Goal: Task Accomplishment & Management: Manage account settings

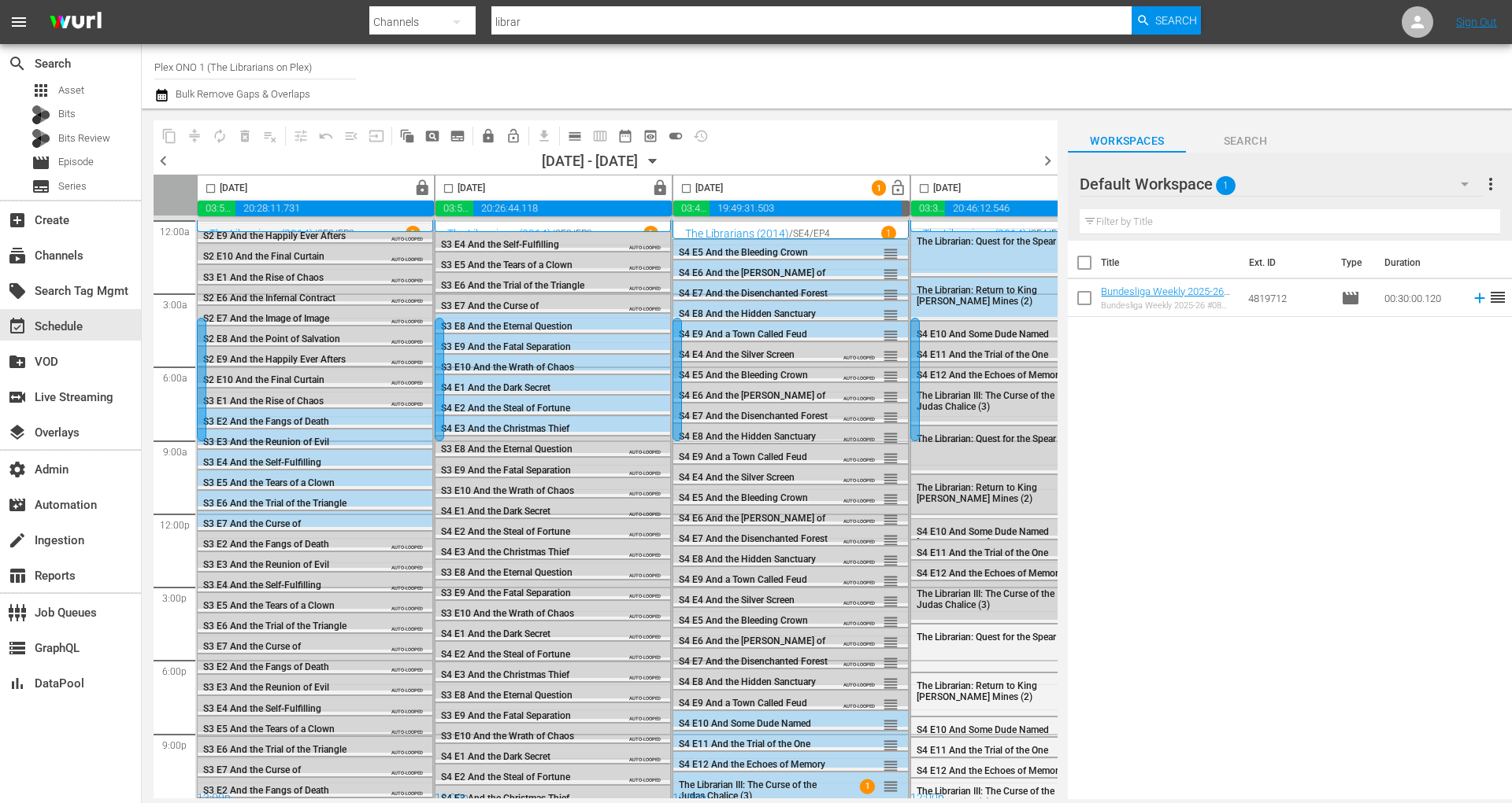
scroll to position [14, 0]
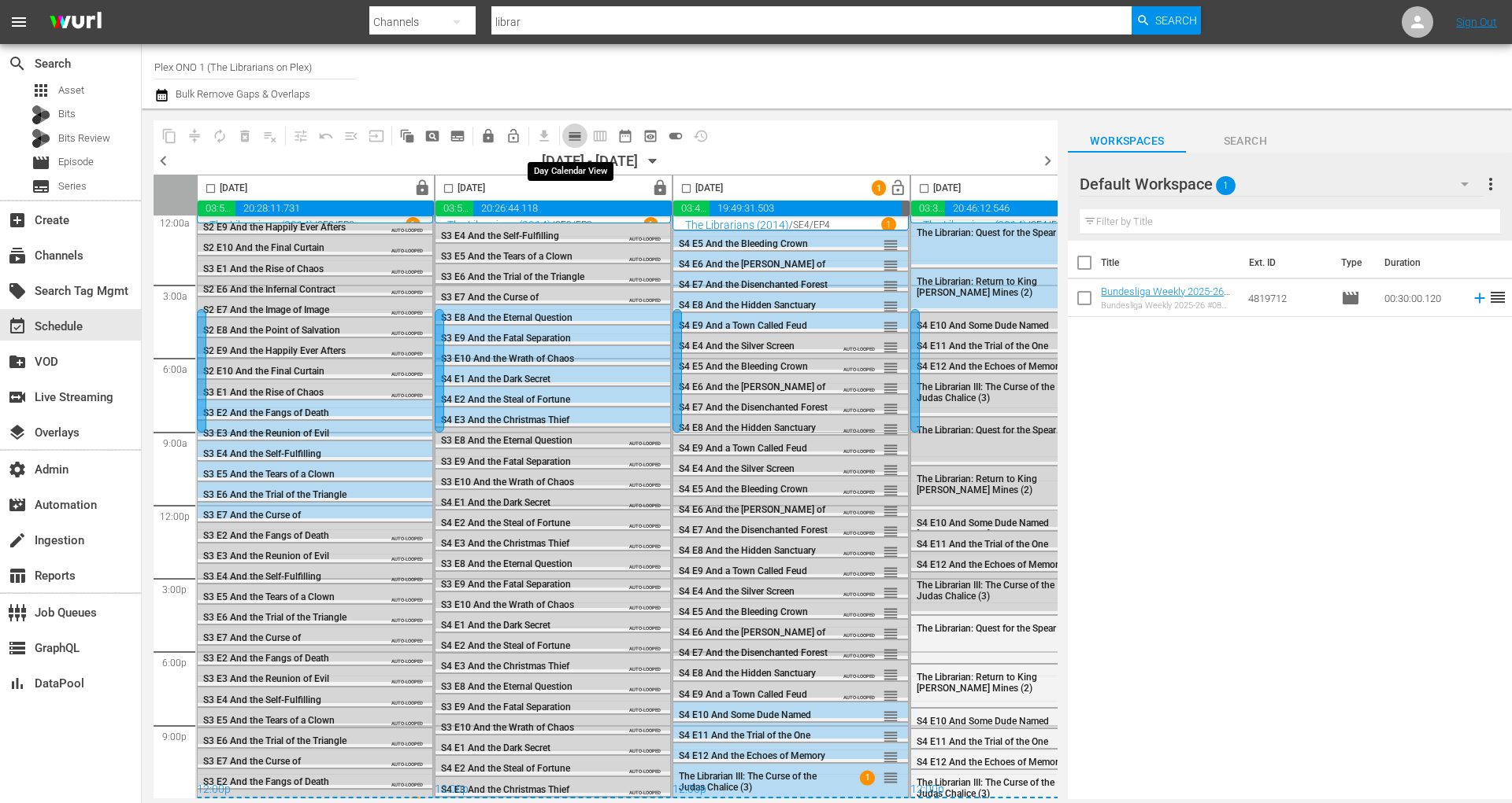
click at [576, 144] on button "calendar_view_day_outlined" at bounding box center [574, 136] width 25 height 25
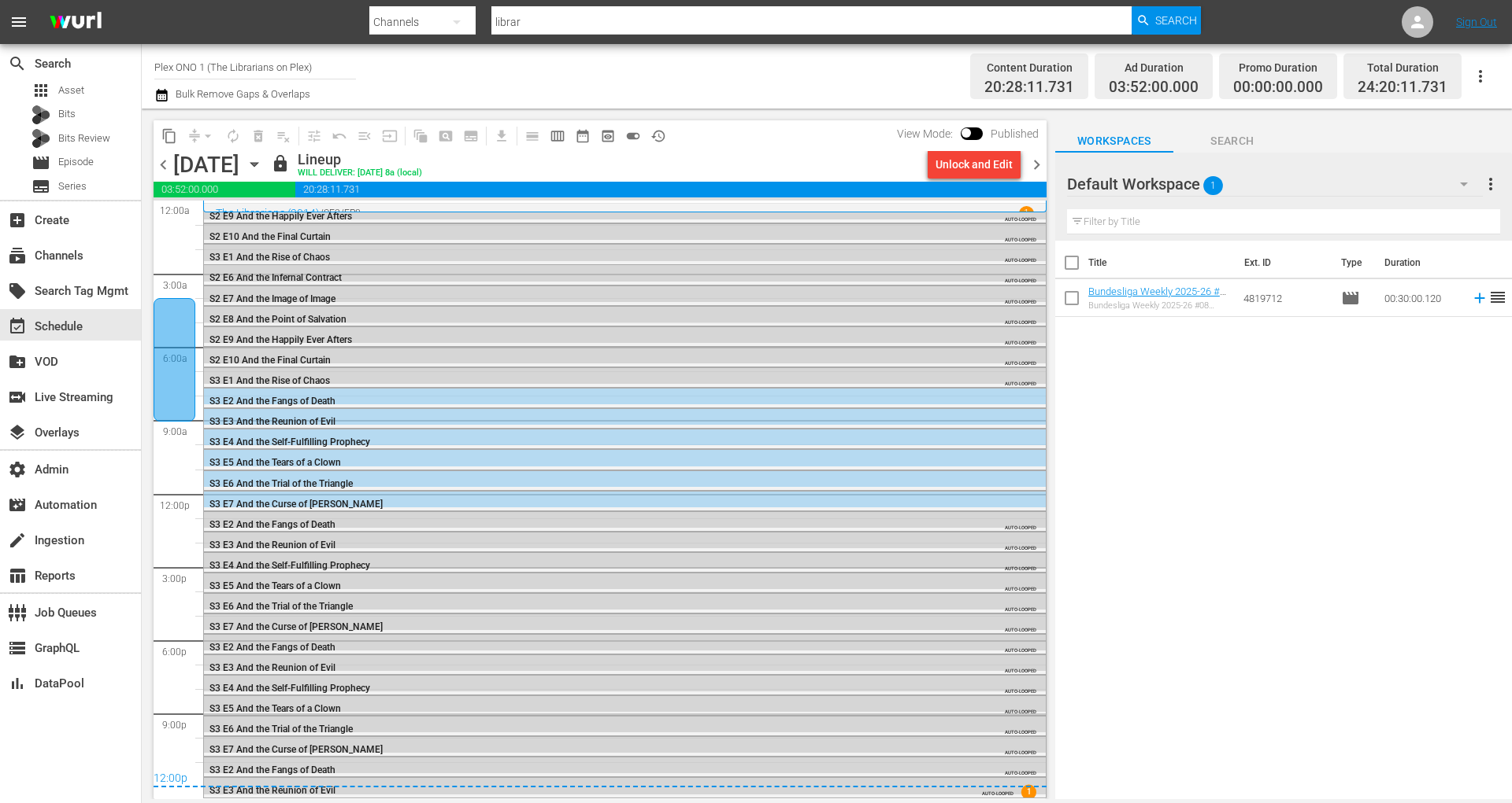
click at [1038, 166] on span "chevron_right" at bounding box center [1037, 165] width 20 height 20
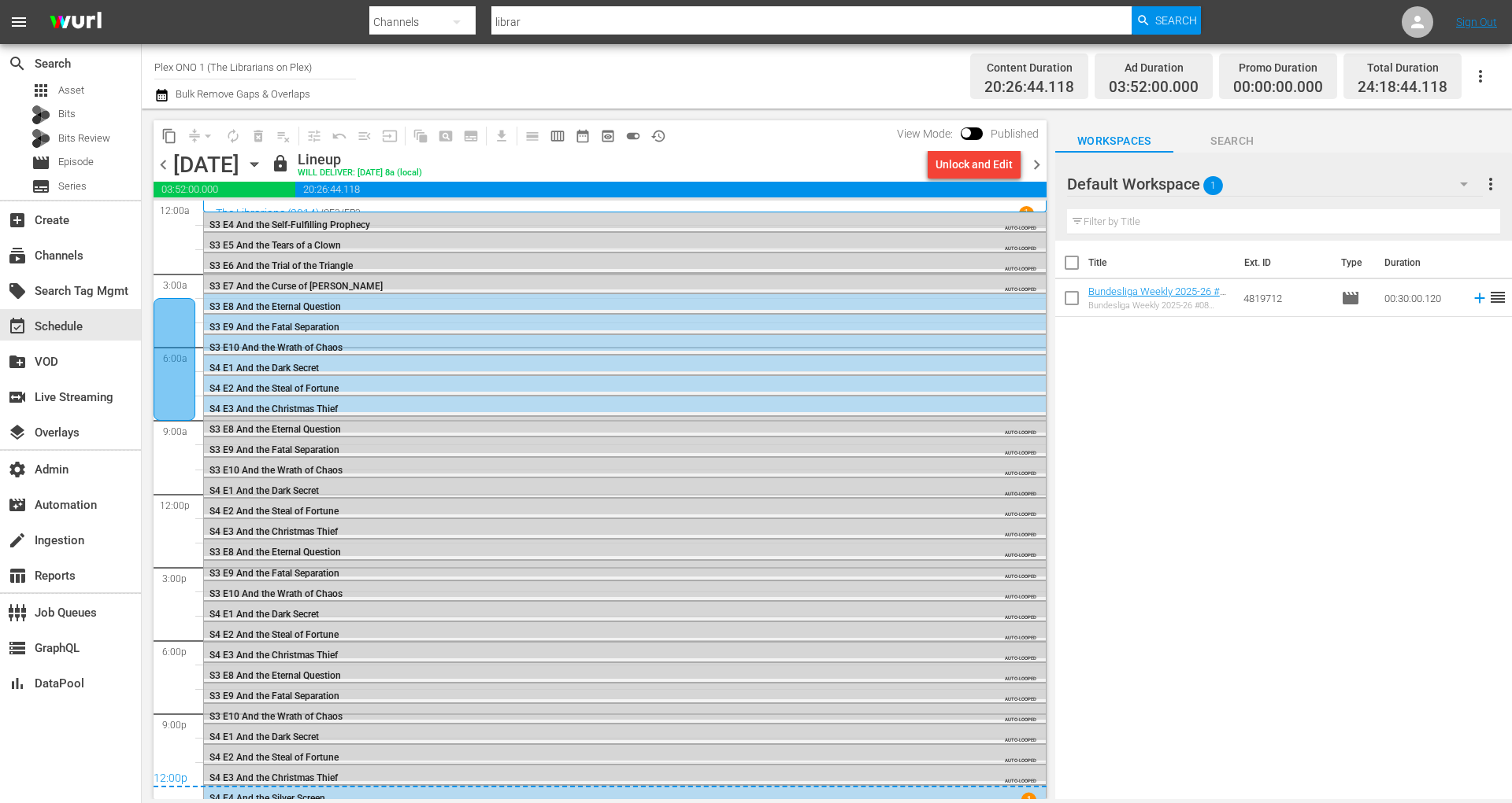
click at [1038, 166] on span "chevron_right" at bounding box center [1037, 165] width 20 height 20
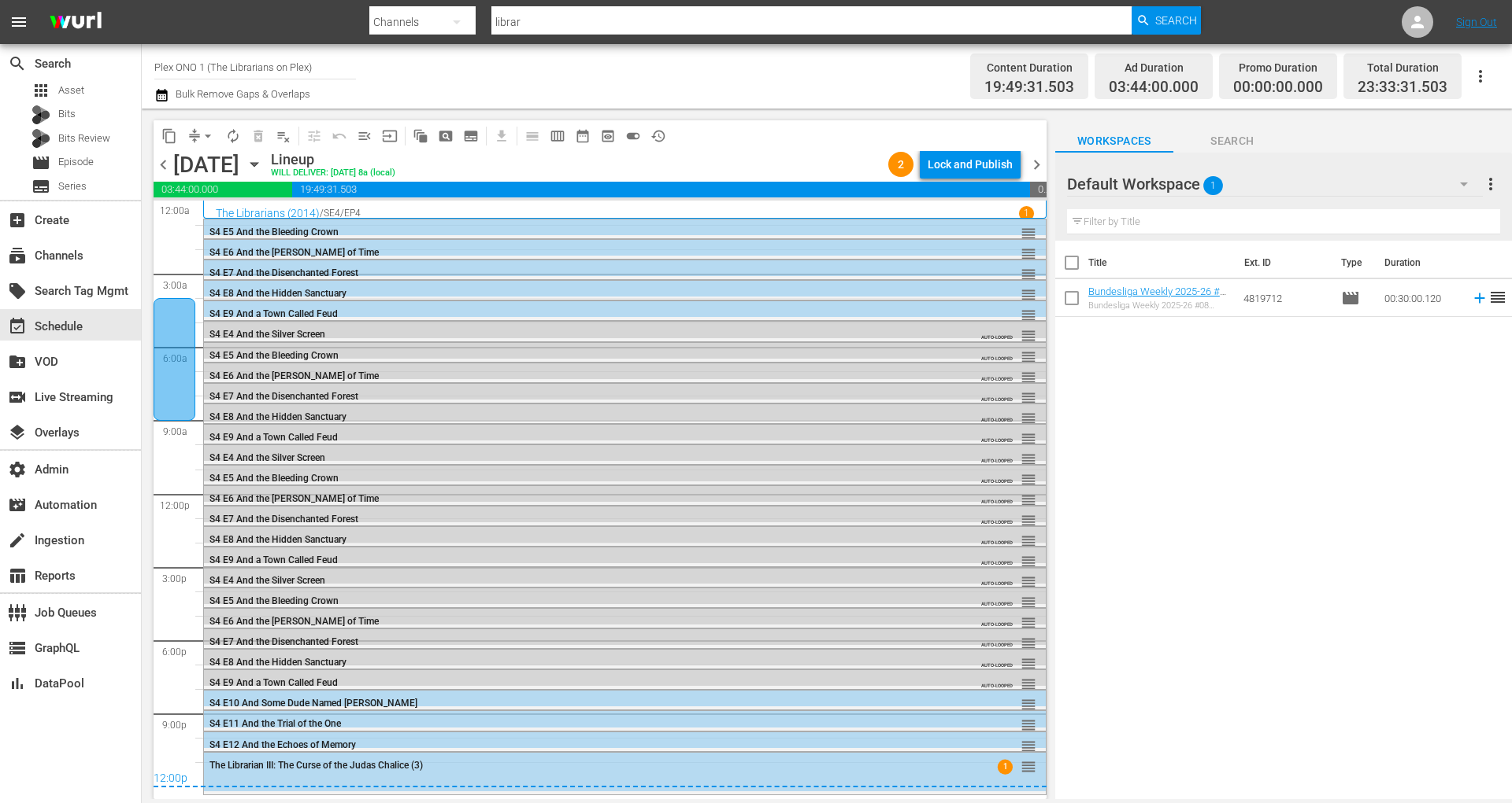
click at [1038, 166] on span "chevron_right" at bounding box center [1037, 165] width 20 height 20
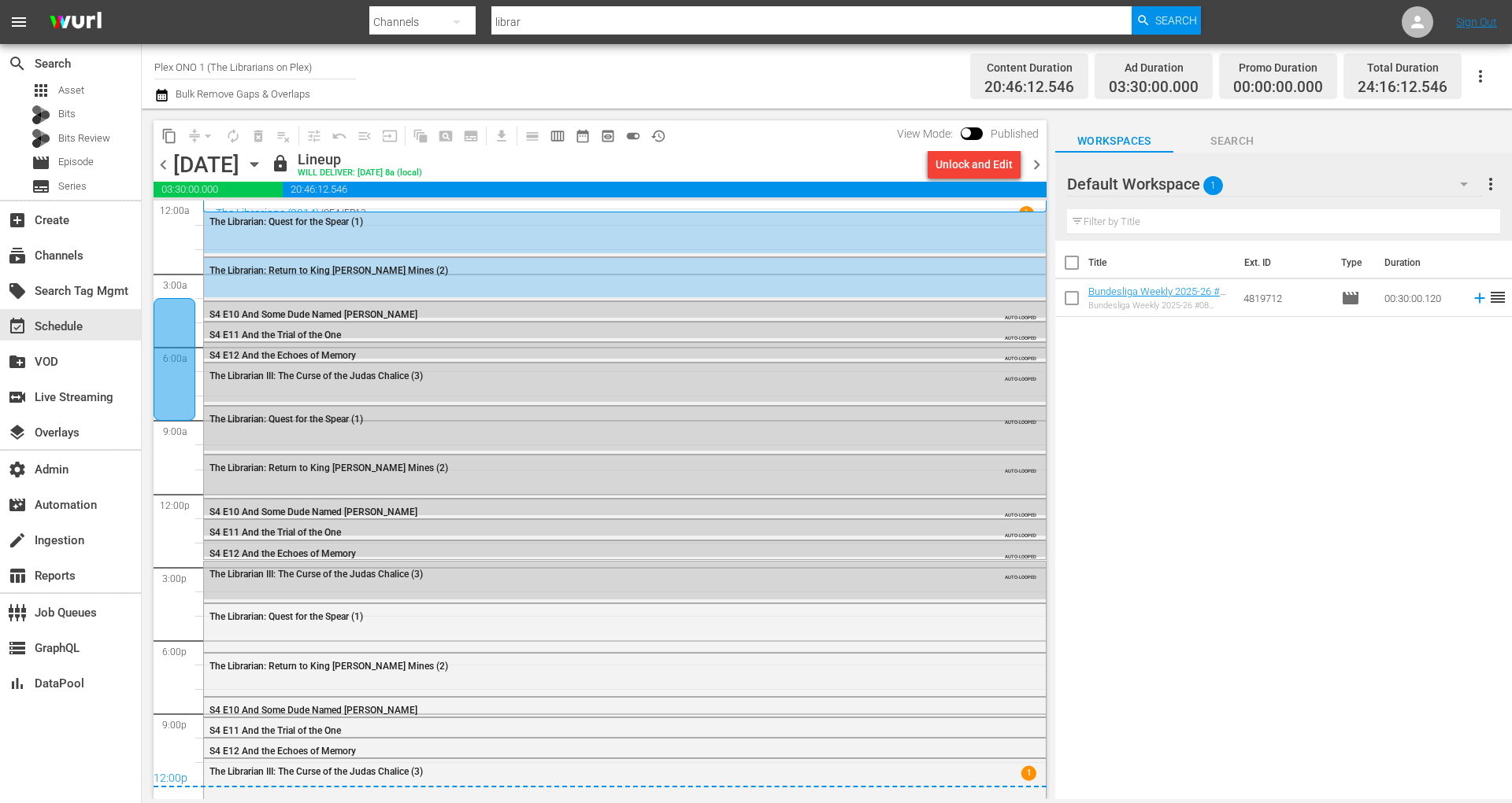
click at [166, 172] on span "chevron_left" at bounding box center [164, 165] width 20 height 20
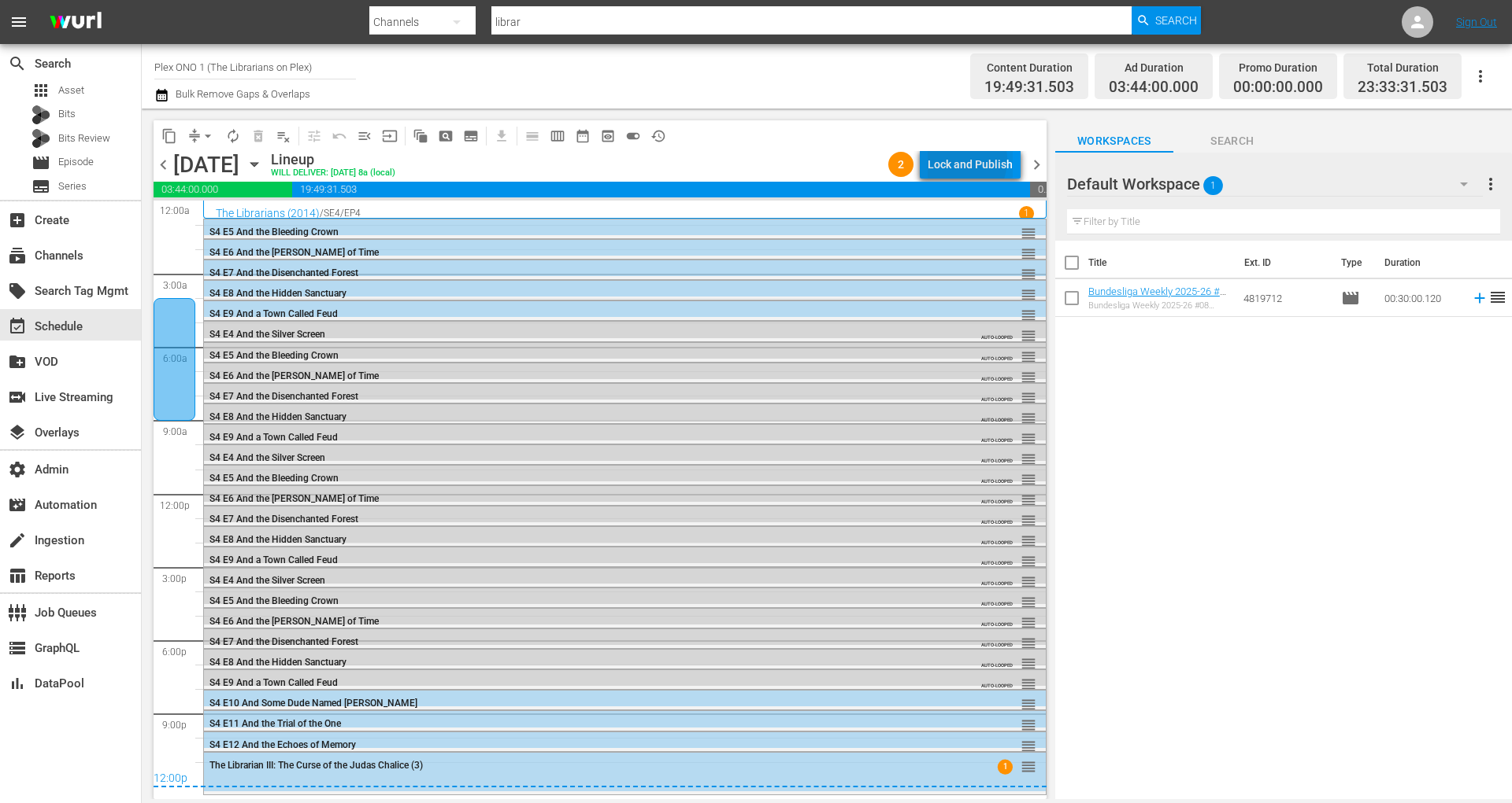
click at [957, 160] on div "Lock and Publish" at bounding box center [969, 165] width 85 height 28
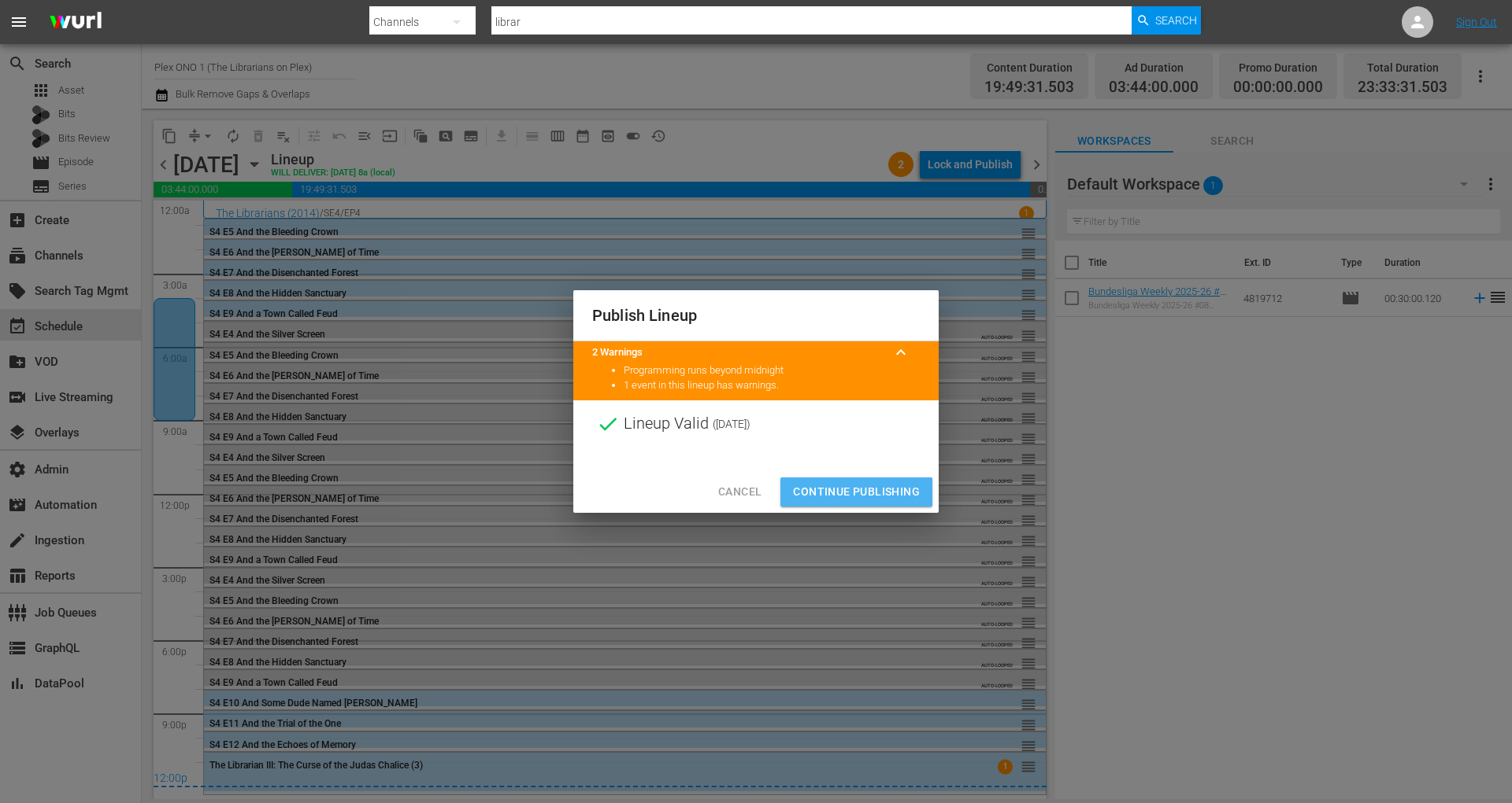
click at [835, 490] on span "Continue Publishing" at bounding box center [855, 493] width 127 height 20
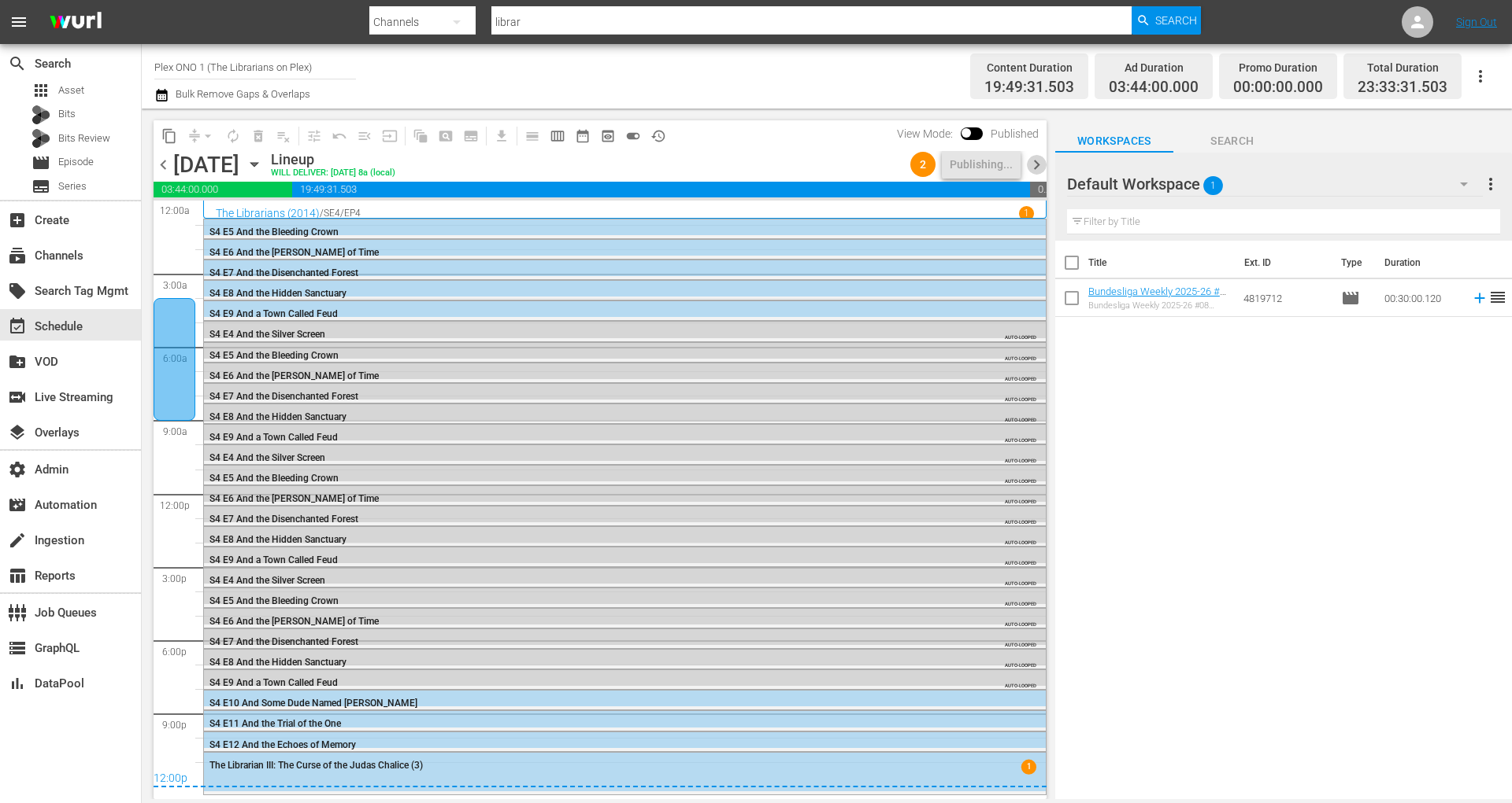
click at [1038, 166] on span "chevron_right" at bounding box center [1037, 165] width 20 height 20
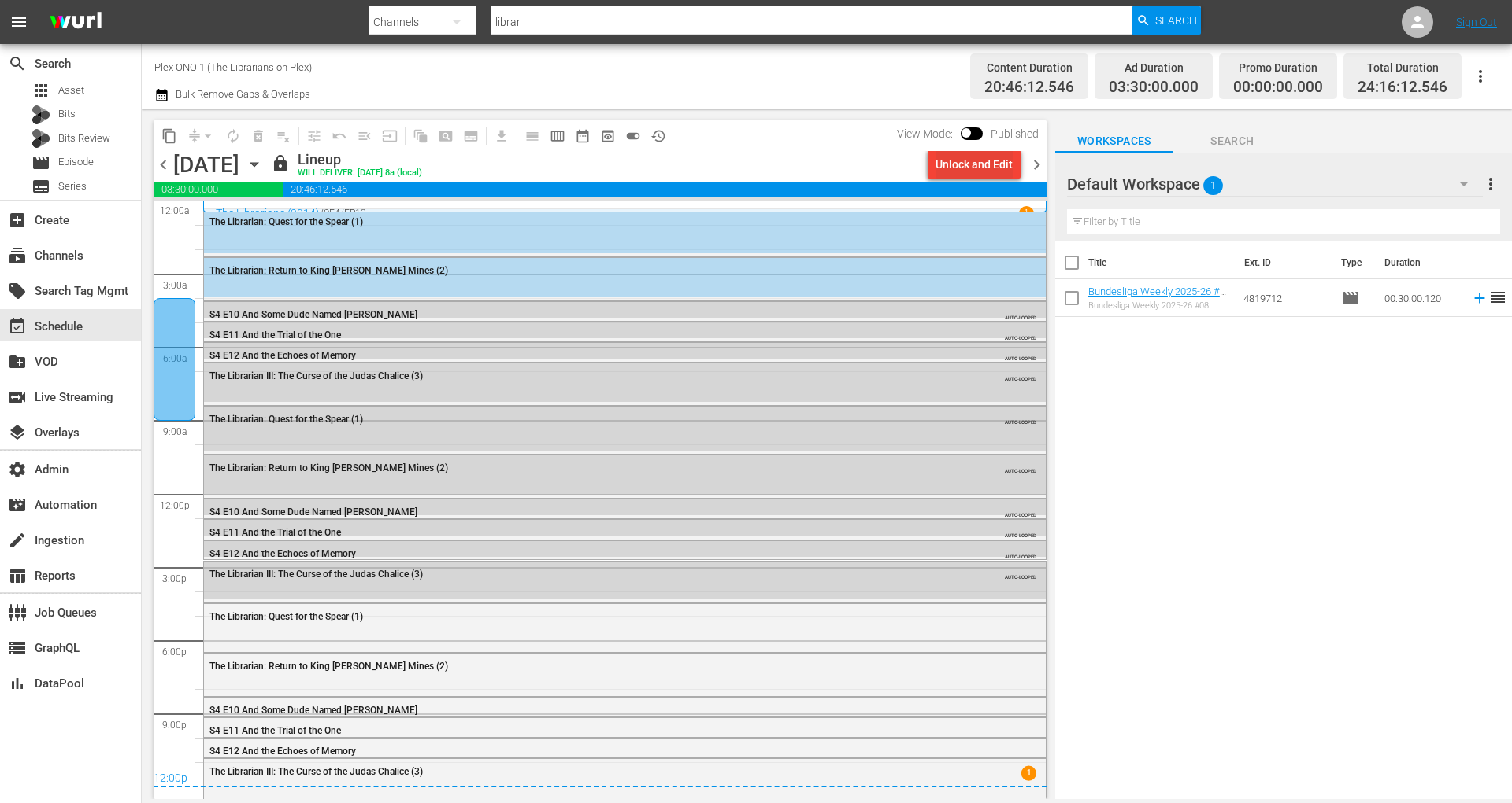
click at [986, 169] on div "Unlock and Edit" at bounding box center [973, 165] width 77 height 28
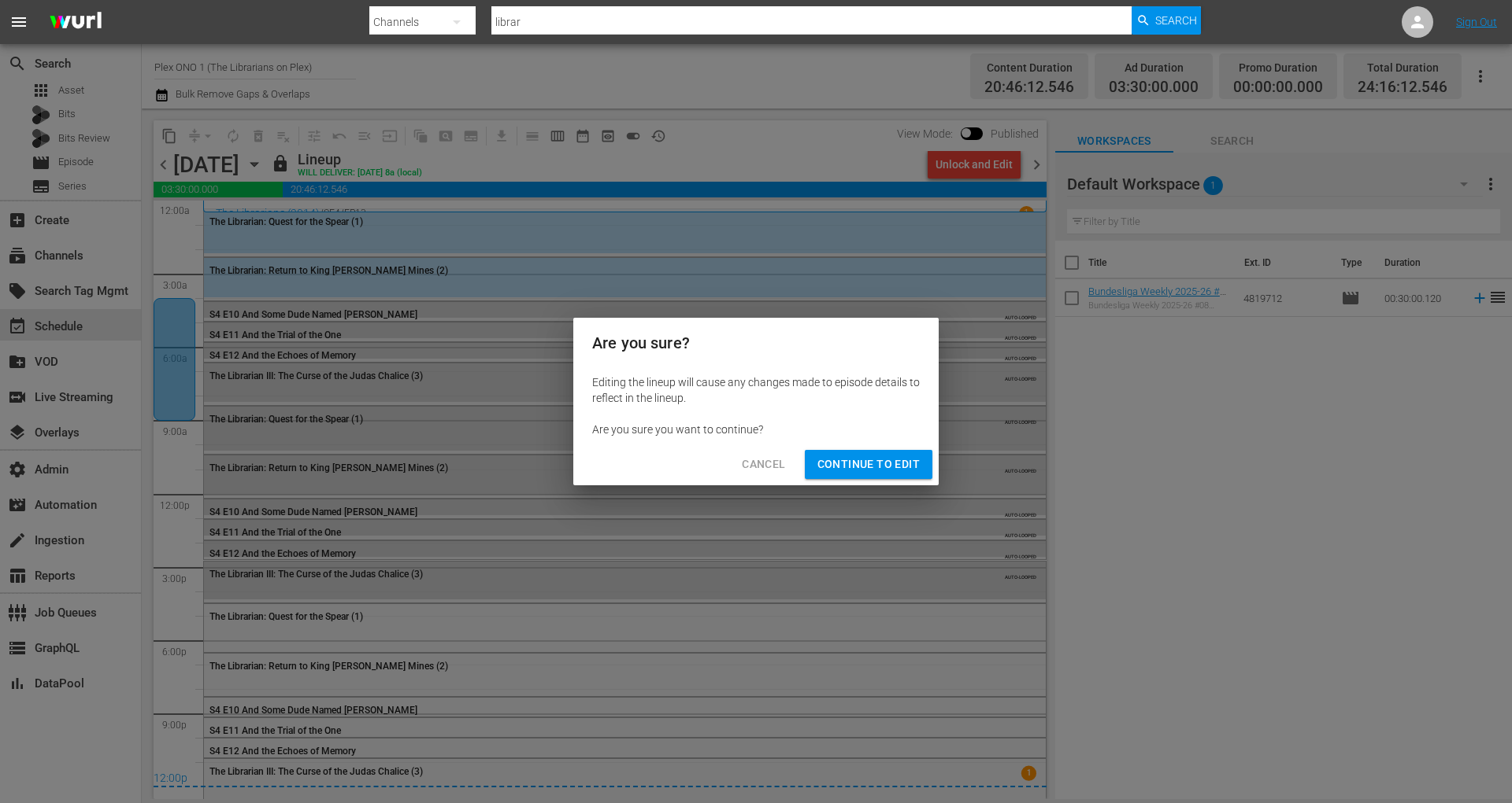
click at [873, 464] on span "Continue to Edit" at bounding box center [868, 465] width 103 height 20
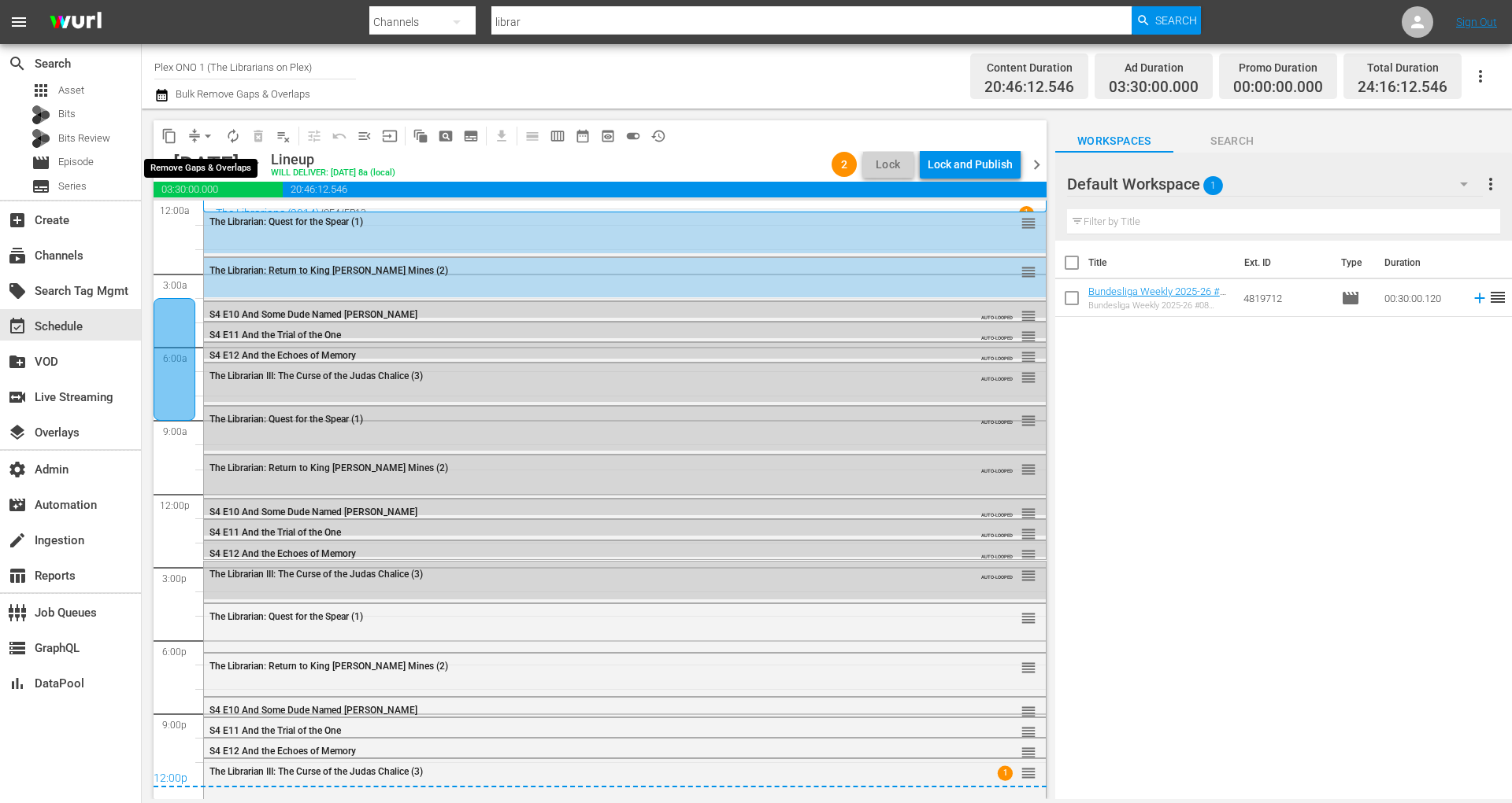
click at [208, 134] on span "arrow_drop_down" at bounding box center [208, 137] width 16 height 16
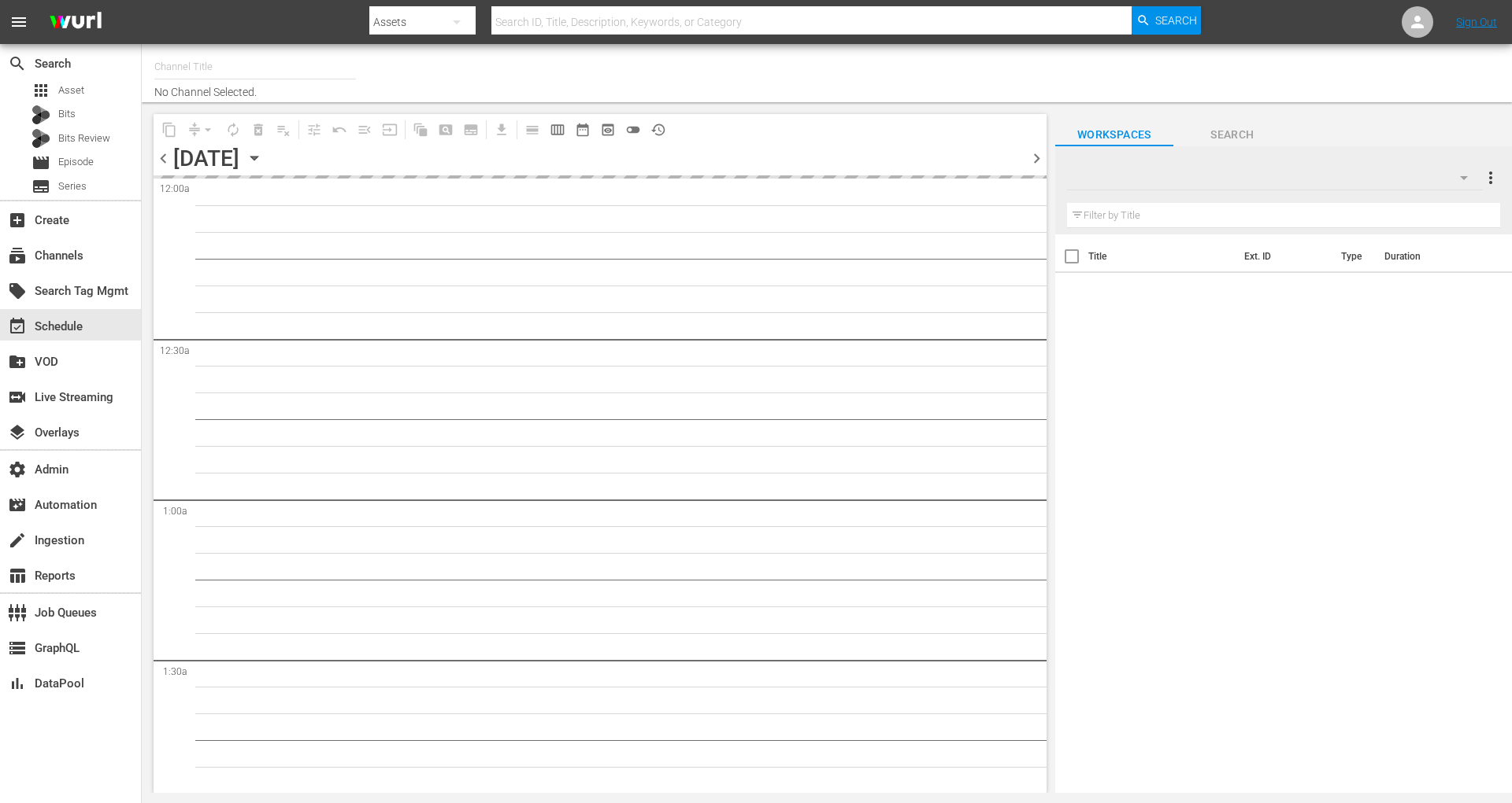
type input "Plex ONO 1 (The Librarians on Plex) (1605)"
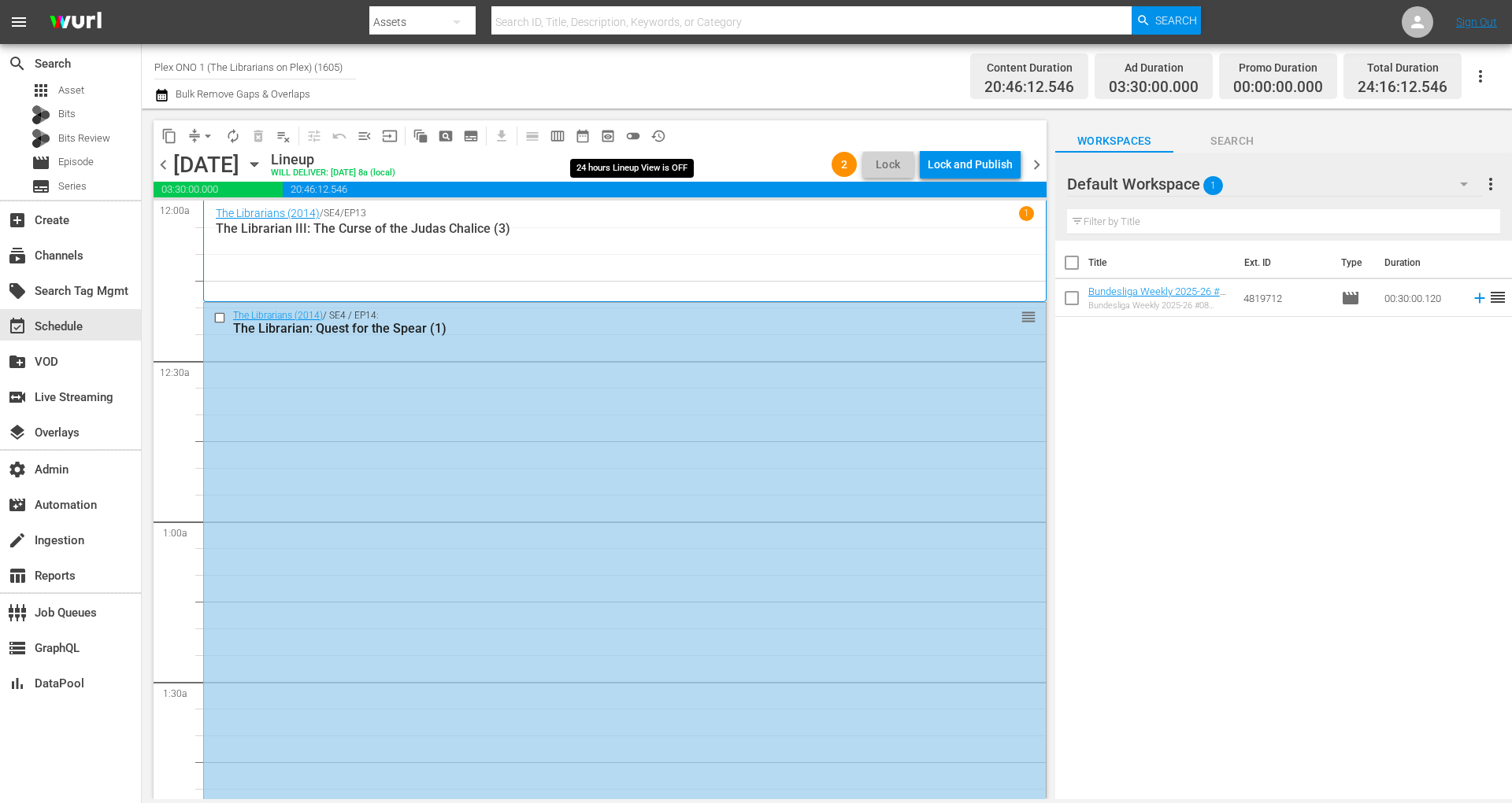
click at [637, 134] on span "toggle_off" at bounding box center [633, 137] width 16 height 16
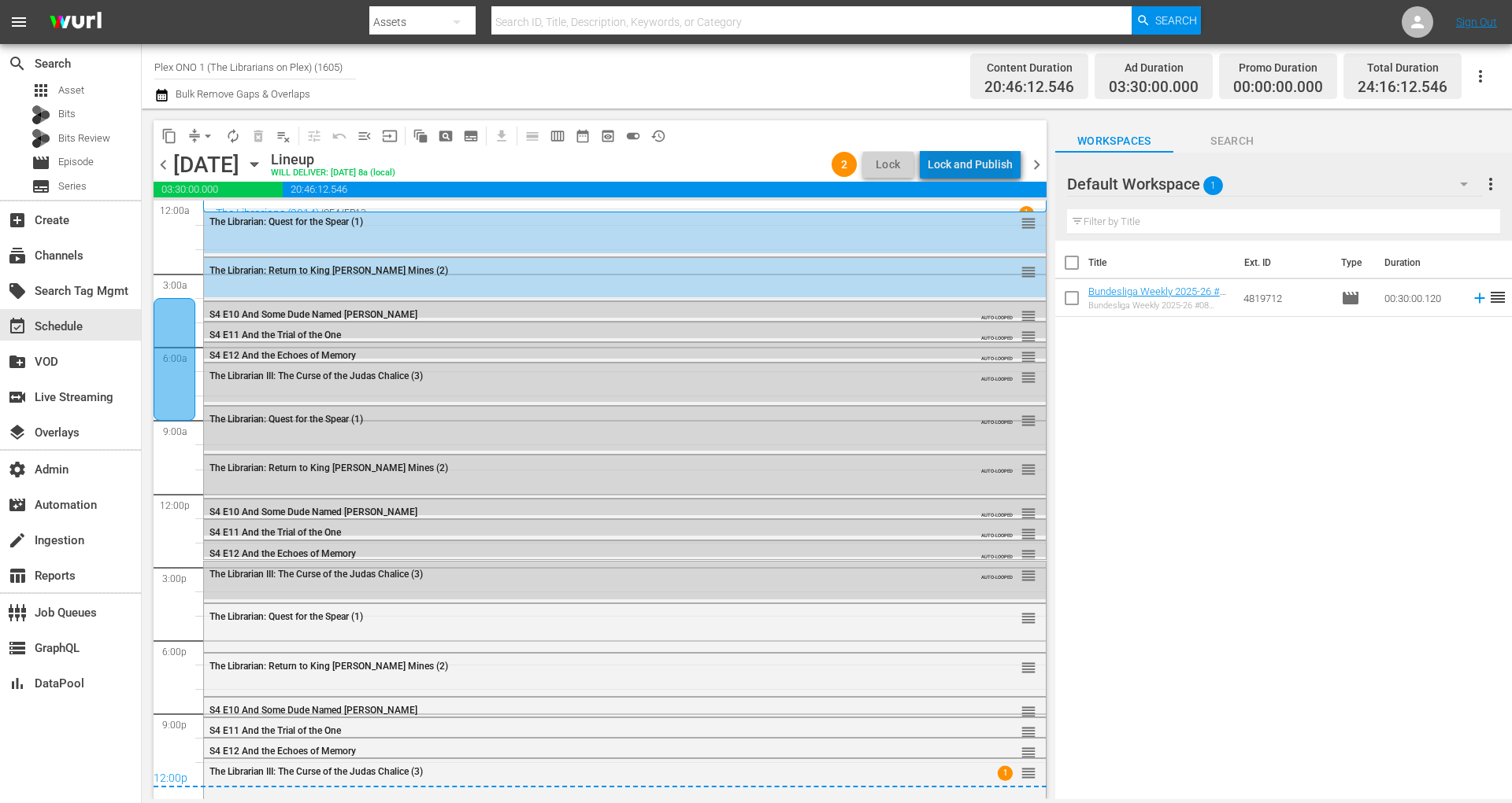
click at [988, 159] on div "Lock and Publish" at bounding box center [969, 165] width 85 height 28
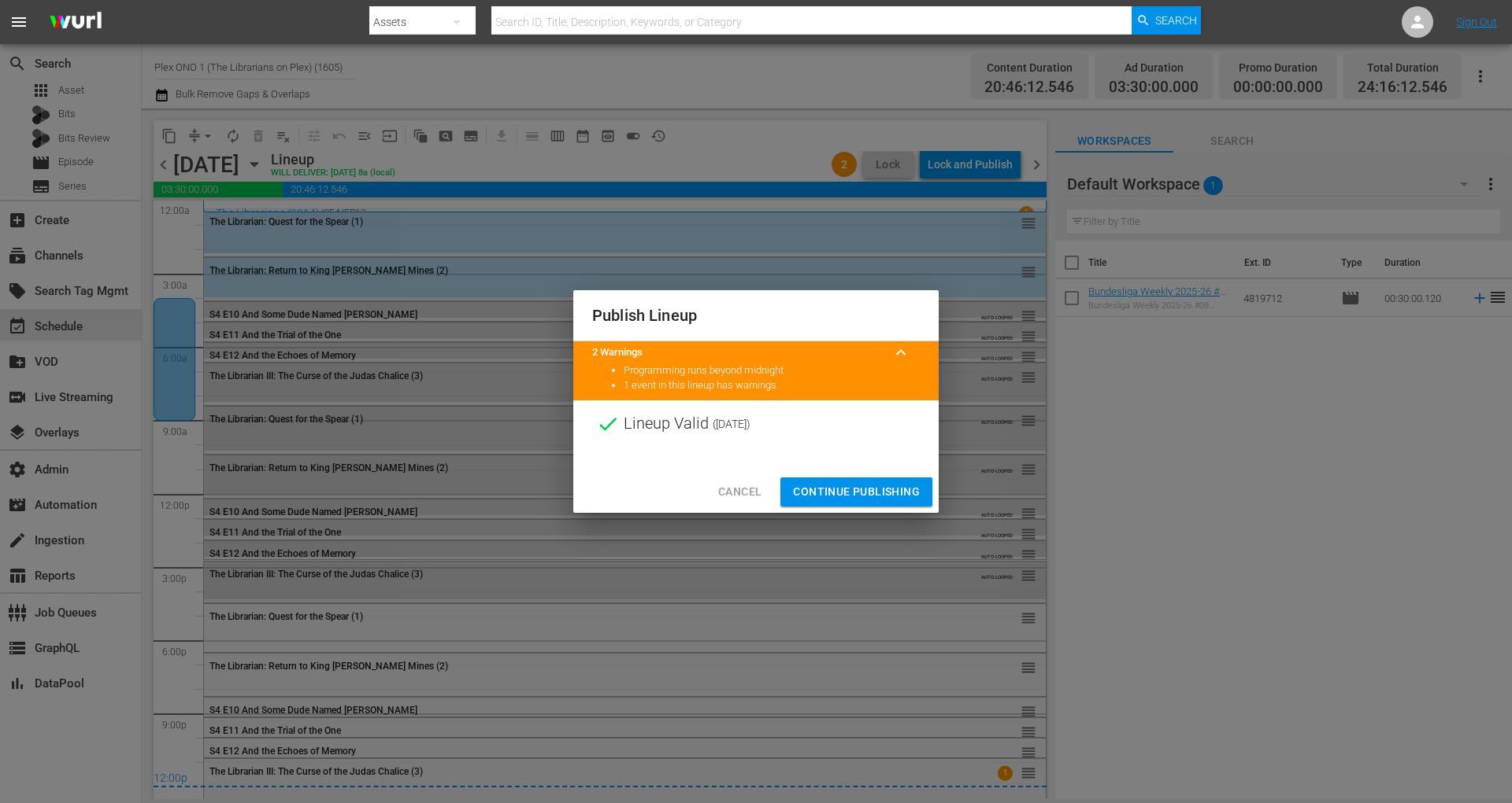
click at [897, 503] on button "Continue Publishing" at bounding box center [856, 492] width 152 height 29
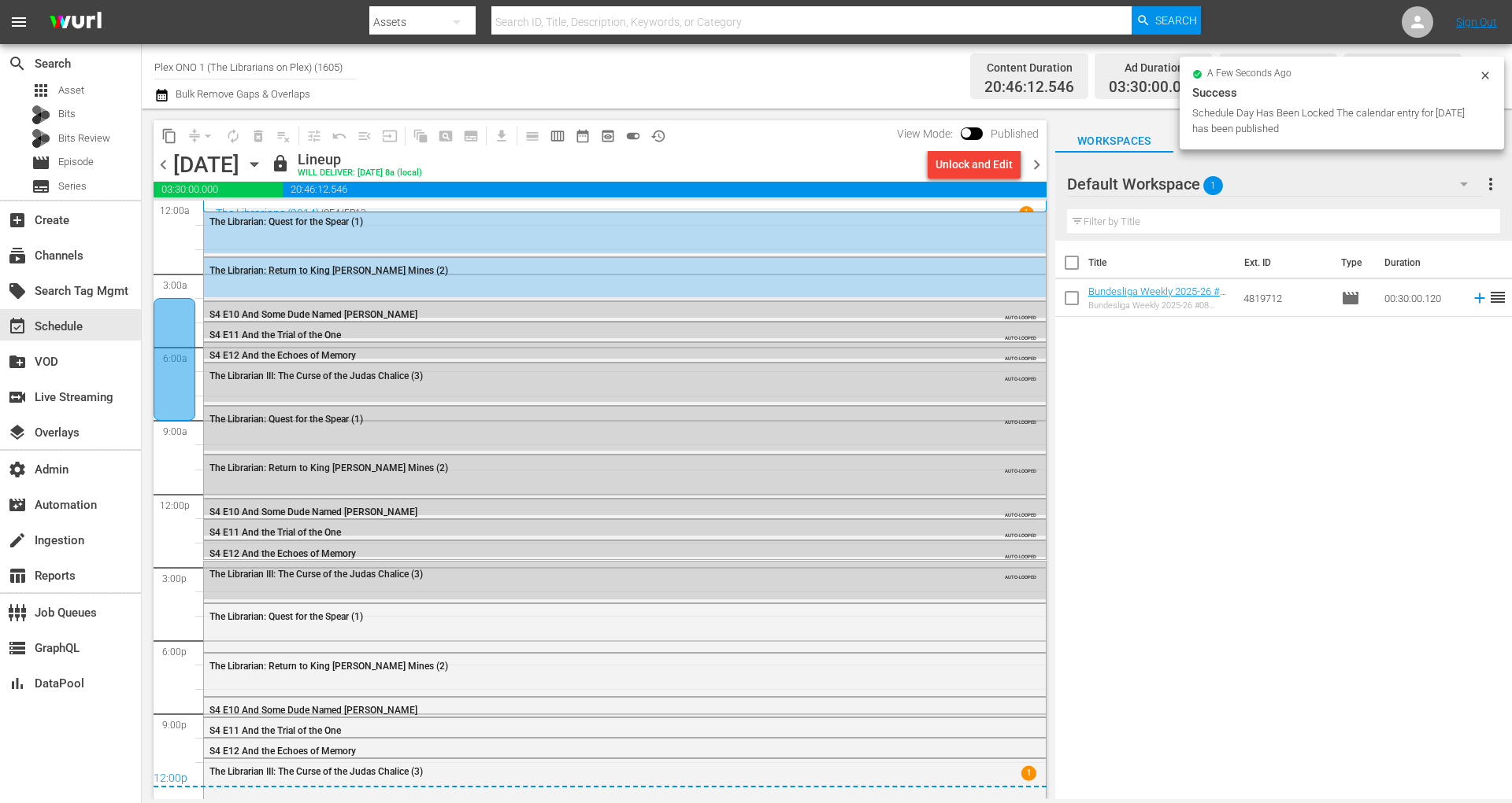
click at [1038, 166] on span "chevron_right" at bounding box center [1037, 165] width 20 height 20
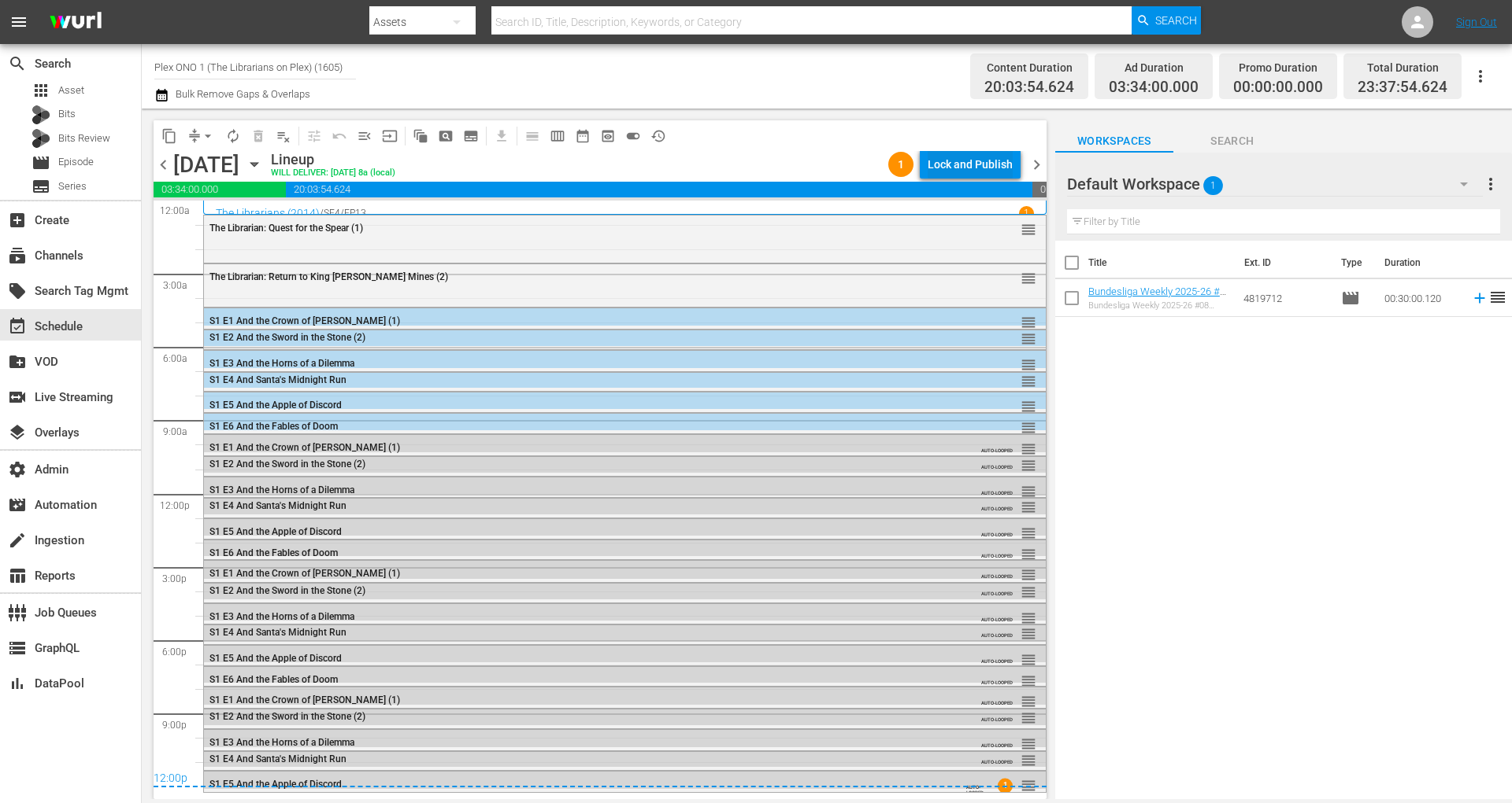
click at [997, 156] on div "Lock and Publish" at bounding box center [969, 165] width 85 height 28
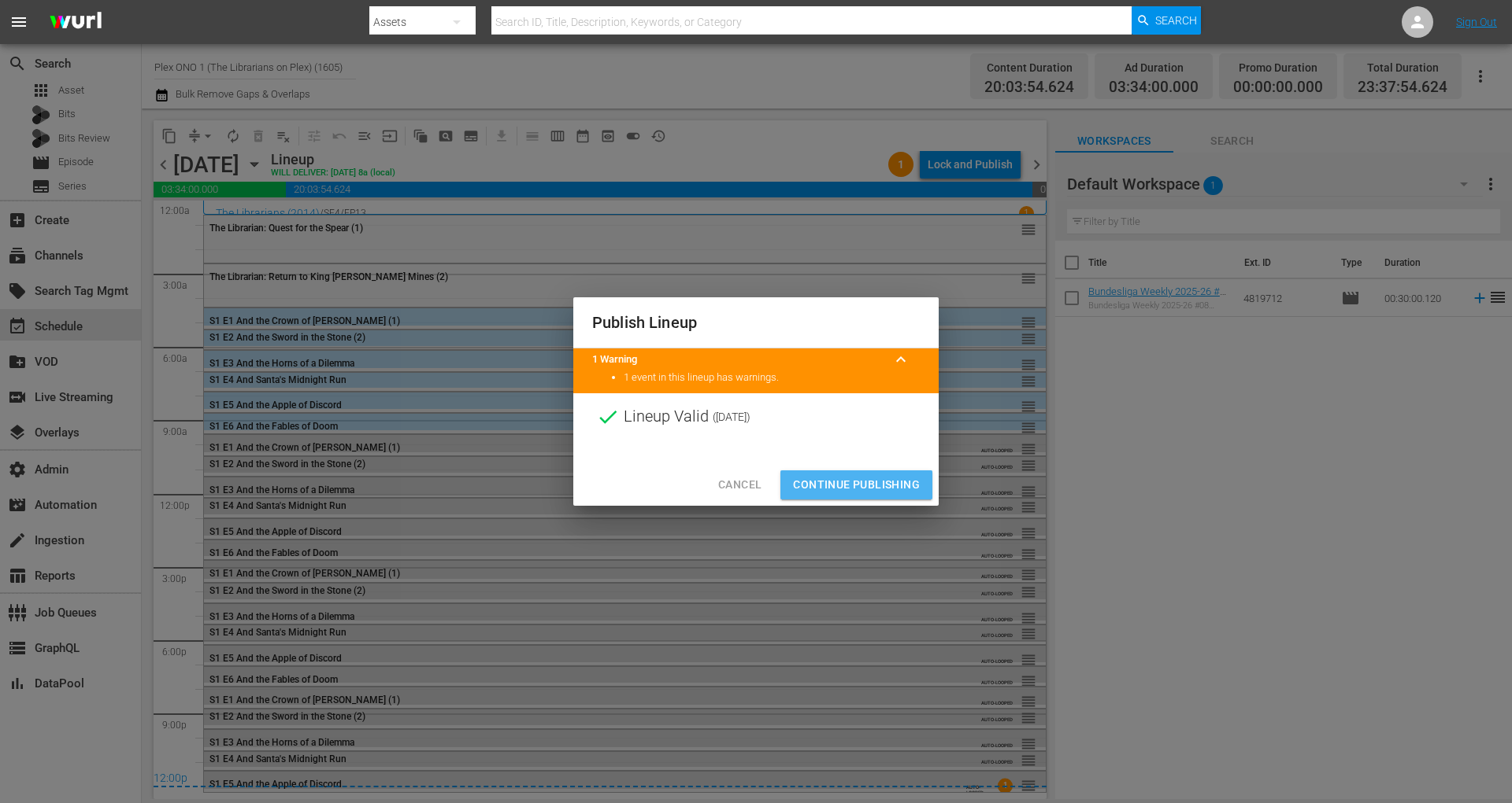
click at [889, 471] on button "Continue Publishing" at bounding box center [856, 485] width 152 height 29
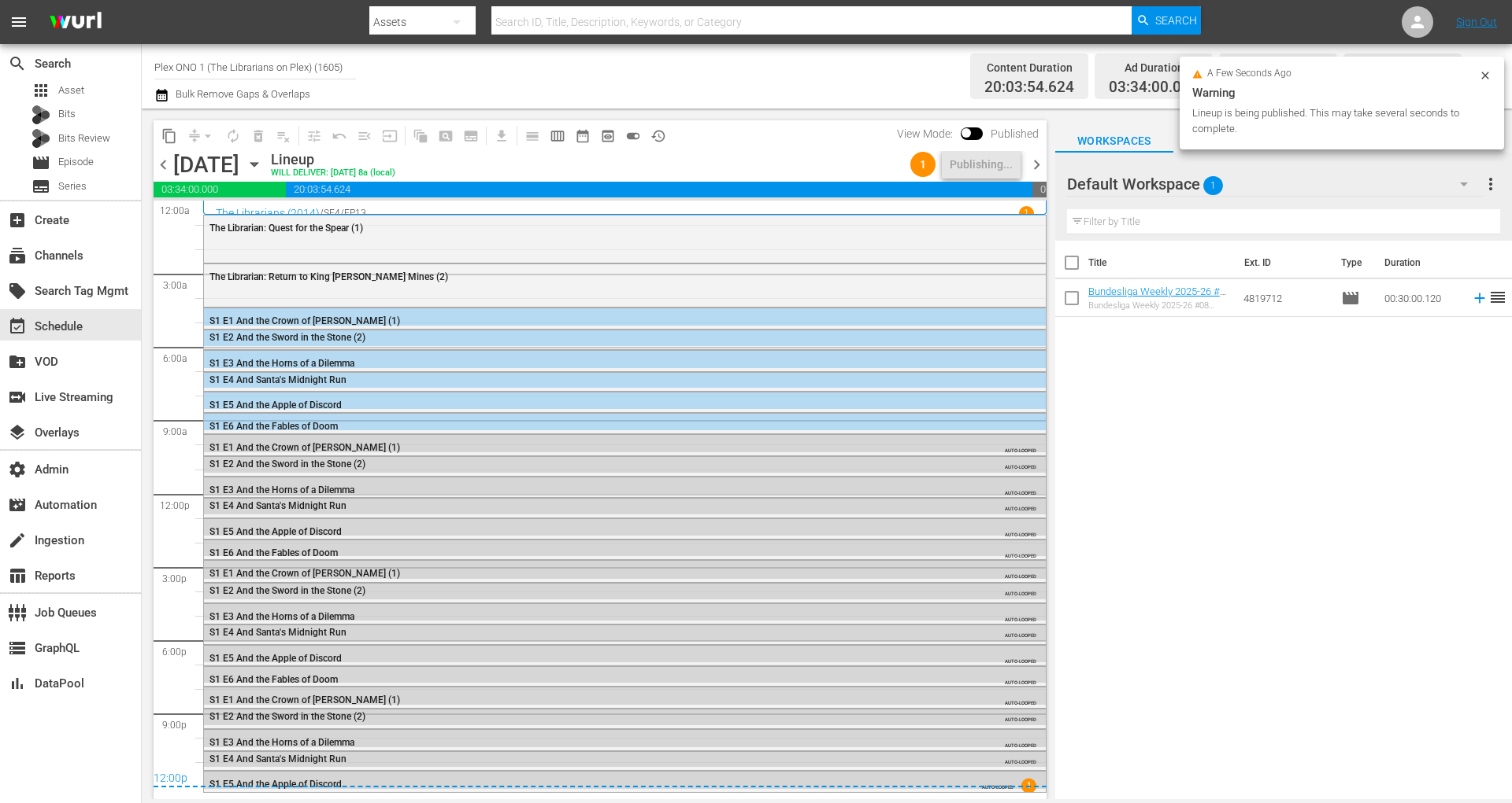
click at [1031, 171] on span "chevron_right" at bounding box center [1037, 165] width 20 height 20
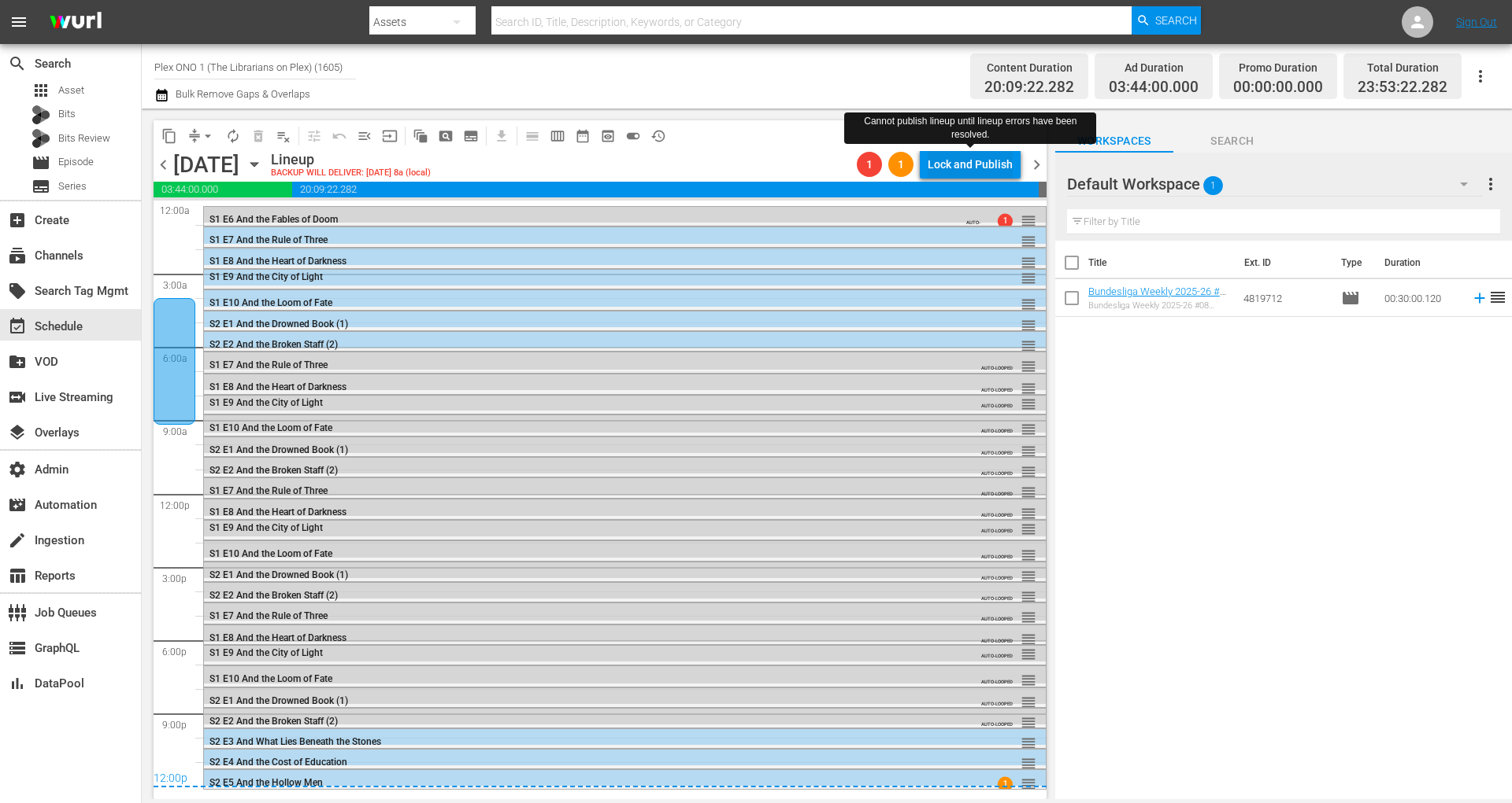
click at [1001, 168] on div "Lock and Publish" at bounding box center [969, 165] width 85 height 28
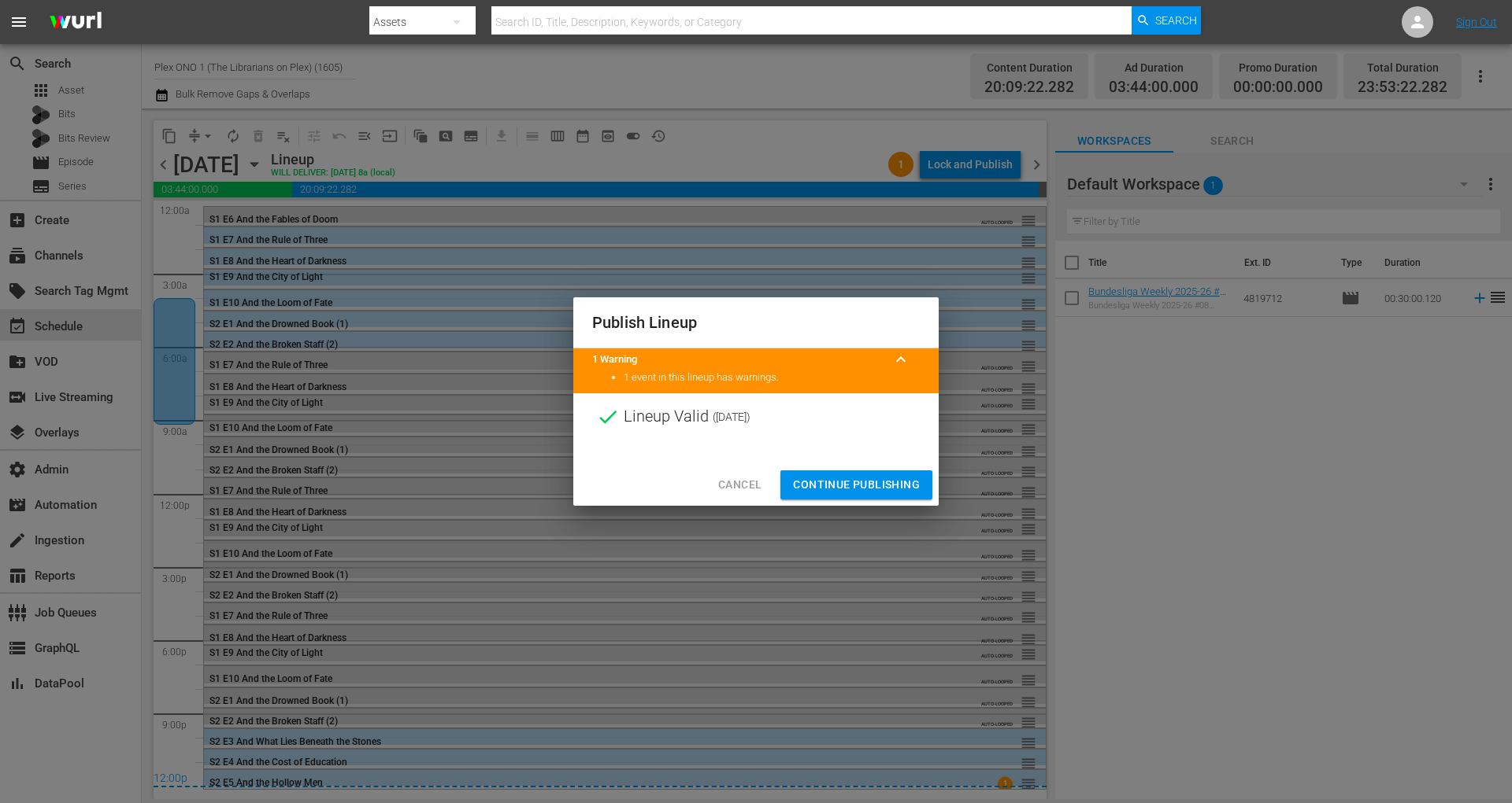
click at [870, 488] on span "Continue Publishing" at bounding box center [855, 485] width 127 height 20
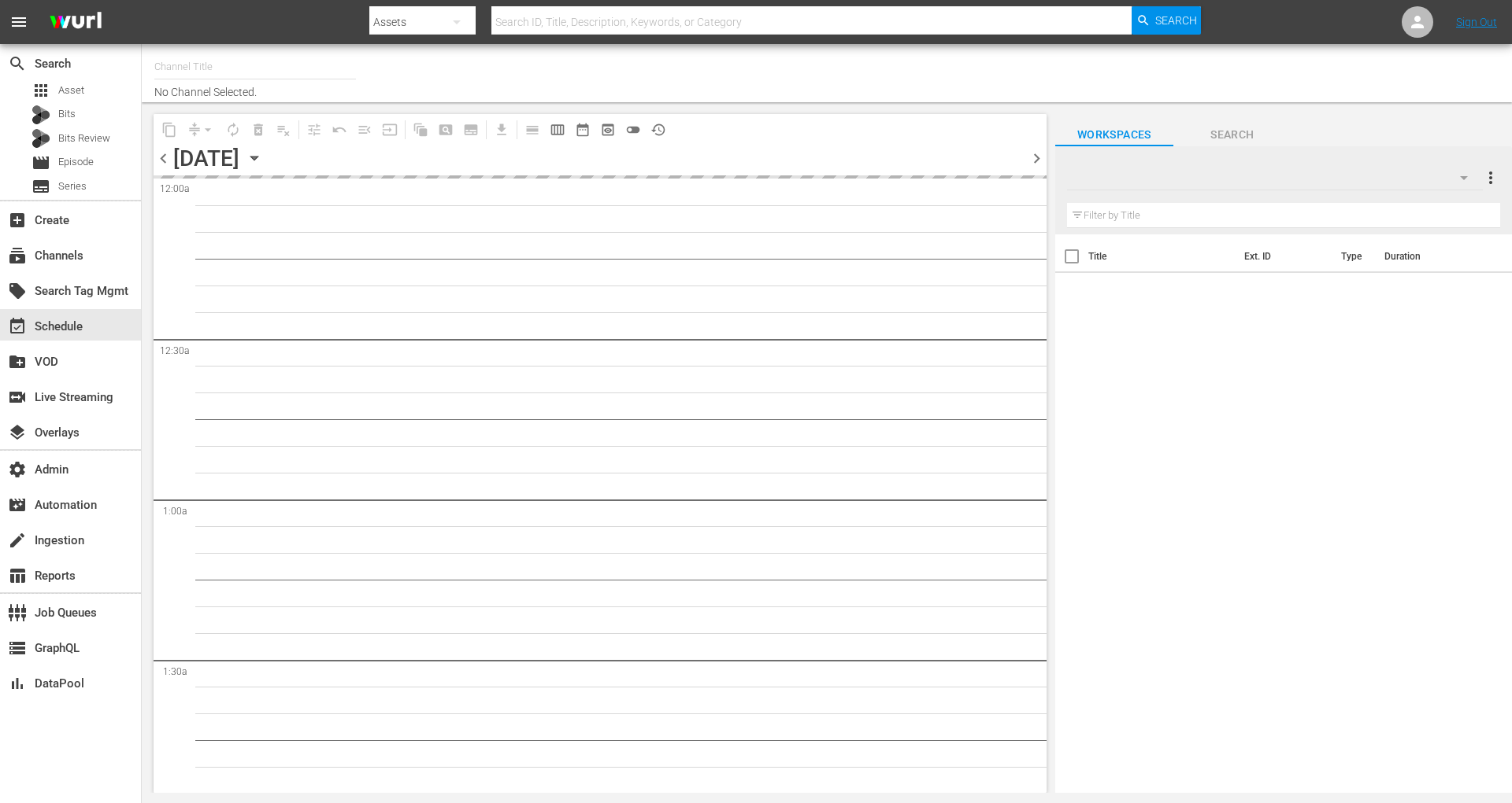
type input "Plex ONO 1 (The Librarians on Plex) (1605)"
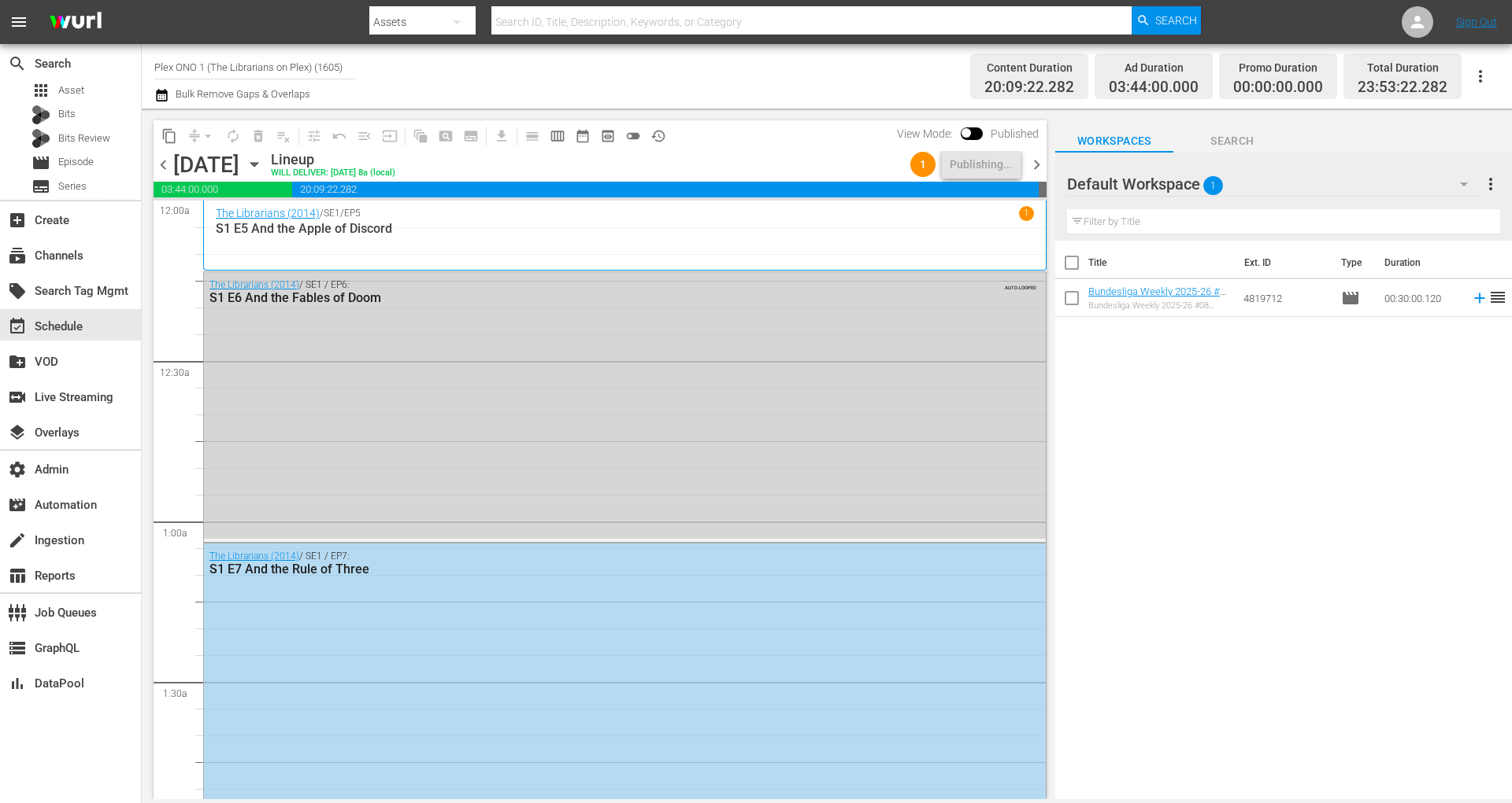
click at [639, 135] on span "toggle_off" at bounding box center [633, 137] width 16 height 16
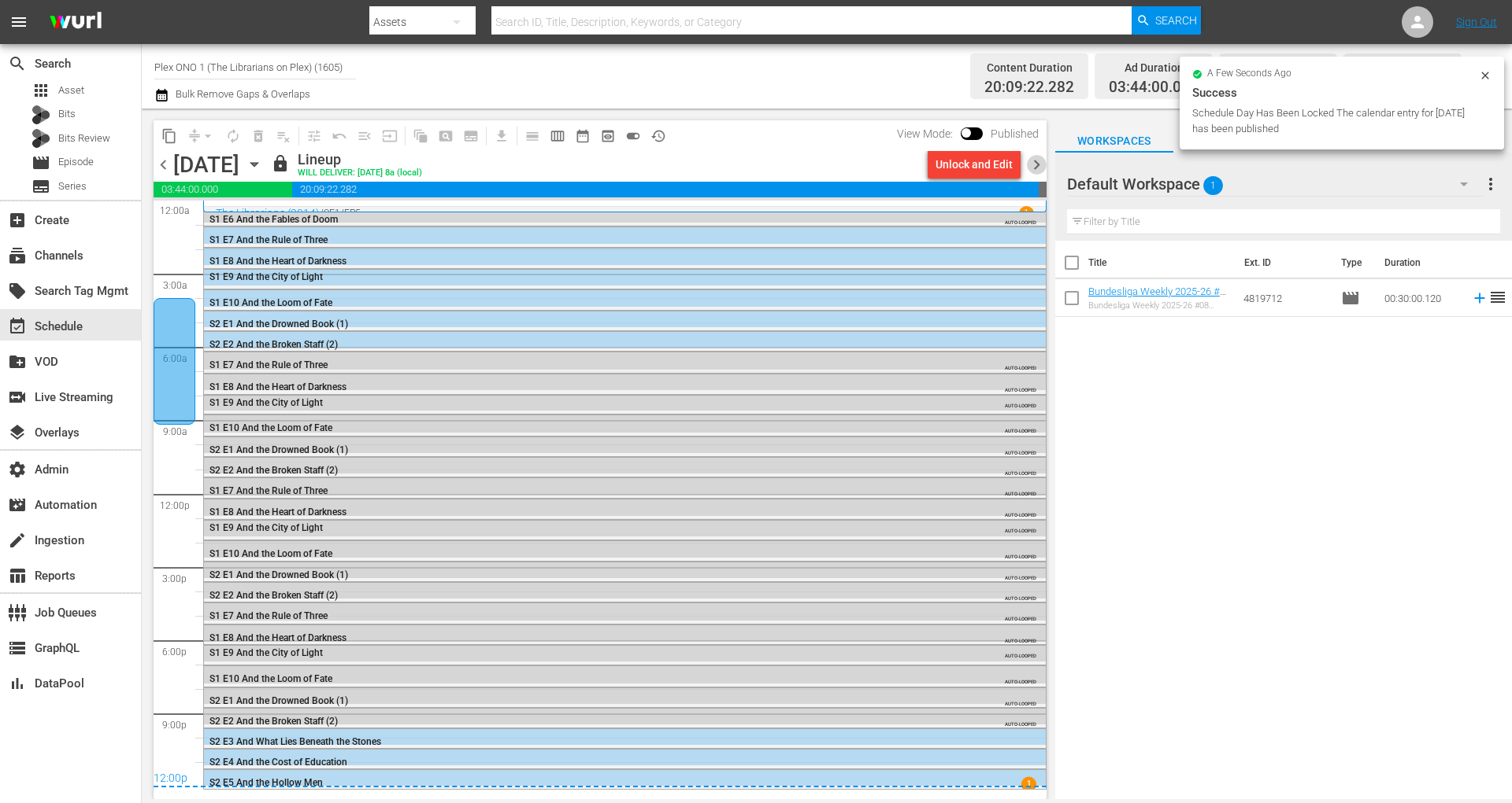
click at [1037, 164] on span "chevron_right" at bounding box center [1037, 165] width 20 height 20
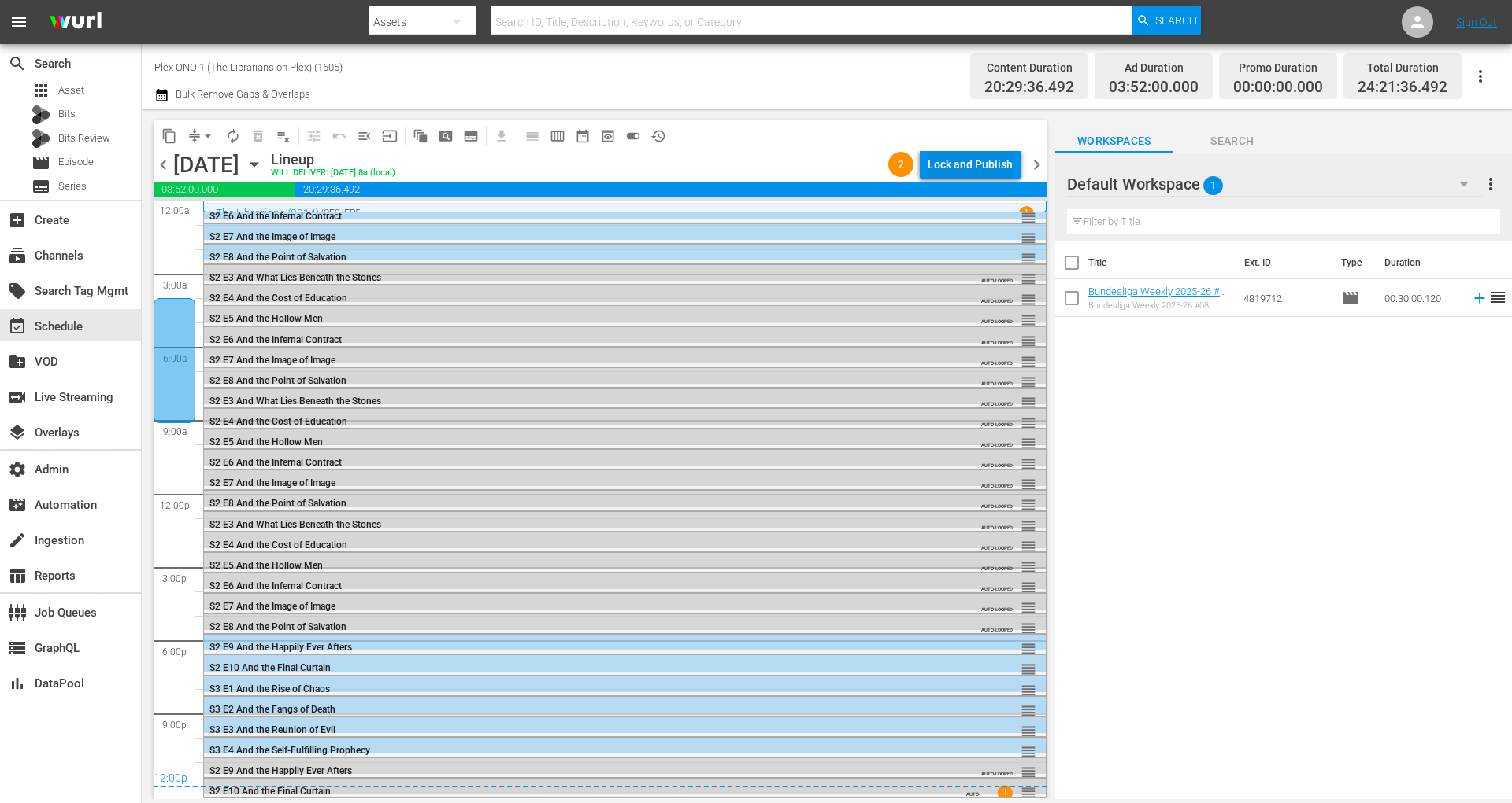
click at [950, 164] on div "Lock and Publish" at bounding box center [969, 165] width 85 height 28
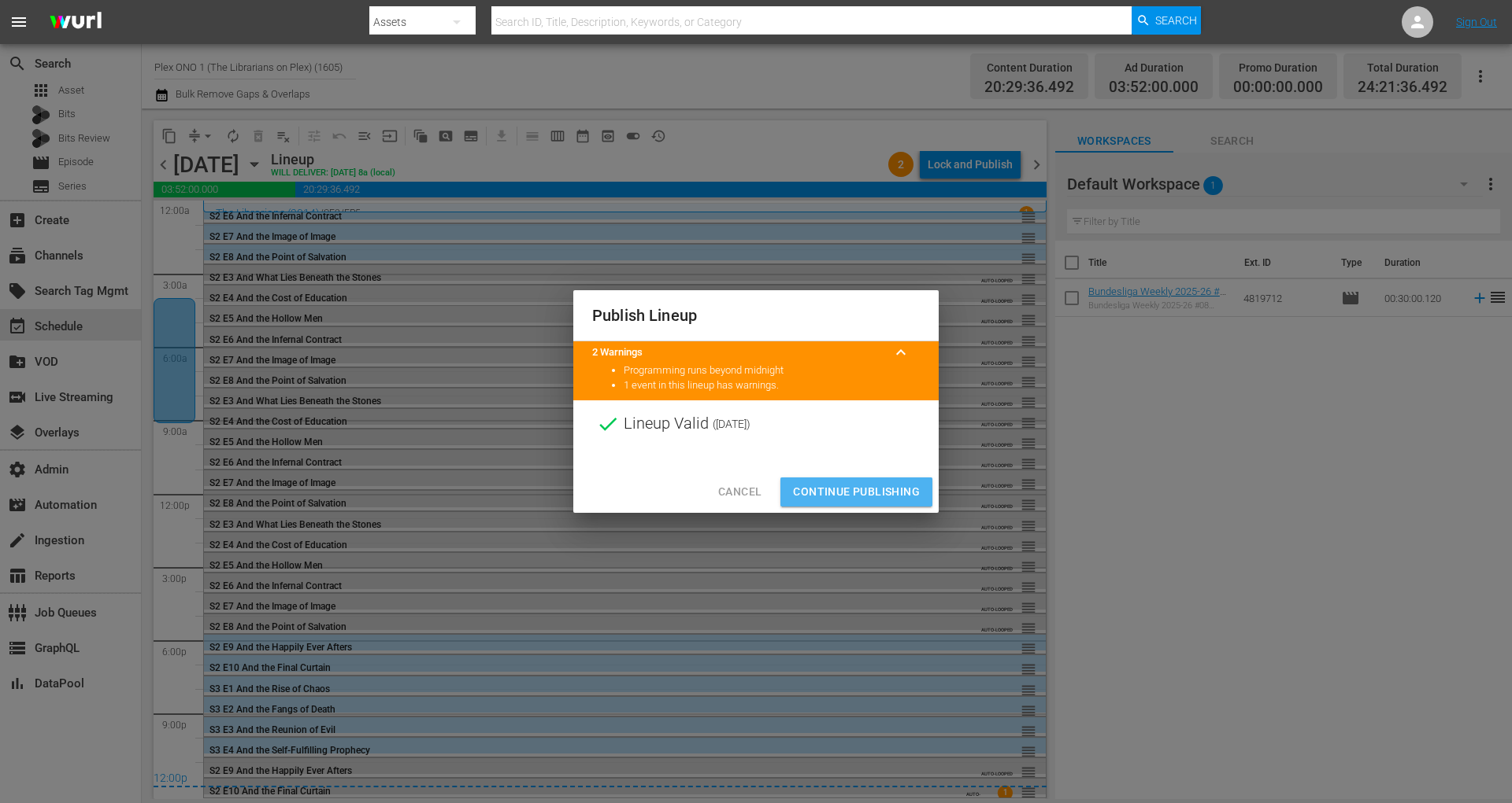
click at [869, 502] on button "Continue Publishing" at bounding box center [856, 492] width 152 height 29
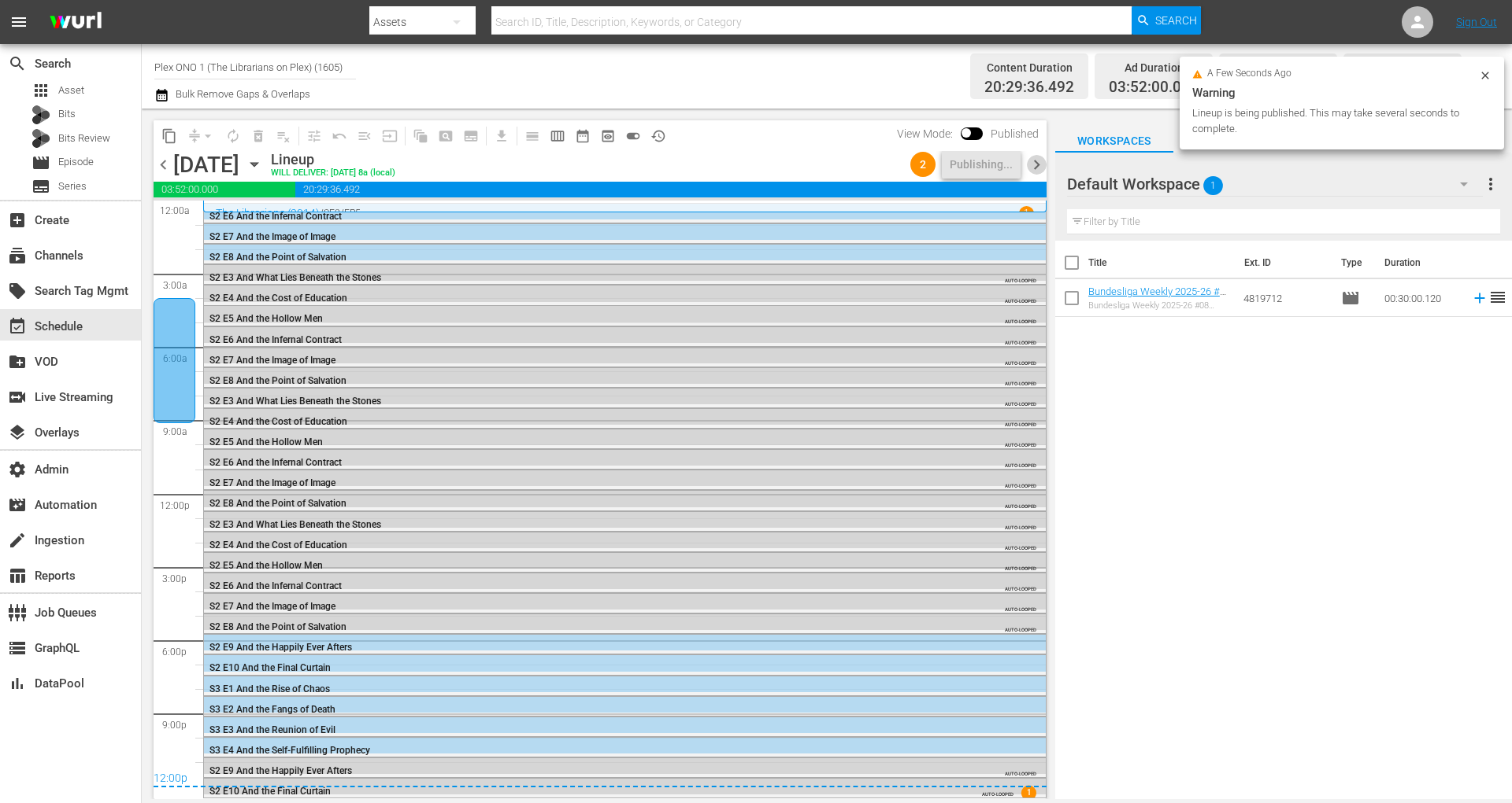
click at [1038, 162] on span "chevron_right" at bounding box center [1037, 165] width 20 height 20
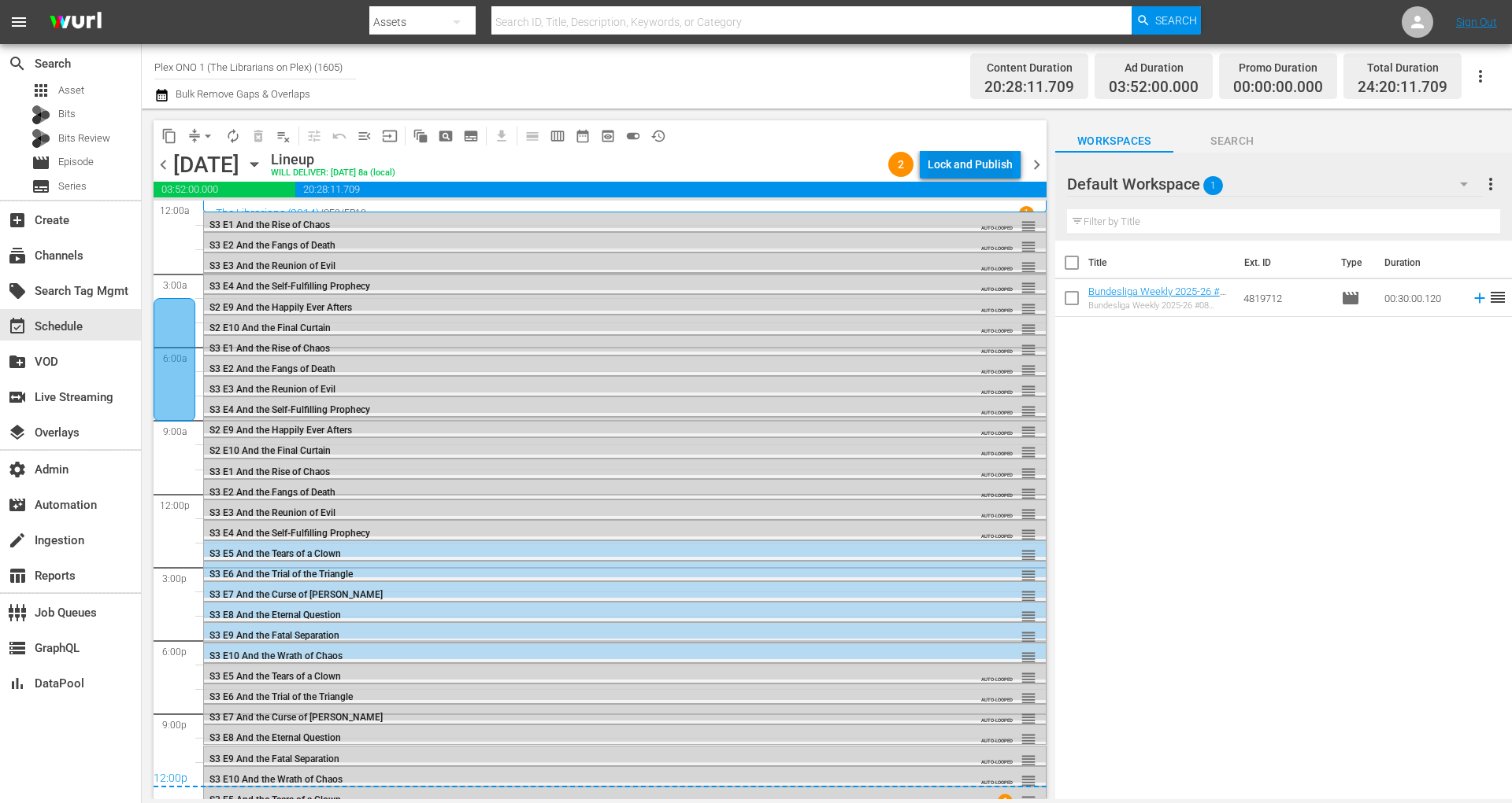
click at [968, 159] on div "Lock and Publish" at bounding box center [969, 165] width 85 height 28
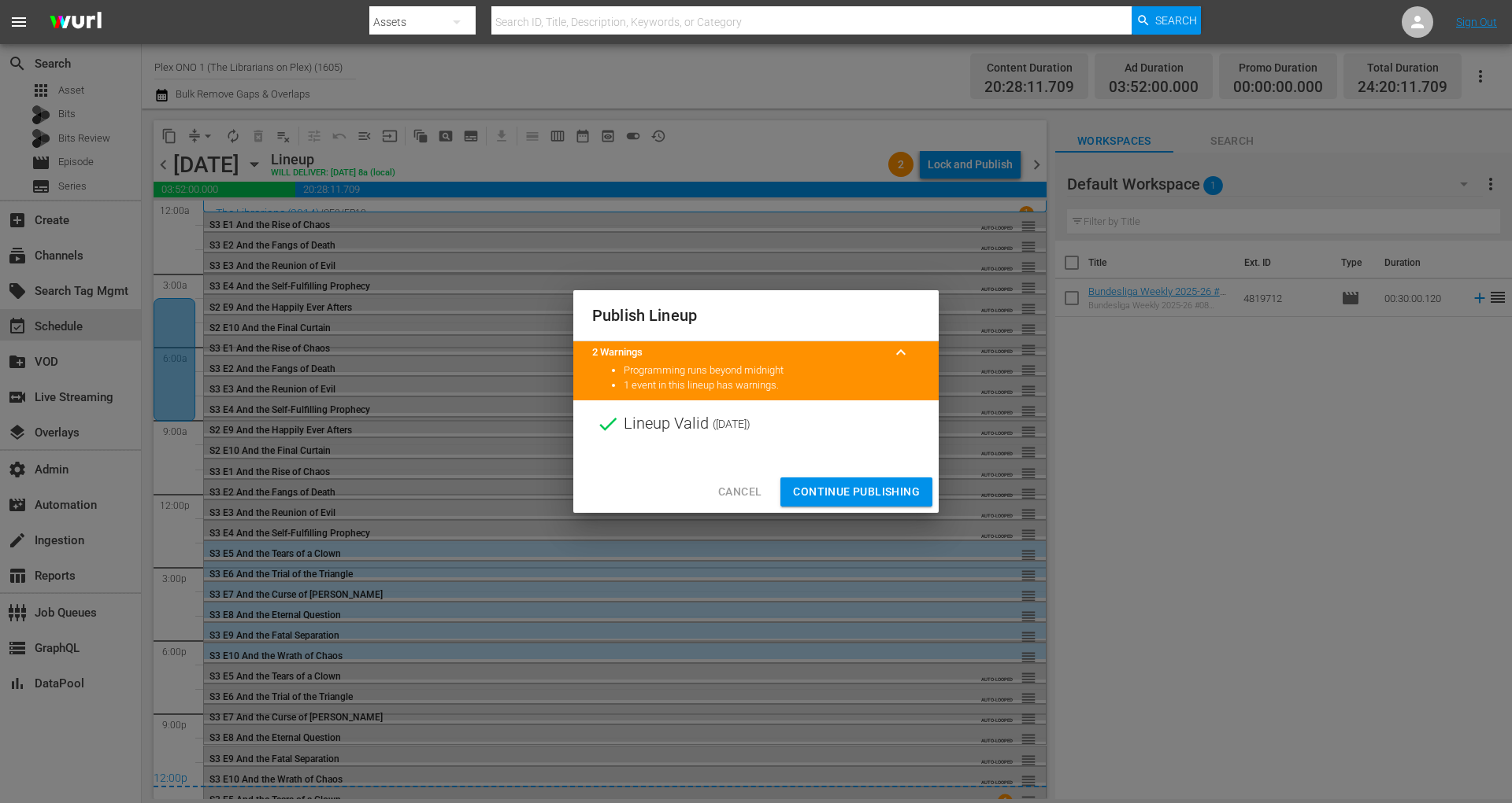
click at [883, 494] on span "Continue Publishing" at bounding box center [855, 493] width 127 height 20
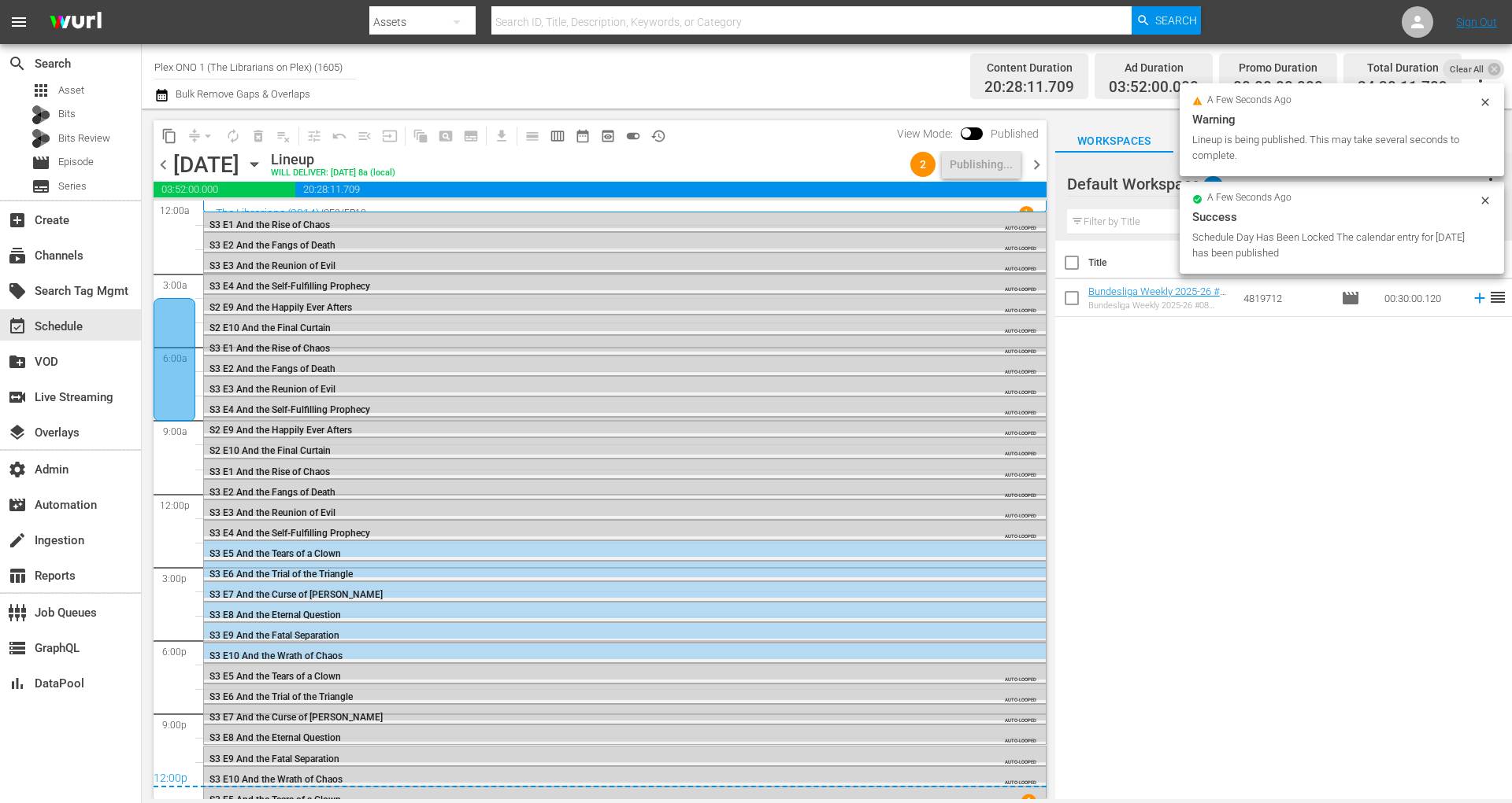
click at [1038, 164] on span "chevron_right" at bounding box center [1037, 165] width 20 height 20
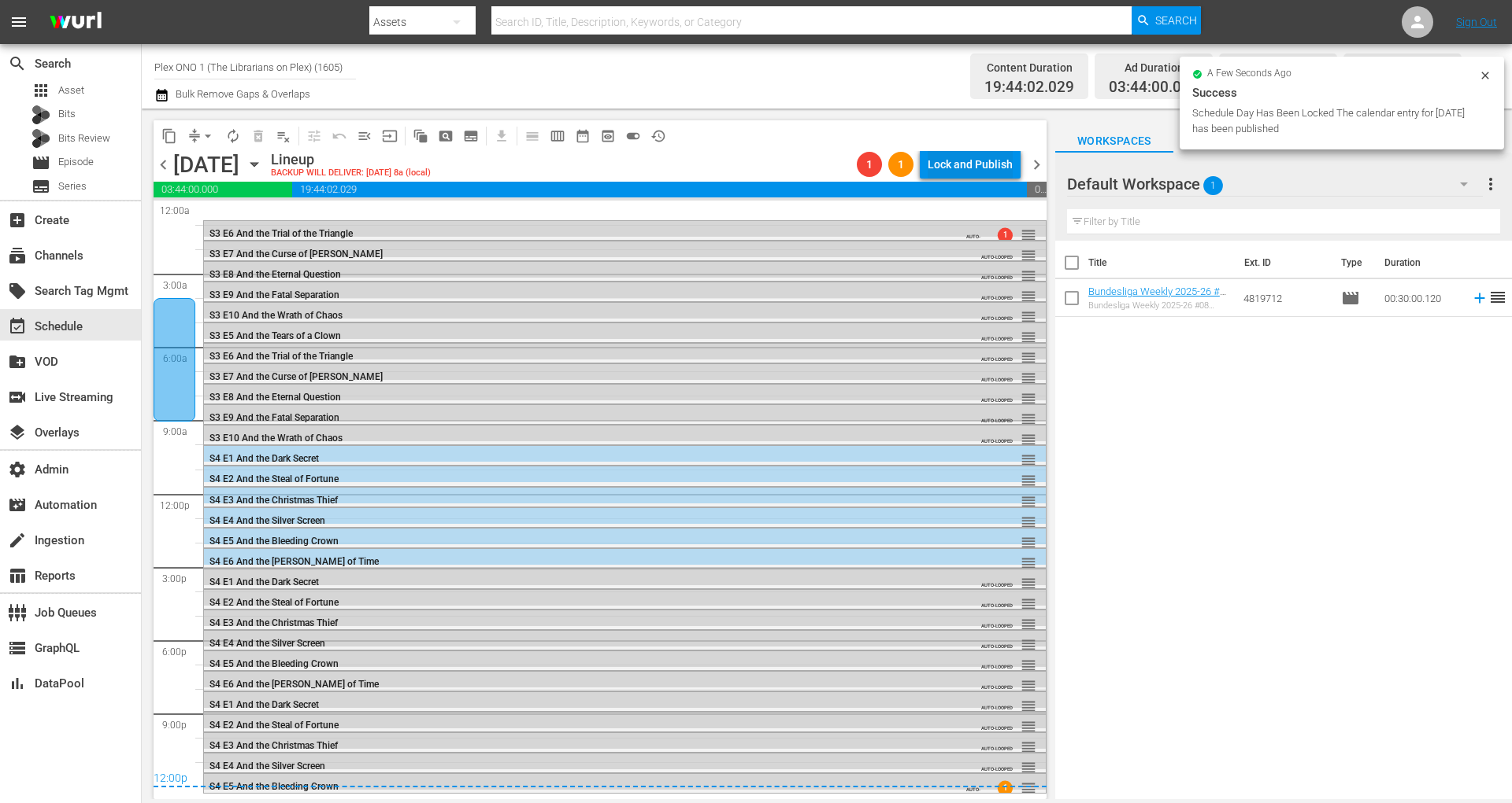
click at [981, 174] on div "Lock and Publish" at bounding box center [969, 165] width 85 height 28
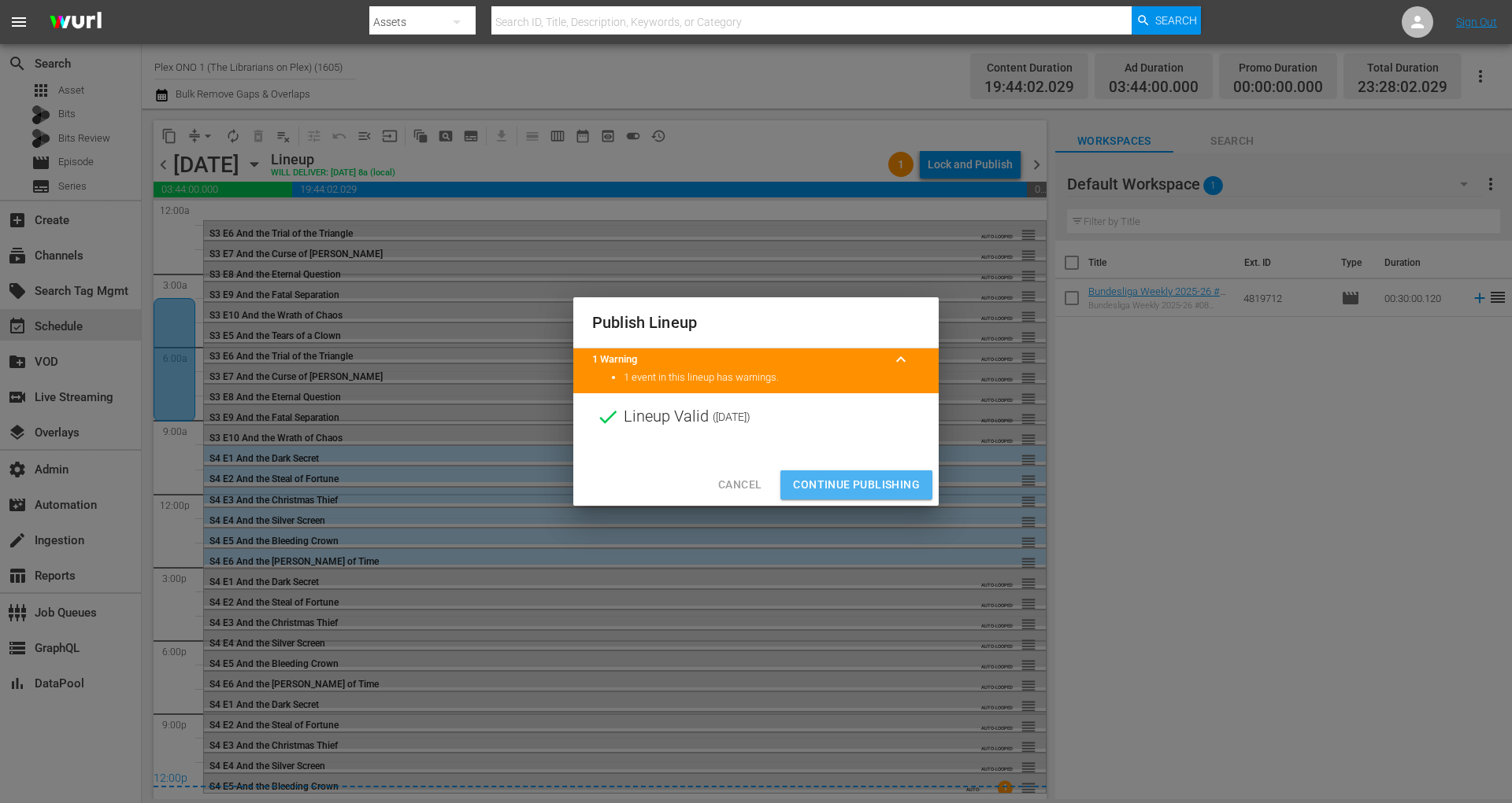
click at [870, 481] on span "Continue Publishing" at bounding box center [855, 485] width 127 height 20
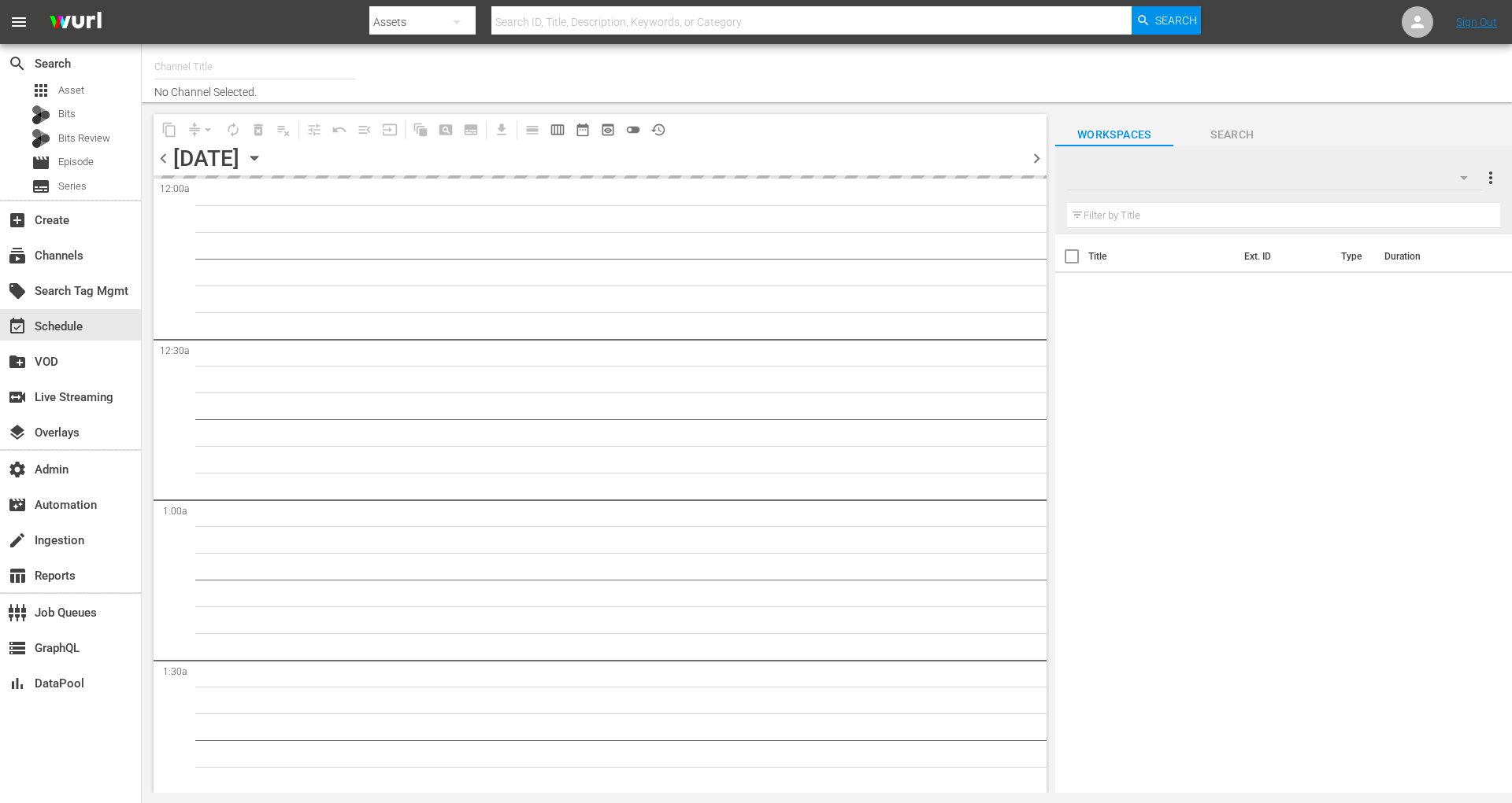
type input "Plex ONO 1 (The Librarians on Plex) (1605)"
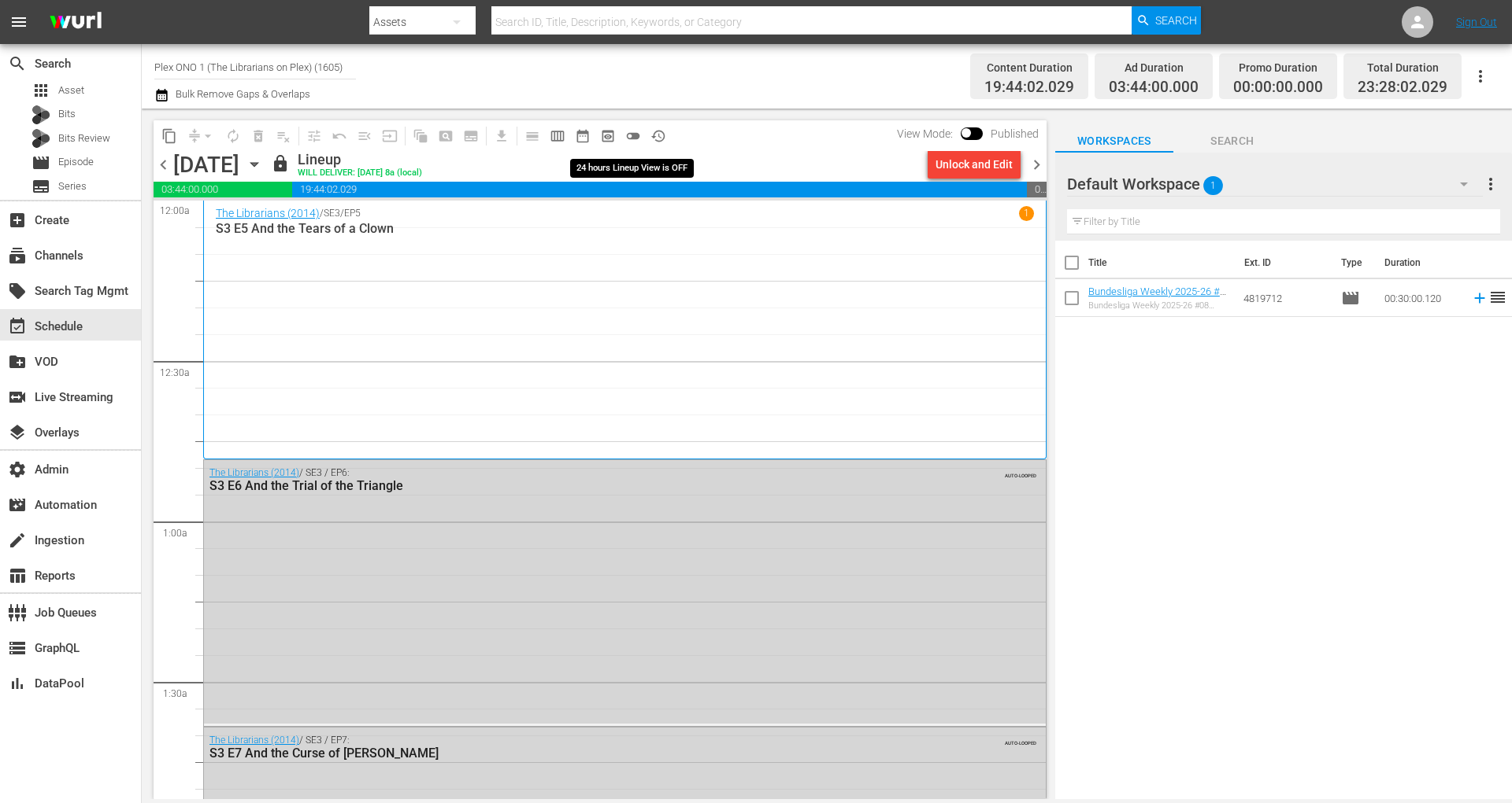
click at [638, 133] on span "toggle_off" at bounding box center [633, 137] width 16 height 16
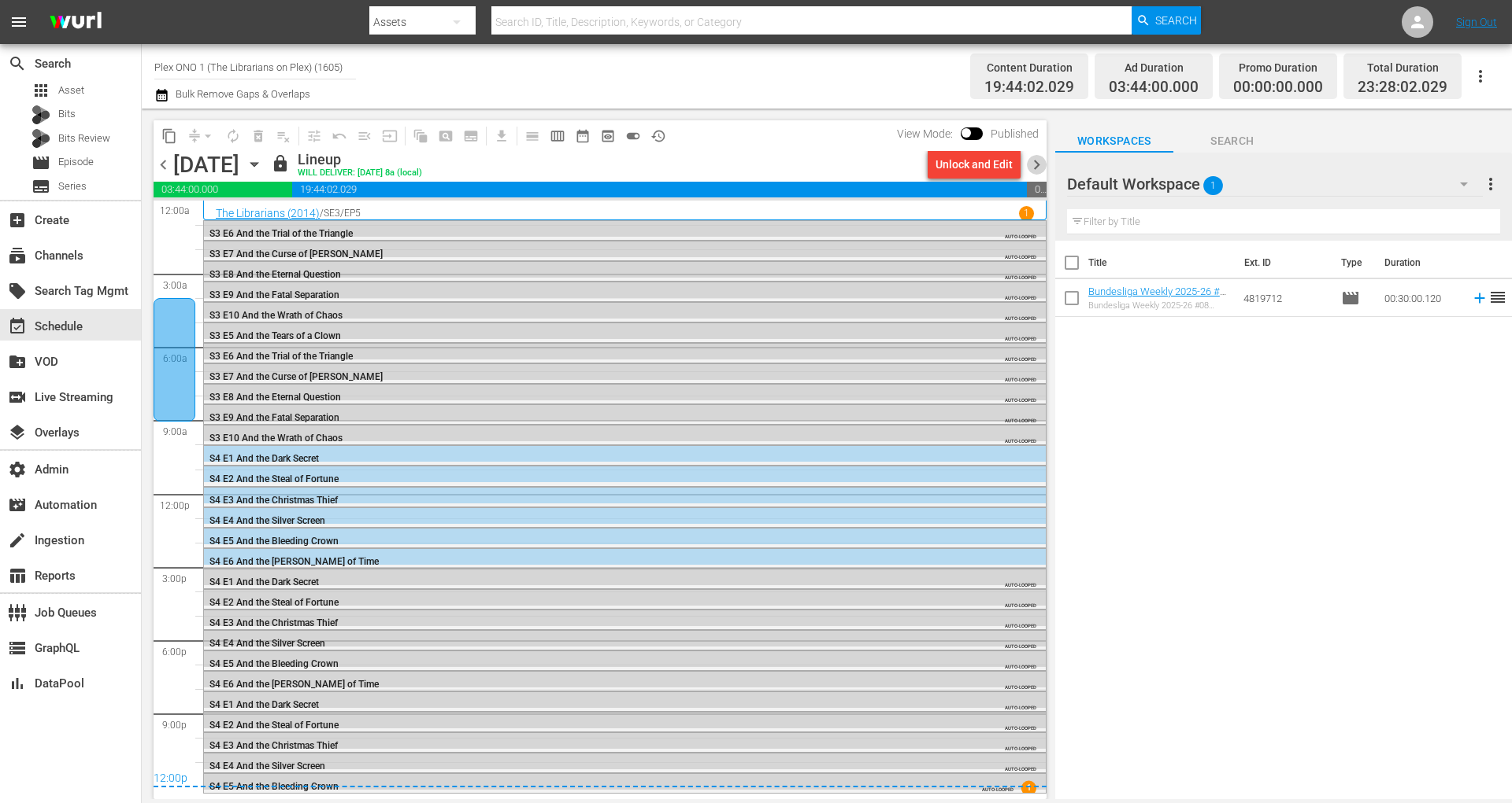
click at [1043, 161] on span "chevron_right" at bounding box center [1037, 165] width 20 height 20
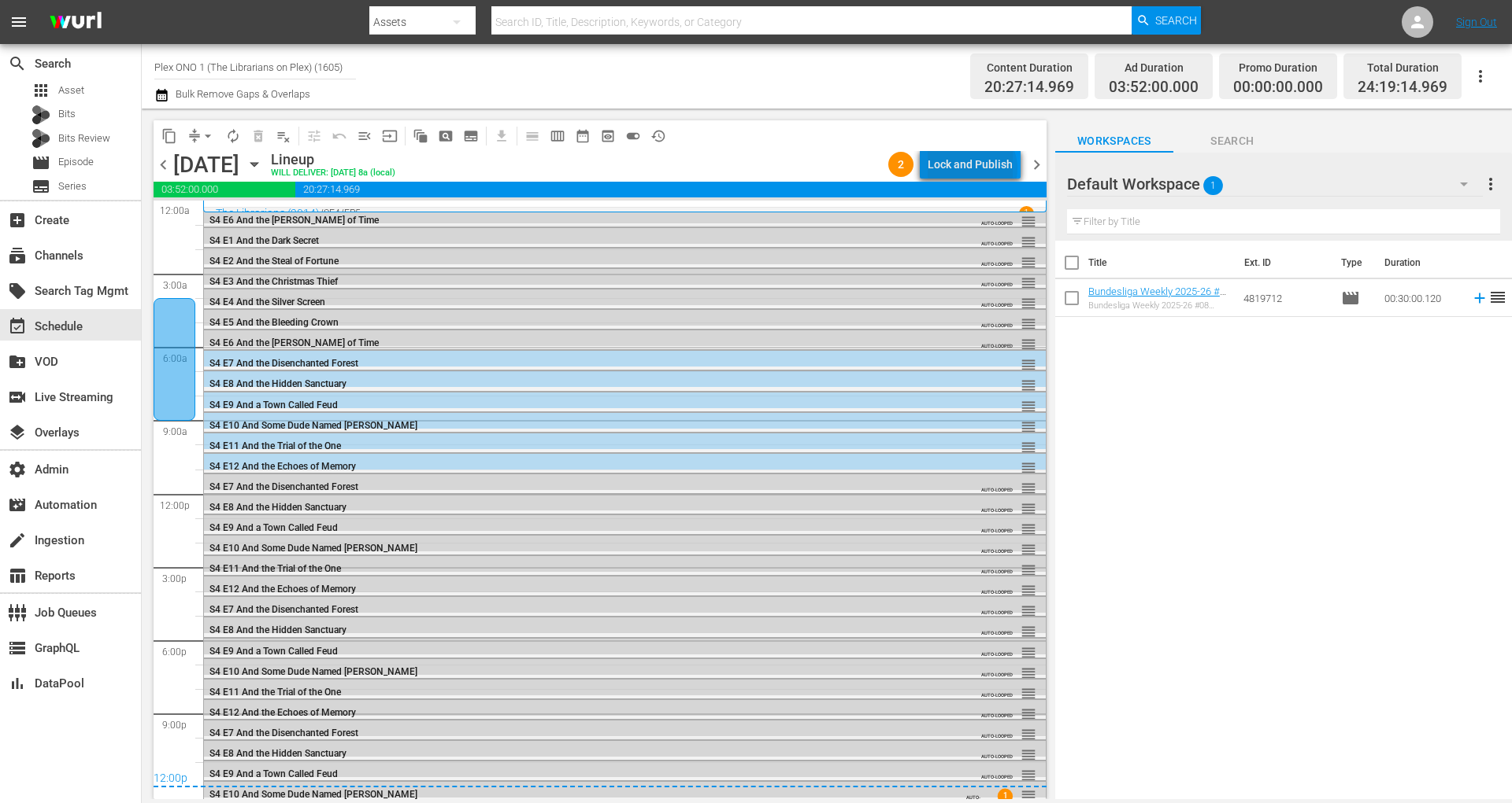
click at [975, 169] on div "Lock and Publish" at bounding box center [969, 165] width 85 height 28
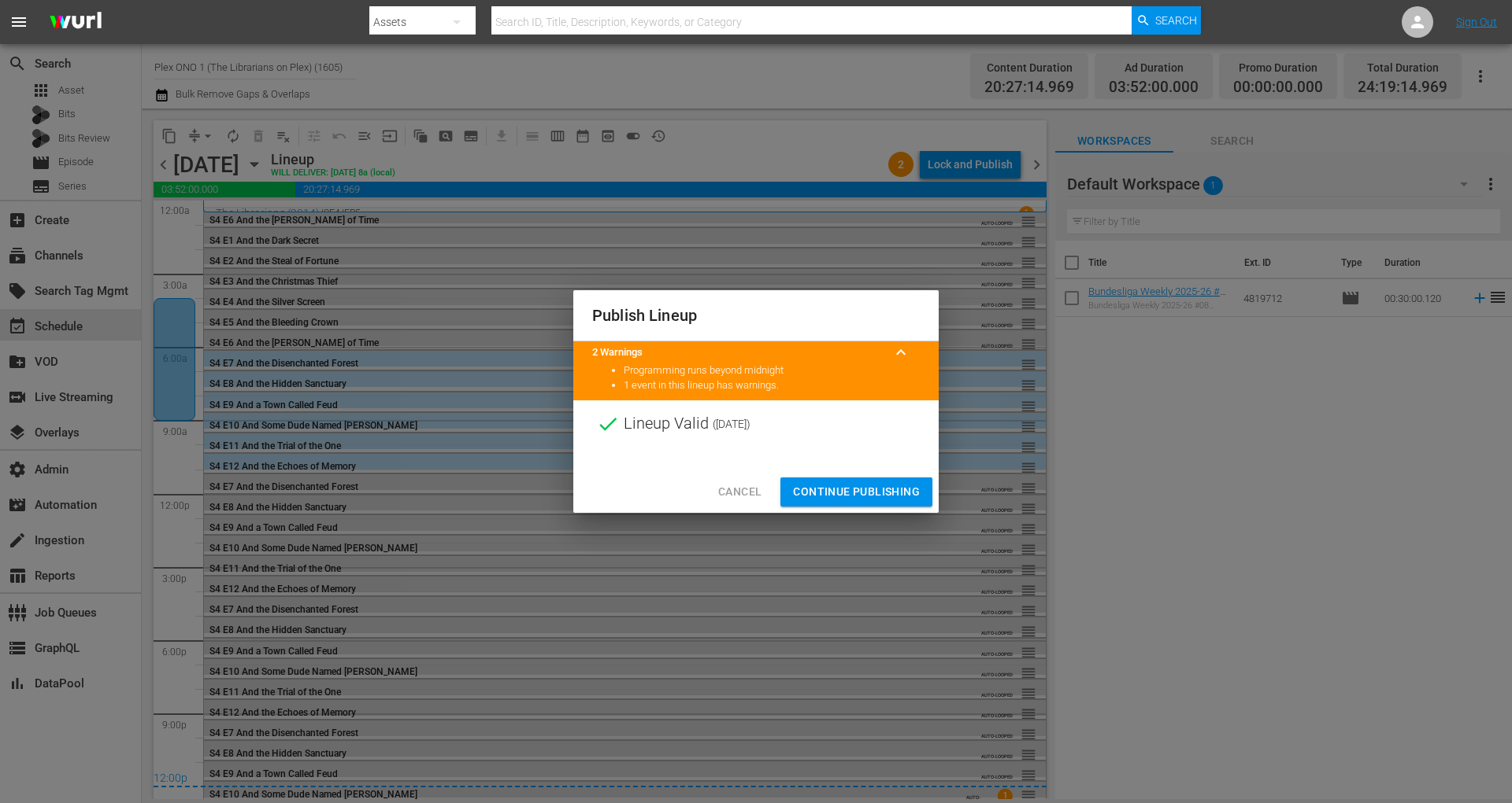
click at [874, 487] on span "Continue Publishing" at bounding box center [855, 493] width 127 height 20
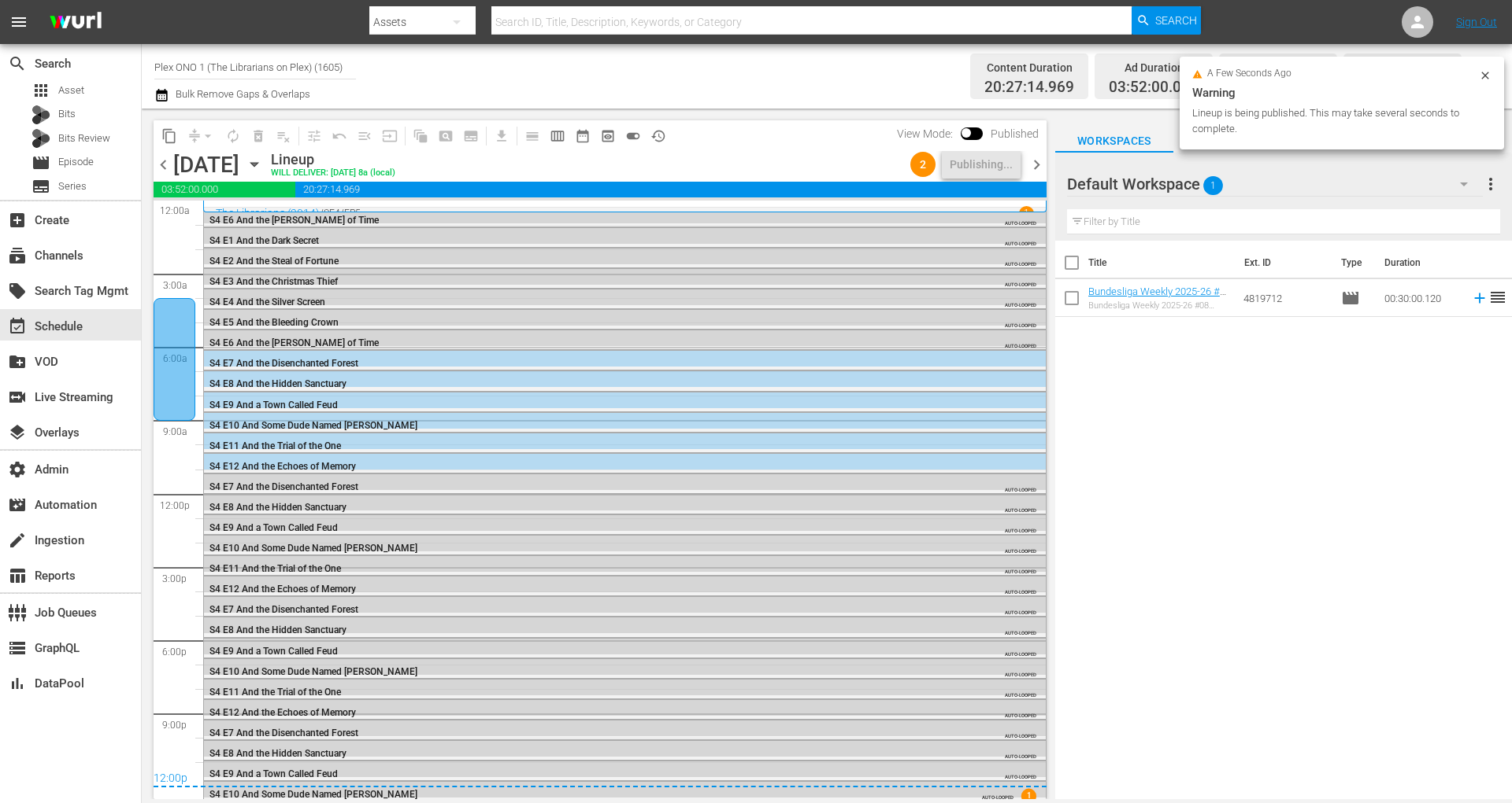
click at [1042, 164] on span "chevron_right" at bounding box center [1037, 165] width 20 height 20
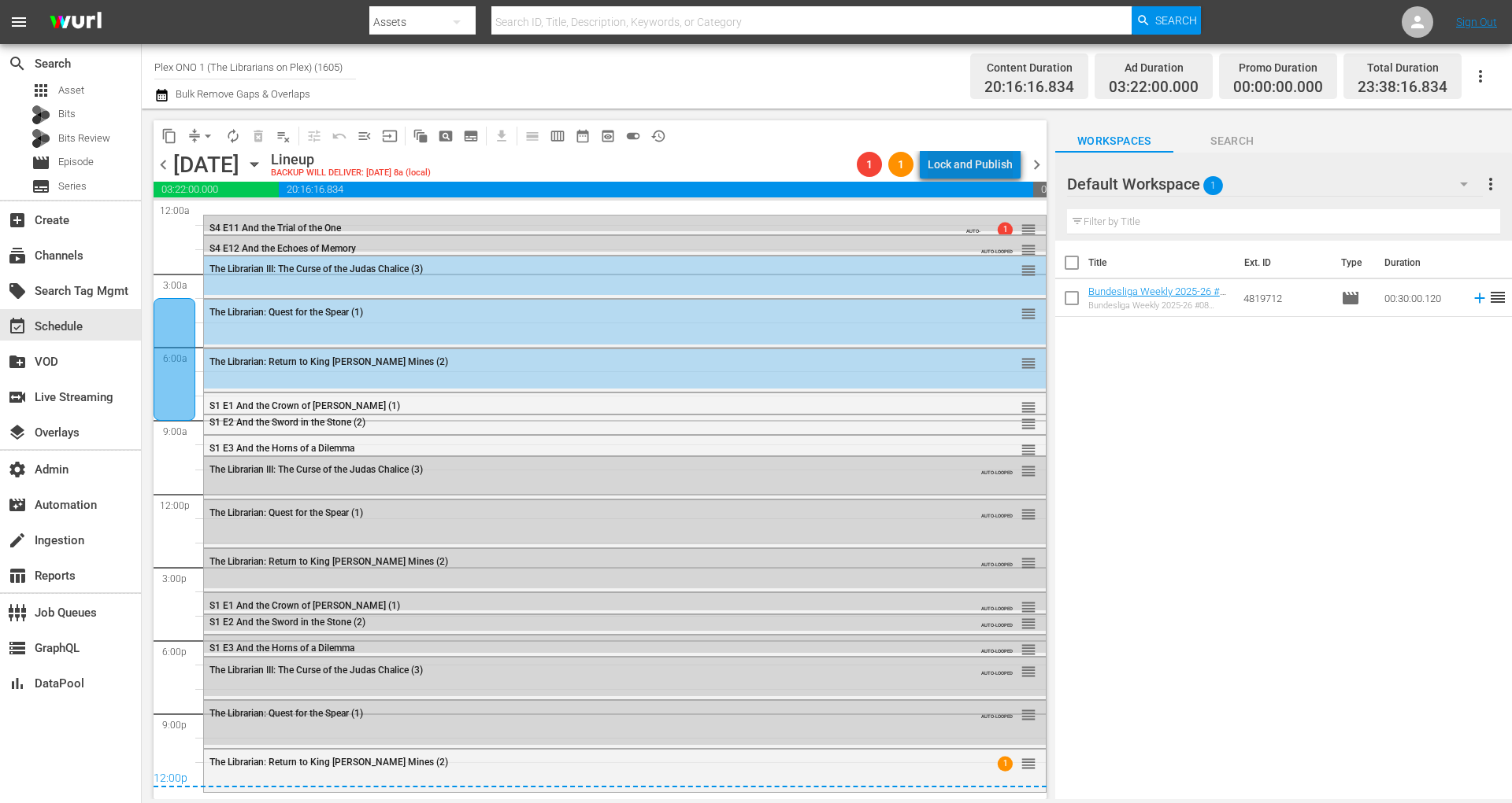
click at [988, 160] on div "Lock and Publish" at bounding box center [969, 165] width 85 height 28
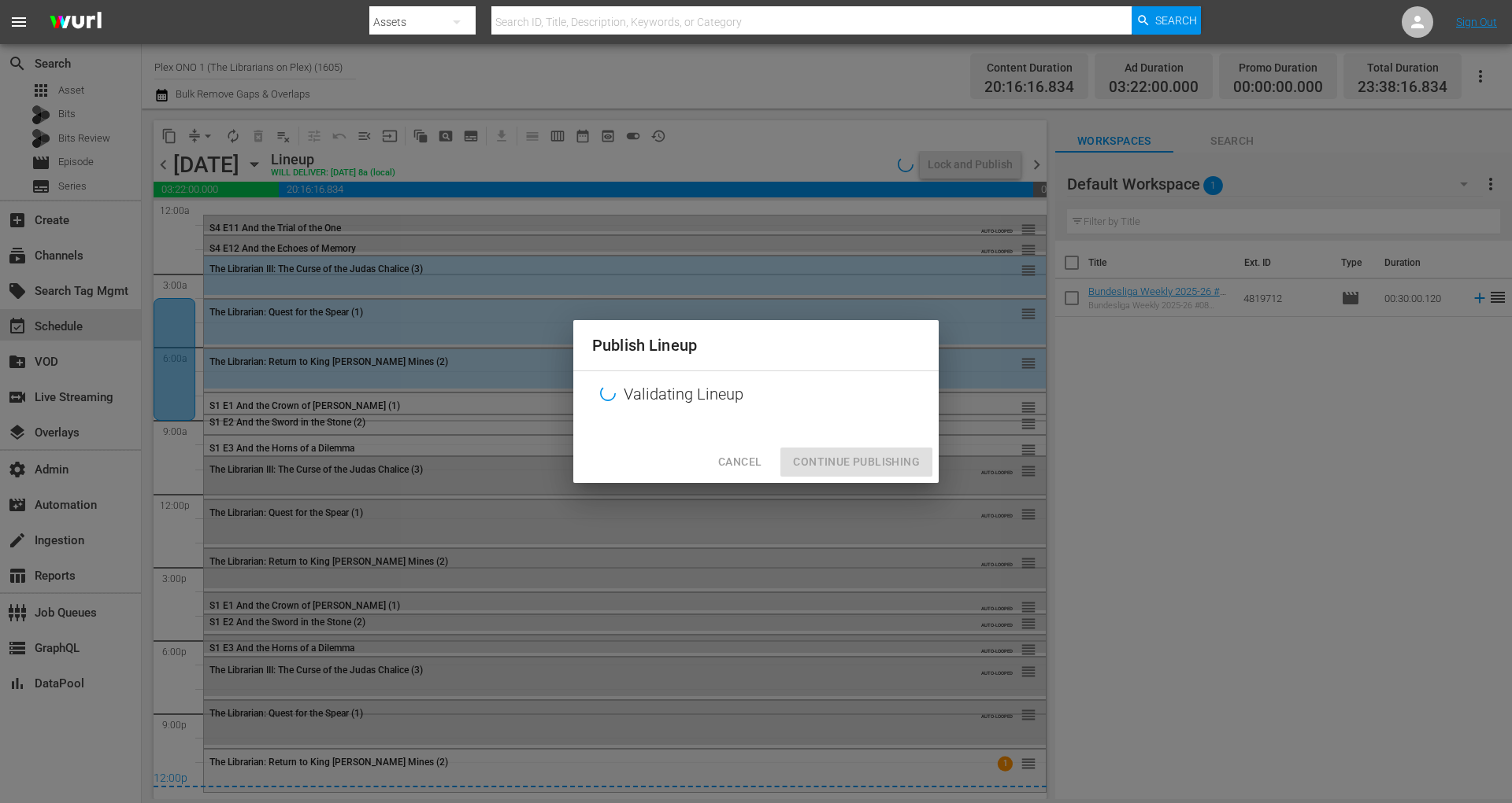
click at [733, 464] on span "Cancel" at bounding box center [739, 463] width 43 height 20
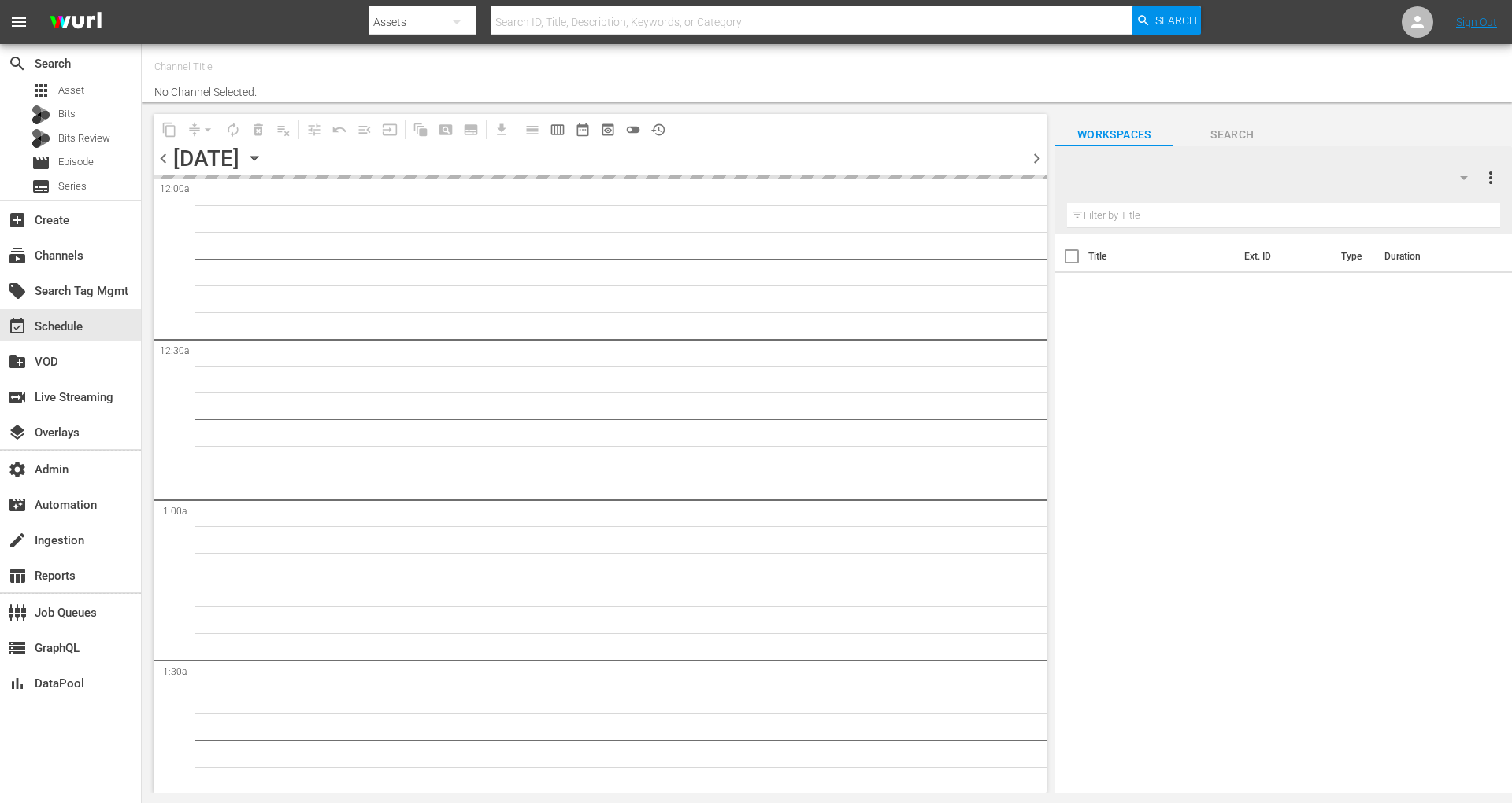
type input "Plex ONO 1 (The Librarians on Plex) (1605)"
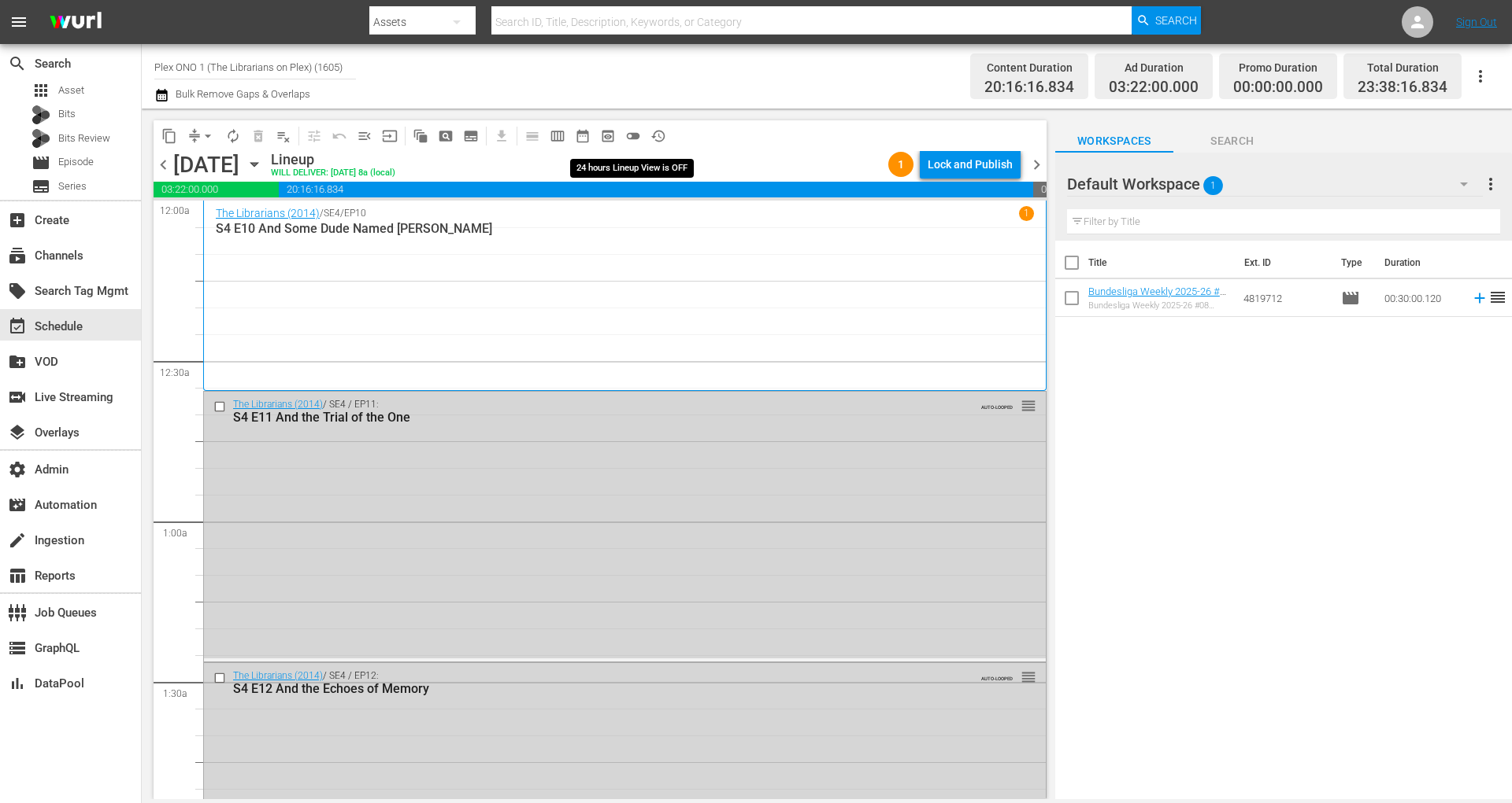
click at [632, 135] on span "toggle_off" at bounding box center [633, 137] width 16 height 16
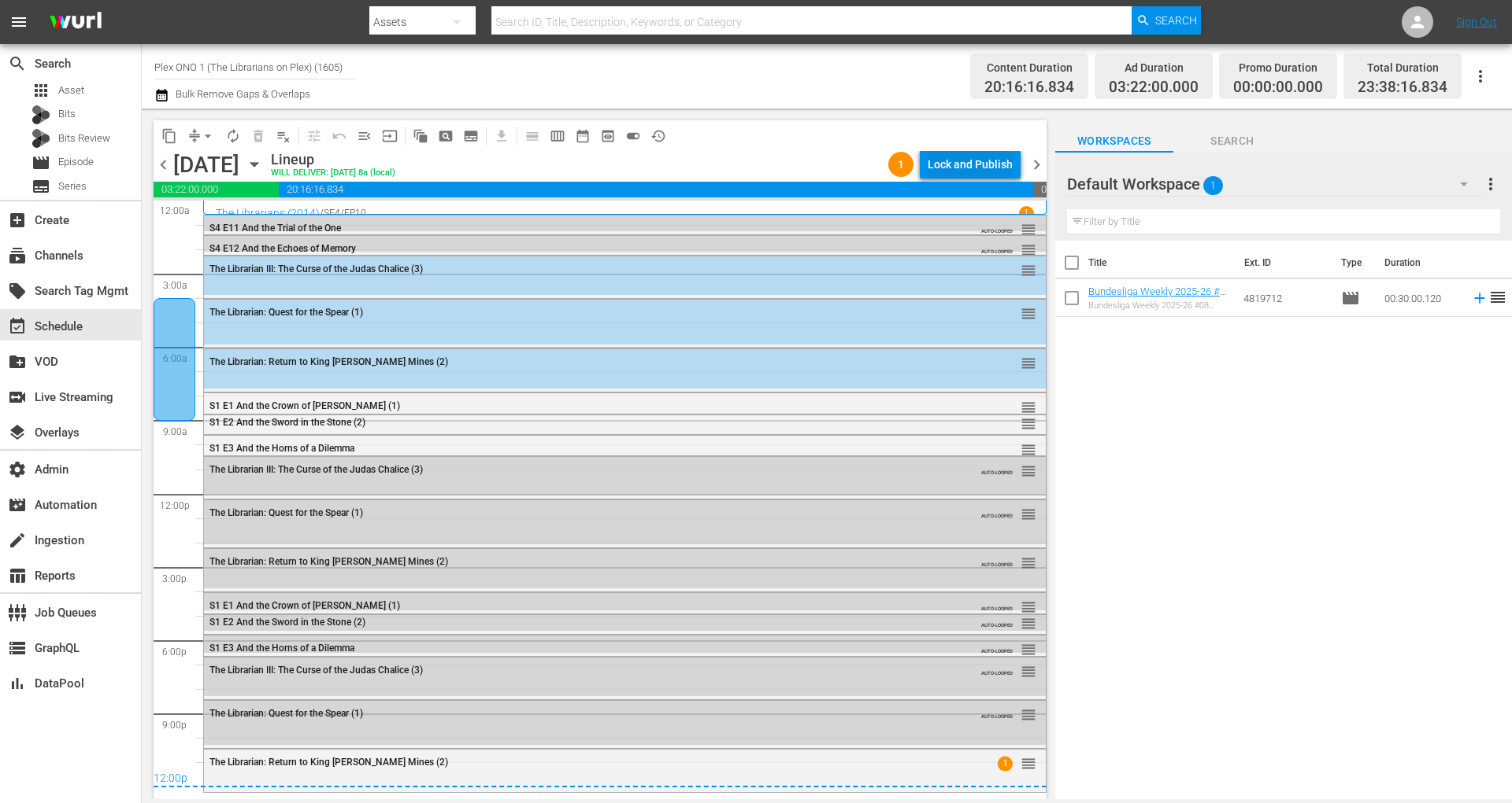
click at [1003, 166] on div "Lock and Publish" at bounding box center [969, 165] width 85 height 28
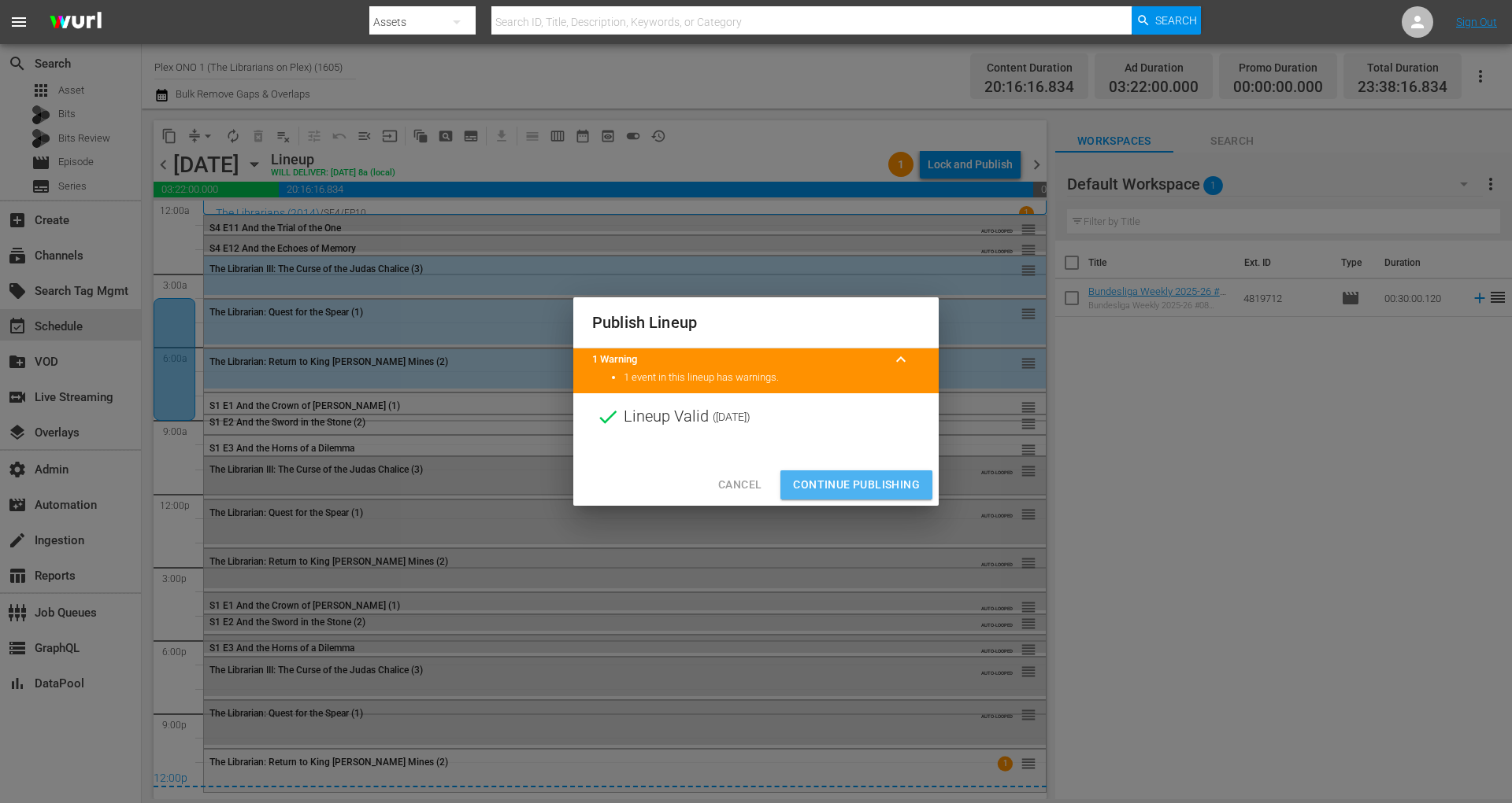
click at [822, 486] on span "Continue Publishing" at bounding box center [855, 485] width 127 height 20
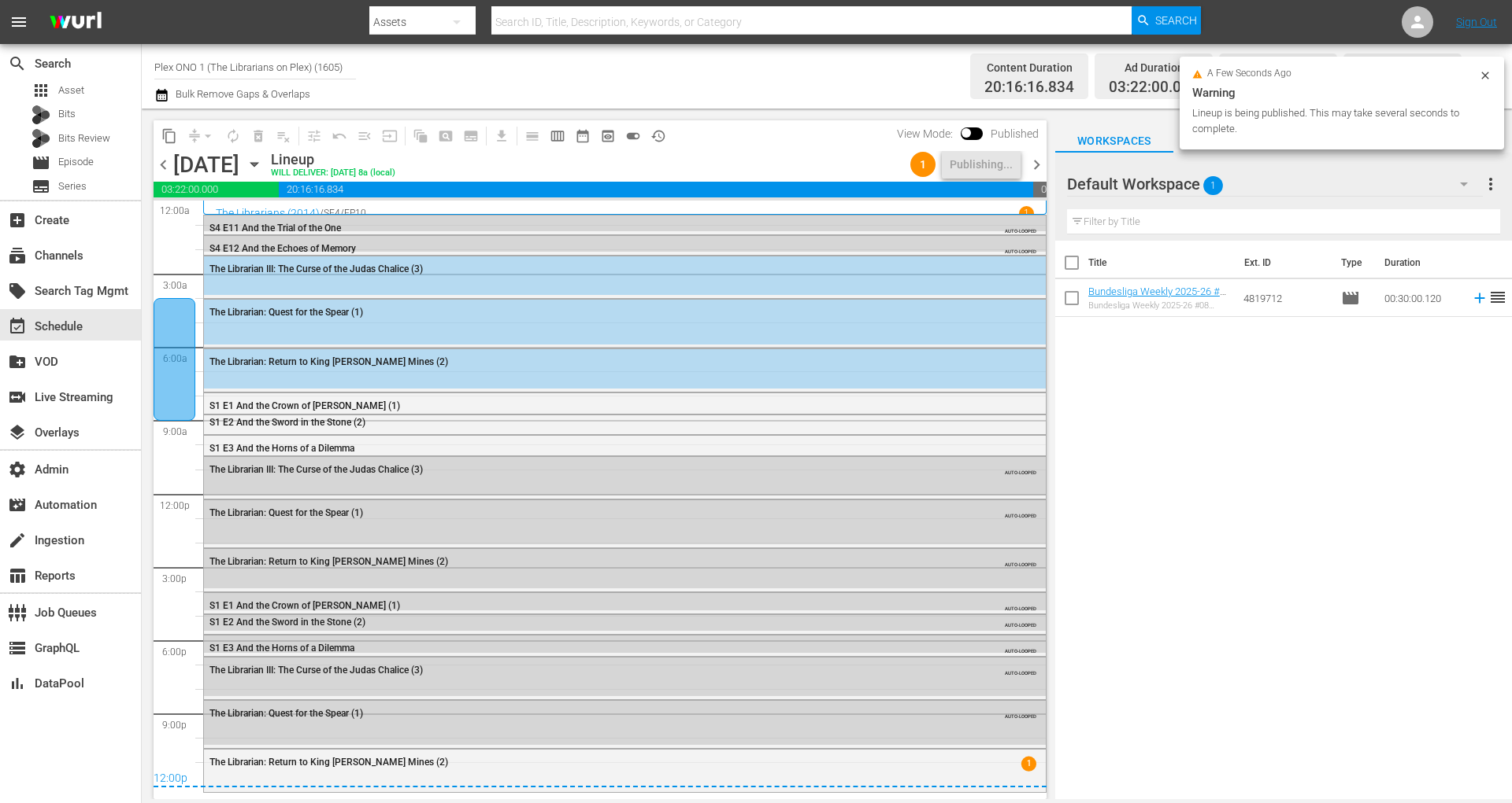
click at [1032, 167] on span "chevron_right" at bounding box center [1037, 165] width 20 height 20
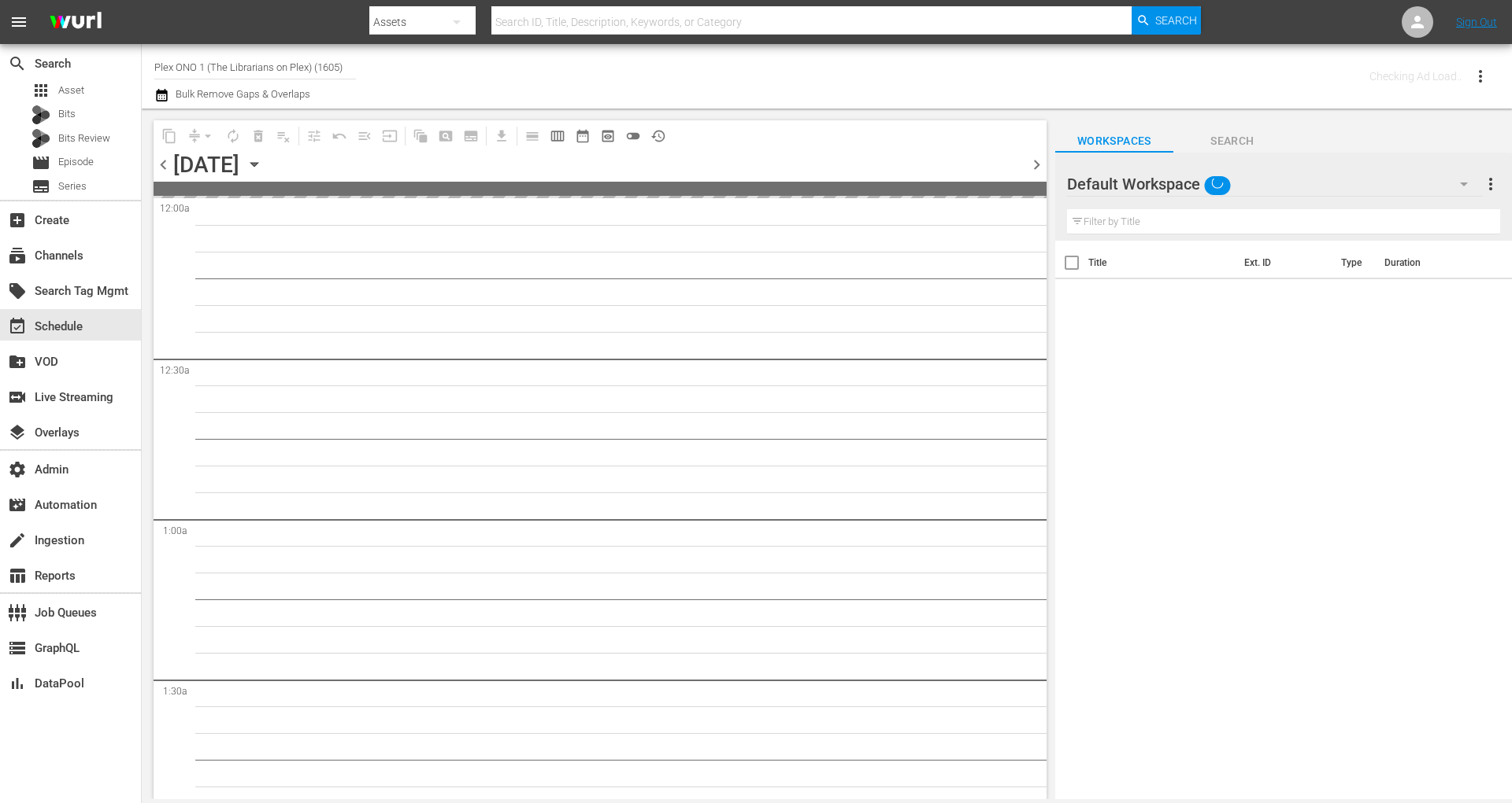
type input "Plex ONO 1 (The Librarians on Plex) (1605)"
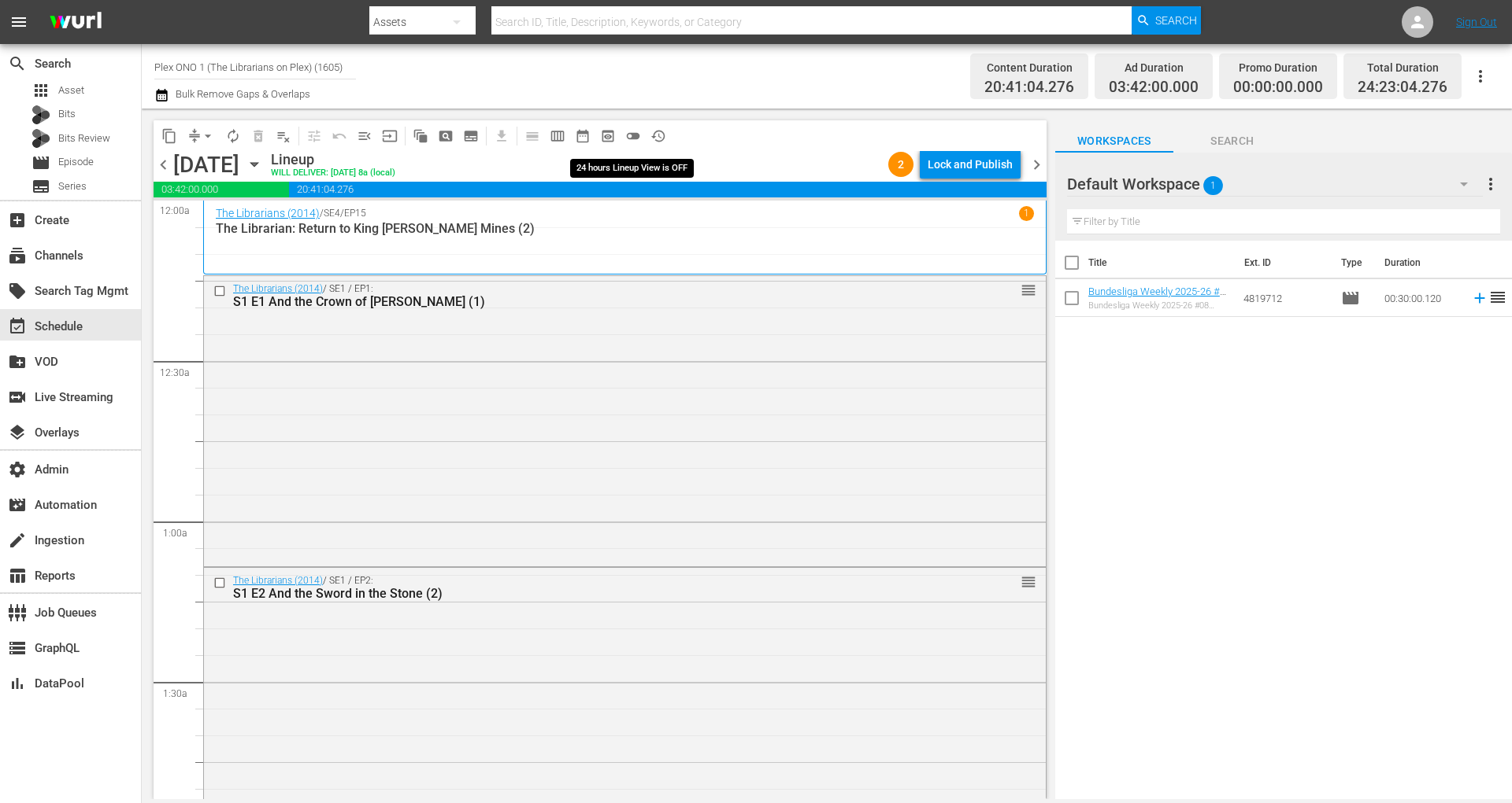
click at [630, 136] on span "toggle_off" at bounding box center [633, 137] width 16 height 16
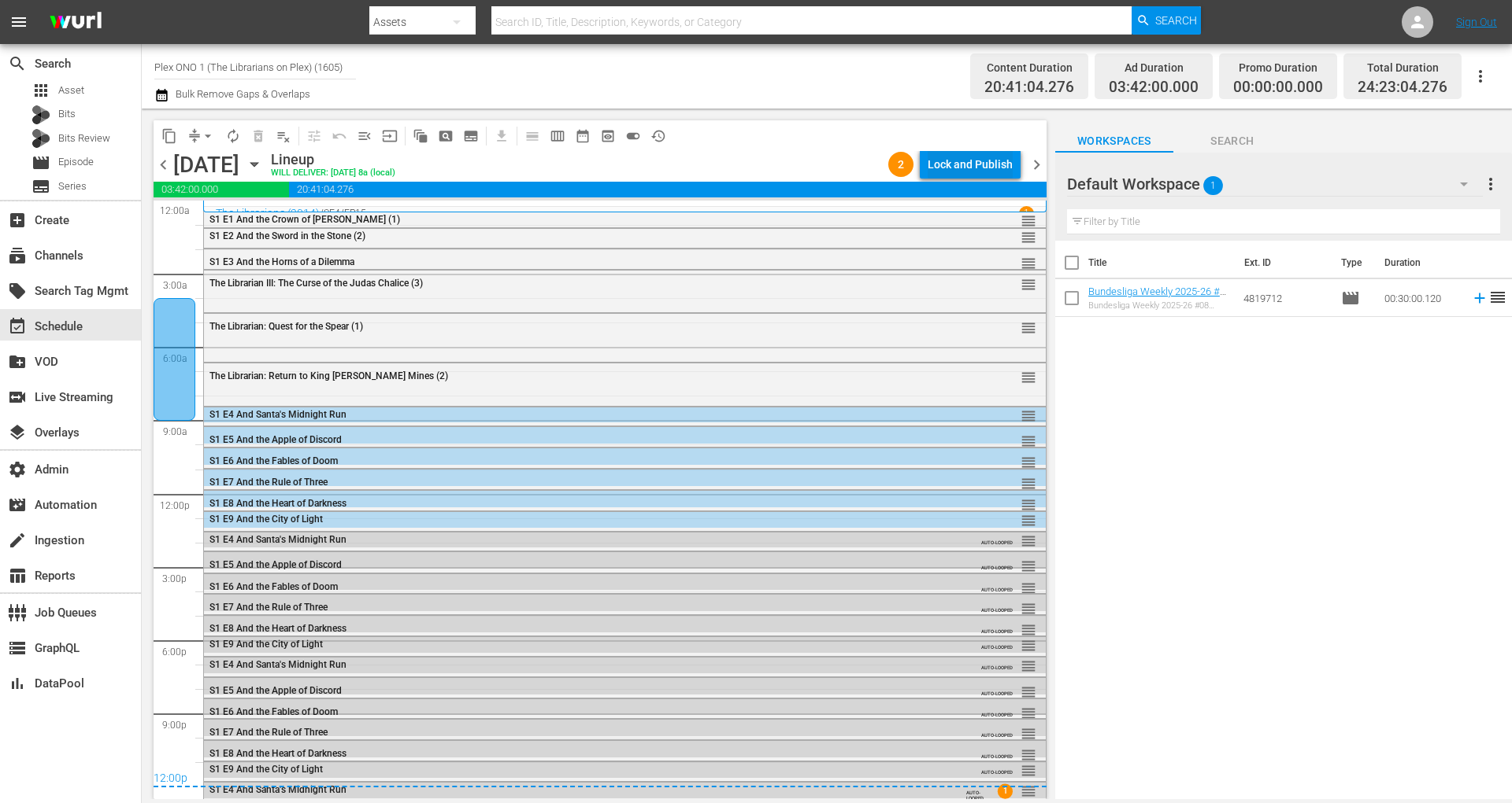
click at [984, 152] on div "Lock and Publish" at bounding box center [969, 165] width 85 height 28
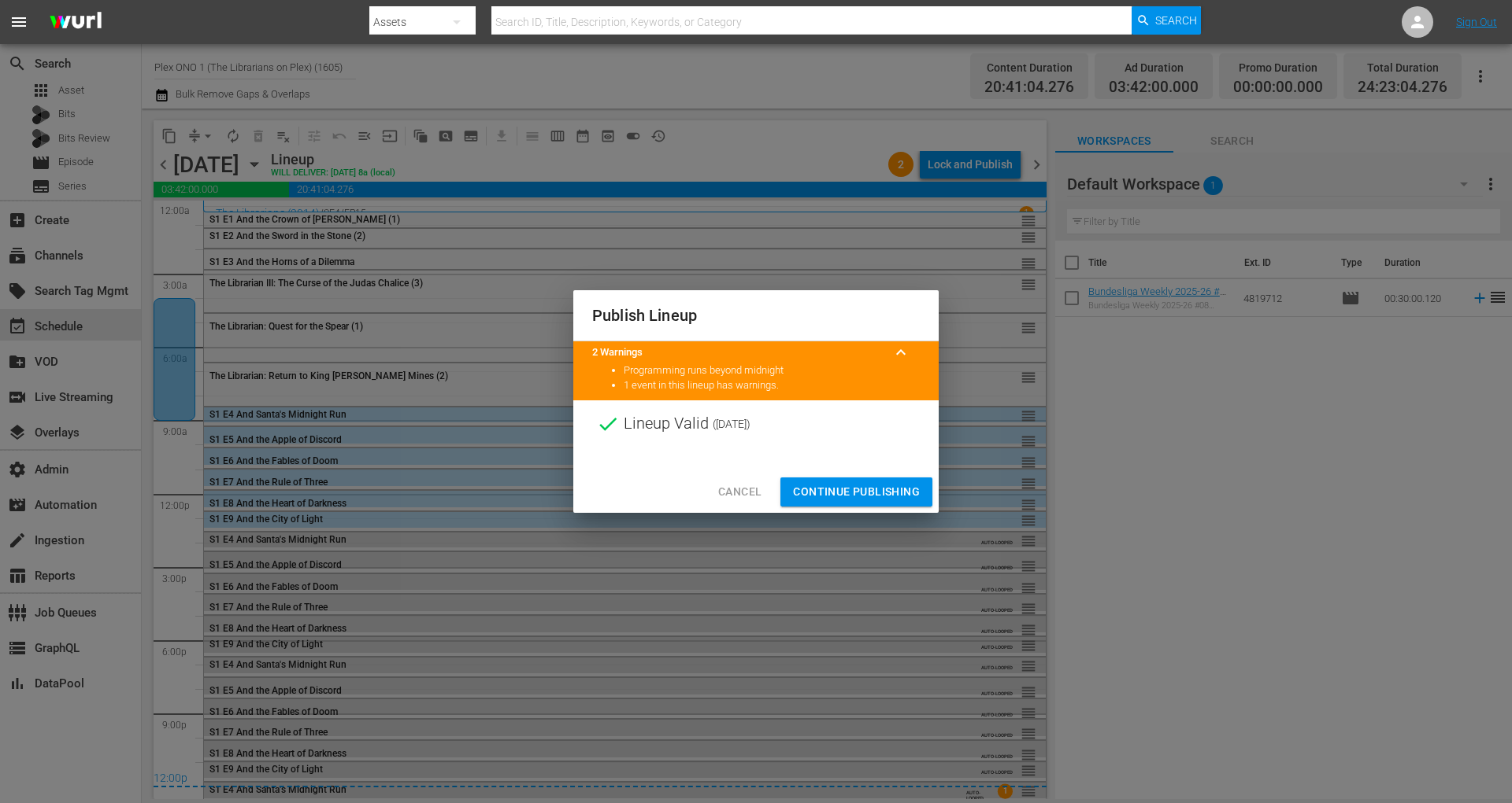
click at [848, 495] on span "Continue Publishing" at bounding box center [855, 493] width 127 height 20
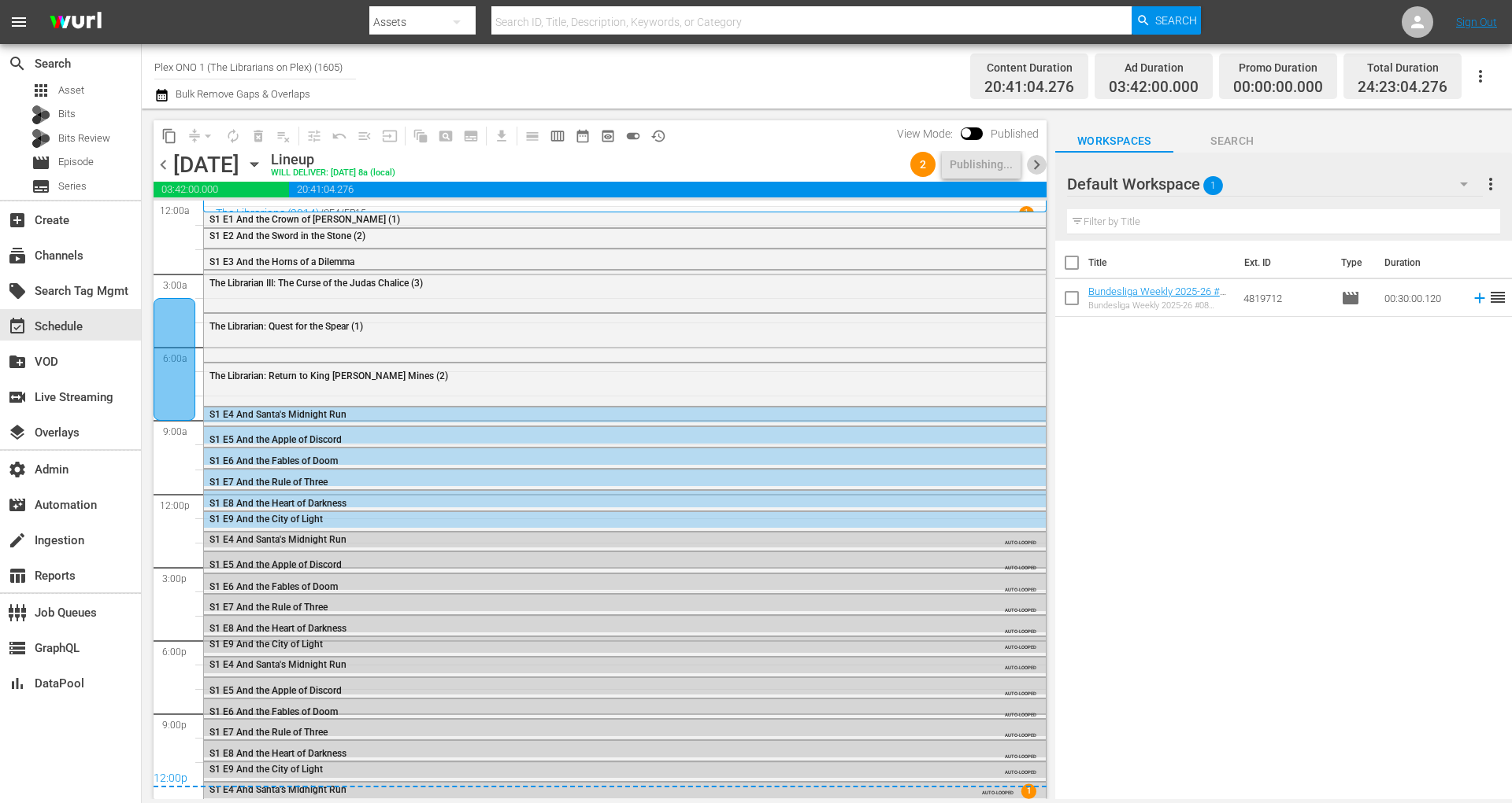
click at [1036, 170] on span "chevron_right" at bounding box center [1037, 165] width 20 height 20
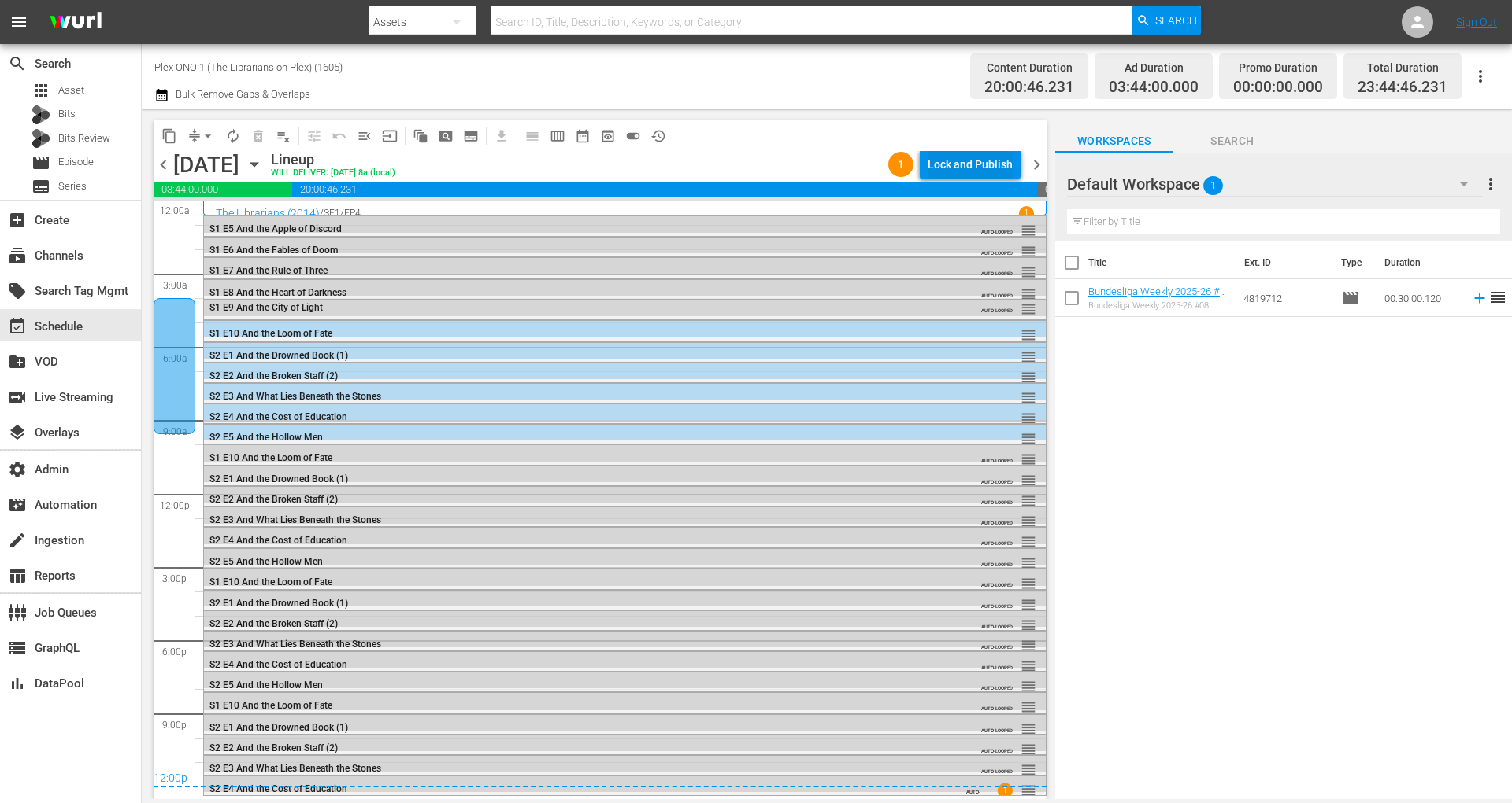
click at [957, 160] on div "Lock and Publish" at bounding box center [969, 165] width 85 height 28
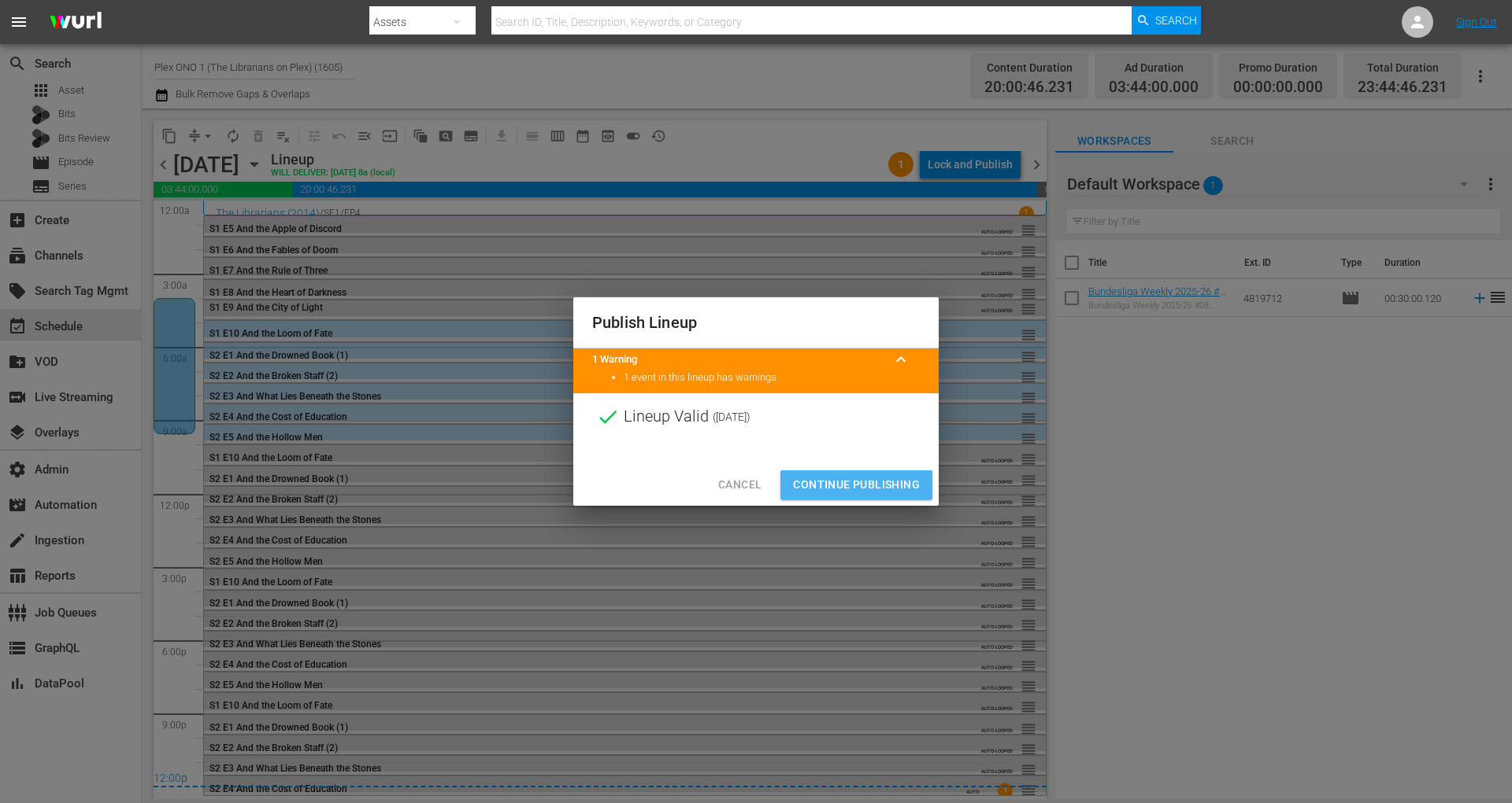
click at [881, 487] on span "Continue Publishing" at bounding box center [855, 485] width 127 height 20
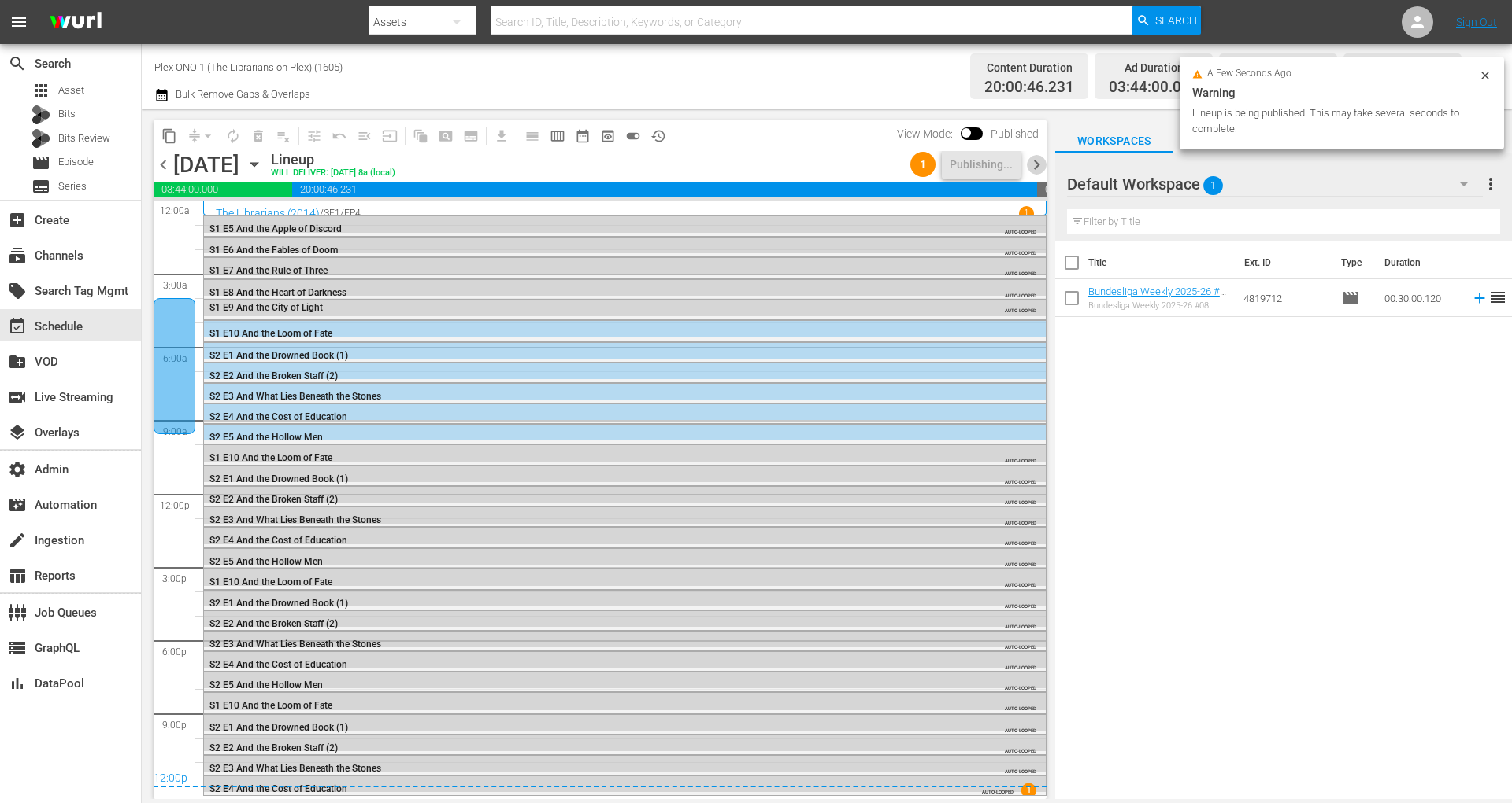
click at [1038, 162] on span "chevron_right" at bounding box center [1037, 165] width 20 height 20
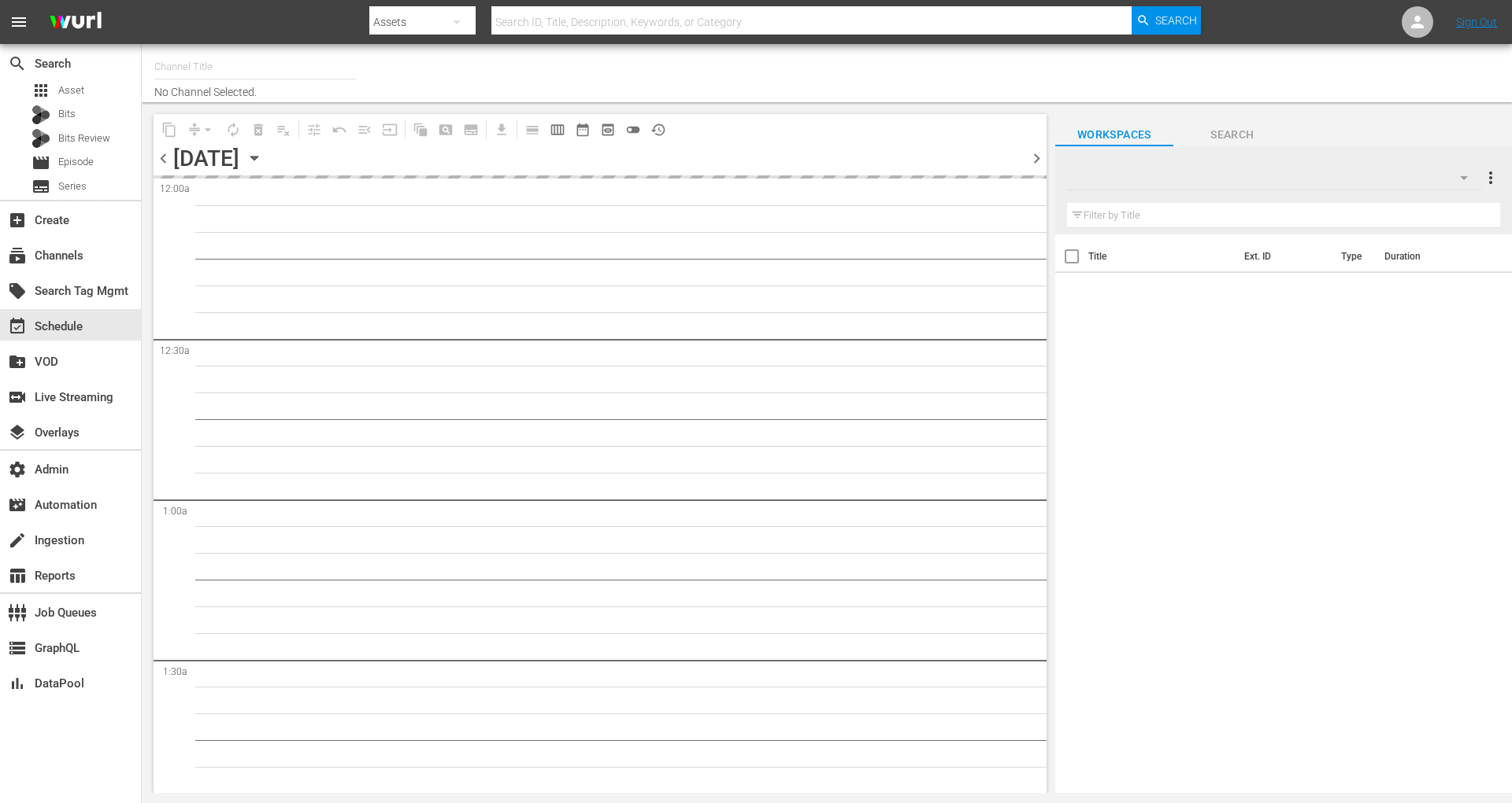
type input "Plex ONO 1 (The Librarians on Plex) (1605)"
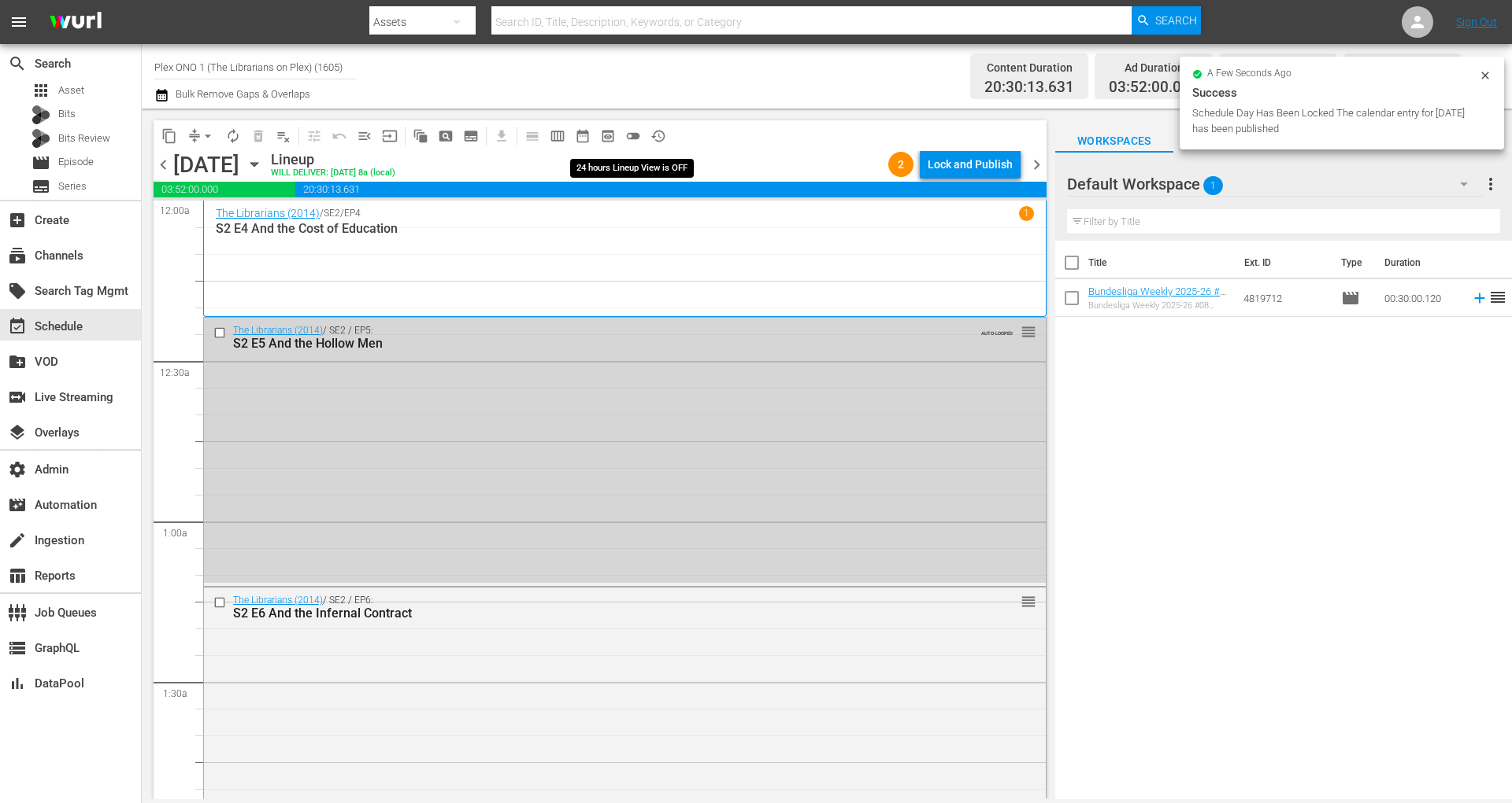
click at [636, 134] on span "toggle_off" at bounding box center [633, 137] width 16 height 16
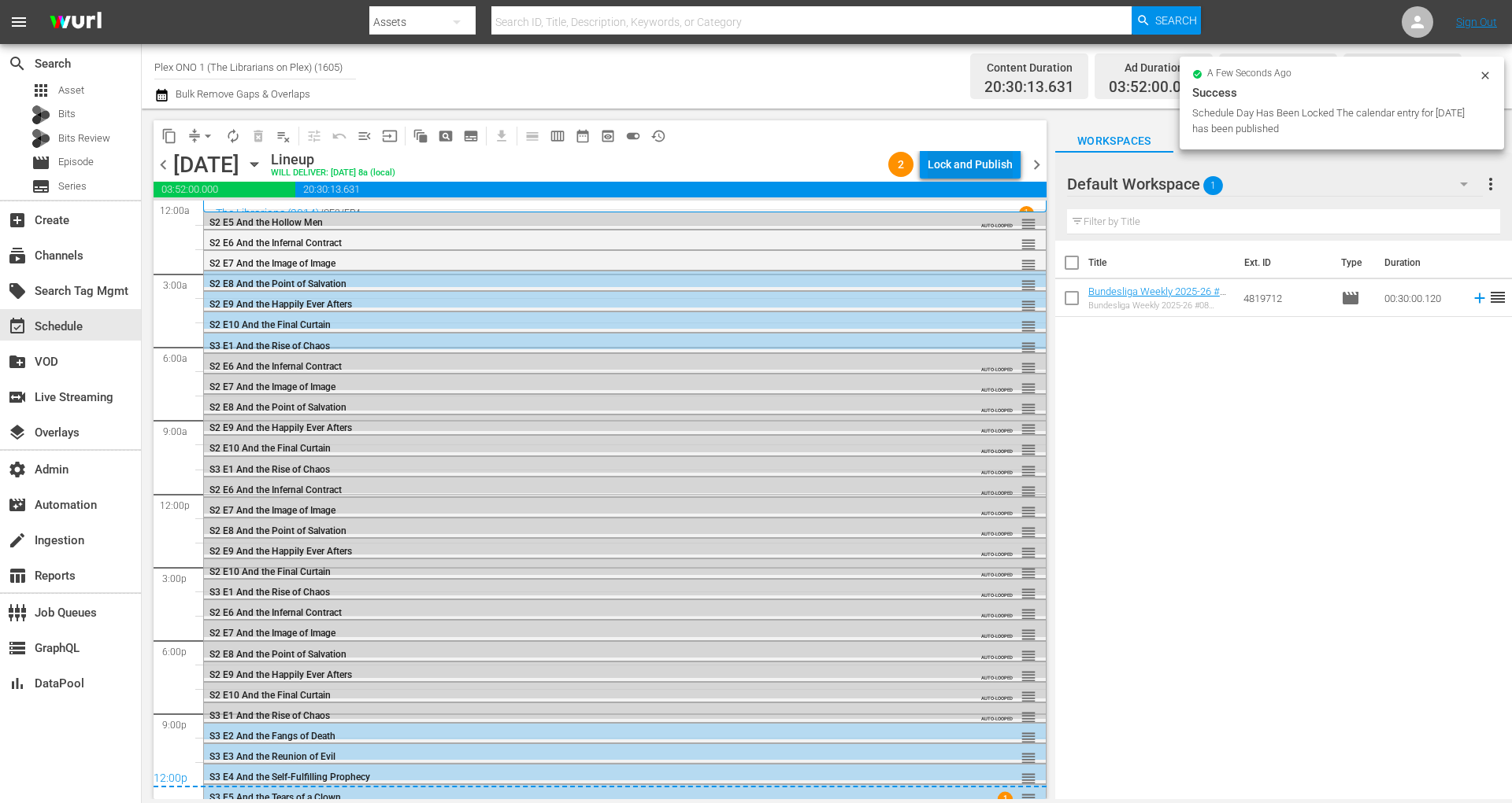
click at [970, 163] on div "Lock and Publish" at bounding box center [969, 165] width 85 height 28
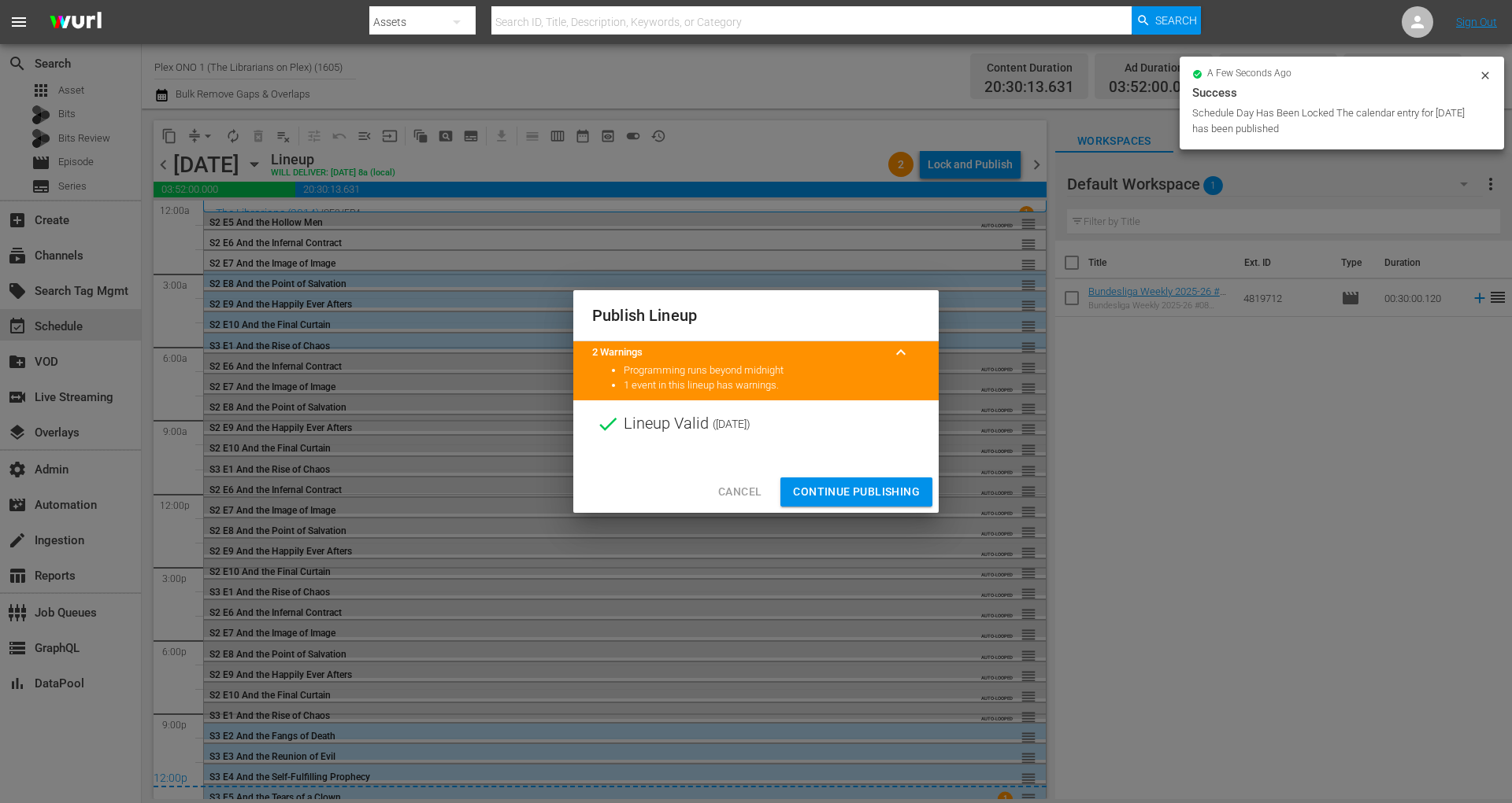
click at [871, 495] on span "Continue Publishing" at bounding box center [855, 493] width 127 height 20
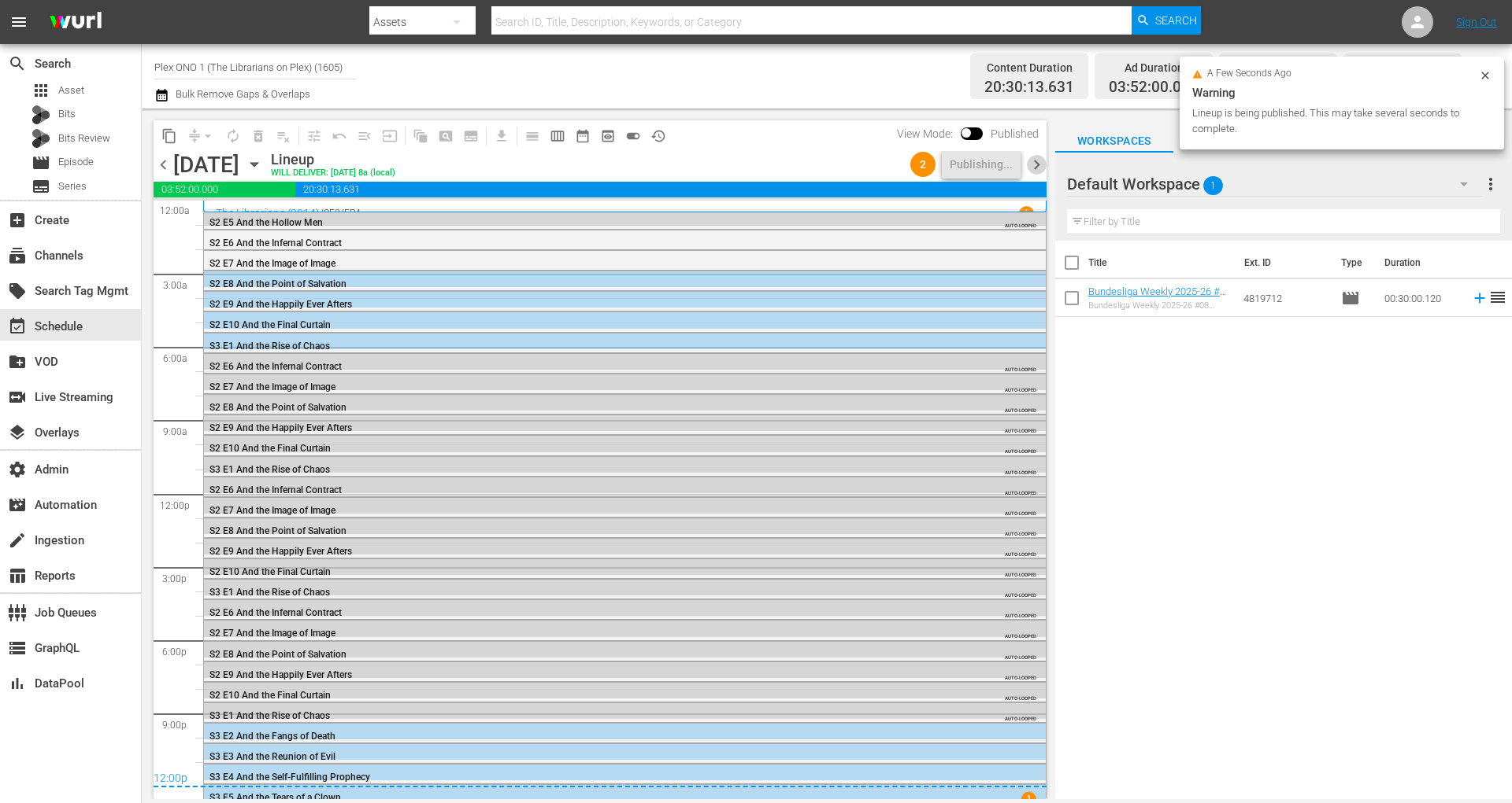
click at [1034, 164] on span "chevron_right" at bounding box center [1037, 165] width 20 height 20
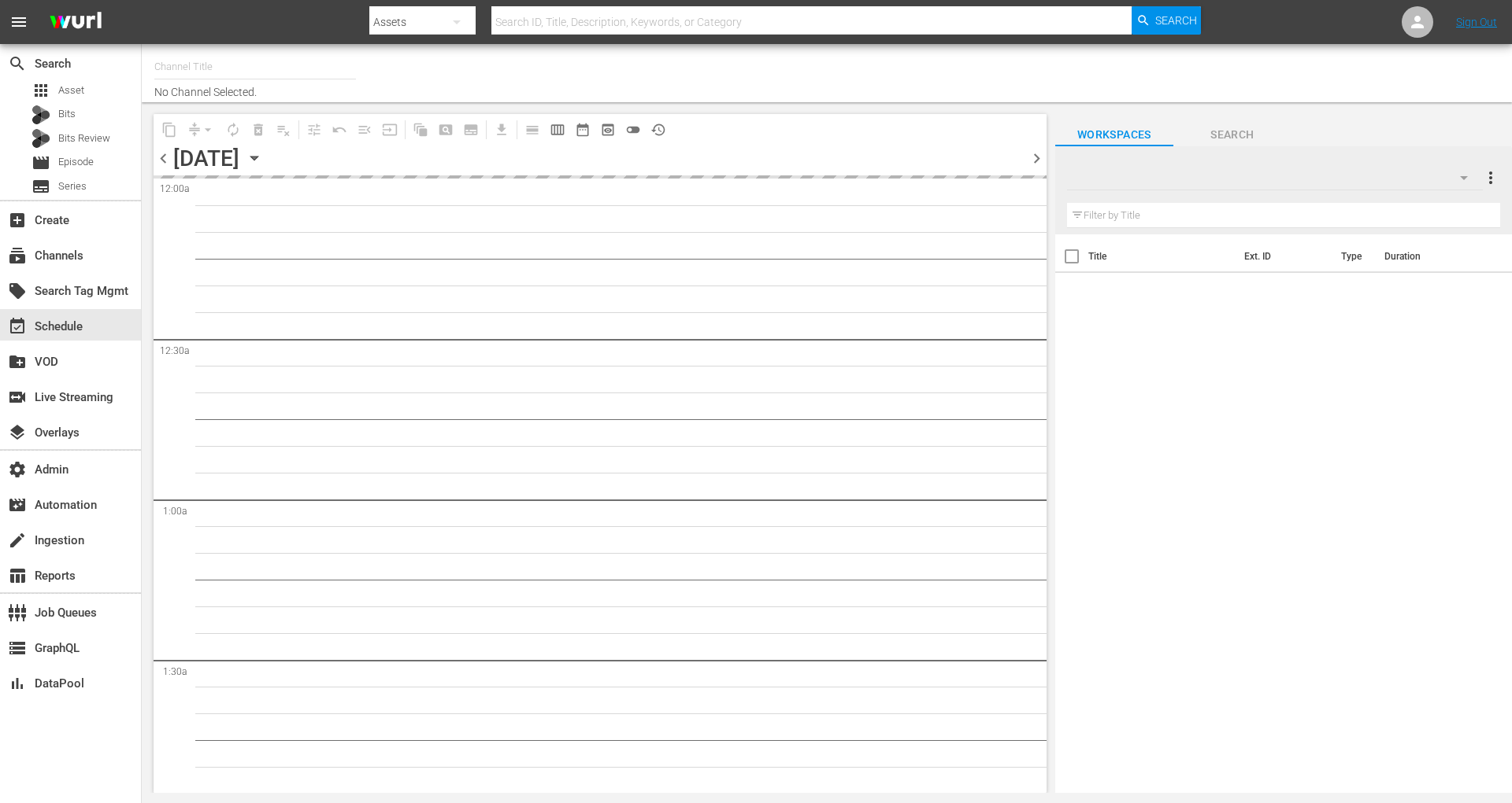
type input "Plex ONO 1 (The Librarians on Plex) (1605)"
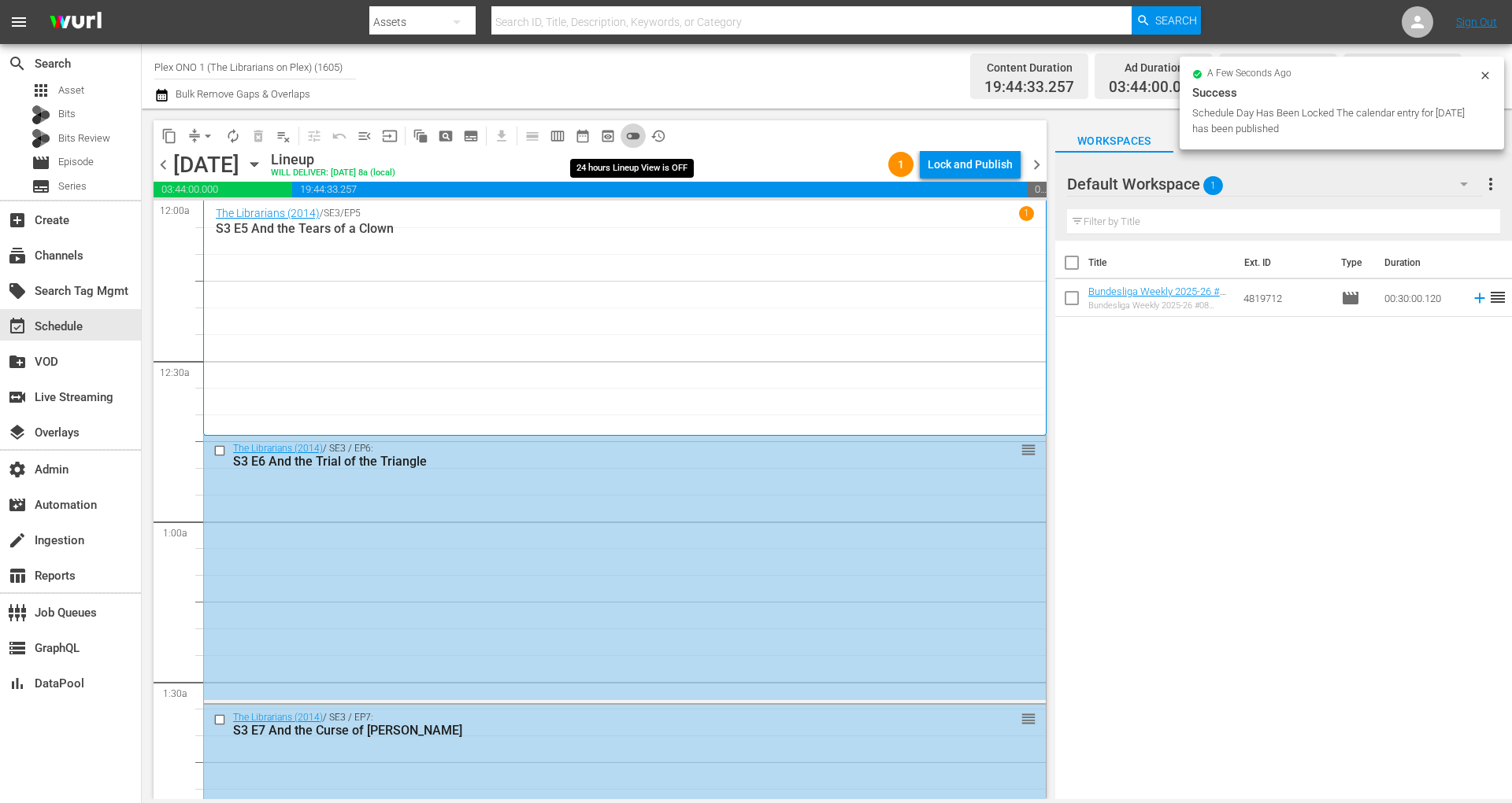
click at [636, 130] on span "toggle_off" at bounding box center [633, 137] width 16 height 16
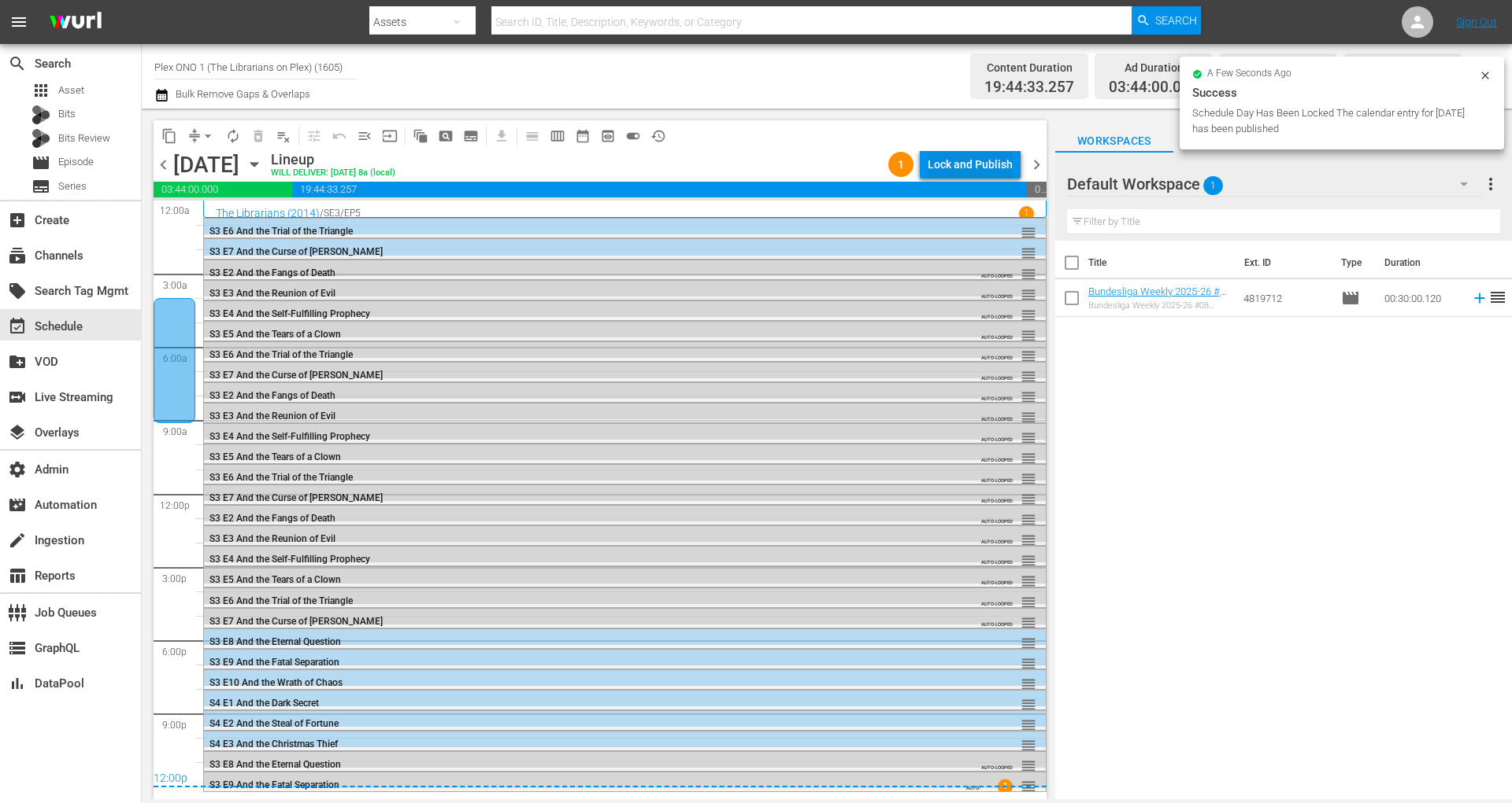
click at [961, 163] on div "Lock and Publish" at bounding box center [969, 165] width 85 height 28
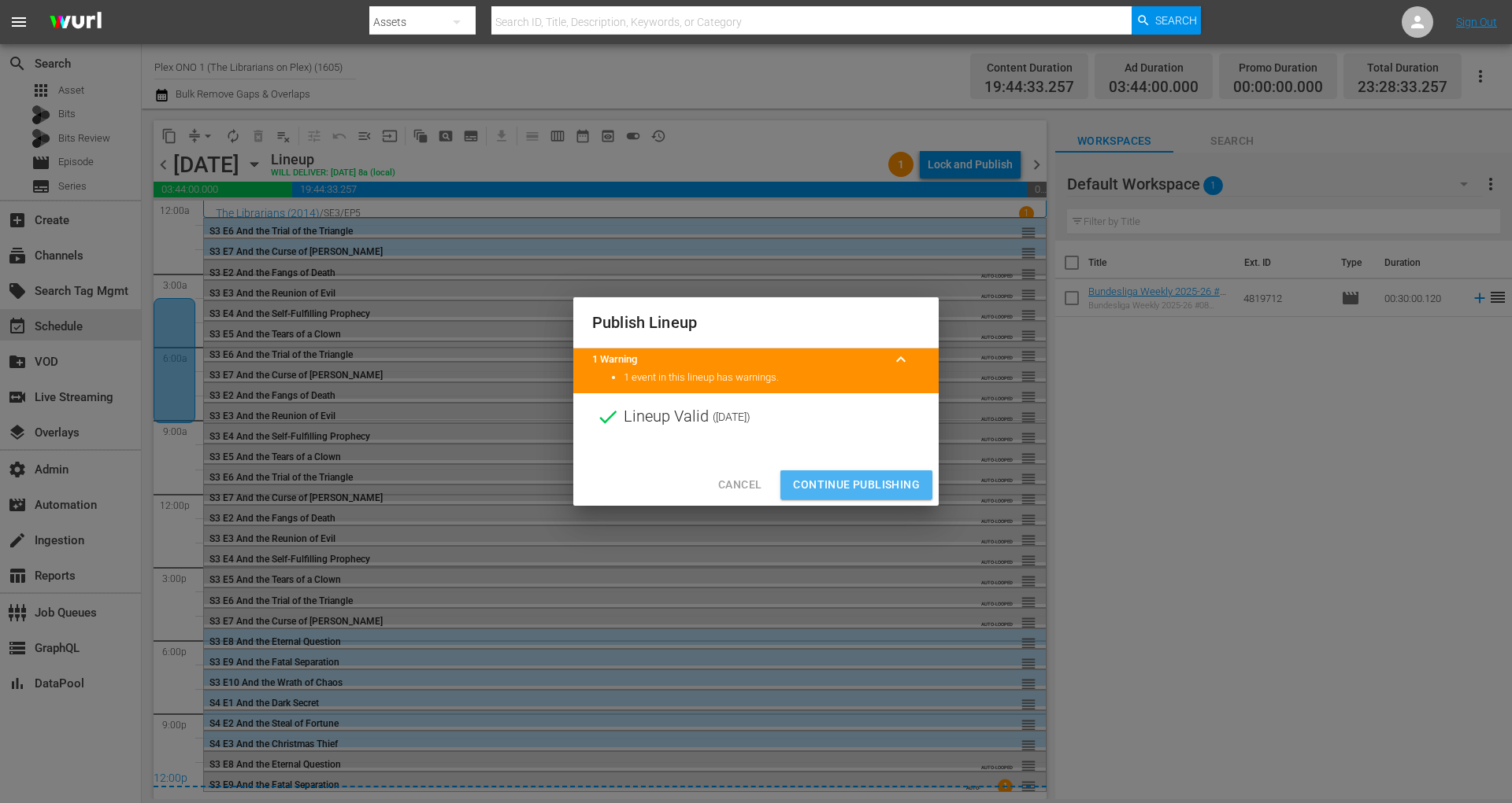
click at [886, 492] on span "Continue Publishing" at bounding box center [855, 485] width 127 height 20
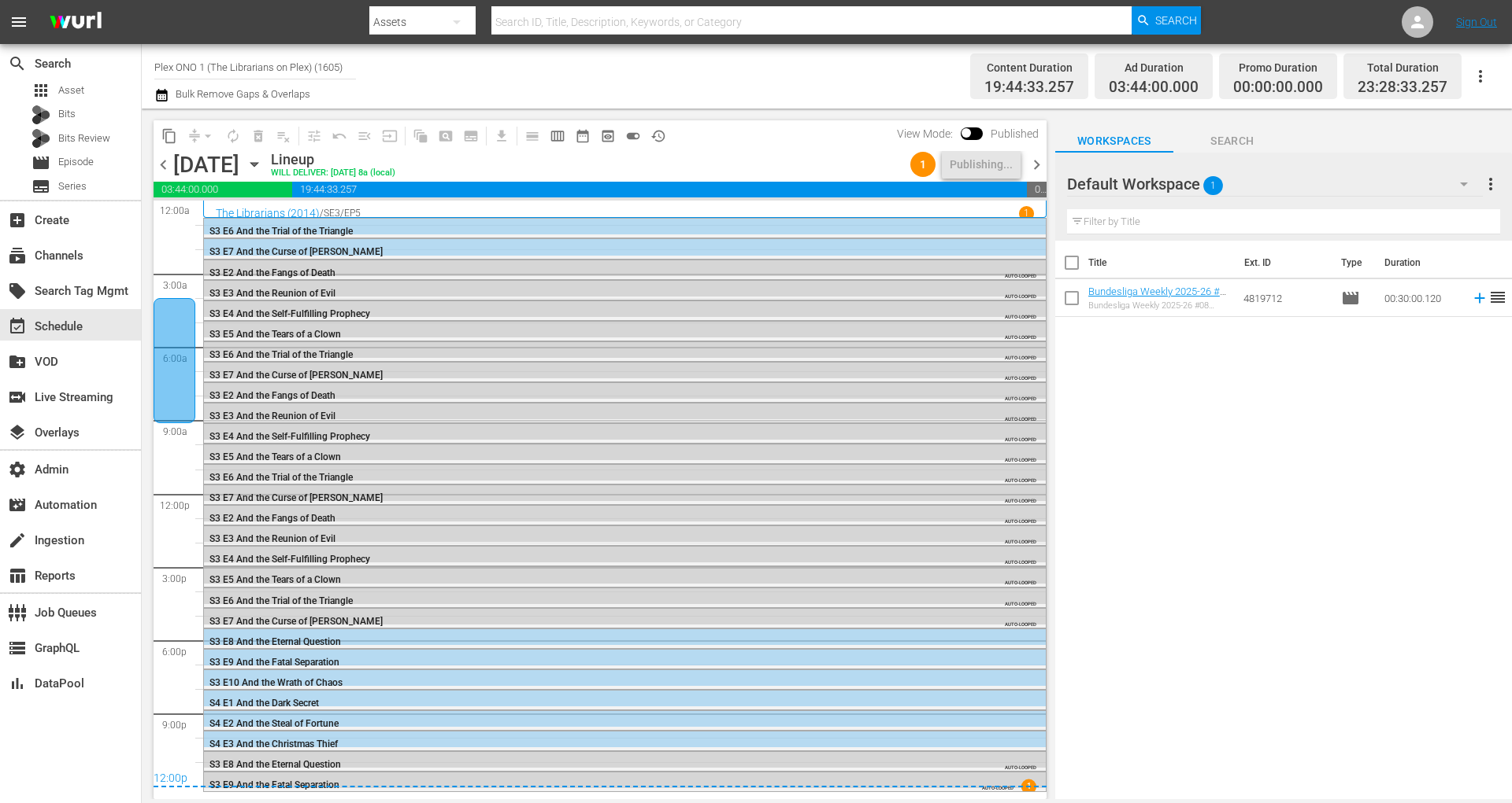
click at [1038, 163] on span "chevron_right" at bounding box center [1037, 165] width 20 height 20
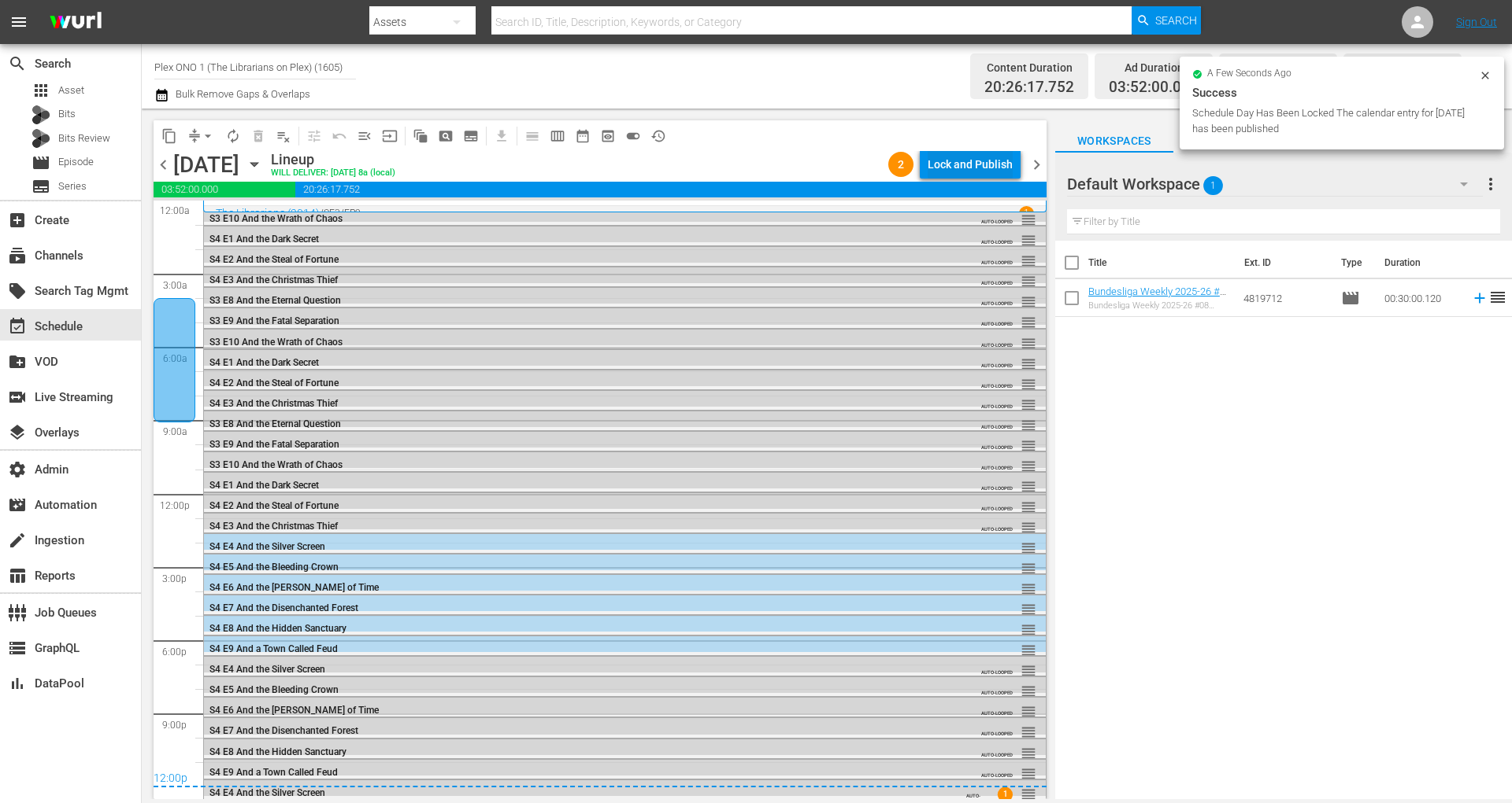
click at [974, 170] on div "Lock and Publish" at bounding box center [969, 165] width 85 height 28
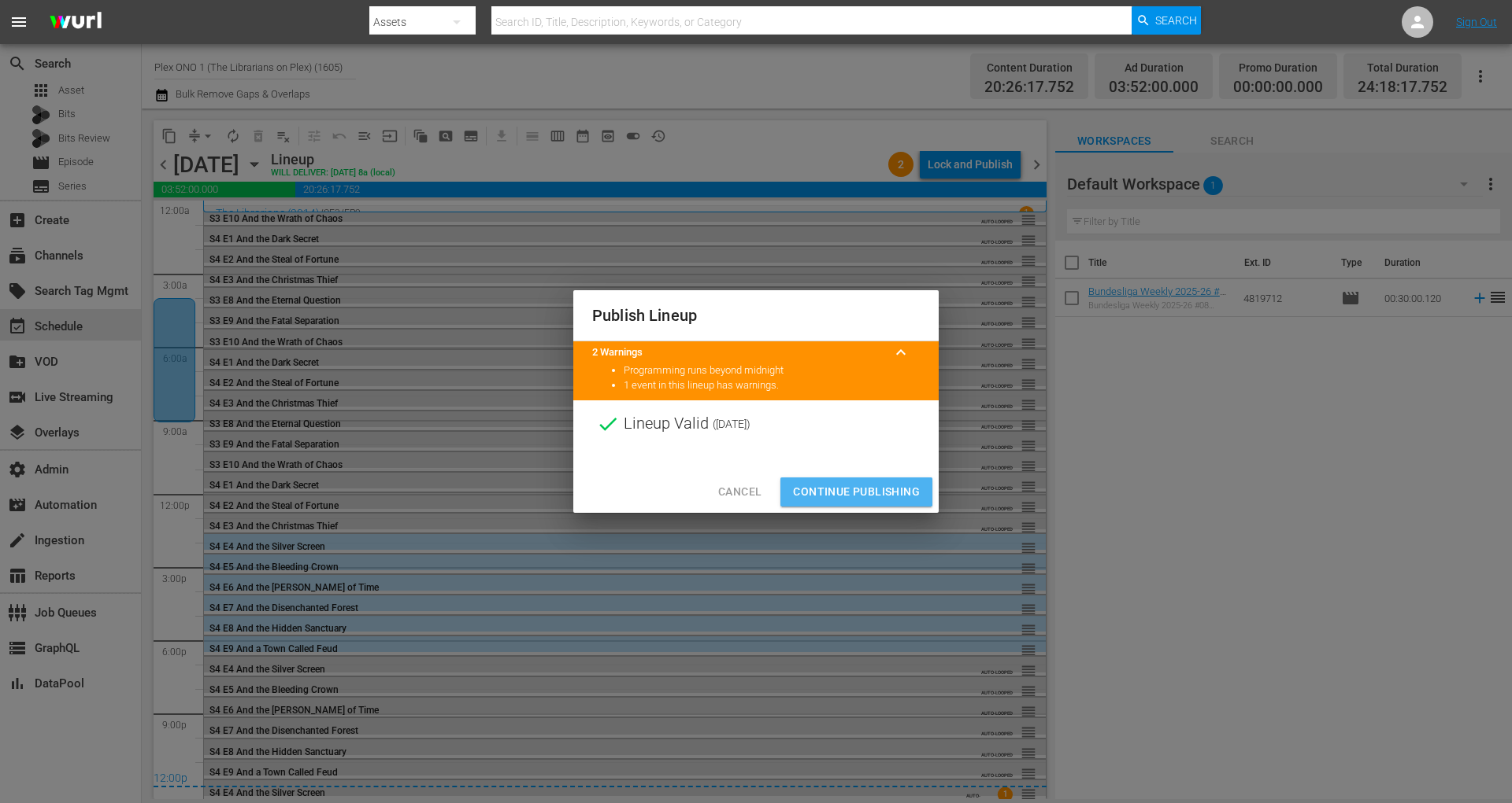
click at [818, 490] on span "Continue Publishing" at bounding box center [855, 493] width 127 height 20
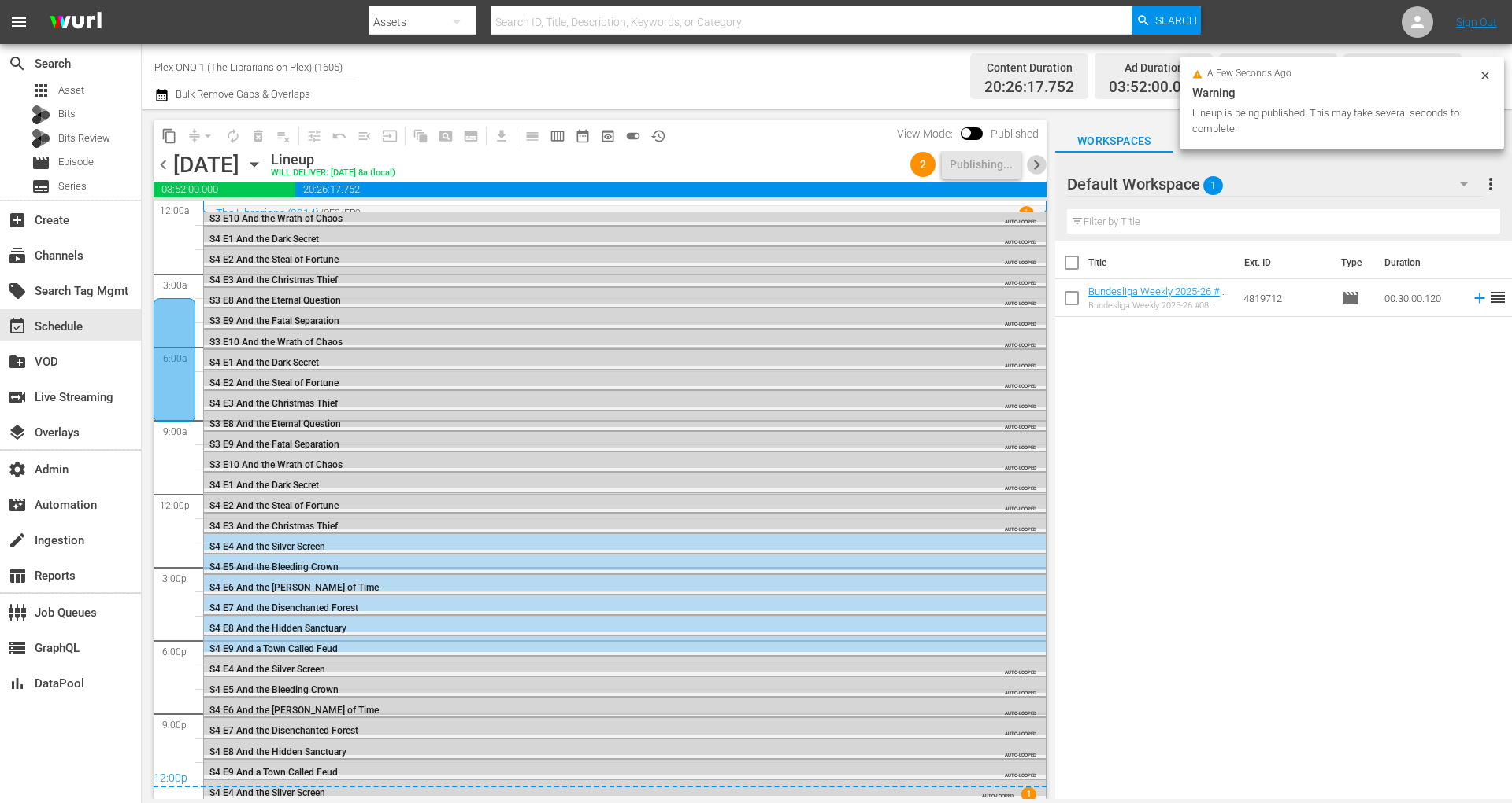
click at [1036, 163] on span "chevron_right" at bounding box center [1037, 165] width 20 height 20
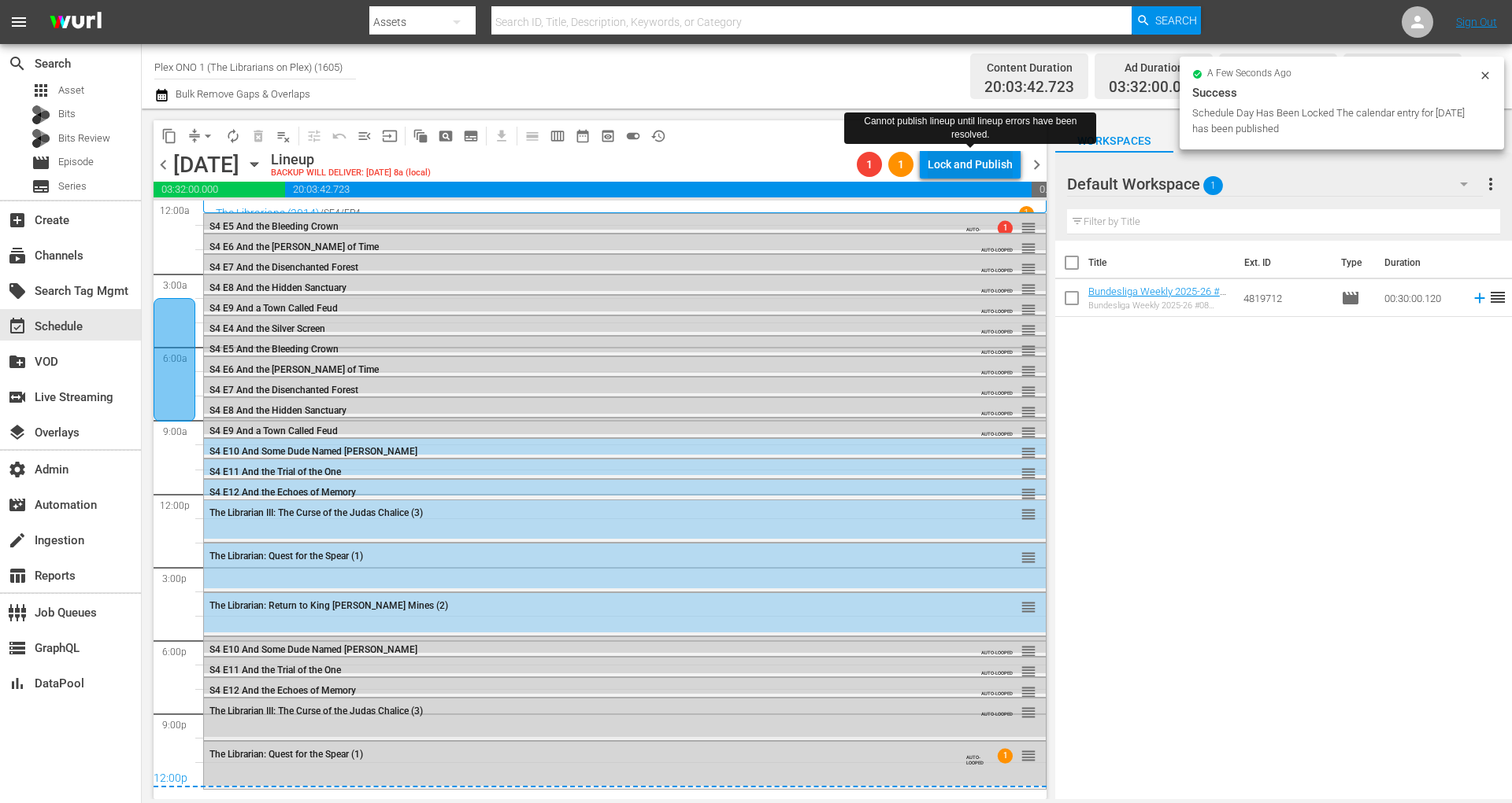
click at [979, 163] on div "Lock and Publish" at bounding box center [969, 165] width 85 height 28
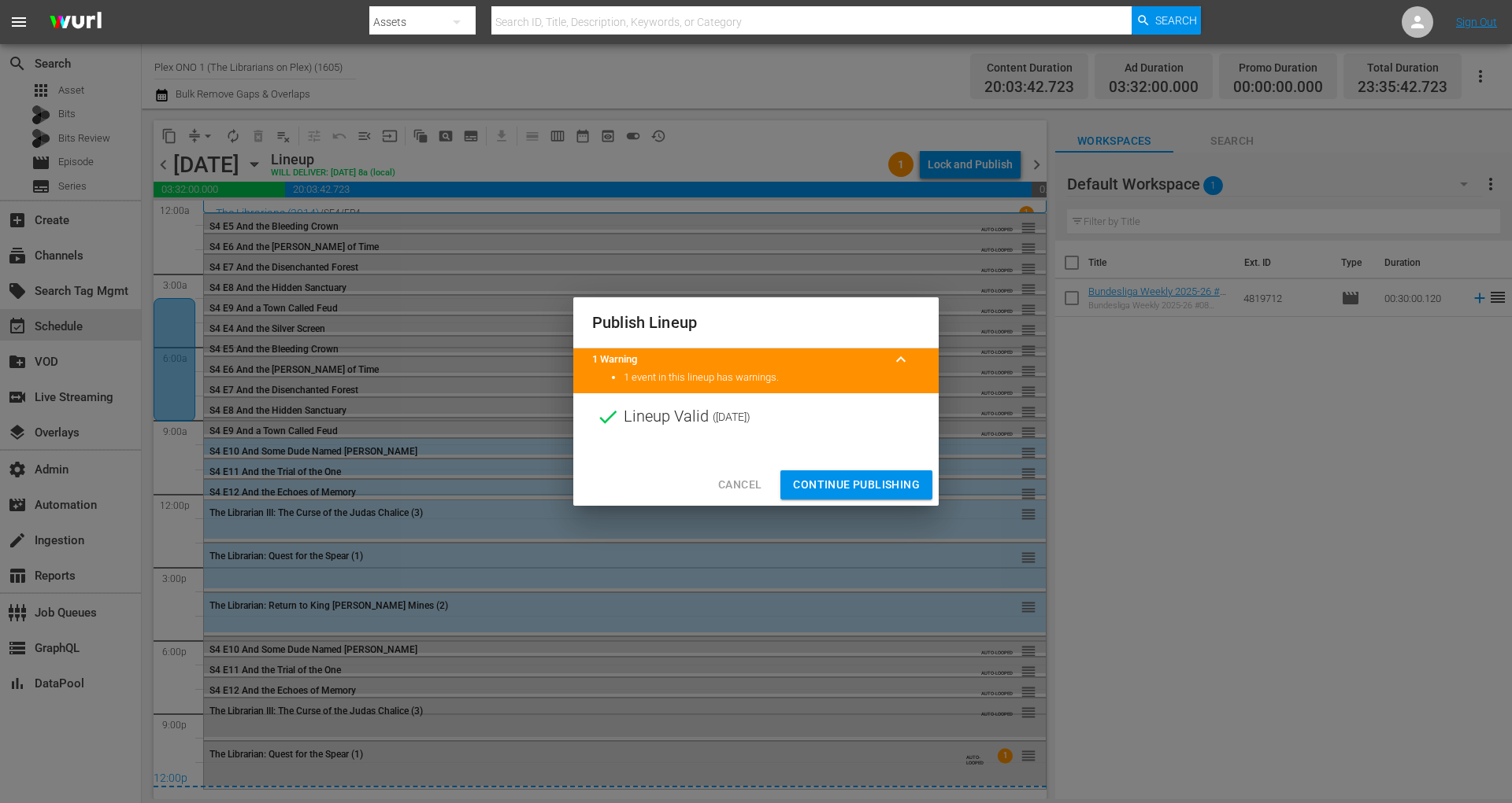
click at [899, 487] on span "Continue Publishing" at bounding box center [855, 485] width 127 height 20
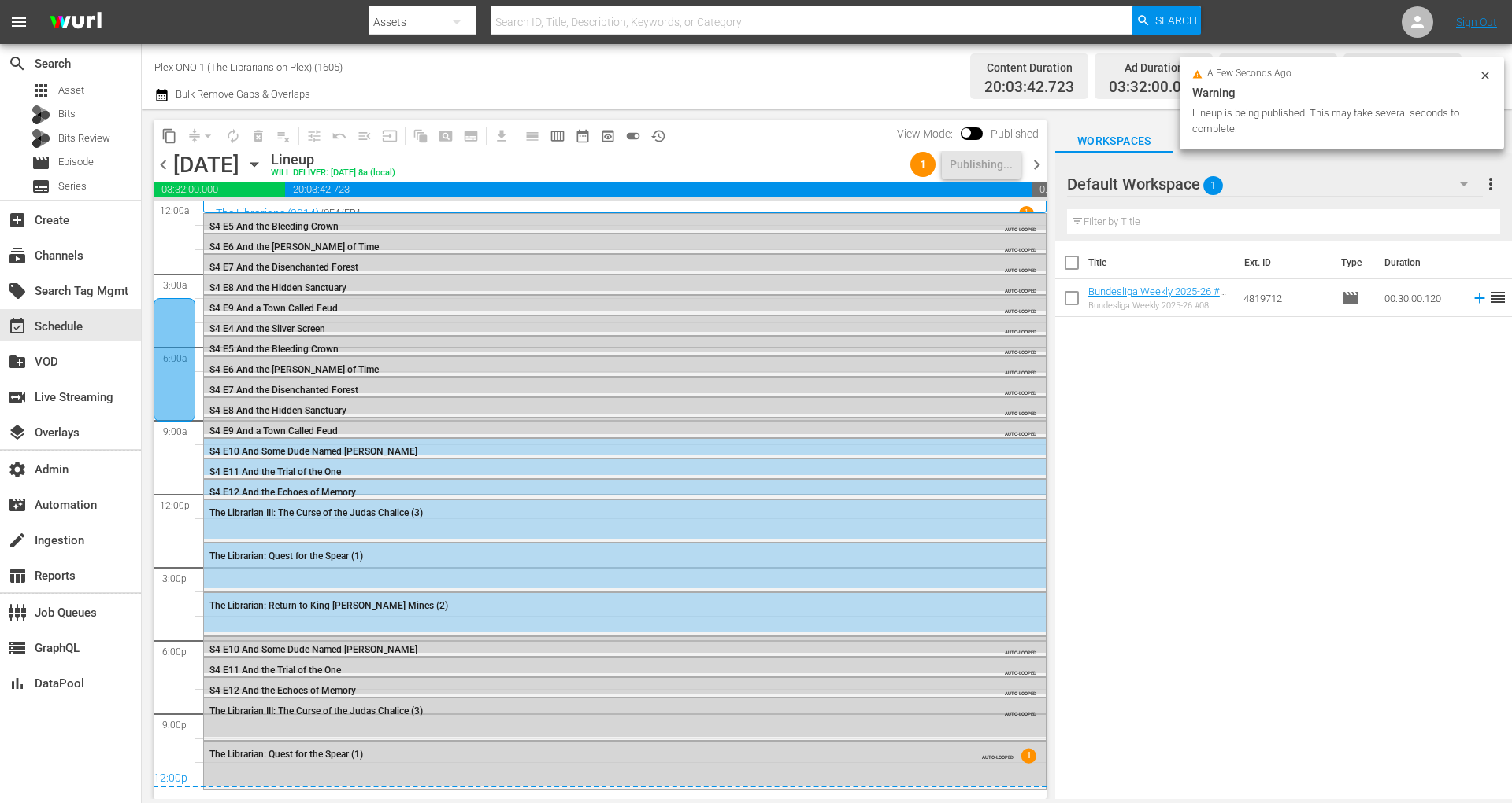
click at [1038, 164] on span "chevron_right" at bounding box center [1037, 165] width 20 height 20
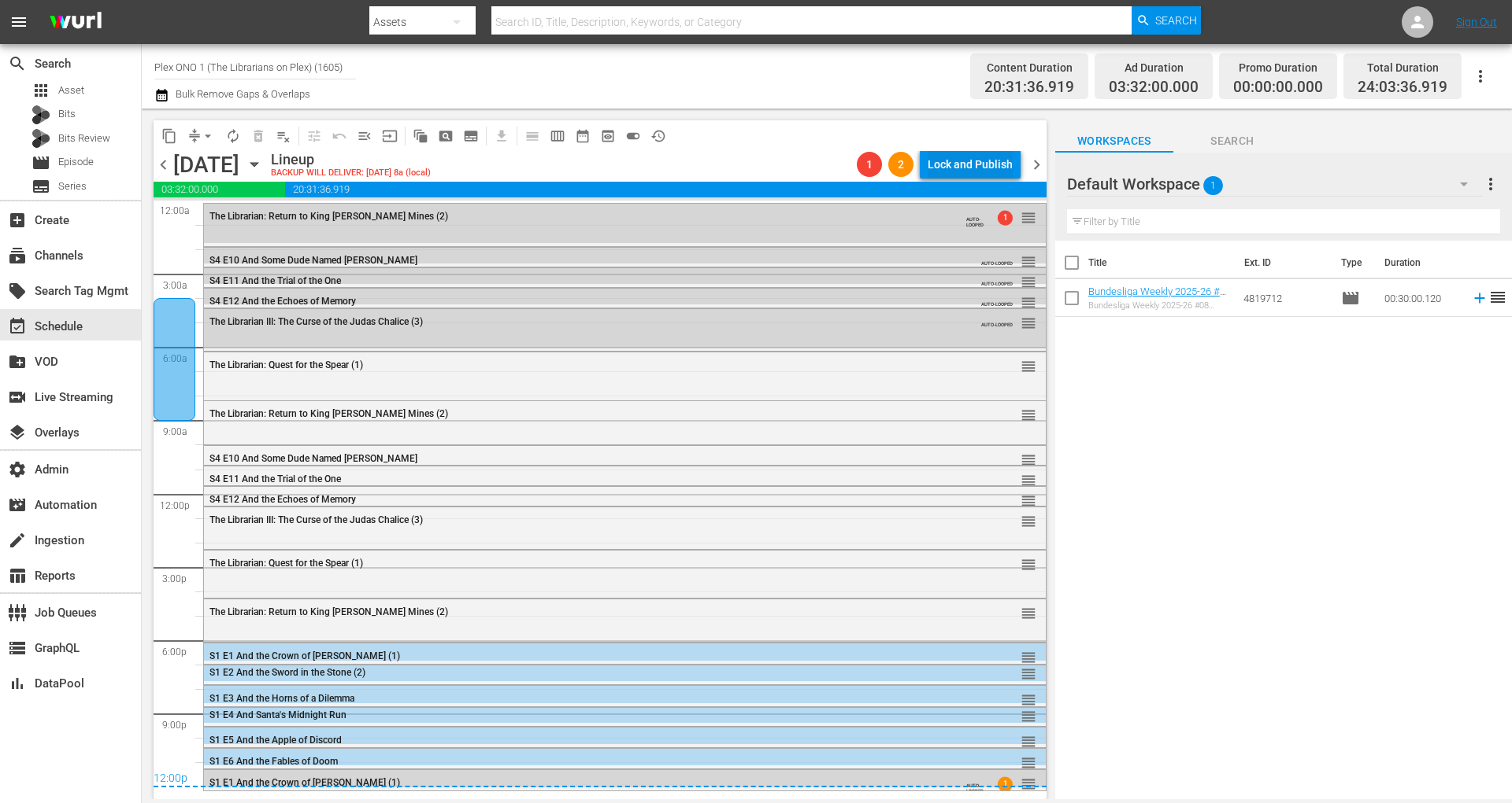
click at [972, 166] on div "Lock and Publish" at bounding box center [969, 165] width 85 height 28
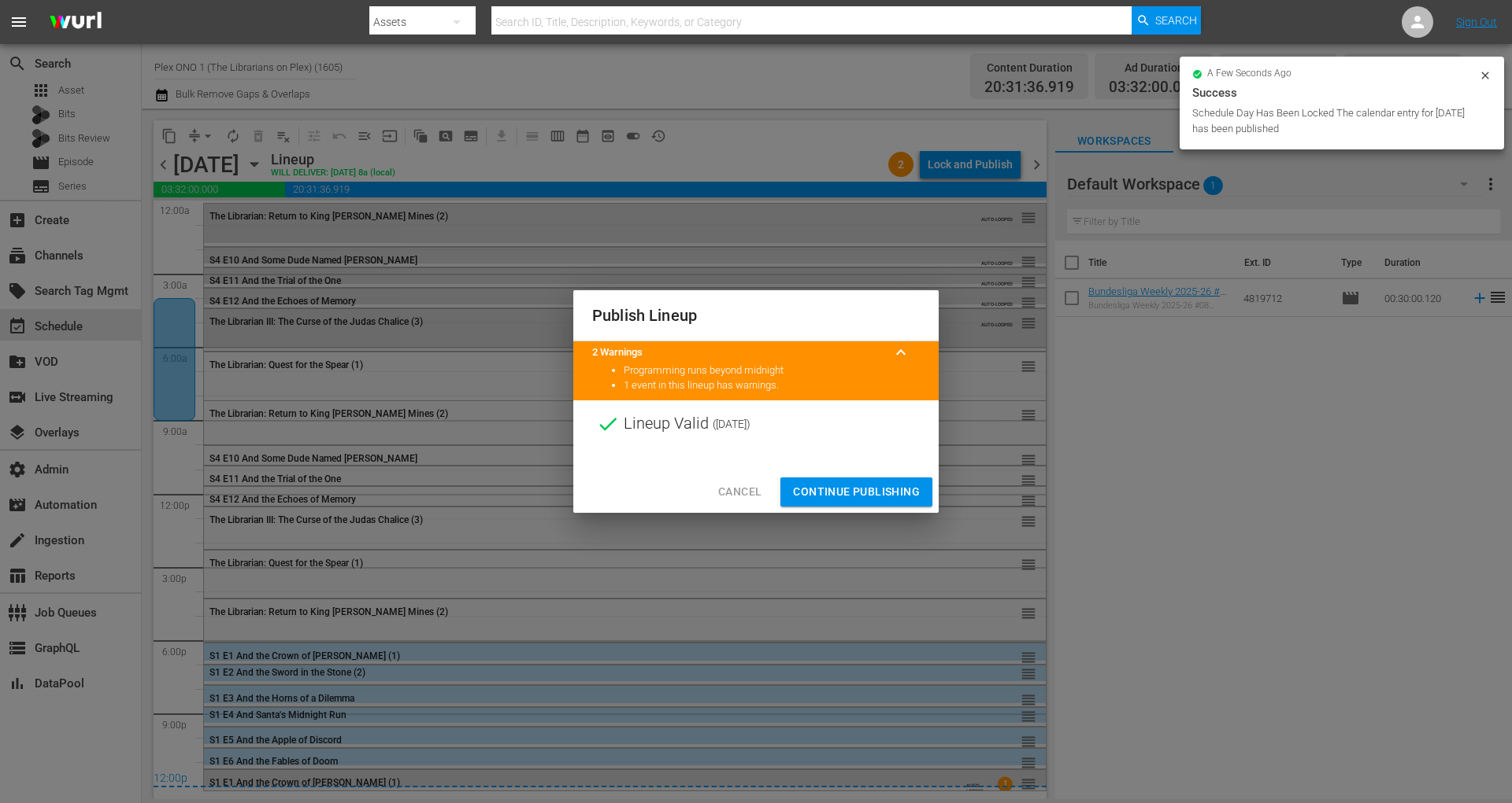
click at [848, 486] on span "Continue Publishing" at bounding box center [855, 493] width 127 height 20
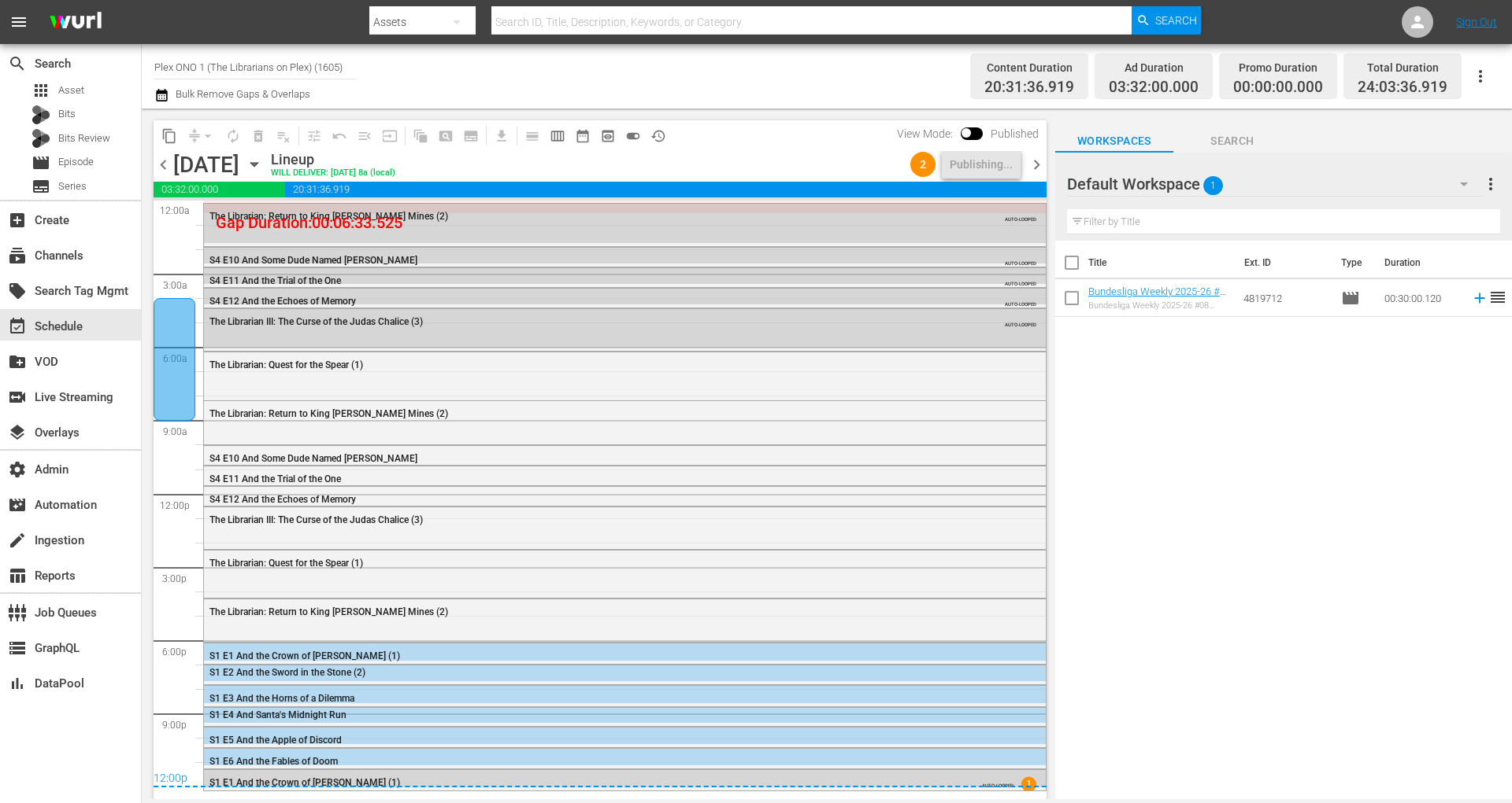
click at [1038, 165] on span "chevron_right" at bounding box center [1037, 165] width 20 height 20
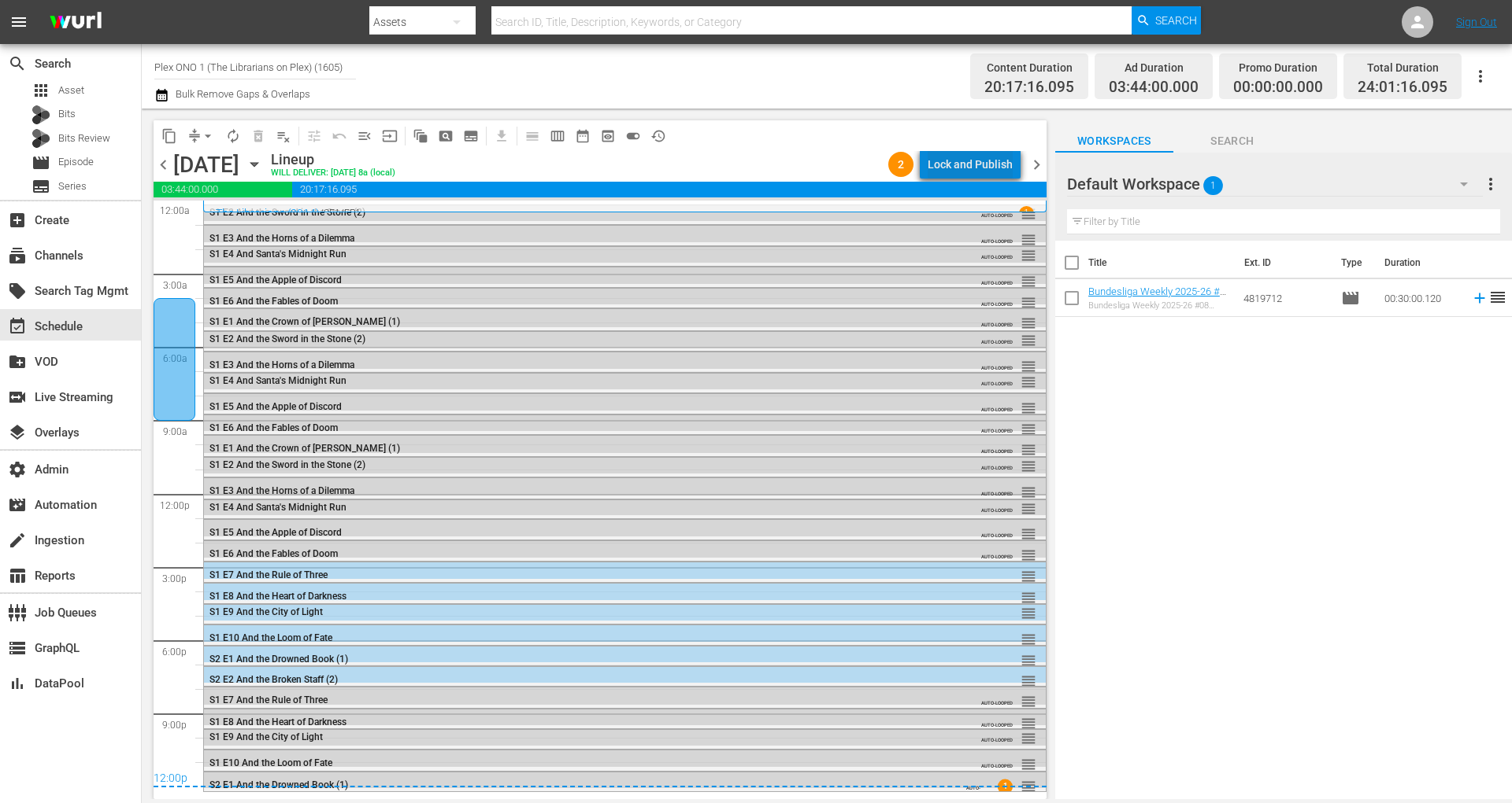
click at [997, 164] on div "Lock and Publish" at bounding box center [969, 165] width 85 height 28
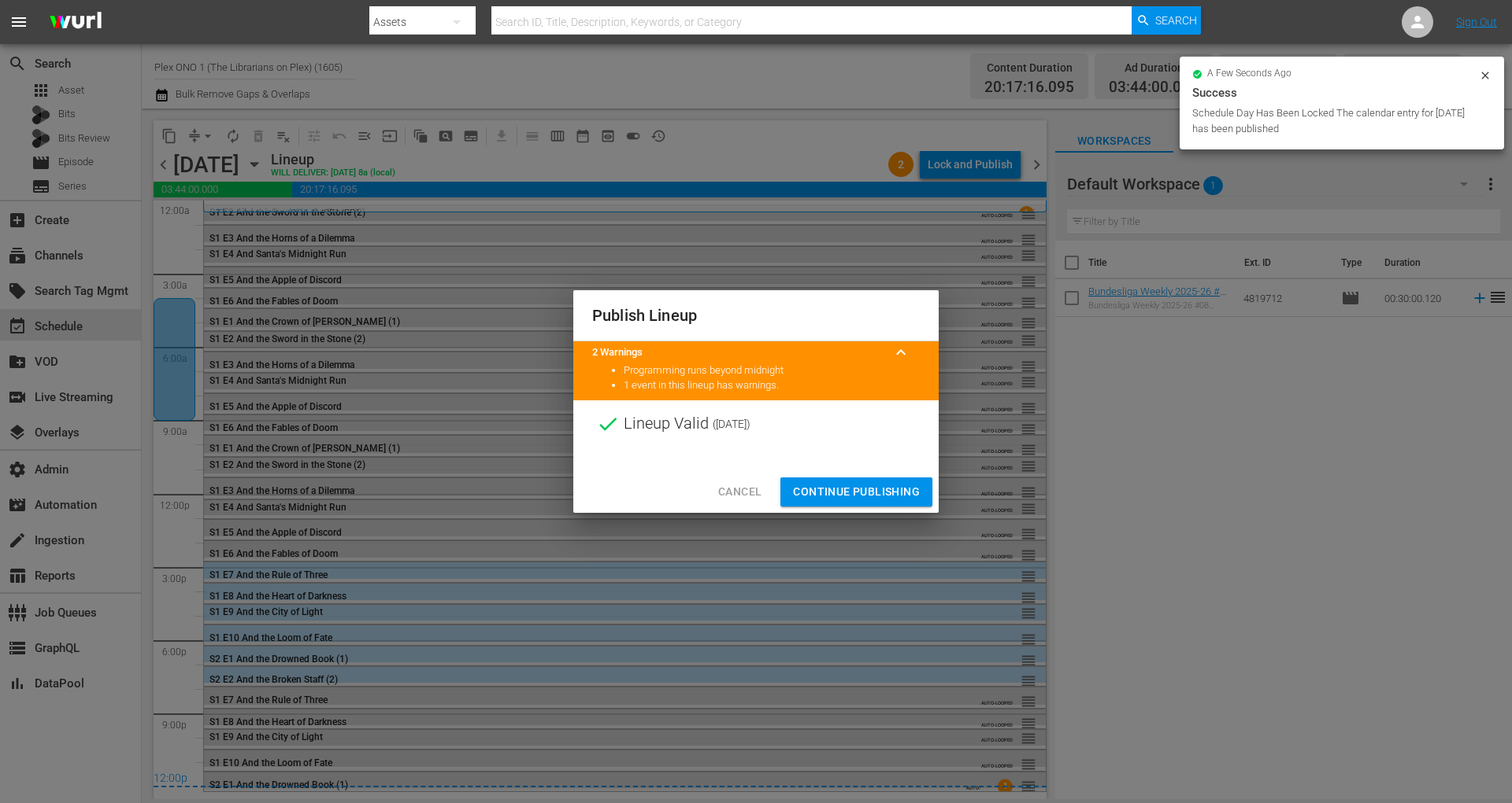
click at [851, 490] on span "Continue Publishing" at bounding box center [855, 493] width 127 height 20
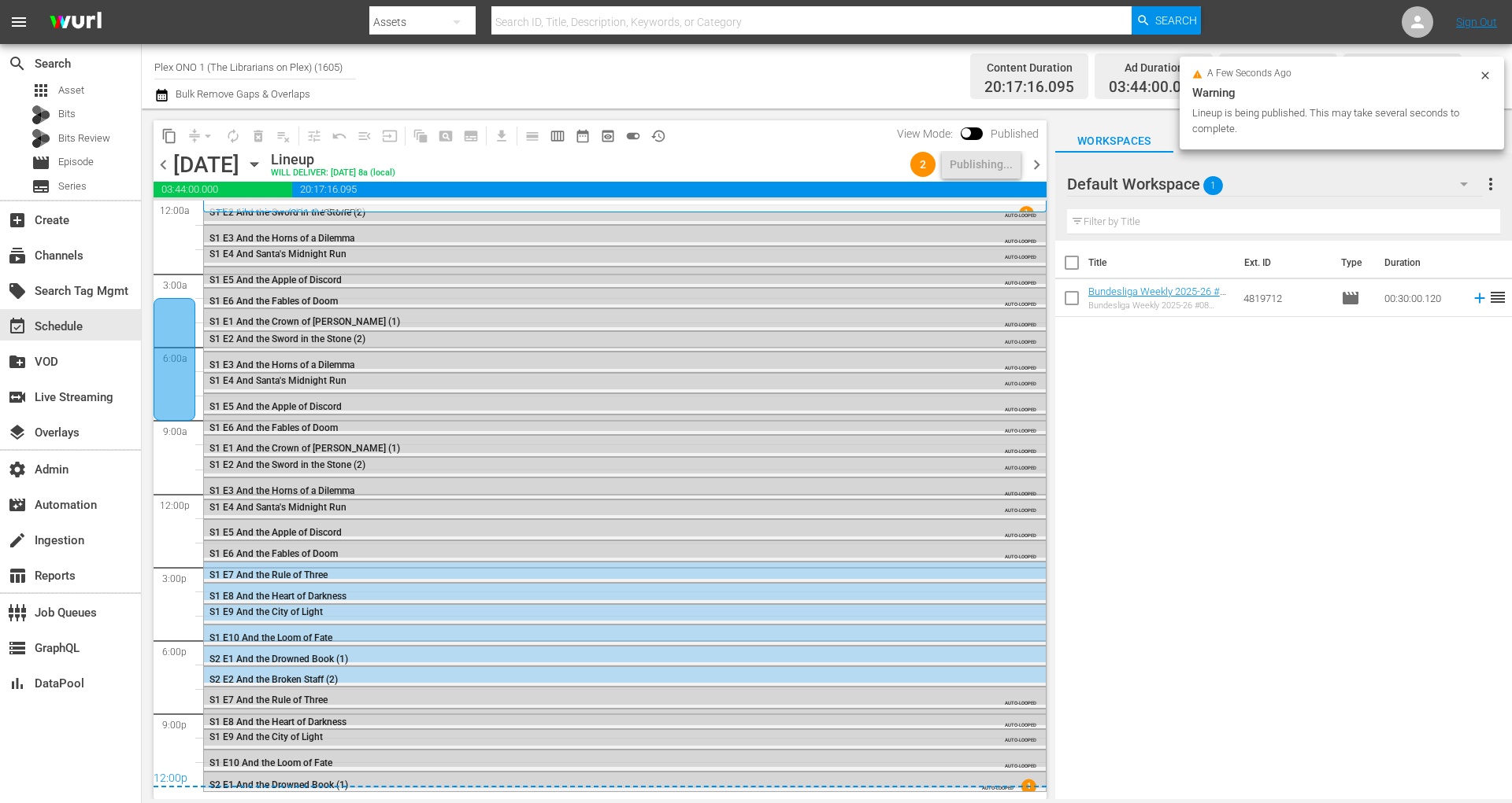
click at [1037, 164] on span "chevron_right" at bounding box center [1037, 165] width 20 height 20
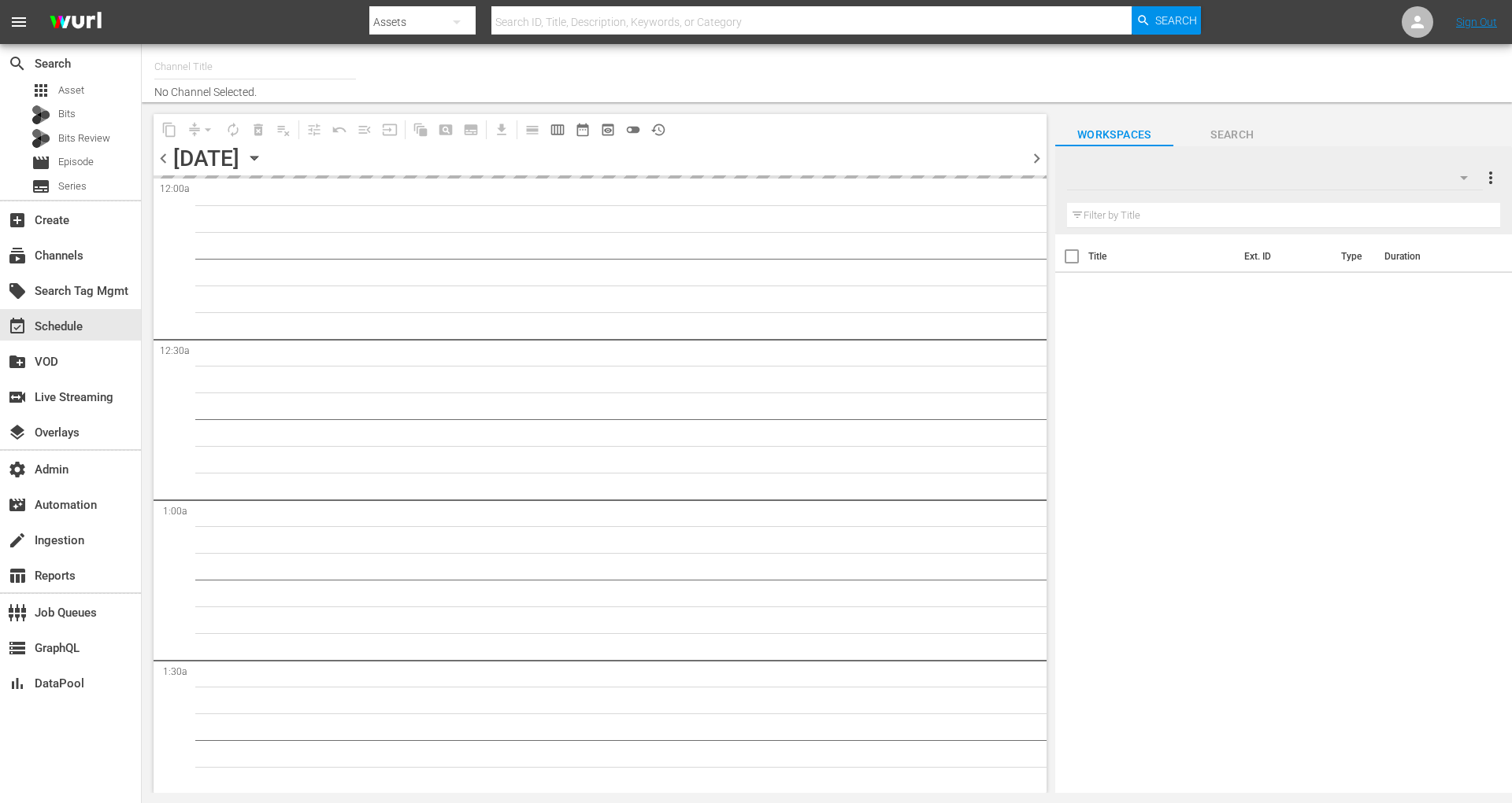
type input "Plex ONO 1 (The Librarians on Plex) (1605)"
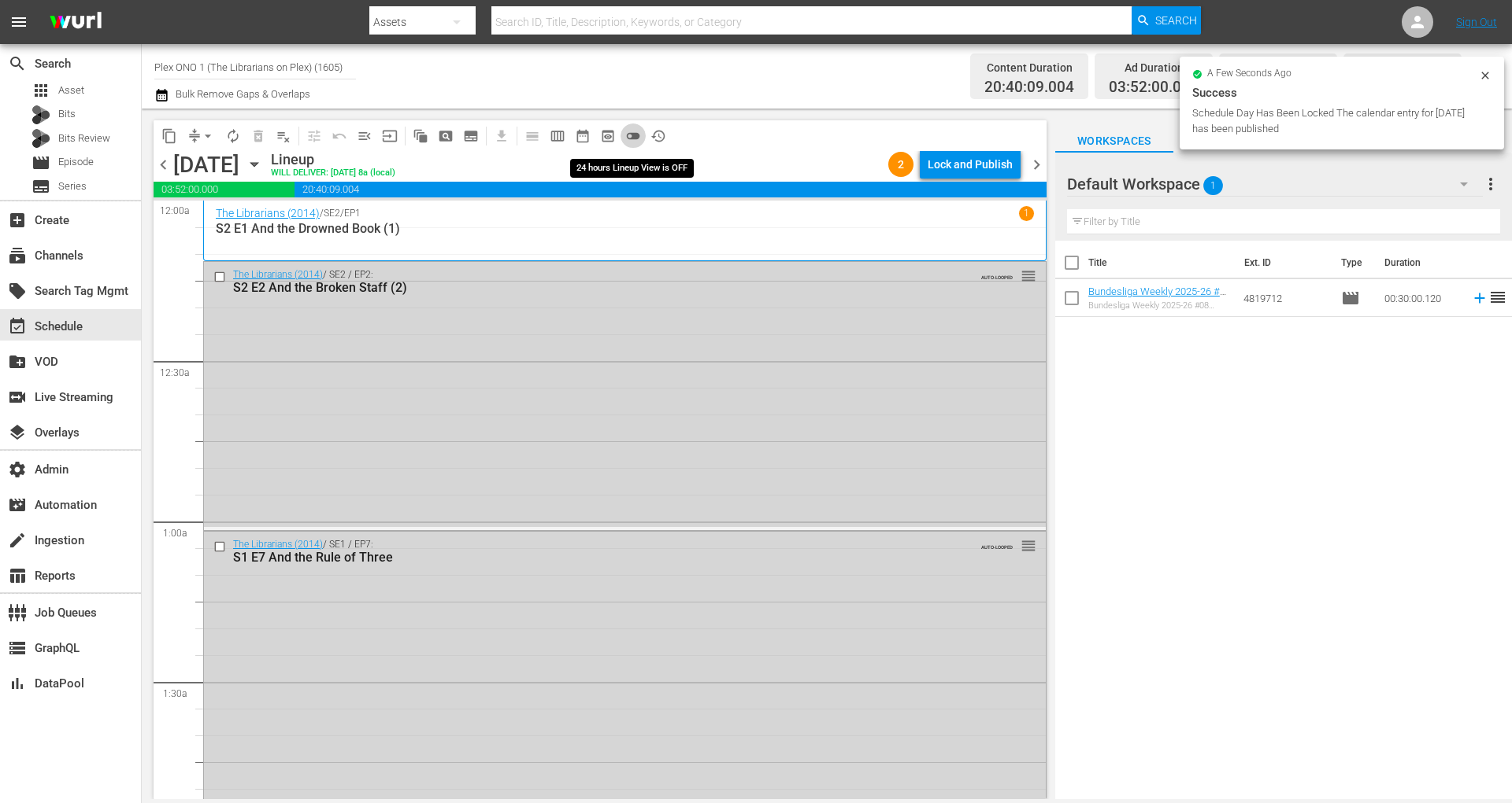
click at [639, 134] on span "toggle_off" at bounding box center [633, 137] width 16 height 16
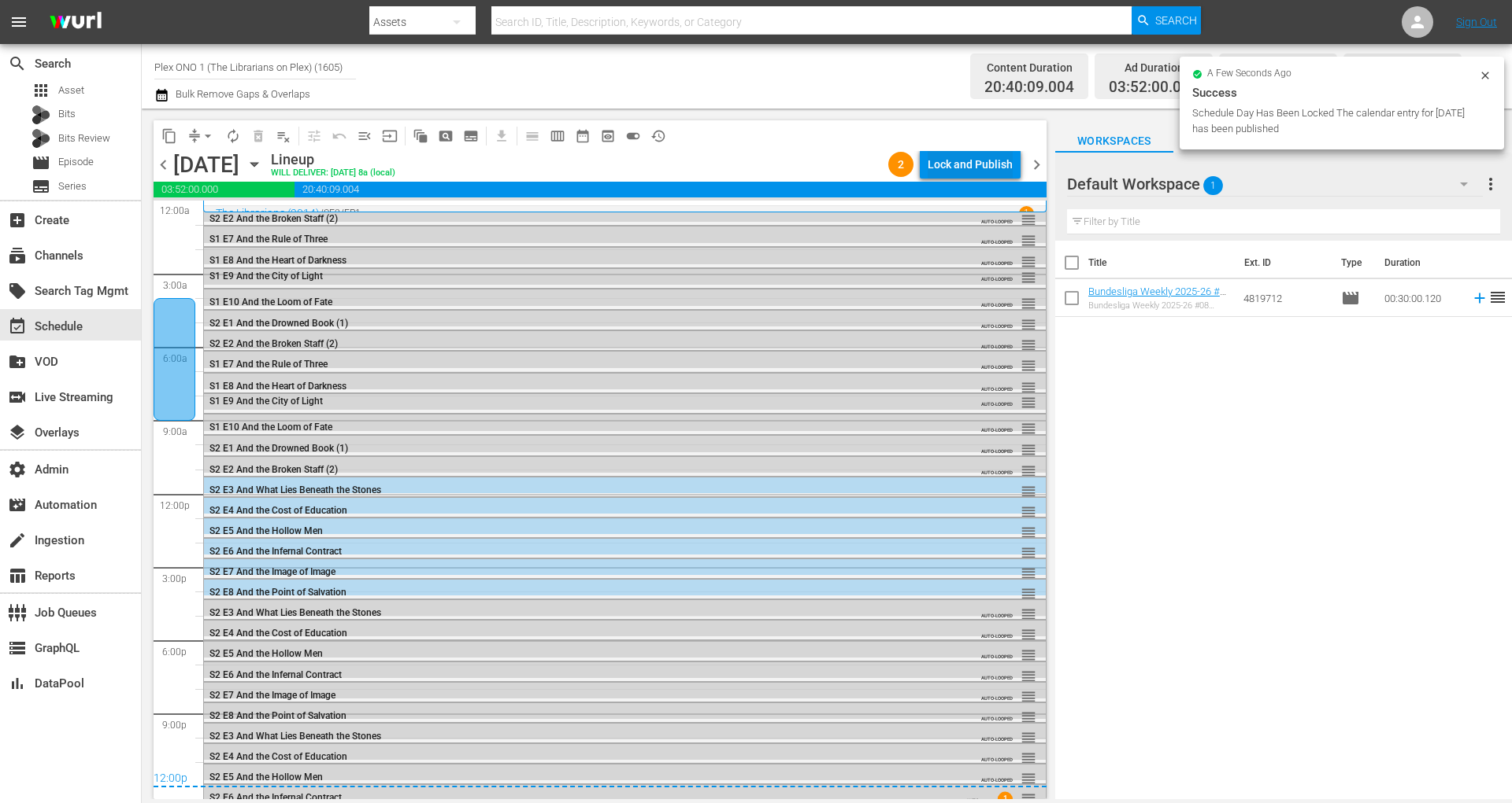
click at [964, 161] on div "Lock and Publish" at bounding box center [969, 165] width 85 height 28
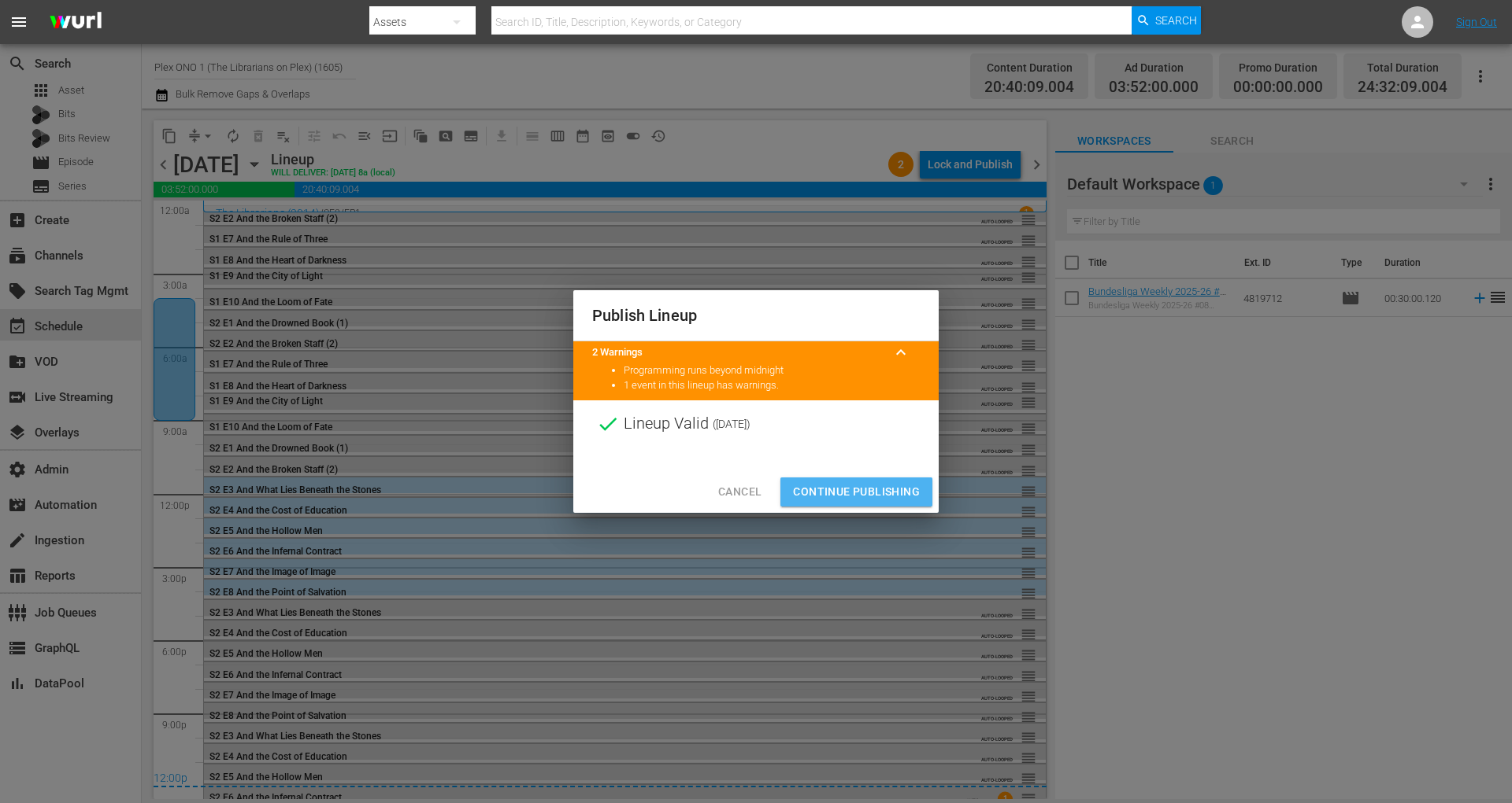
click at [900, 490] on span "Continue Publishing" at bounding box center [855, 493] width 127 height 20
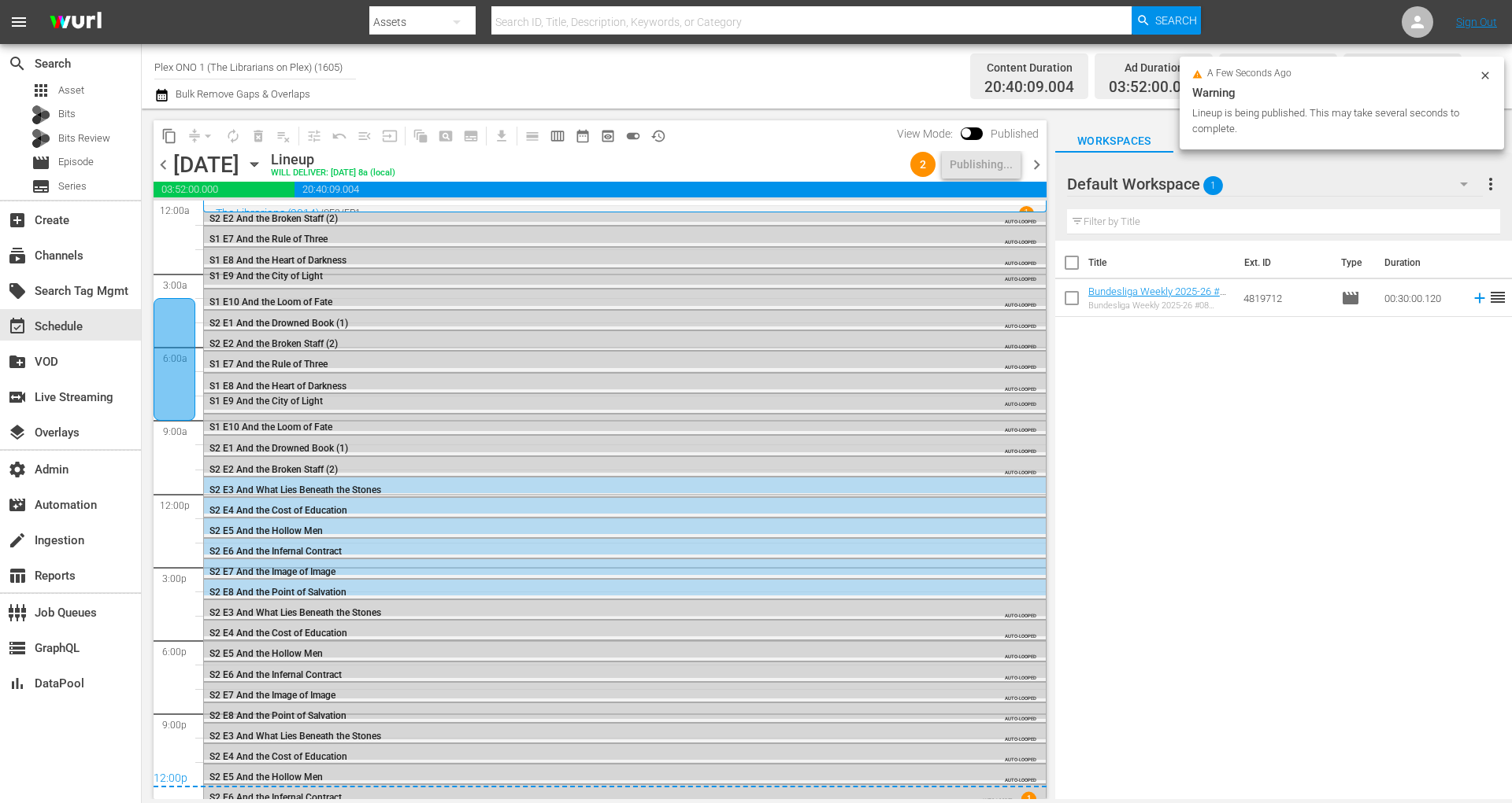
click at [1038, 170] on span "chevron_right" at bounding box center [1037, 165] width 20 height 20
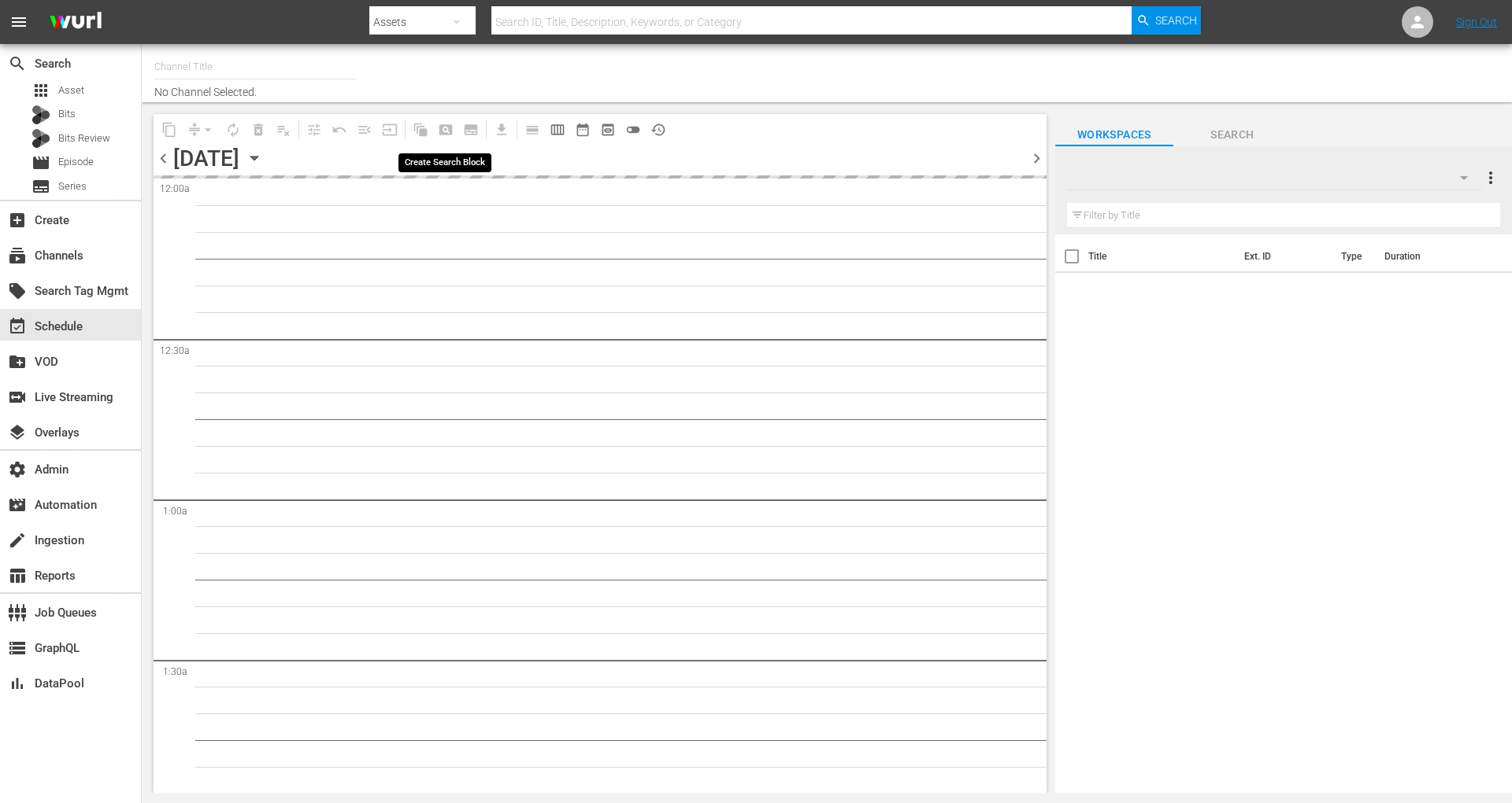
type input "Plex ONO 1 (The Librarians on Plex) (1605)"
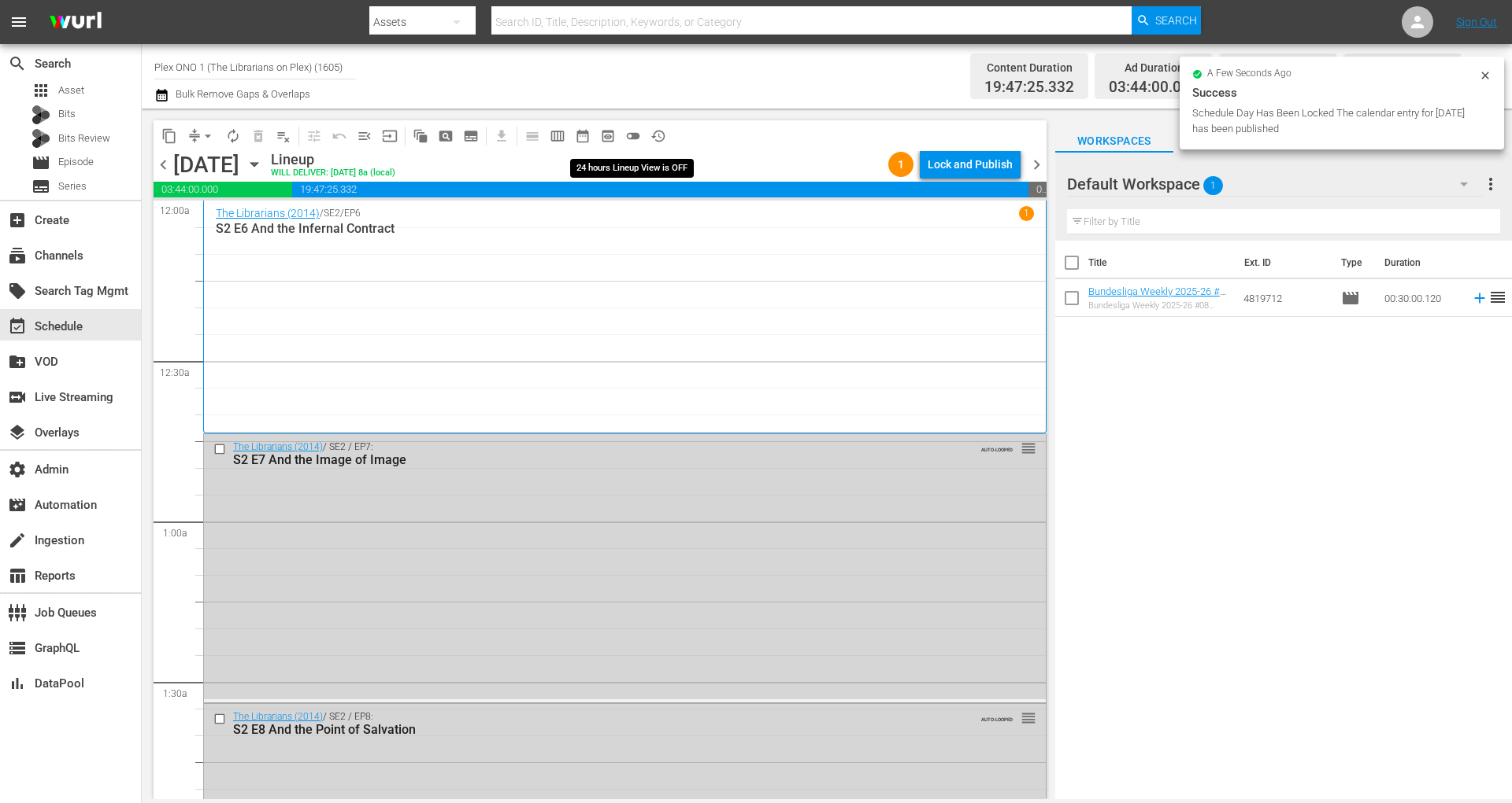
click at [629, 138] on span "toggle_off" at bounding box center [633, 137] width 16 height 16
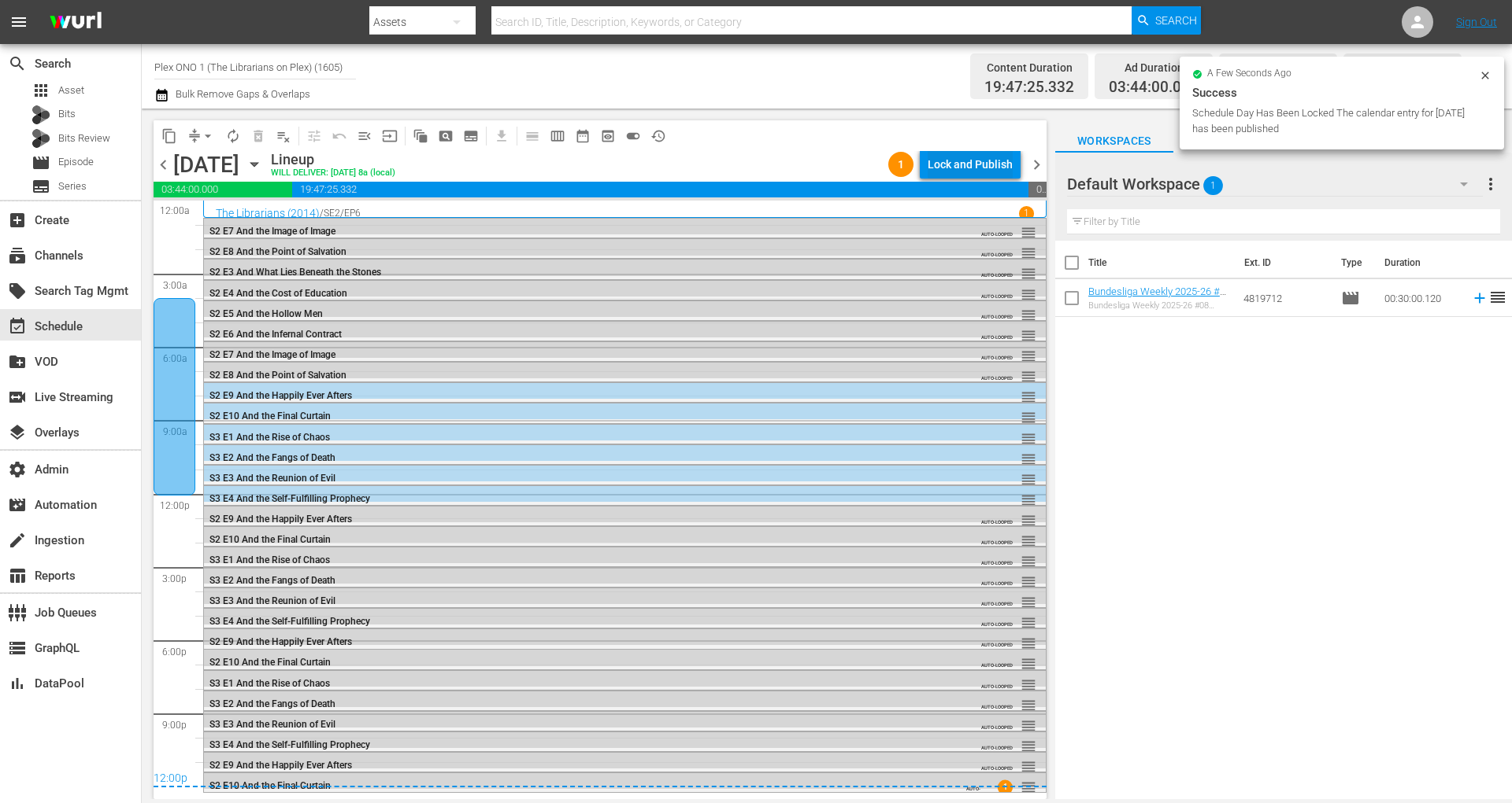
click at [994, 166] on div "Lock and Publish" at bounding box center [969, 165] width 85 height 28
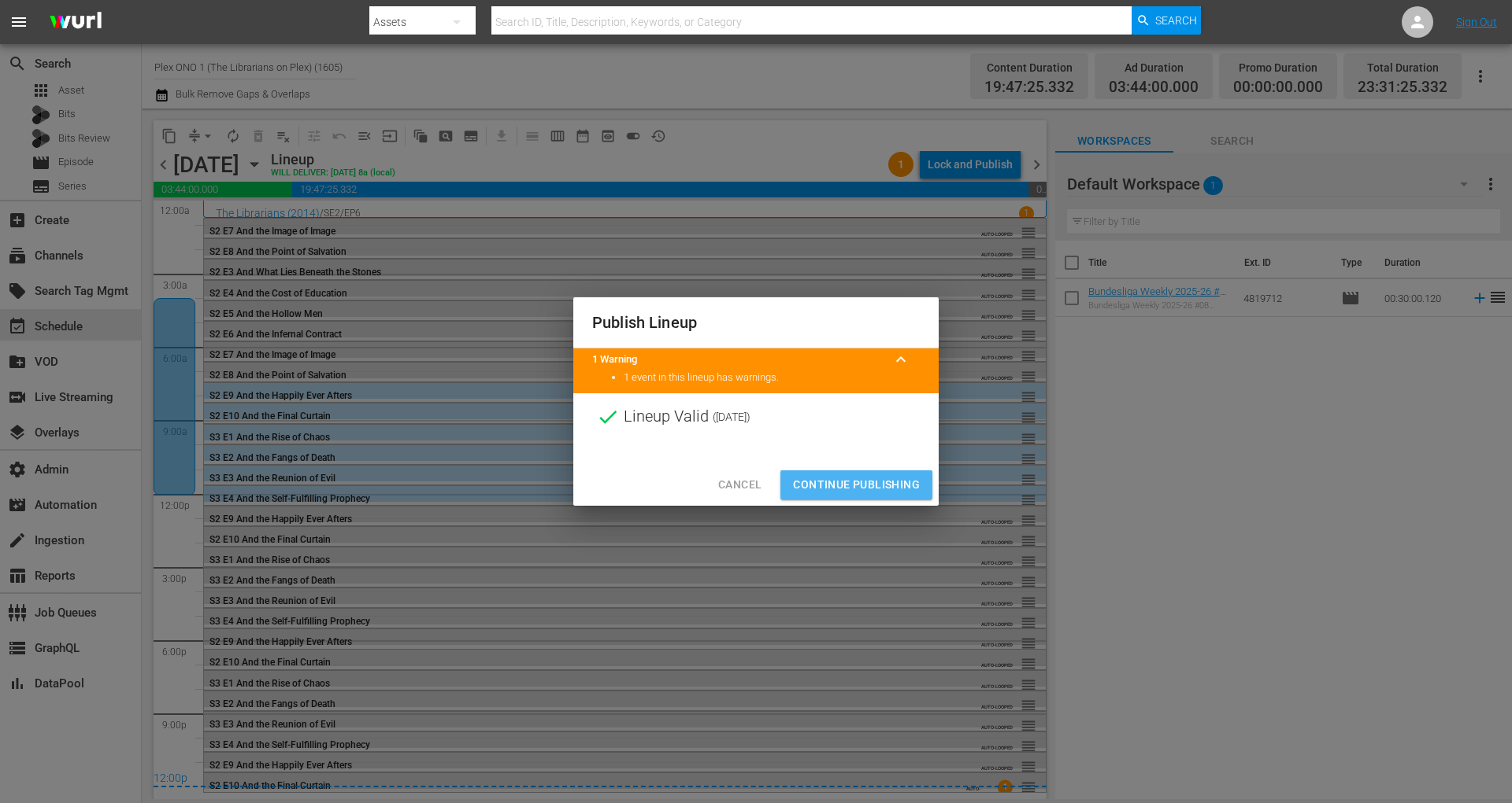
click at [904, 483] on span "Continue Publishing" at bounding box center [855, 485] width 127 height 20
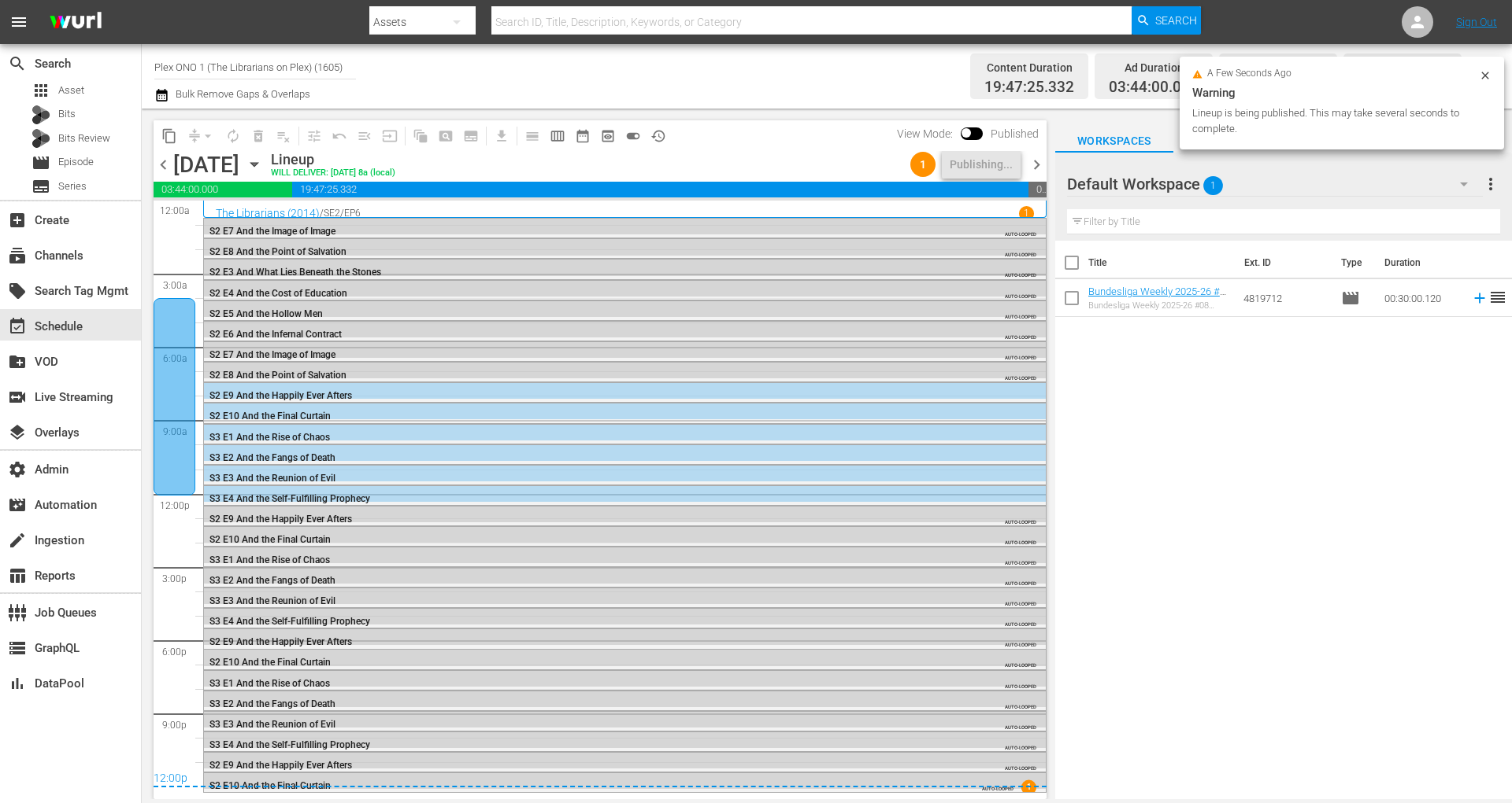
click at [1037, 162] on span "chevron_right" at bounding box center [1037, 165] width 20 height 20
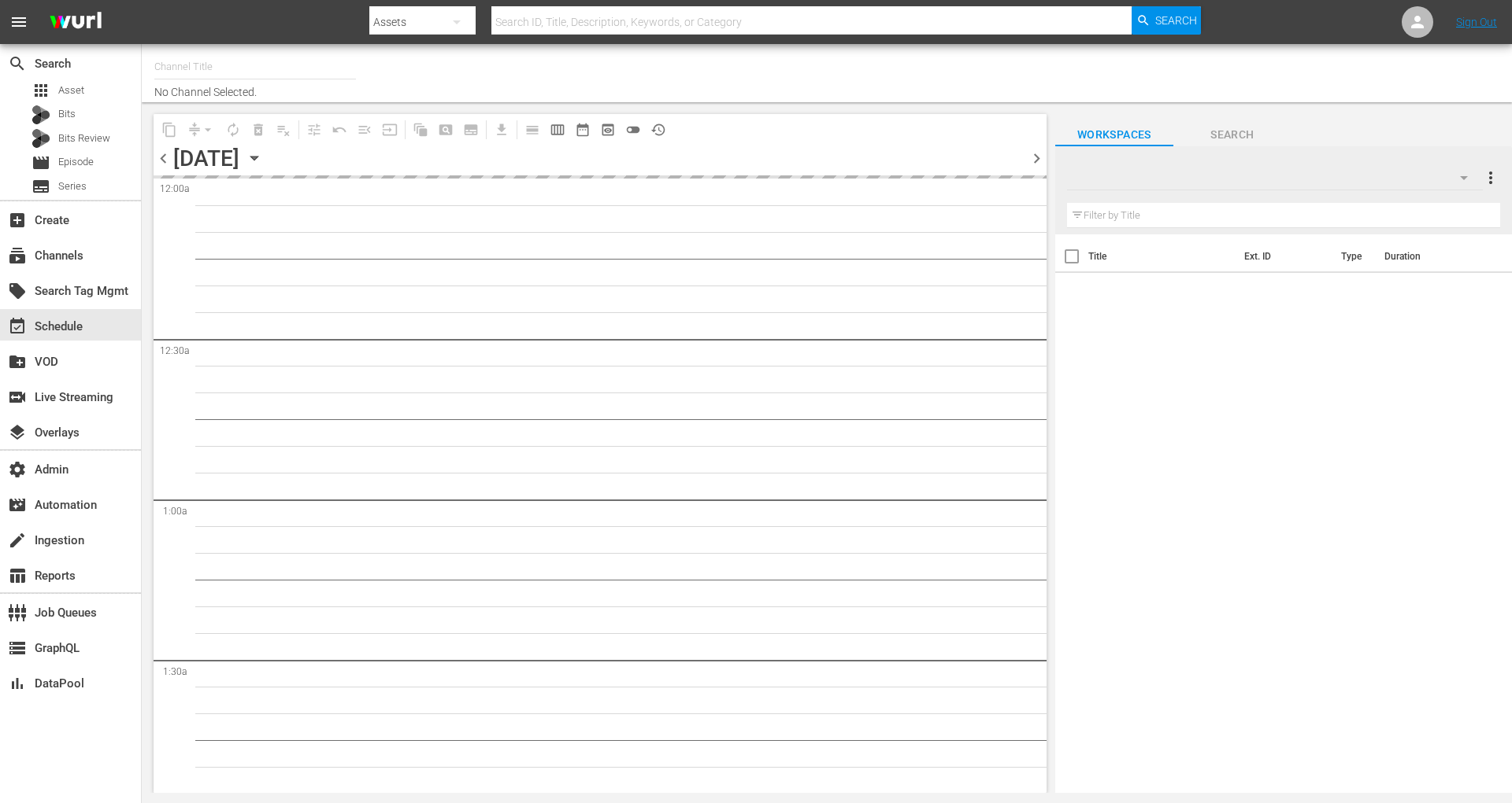
type input "Plex ONO 1 (The Librarians on Plex) (1605)"
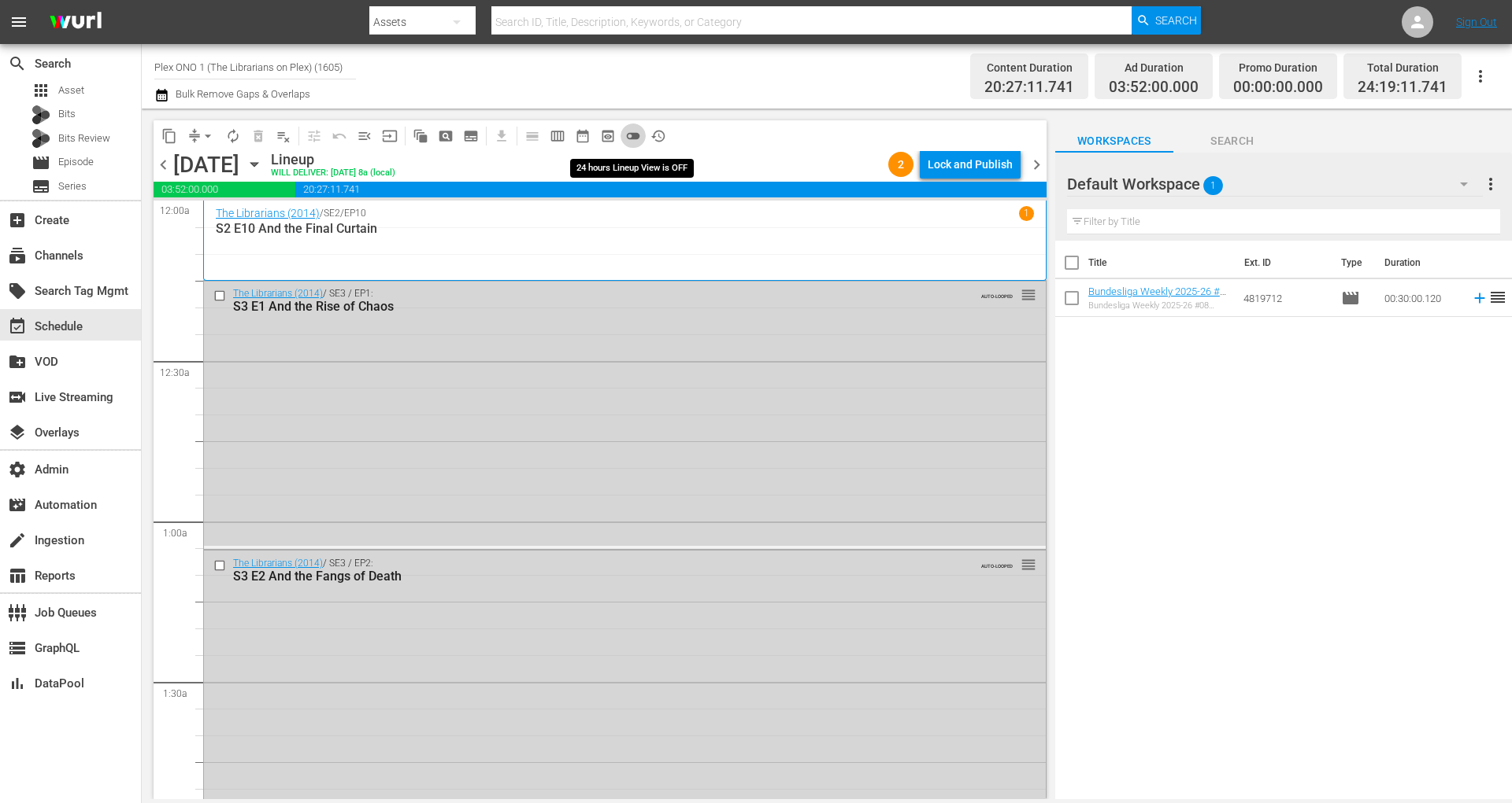
click at [635, 131] on span "toggle_off" at bounding box center [633, 137] width 16 height 16
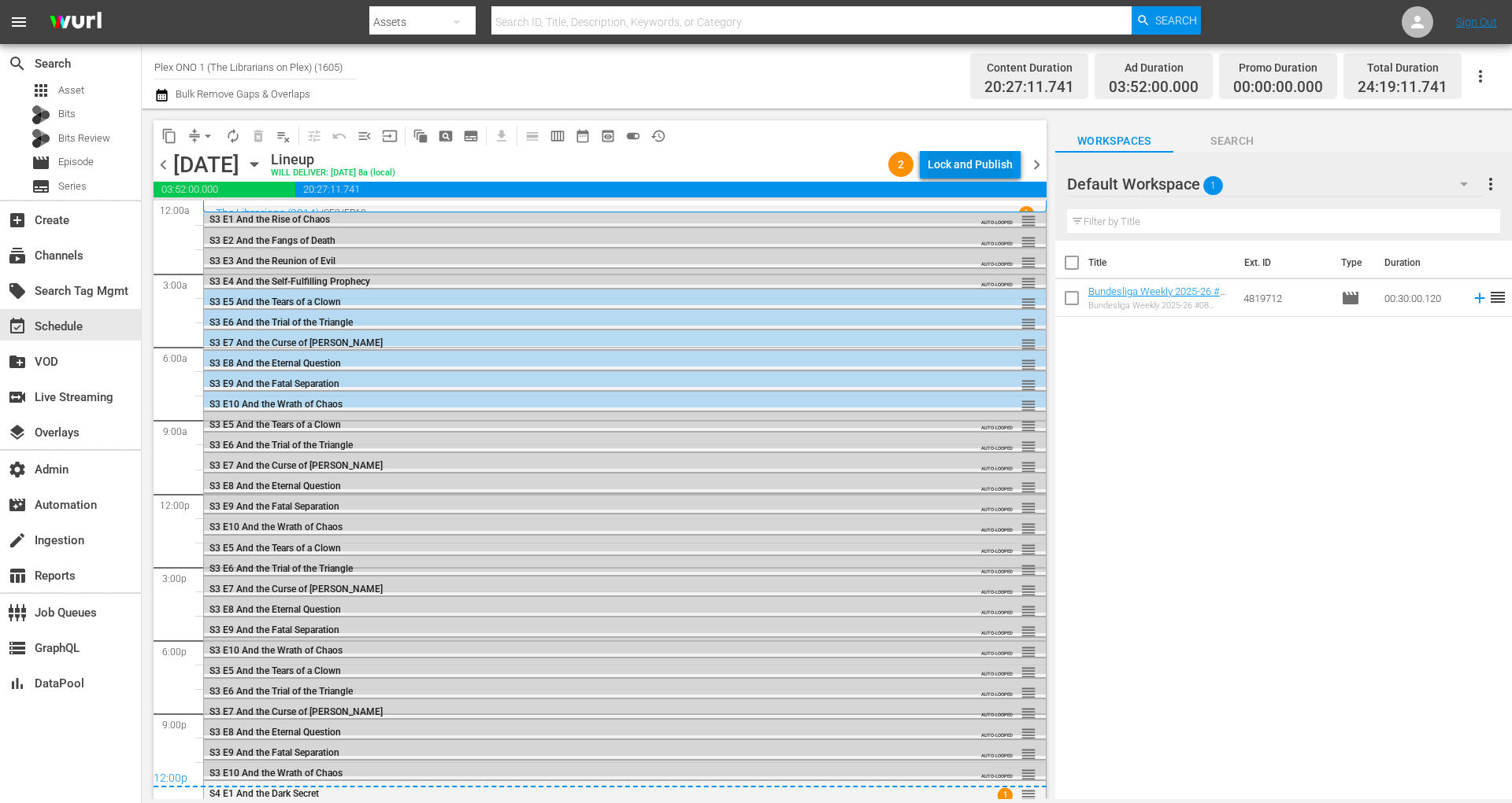
click at [992, 165] on div "Lock and Publish" at bounding box center [969, 165] width 85 height 28
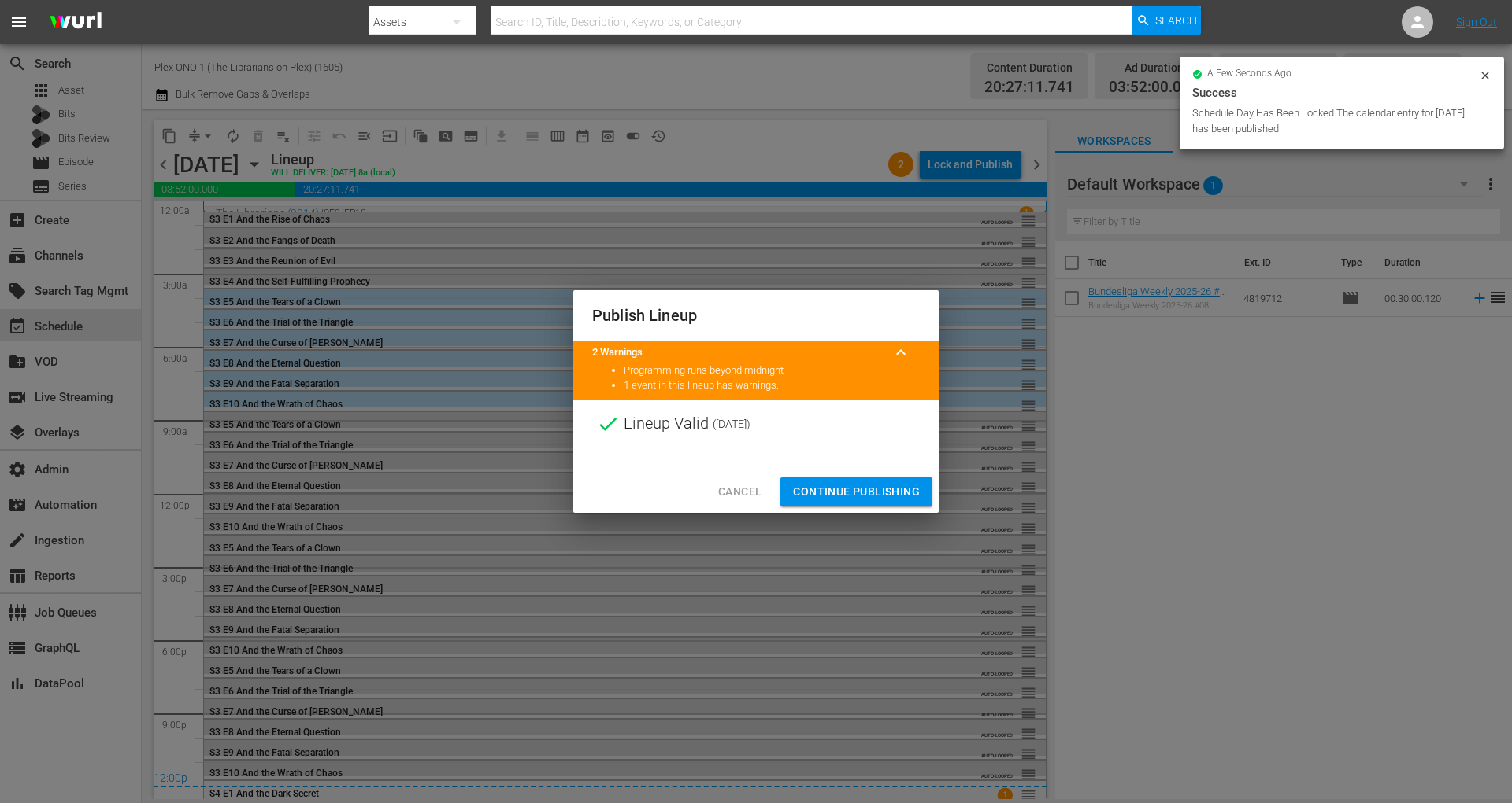
click at [864, 492] on span "Continue Publishing" at bounding box center [855, 493] width 127 height 20
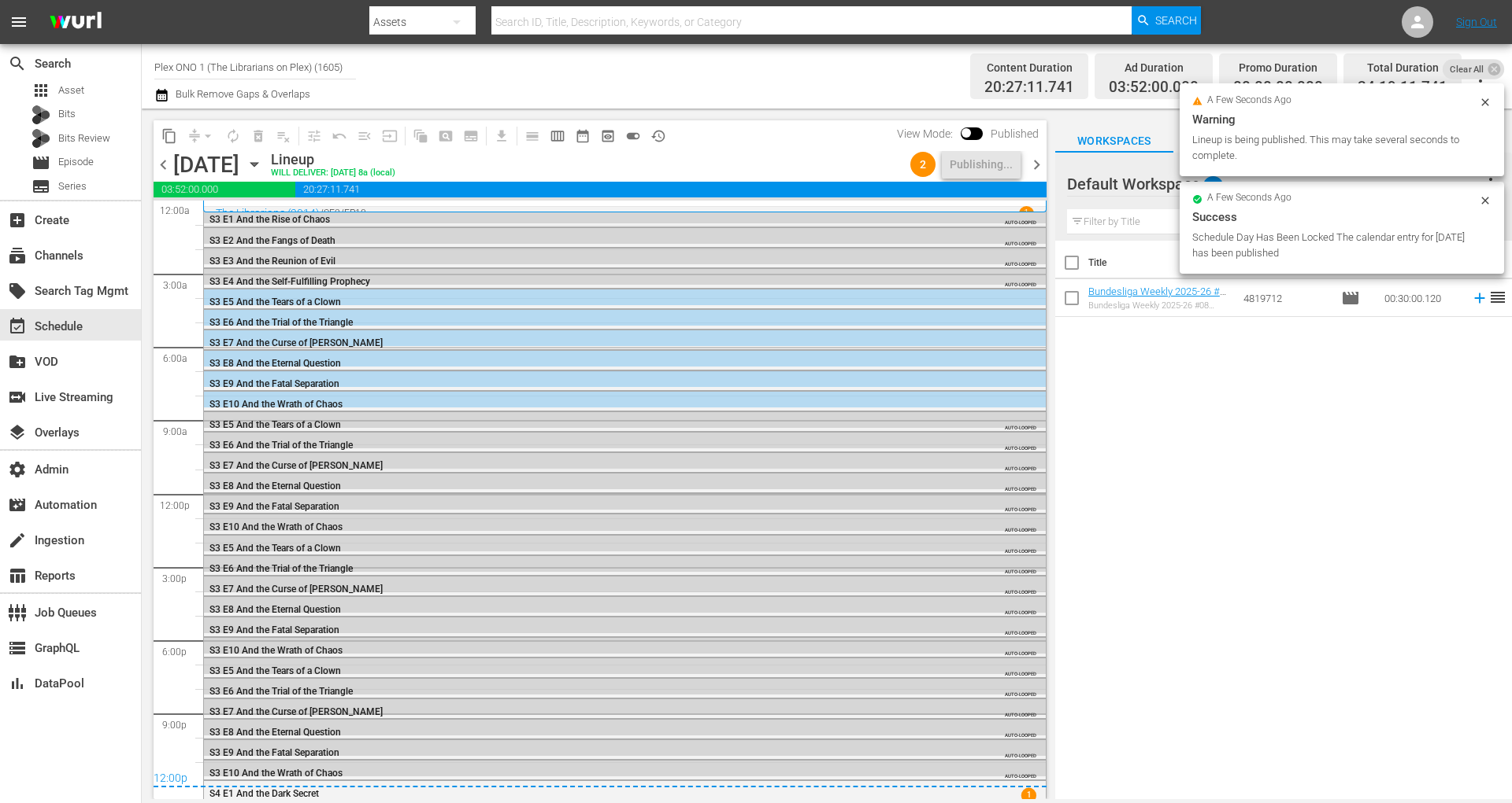
click at [1042, 165] on span "chevron_right" at bounding box center [1037, 165] width 20 height 20
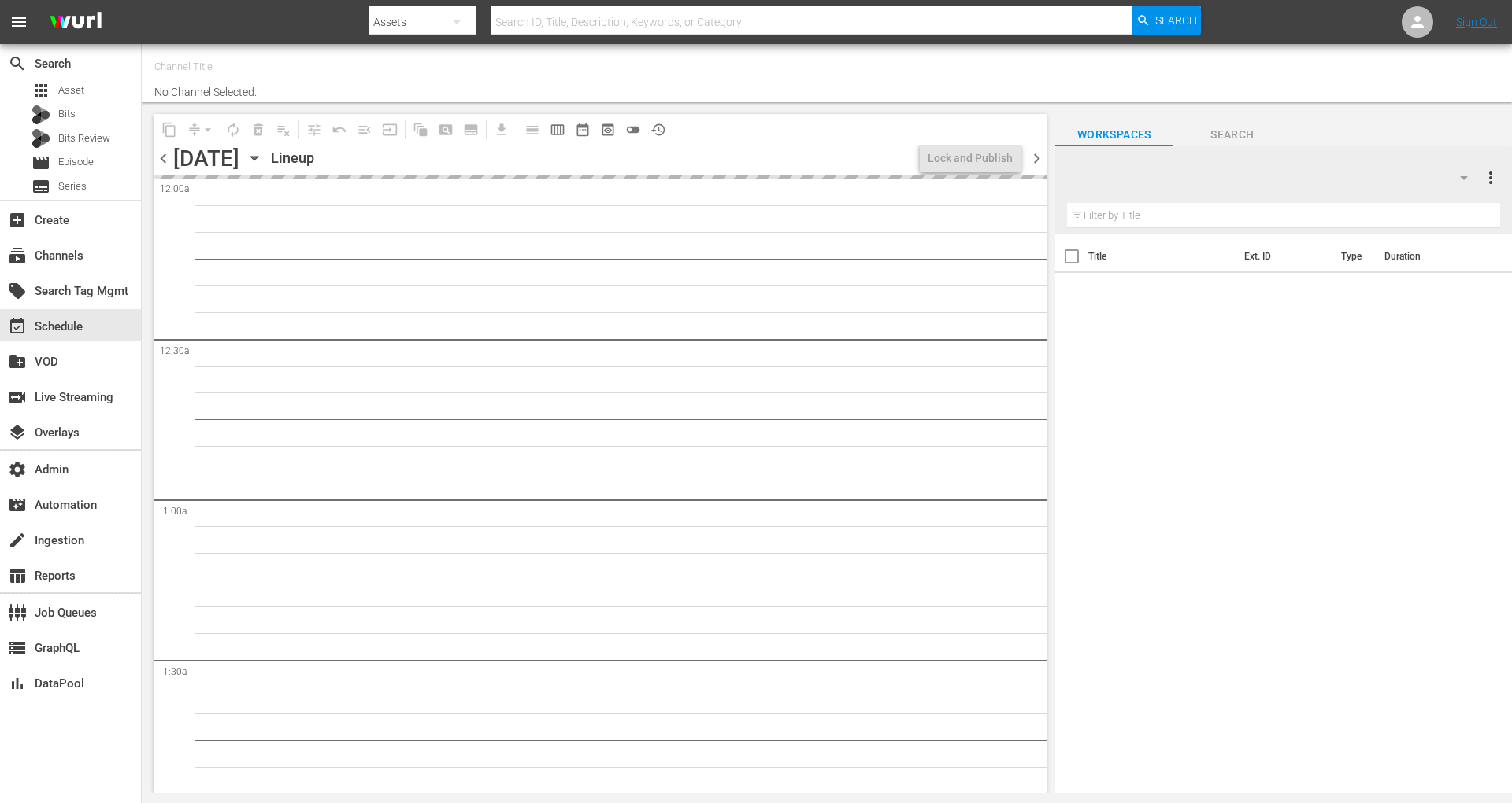
type input "Plex ONO 1 (The Librarians on Plex) (1605)"
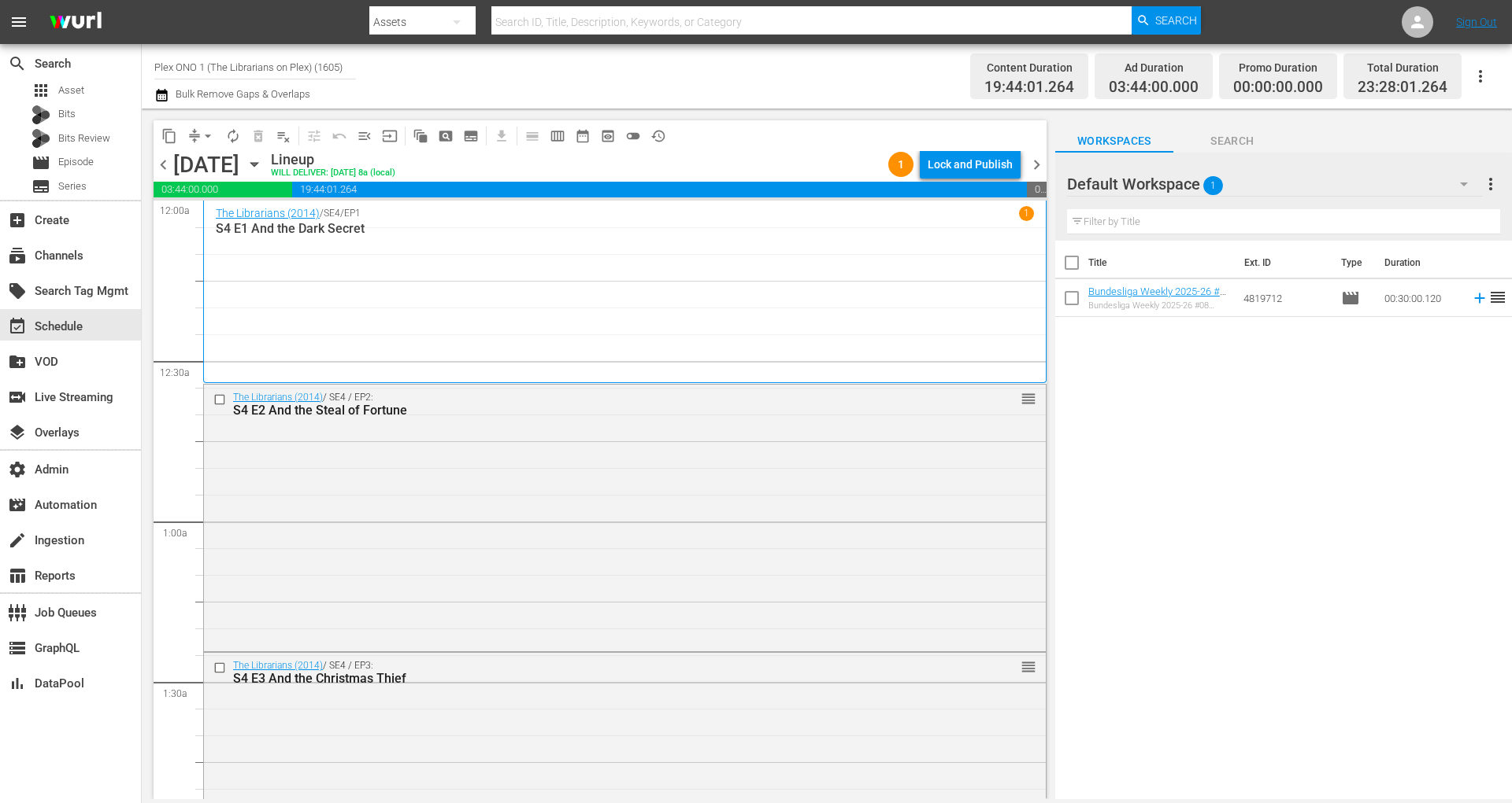
click at [626, 134] on span "toggle_off" at bounding box center [633, 137] width 16 height 16
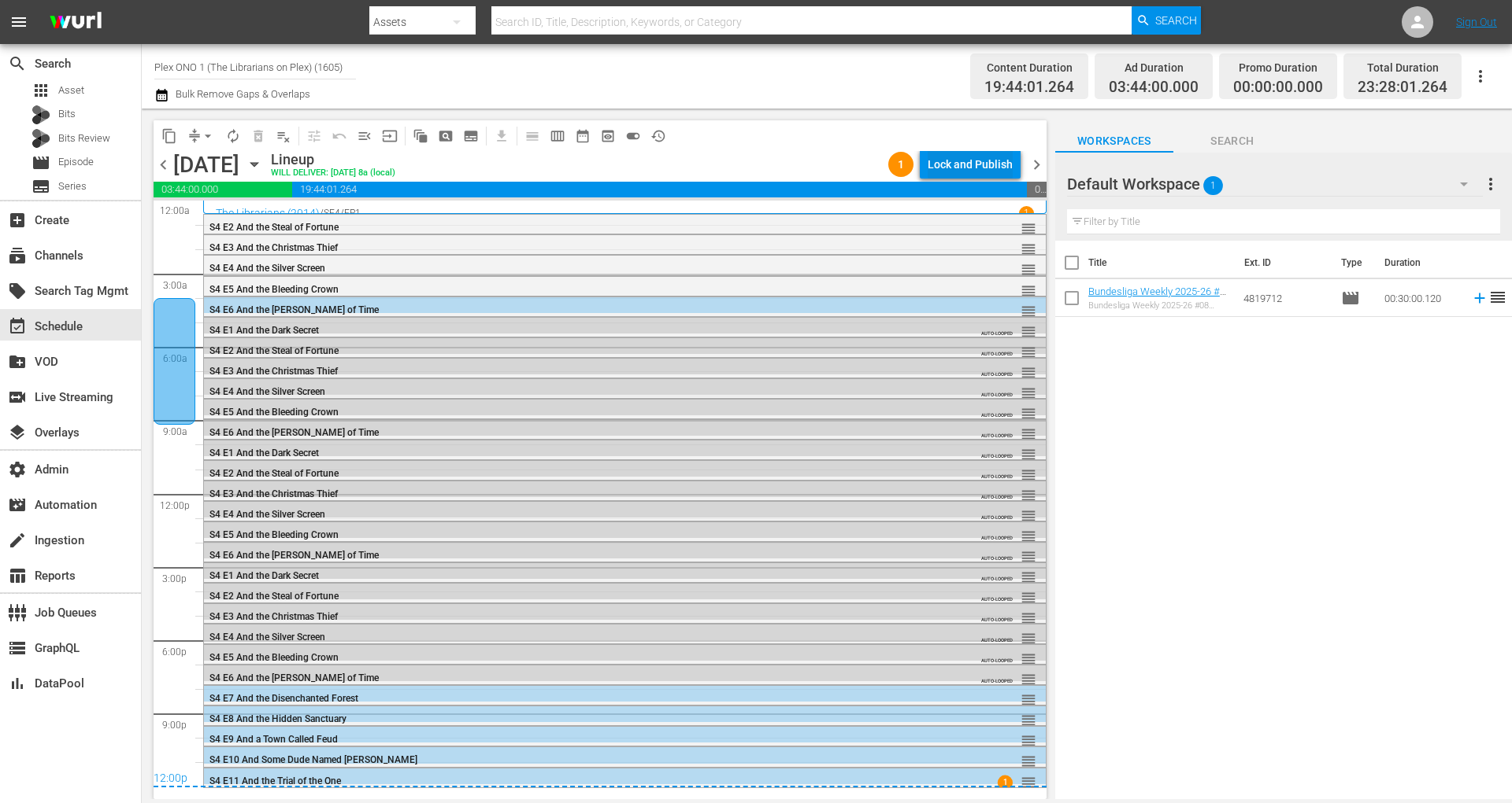
click at [975, 160] on div "Lock and Publish" at bounding box center [969, 165] width 85 height 28
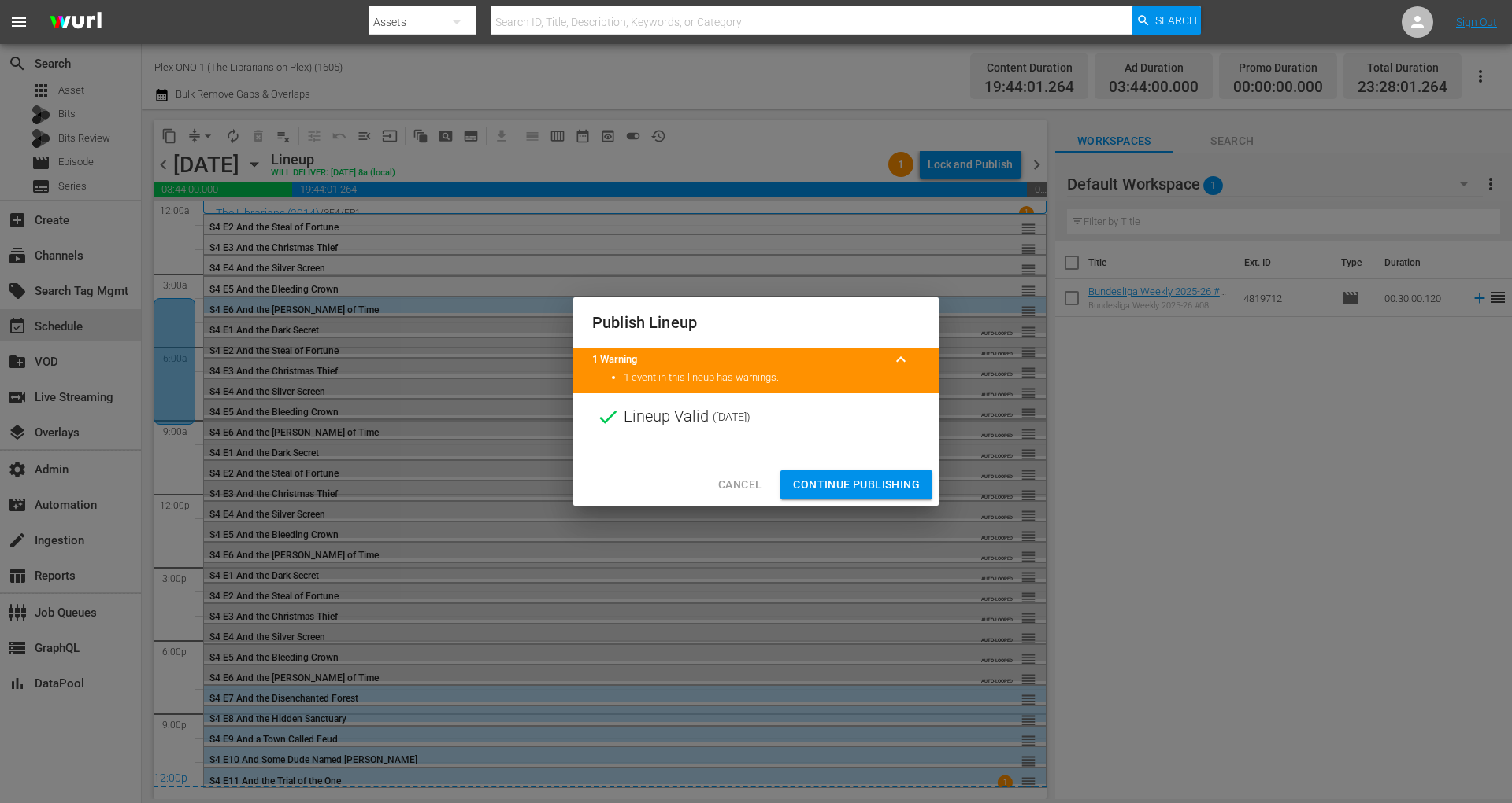
click at [865, 482] on span "Continue Publishing" at bounding box center [855, 485] width 127 height 20
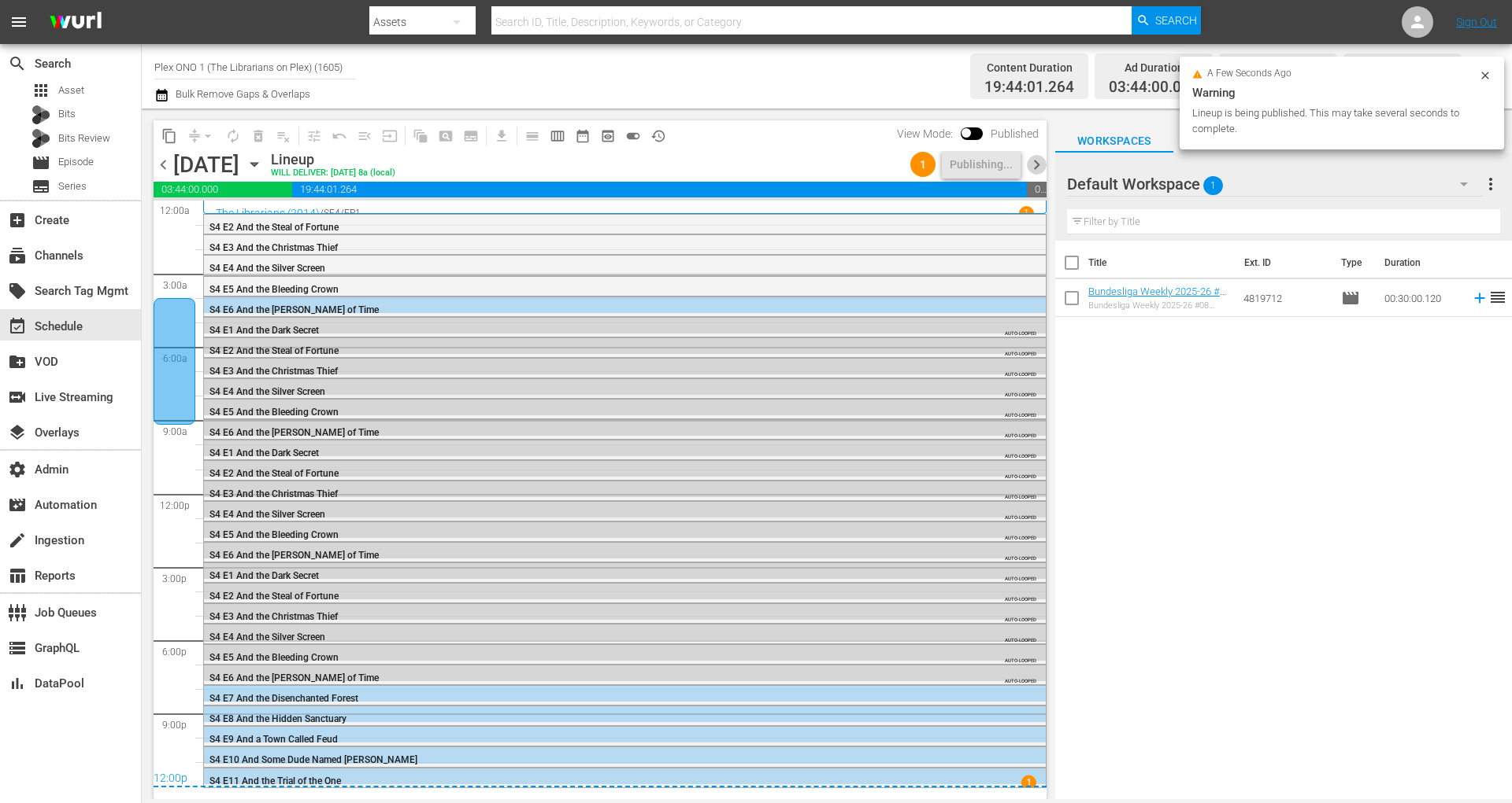
click at [1037, 164] on span "chevron_right" at bounding box center [1037, 165] width 20 height 20
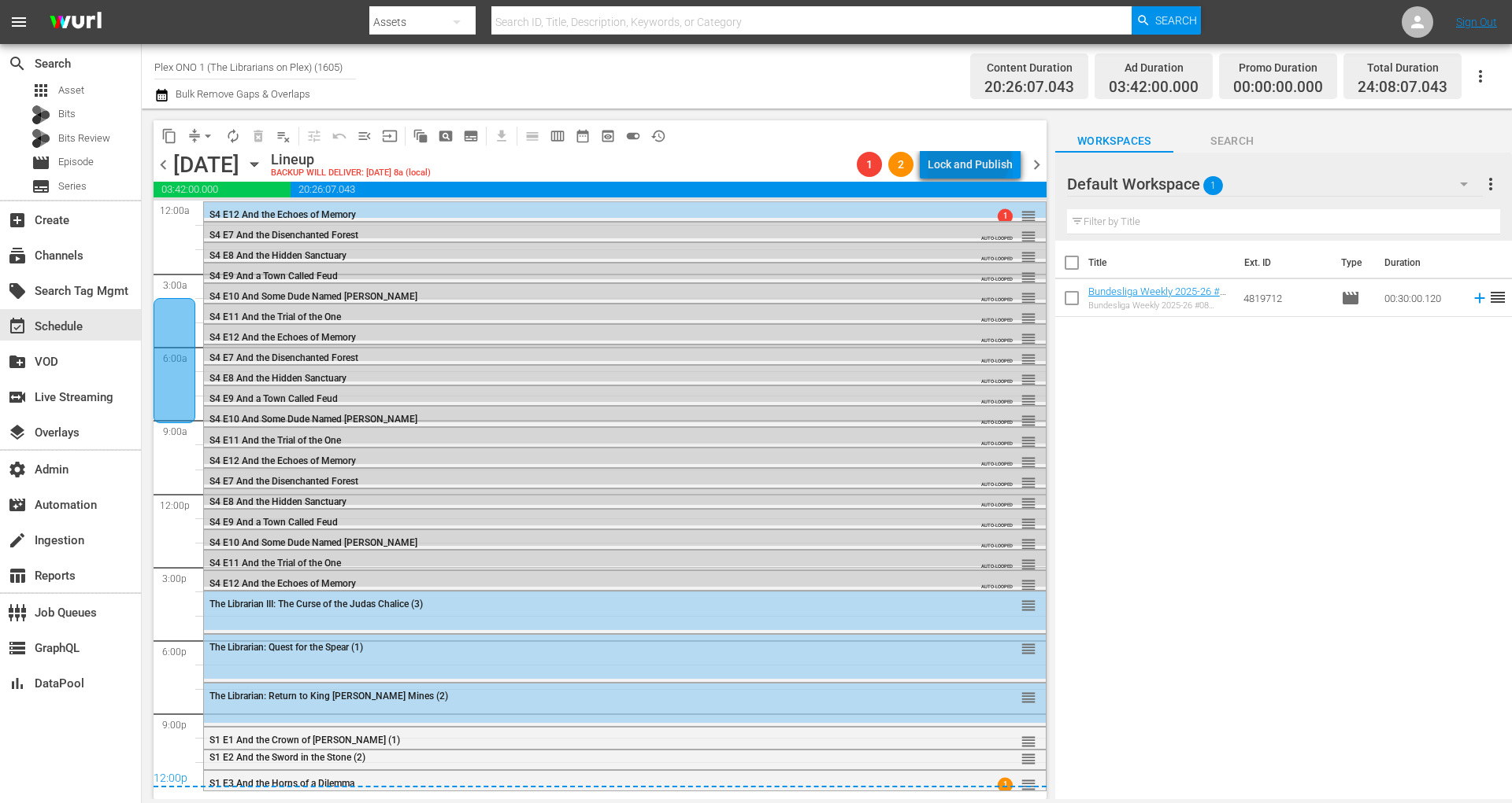
click at [971, 155] on div "Lock and Publish" at bounding box center [969, 165] width 85 height 28
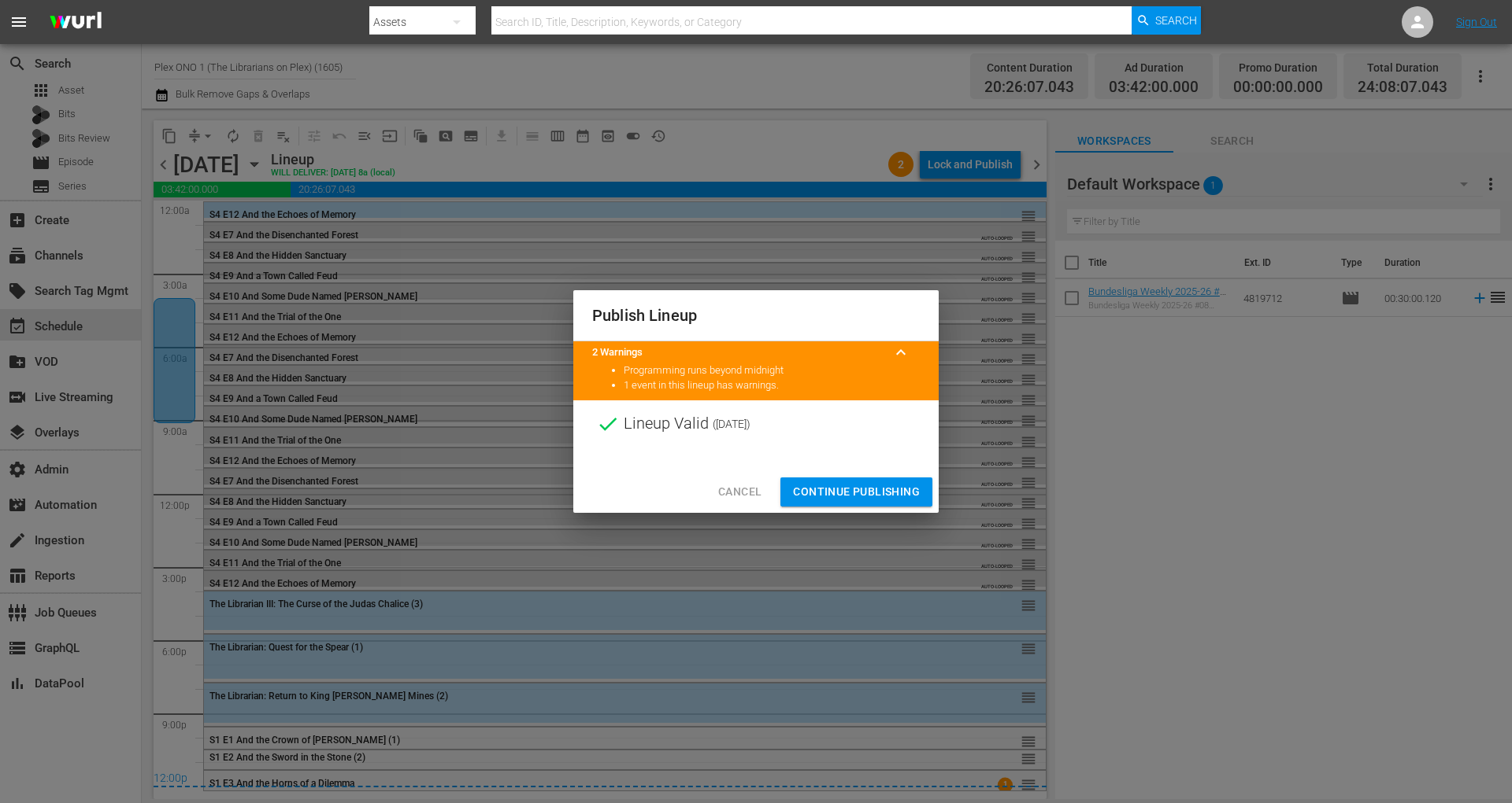
click at [851, 505] on button "Continue Publishing" at bounding box center [856, 492] width 152 height 29
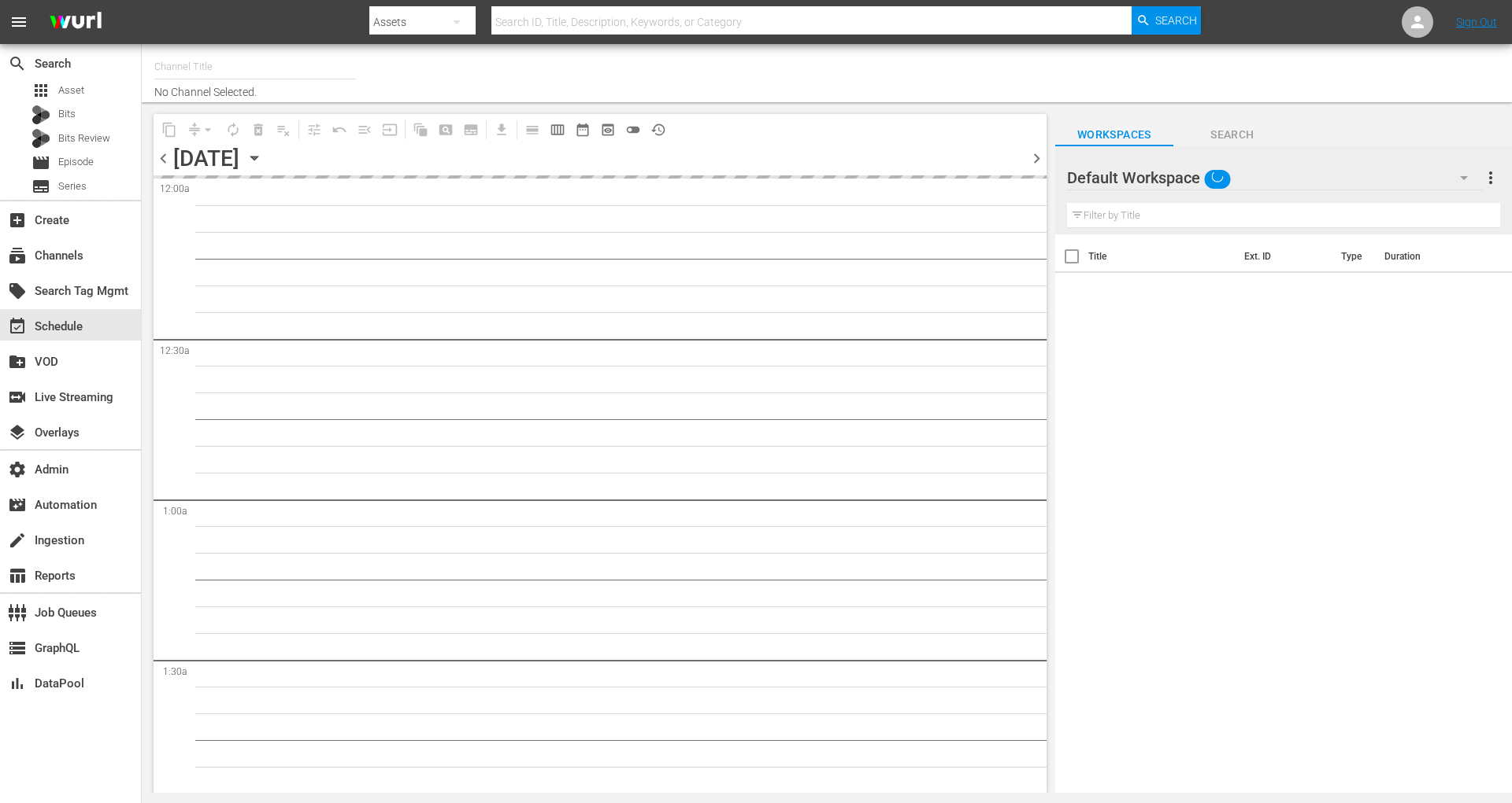
type input "Plex ONO 1 (The Librarians on Plex) (1605)"
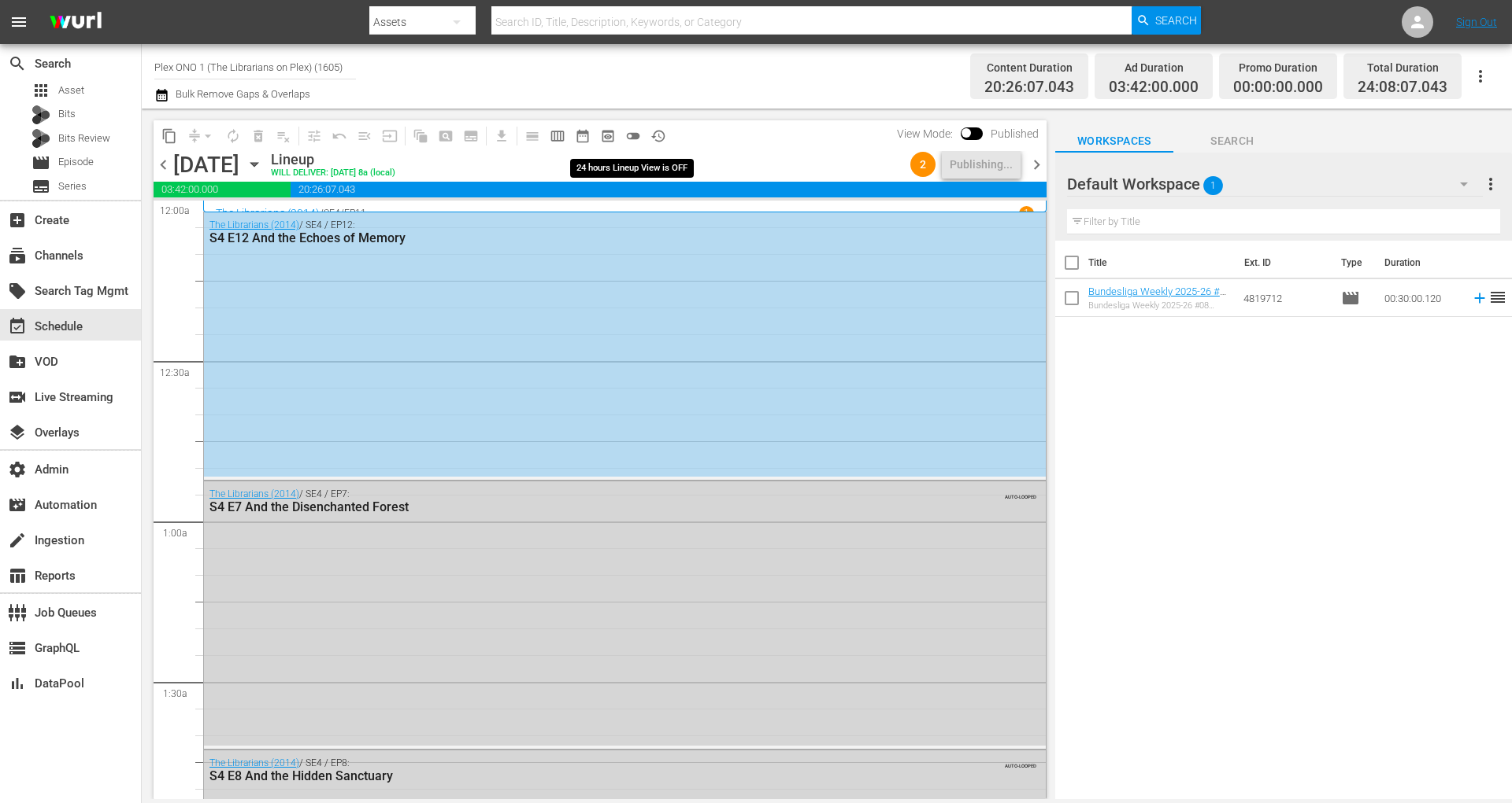
click at [632, 131] on span "toggle_off" at bounding box center [633, 137] width 16 height 16
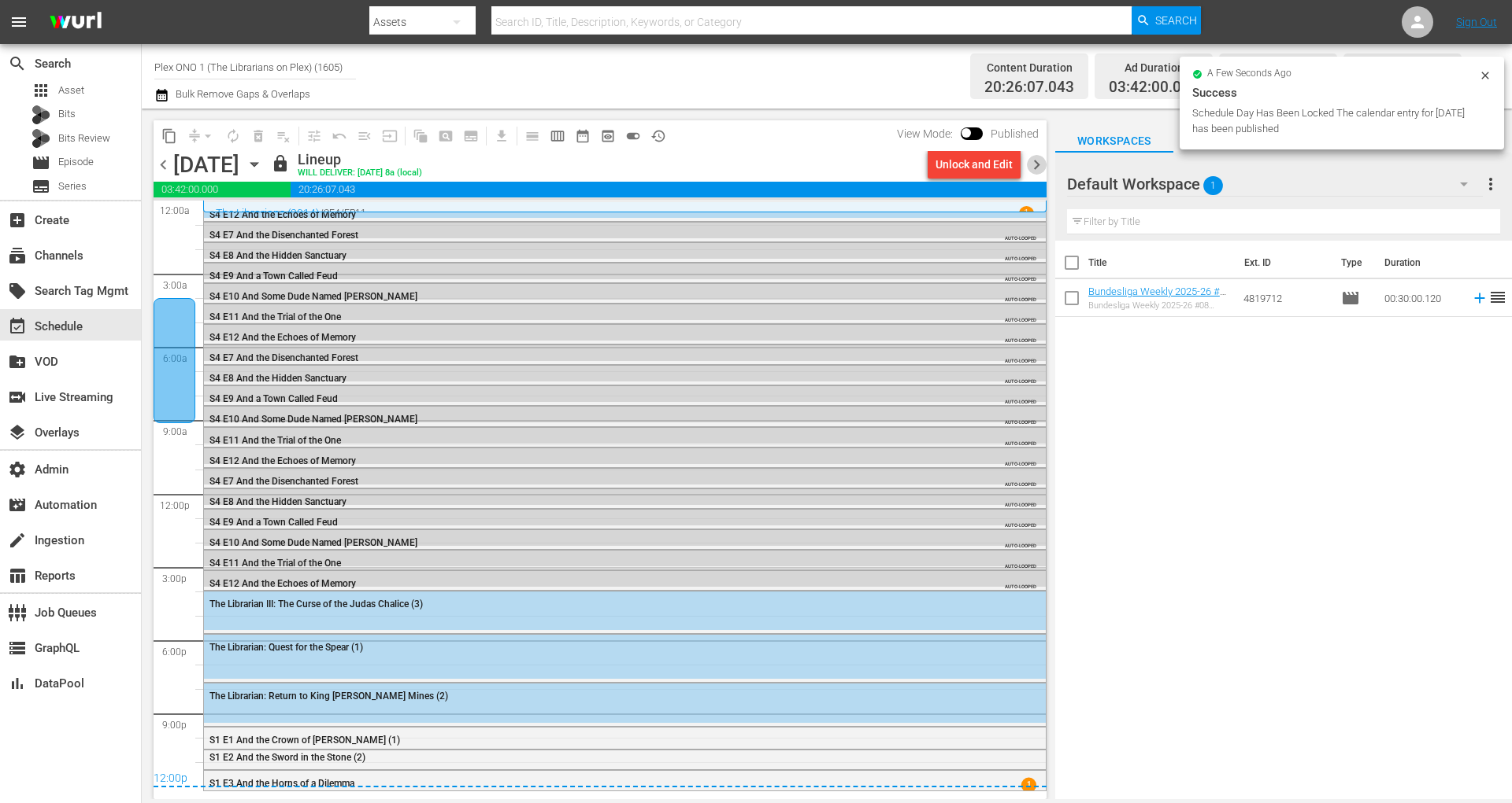
click at [1036, 163] on span "chevron_right" at bounding box center [1037, 165] width 20 height 20
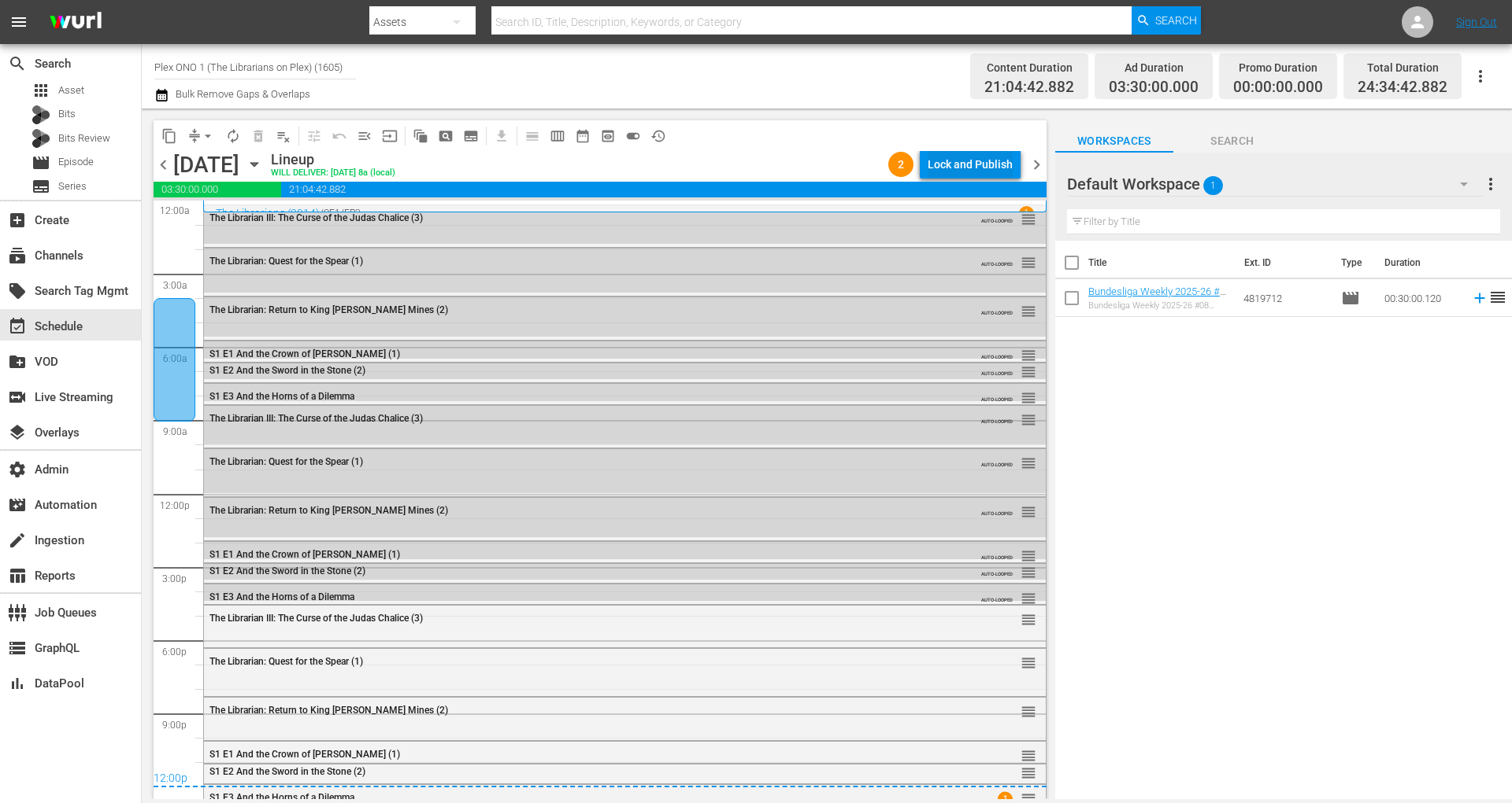
click at [1014, 154] on button "Lock and Publish" at bounding box center [969, 165] width 101 height 28
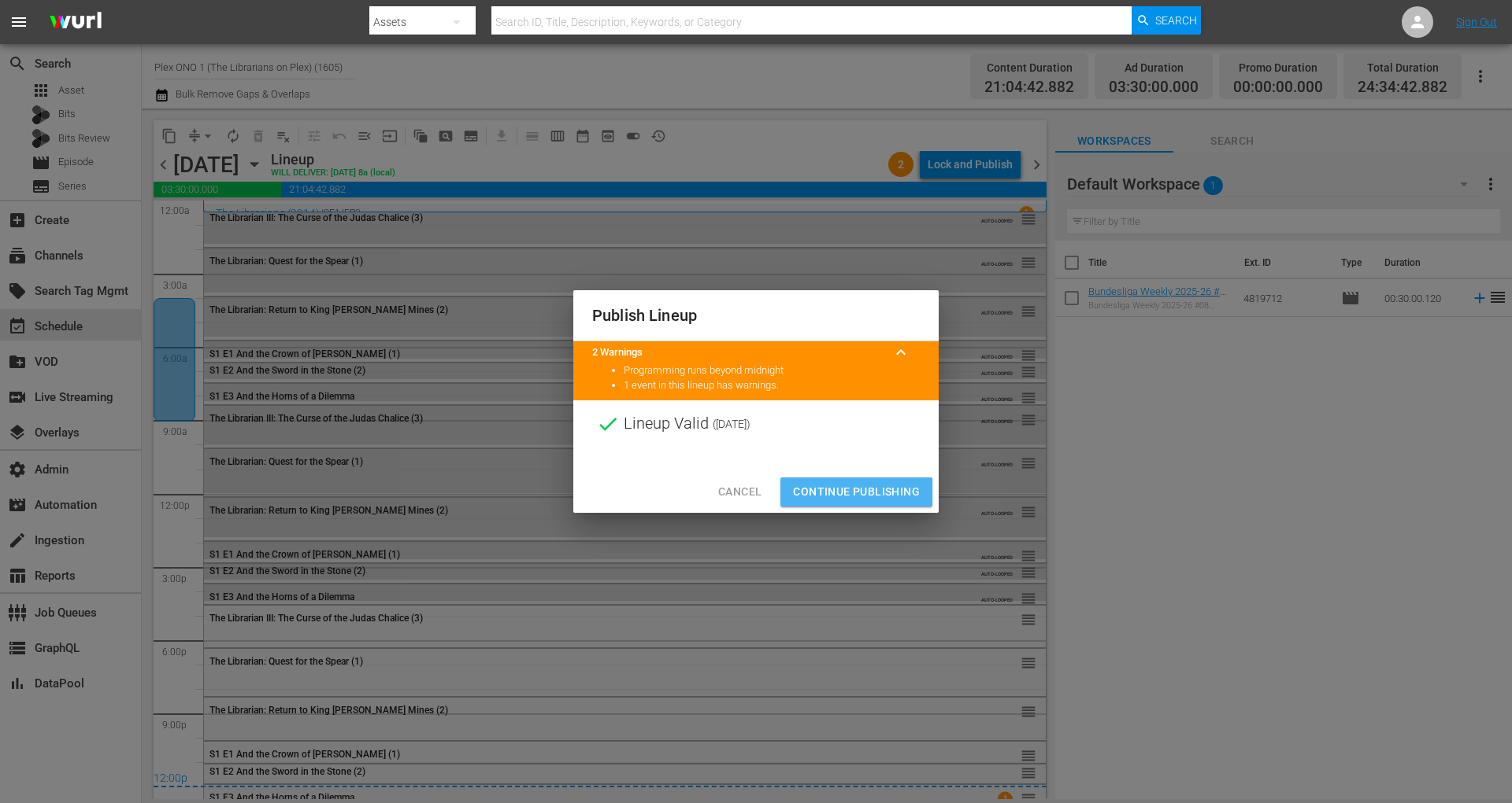
click at [853, 483] on span "Continue Publishing" at bounding box center [855, 493] width 127 height 20
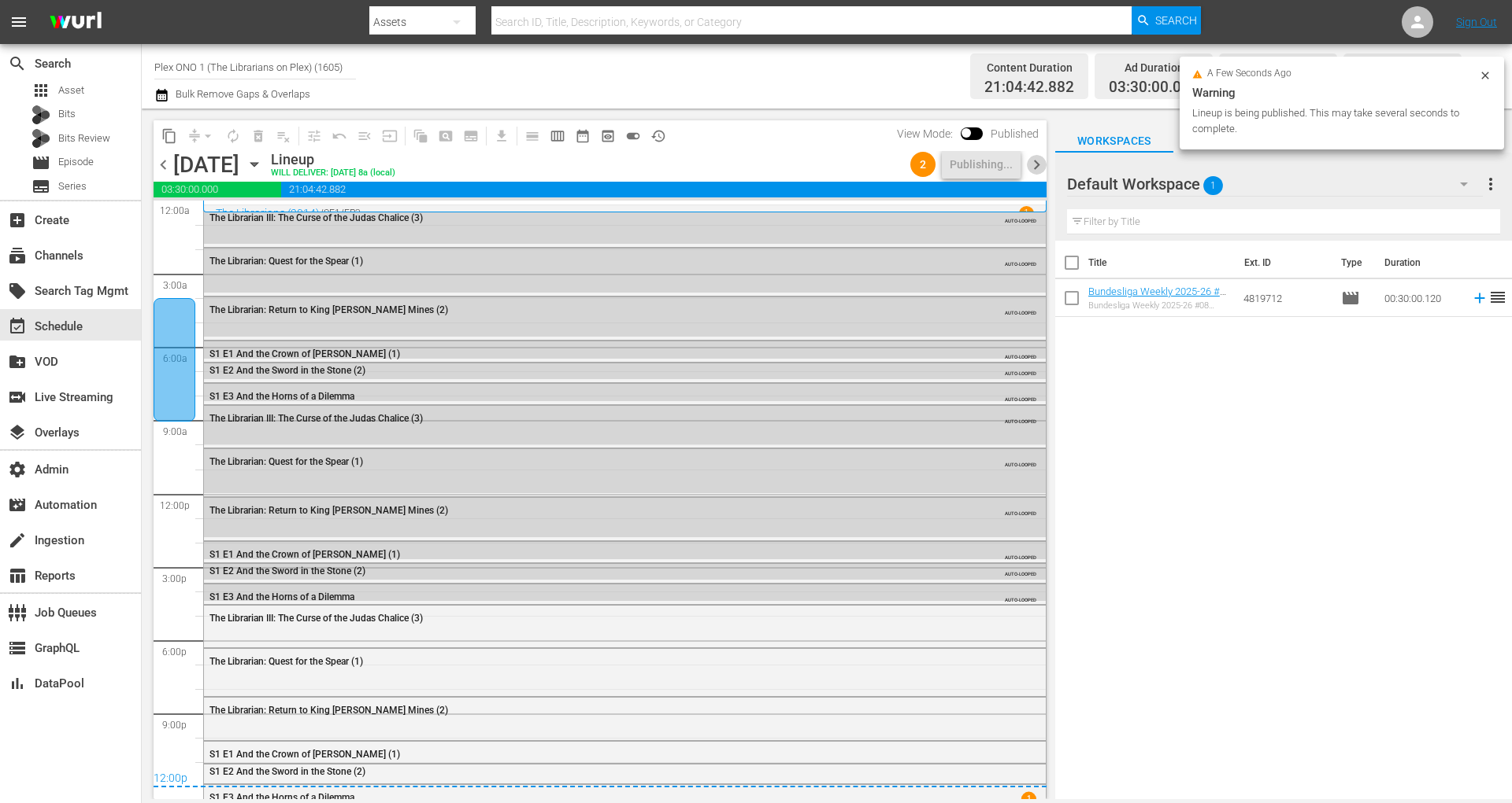
click at [1030, 170] on span "chevron_right" at bounding box center [1037, 165] width 20 height 20
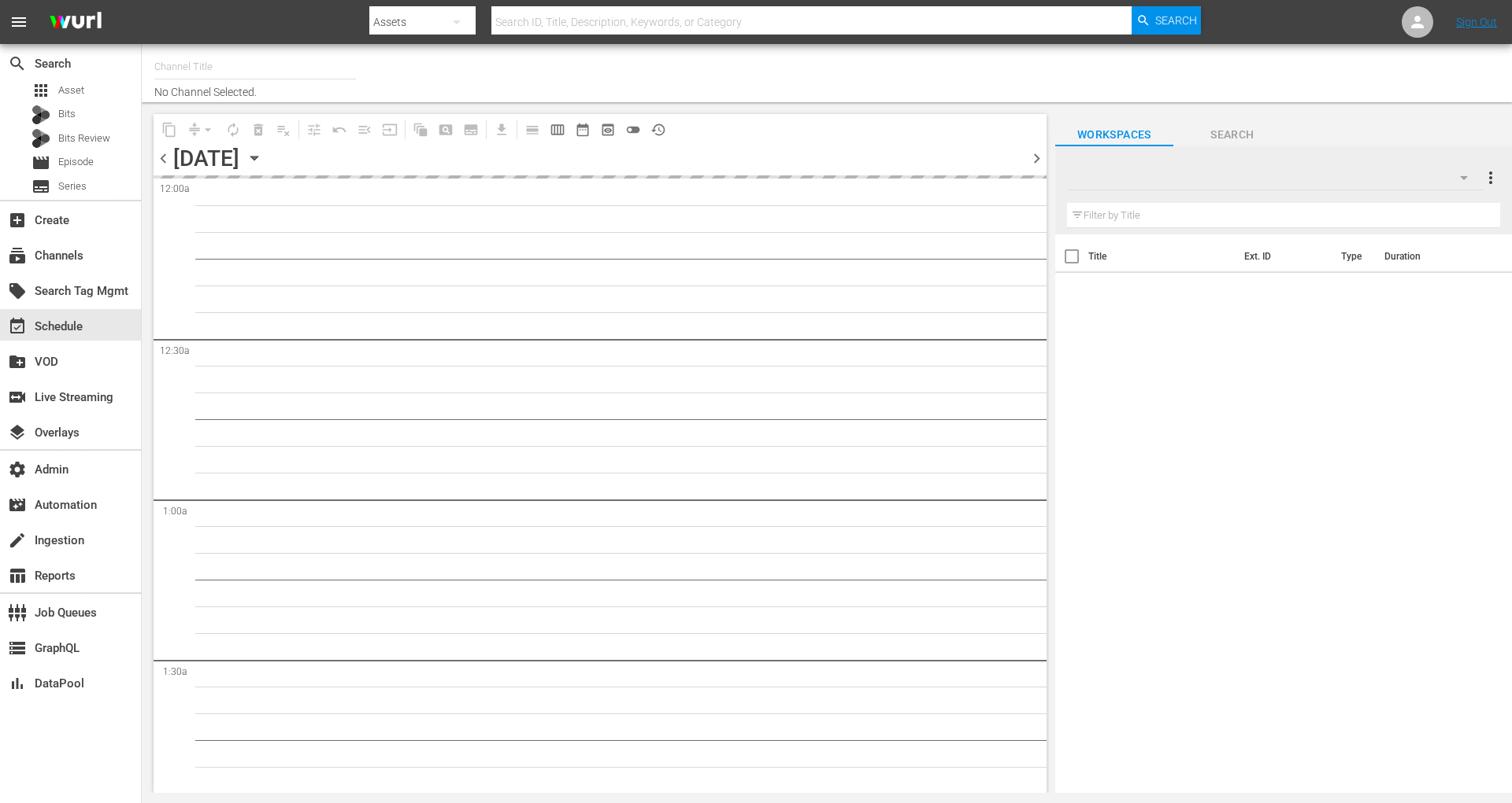
type input "Plex ONO 1 (The Librarians on Plex) (1605)"
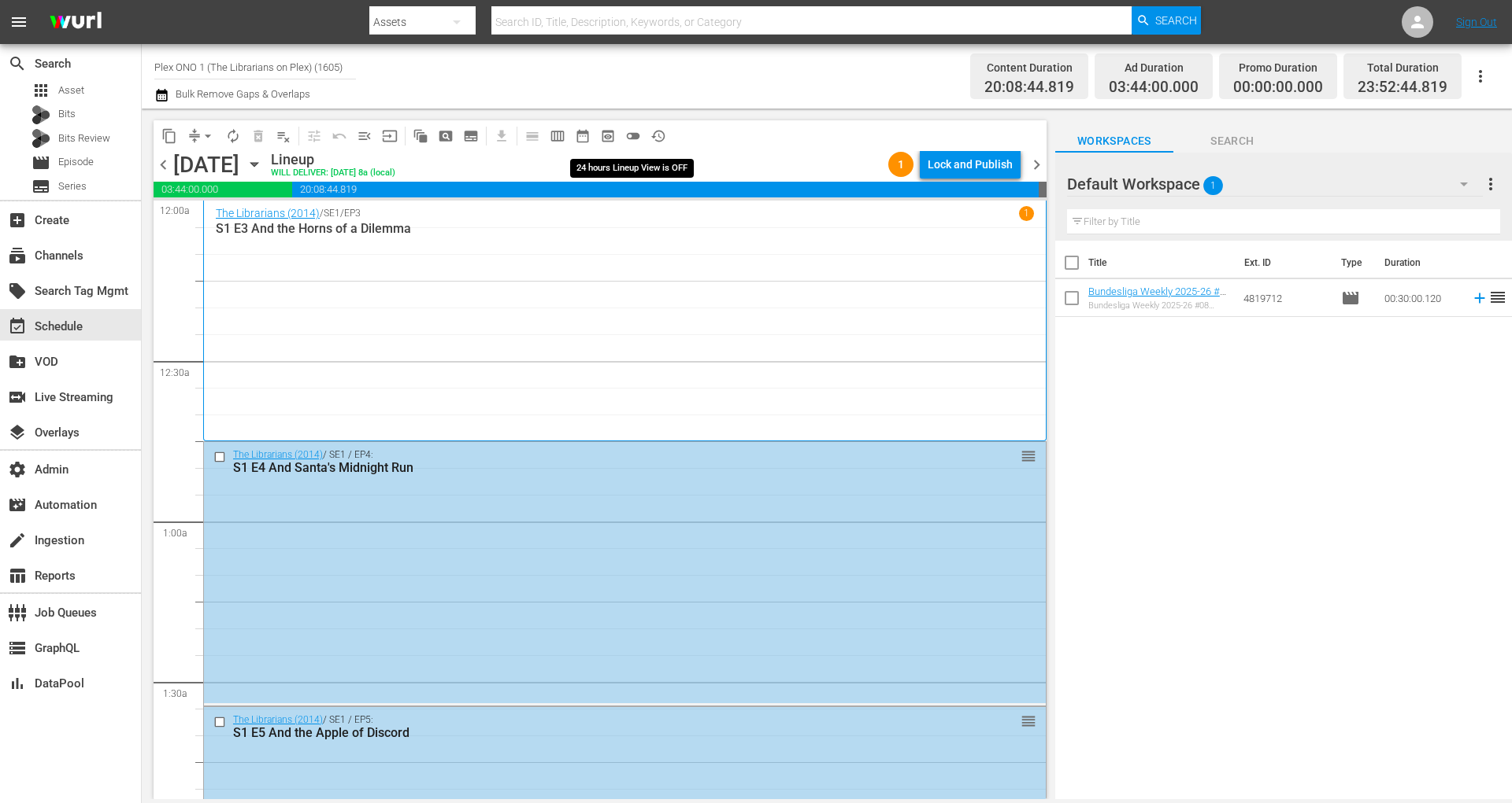
click at [638, 129] on span "toggle_off" at bounding box center [633, 137] width 16 height 16
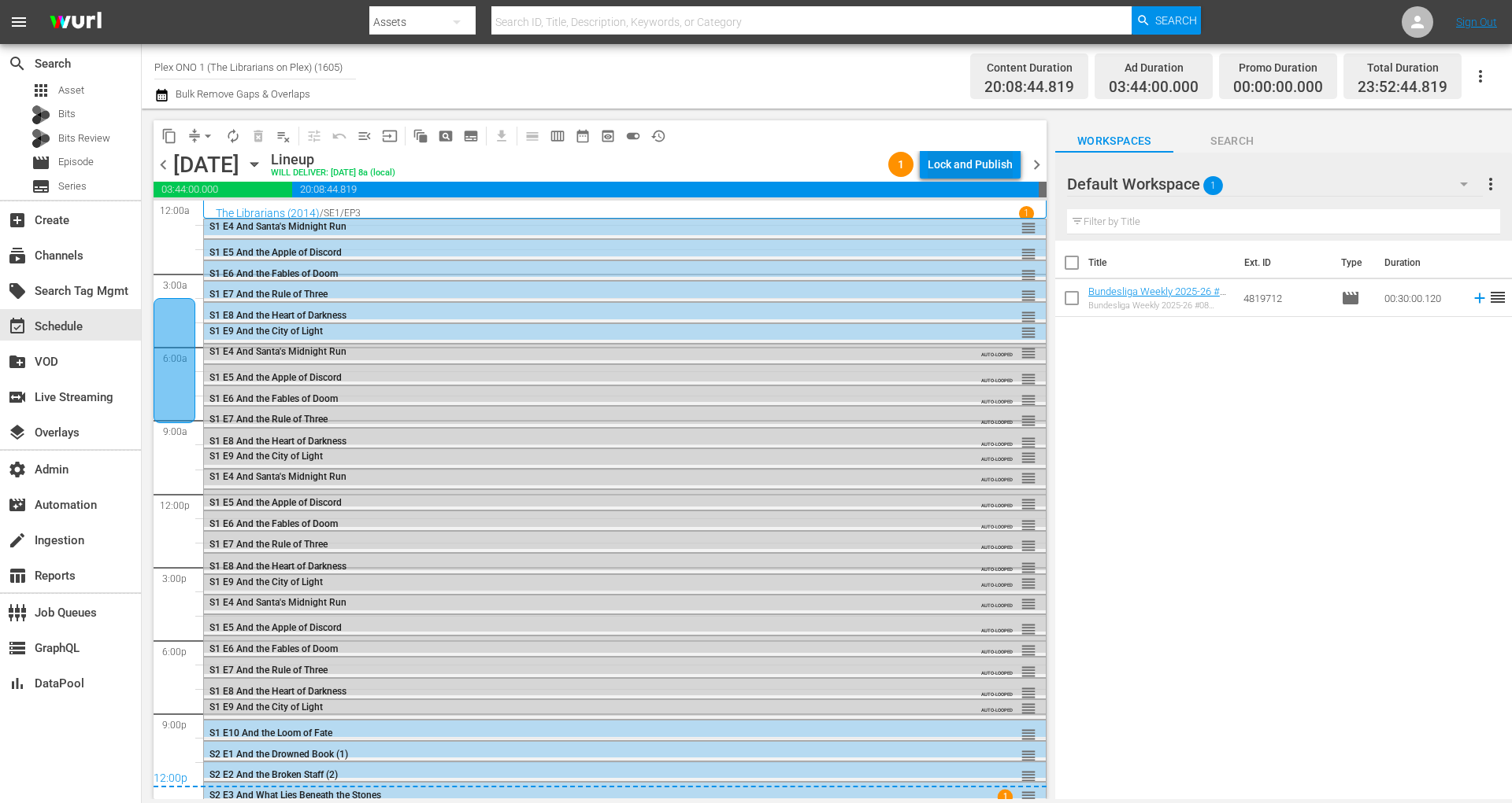
click at [997, 163] on div "Lock and Publish" at bounding box center [969, 165] width 85 height 28
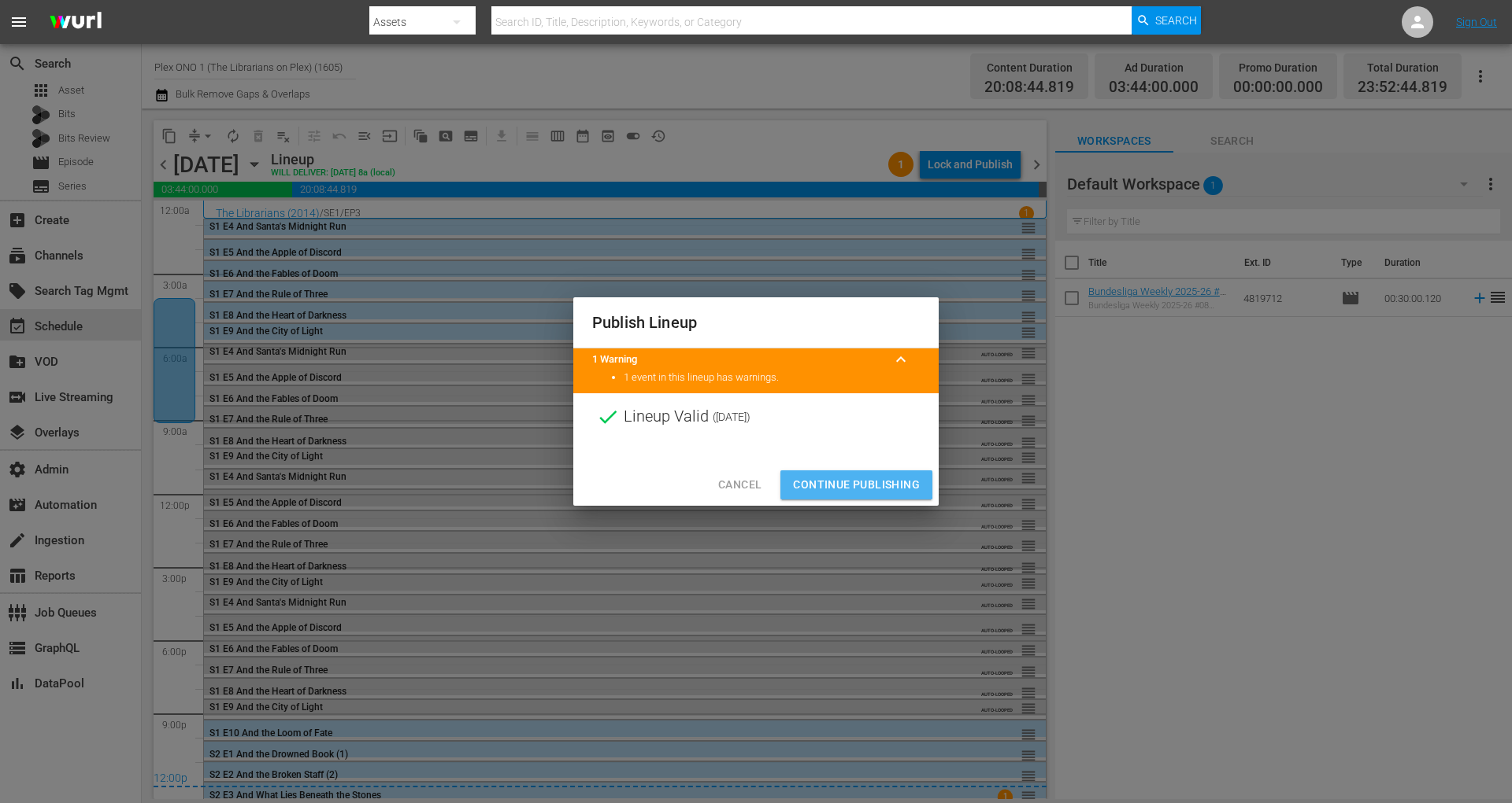
click at [853, 481] on span "Continue Publishing" at bounding box center [855, 485] width 127 height 20
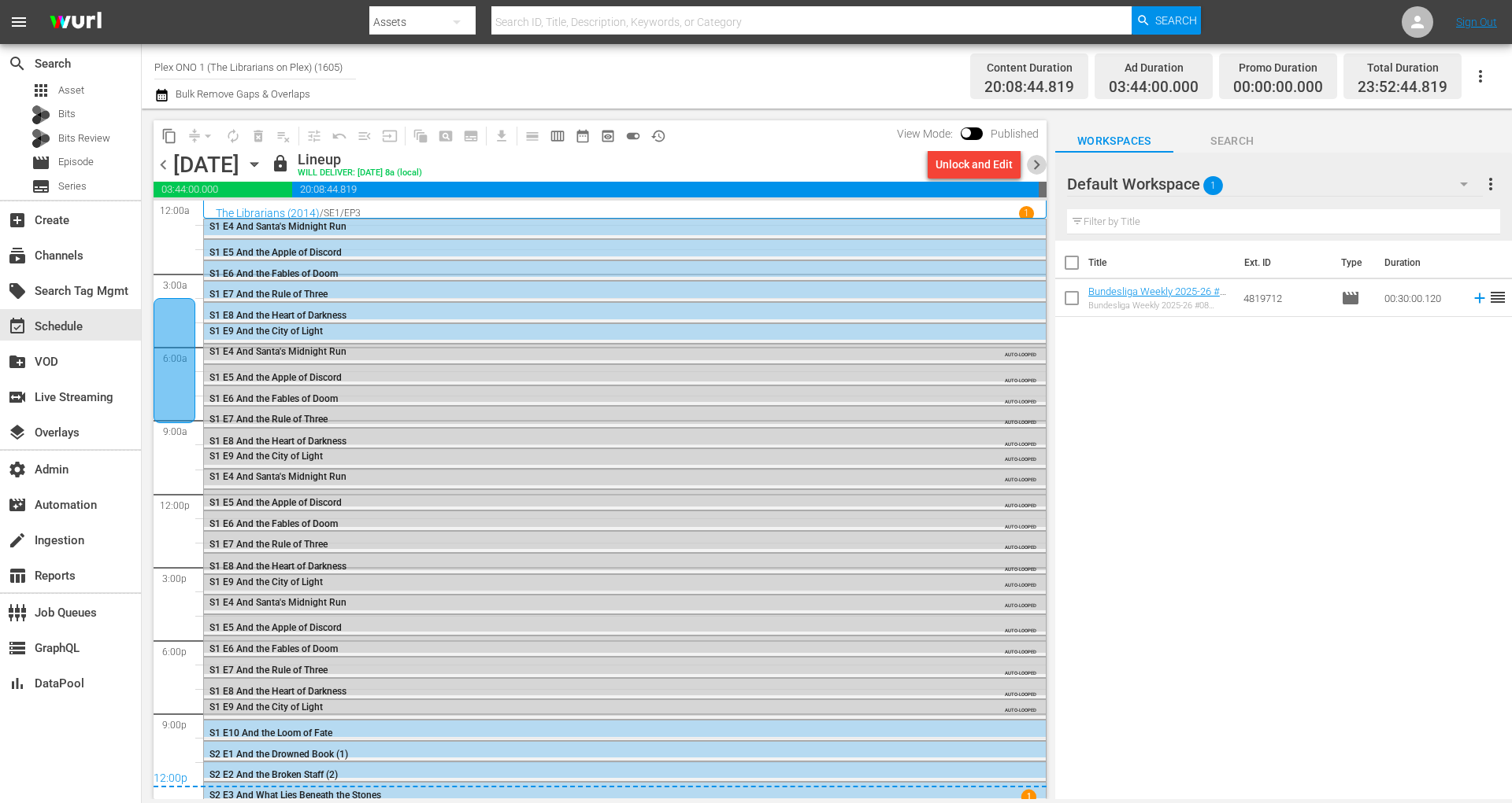
click at [1042, 158] on span "chevron_right" at bounding box center [1037, 165] width 20 height 20
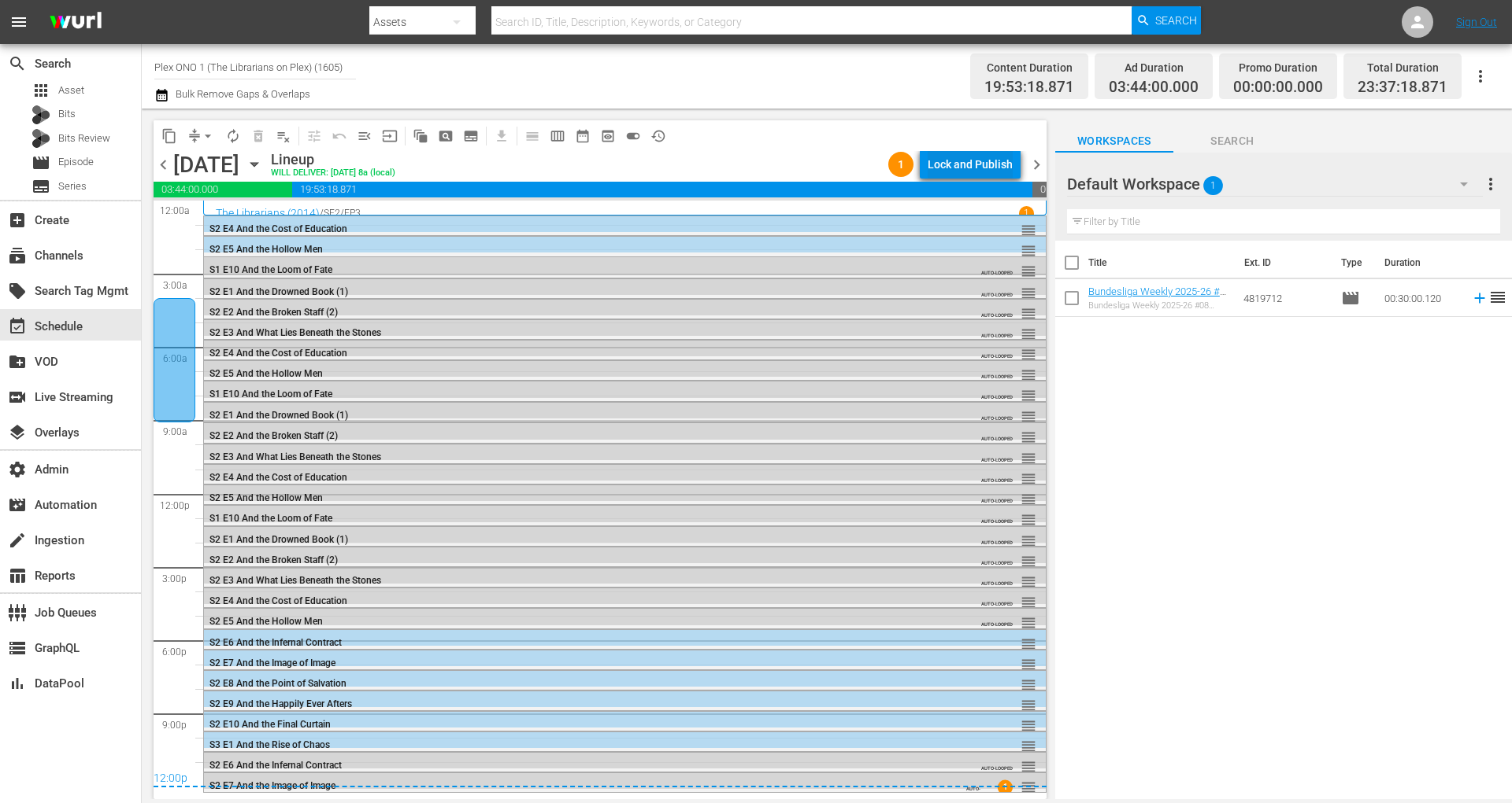
click at [980, 156] on div "Lock and Publish" at bounding box center [969, 165] width 85 height 28
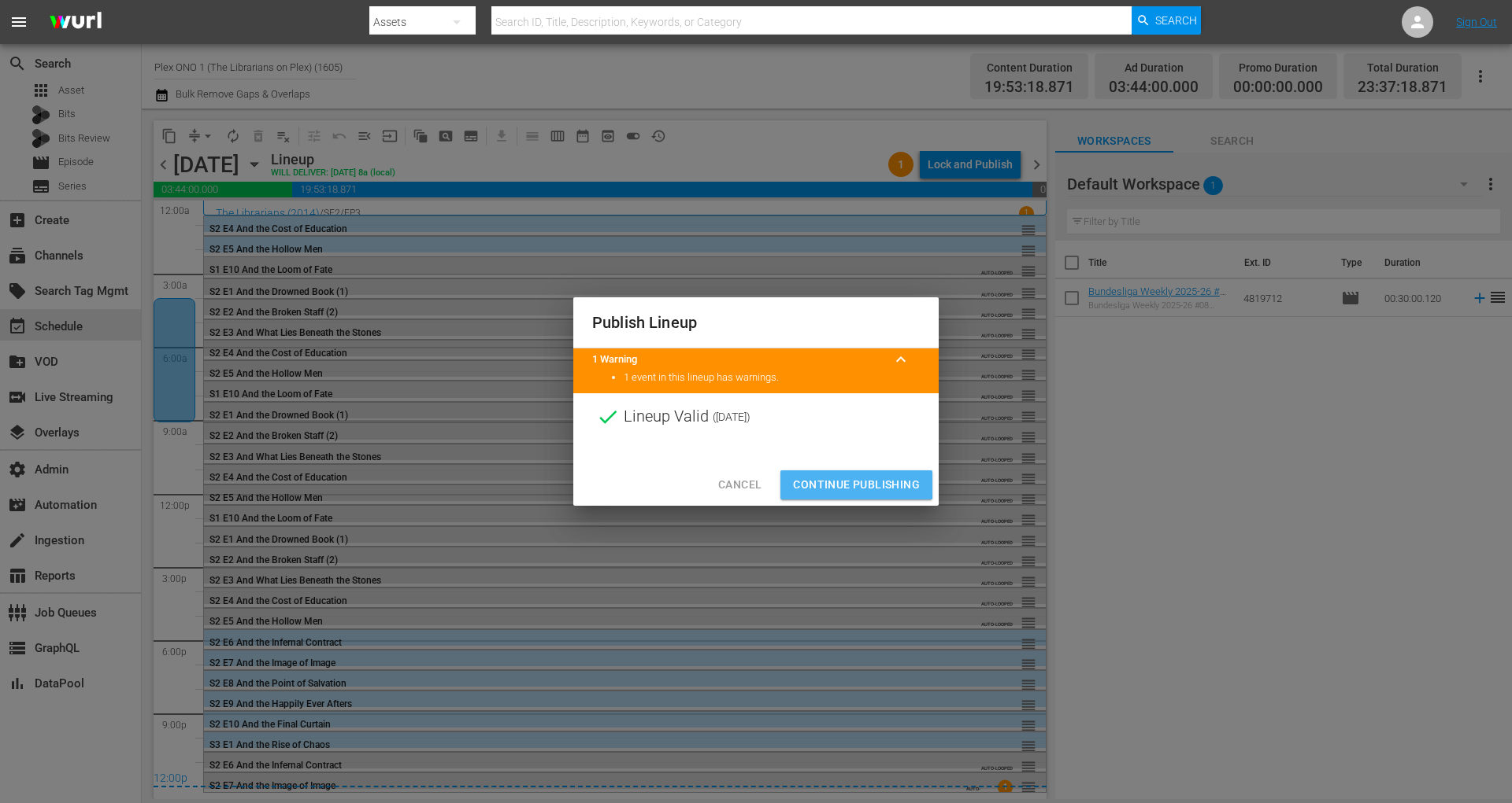
click at [851, 484] on span "Continue Publishing" at bounding box center [855, 485] width 127 height 20
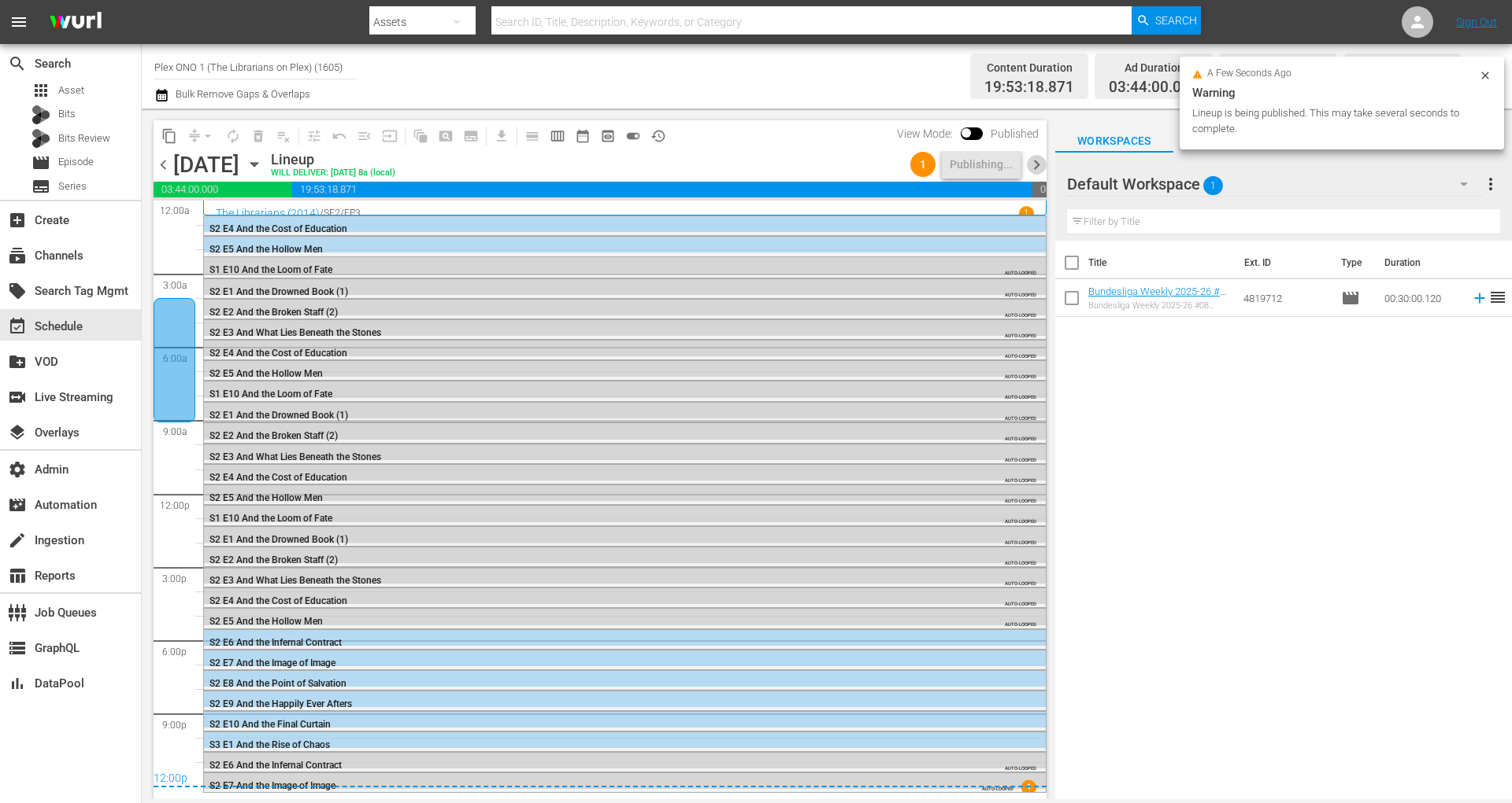
click at [1035, 161] on span "chevron_right" at bounding box center [1037, 165] width 20 height 20
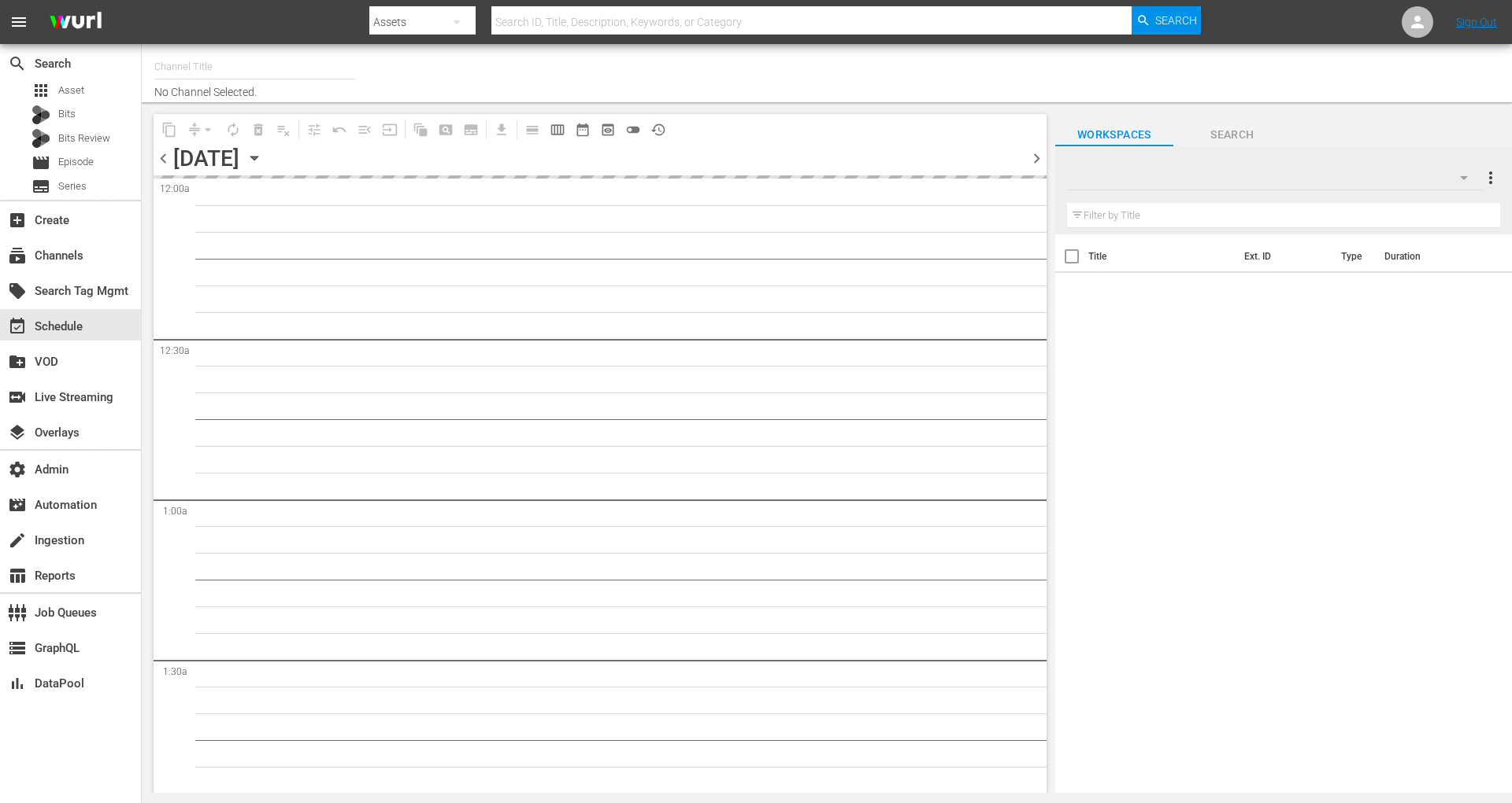
type input "Plex ONO 1 (The Librarians on Plex) (1605)"
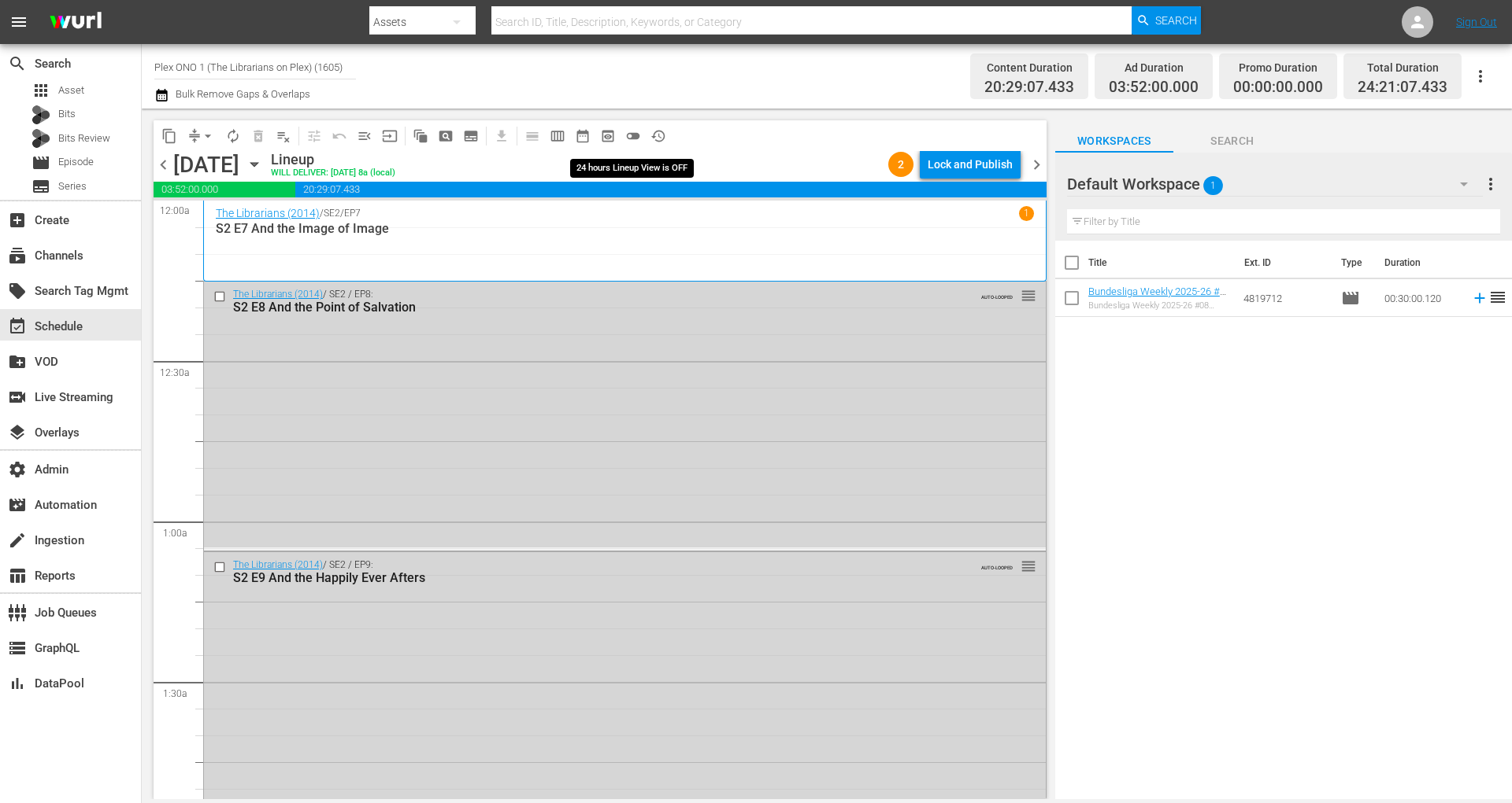
click at [634, 130] on span "toggle_off" at bounding box center [633, 137] width 16 height 16
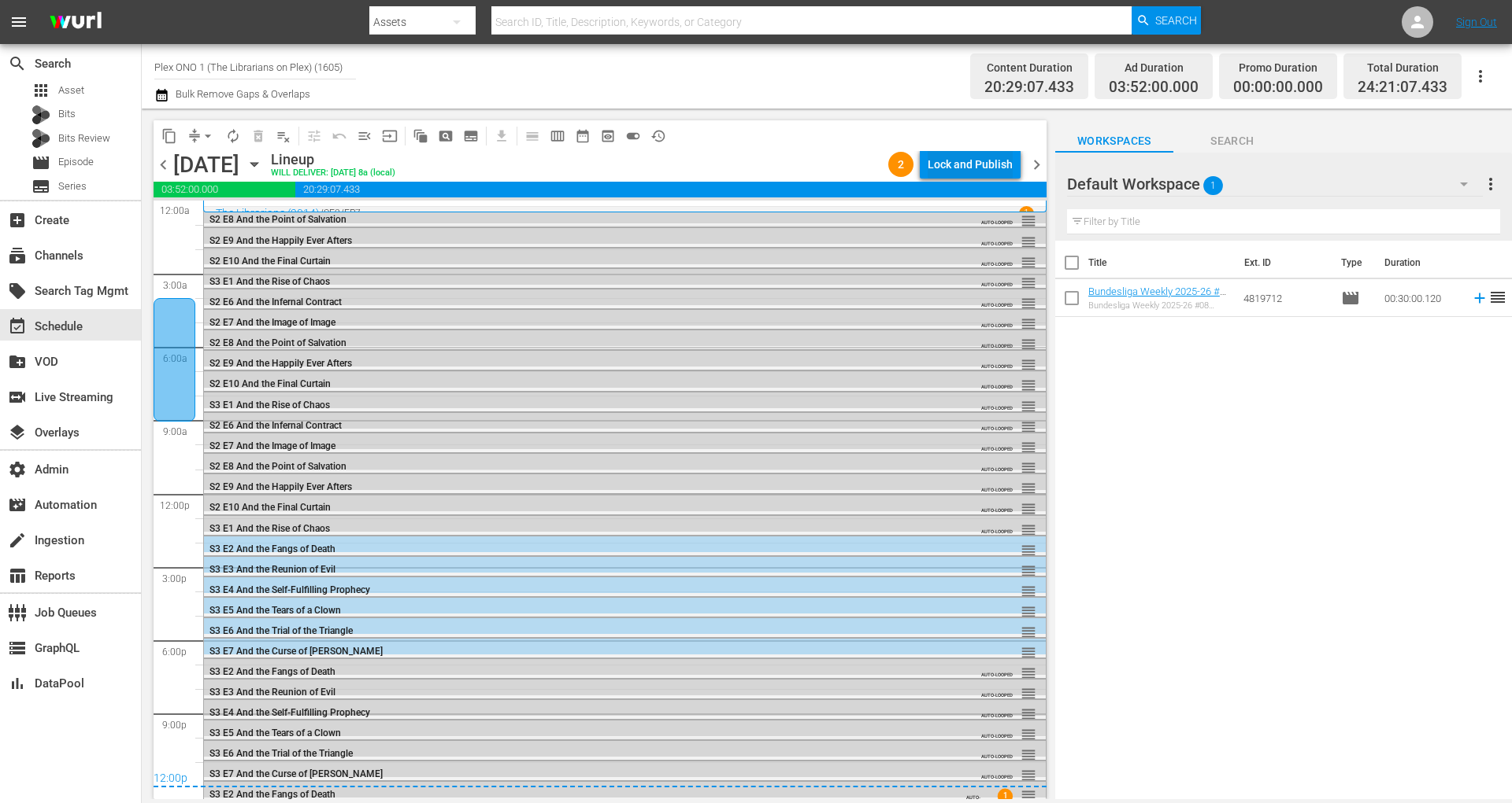
click at [978, 166] on div "Lock and Publish" at bounding box center [969, 165] width 85 height 28
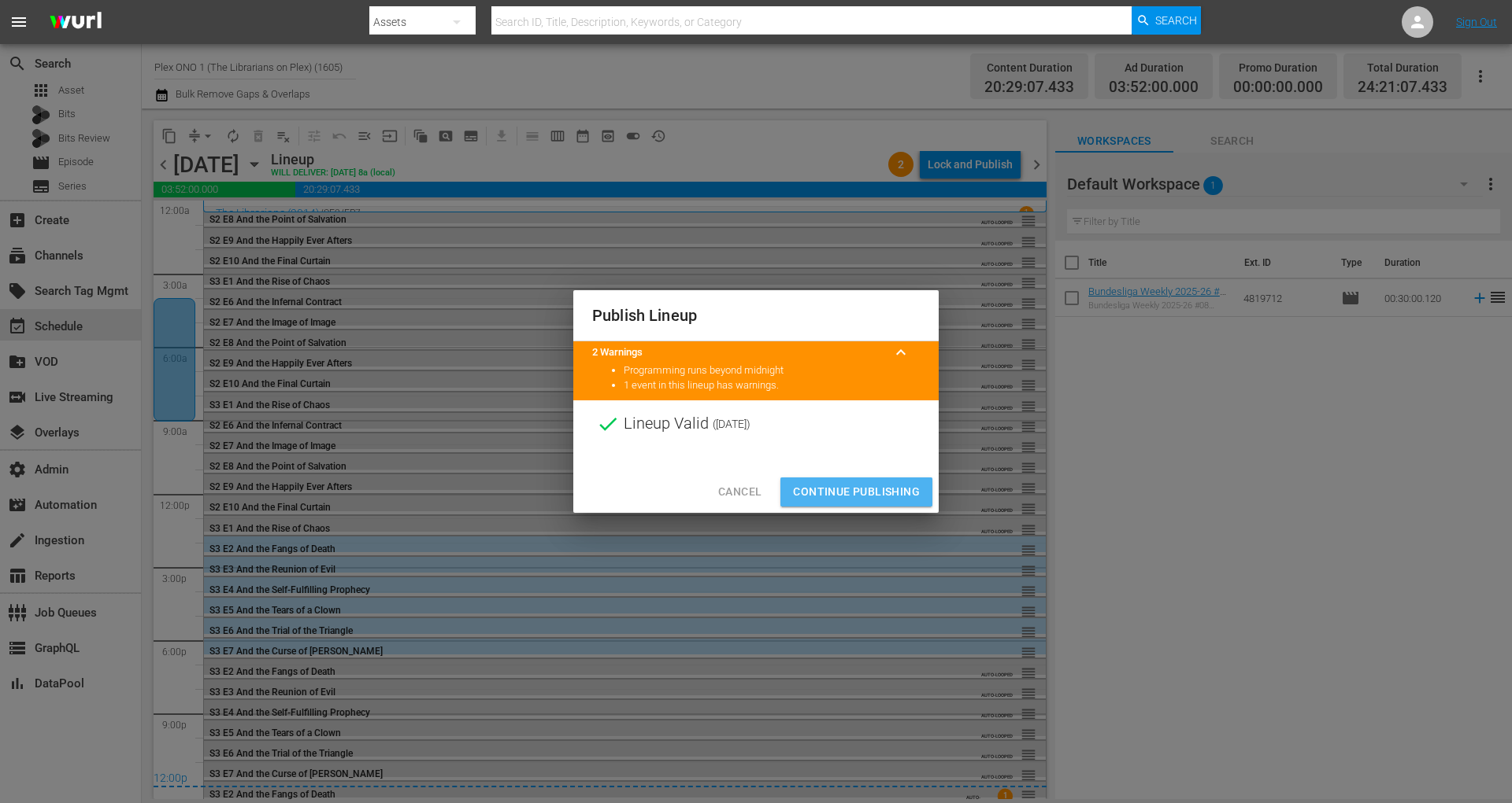
click at [881, 481] on button "Continue Publishing" at bounding box center [856, 492] width 152 height 29
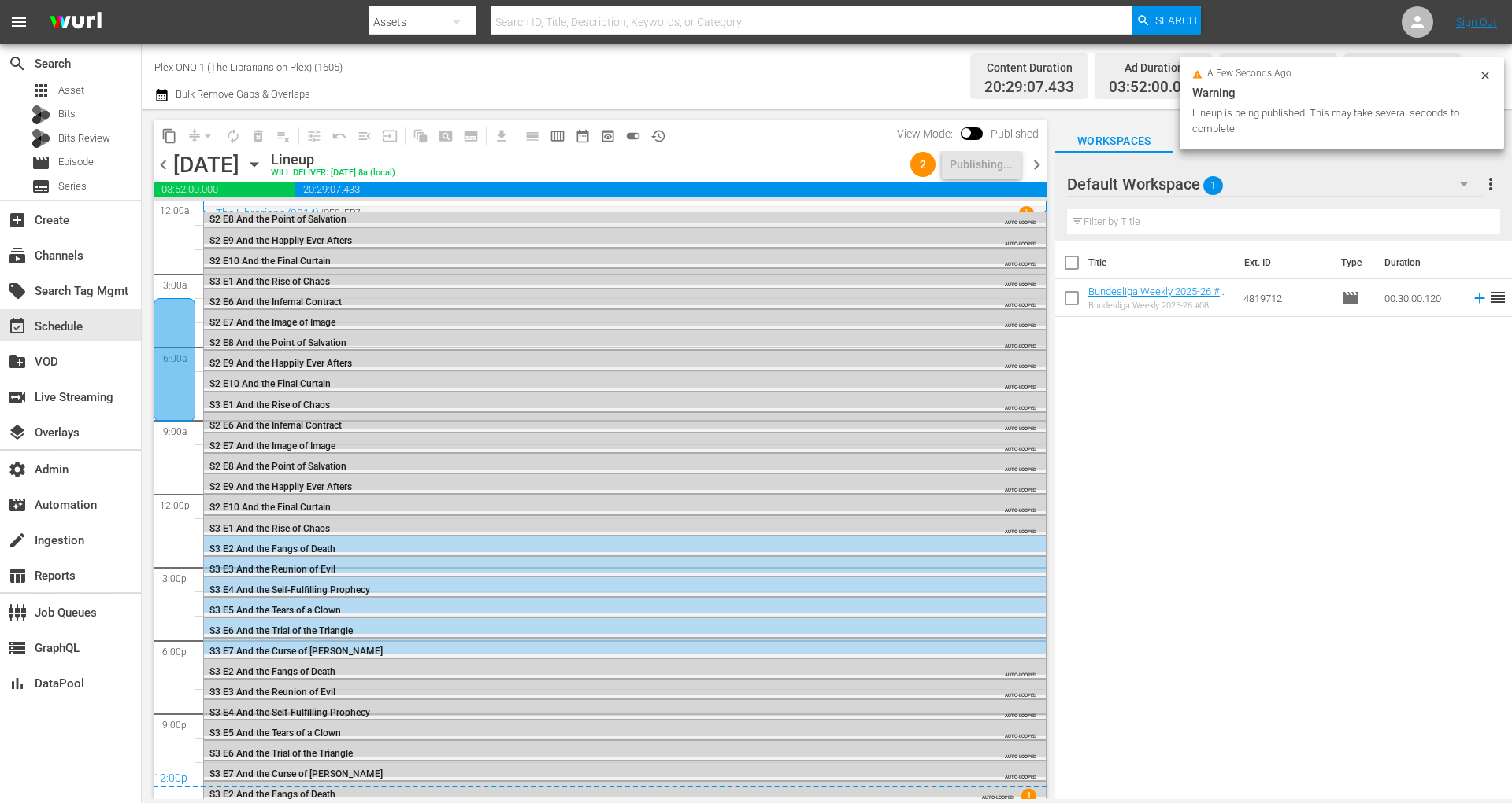
click at [1038, 167] on span "chevron_right" at bounding box center [1037, 165] width 20 height 20
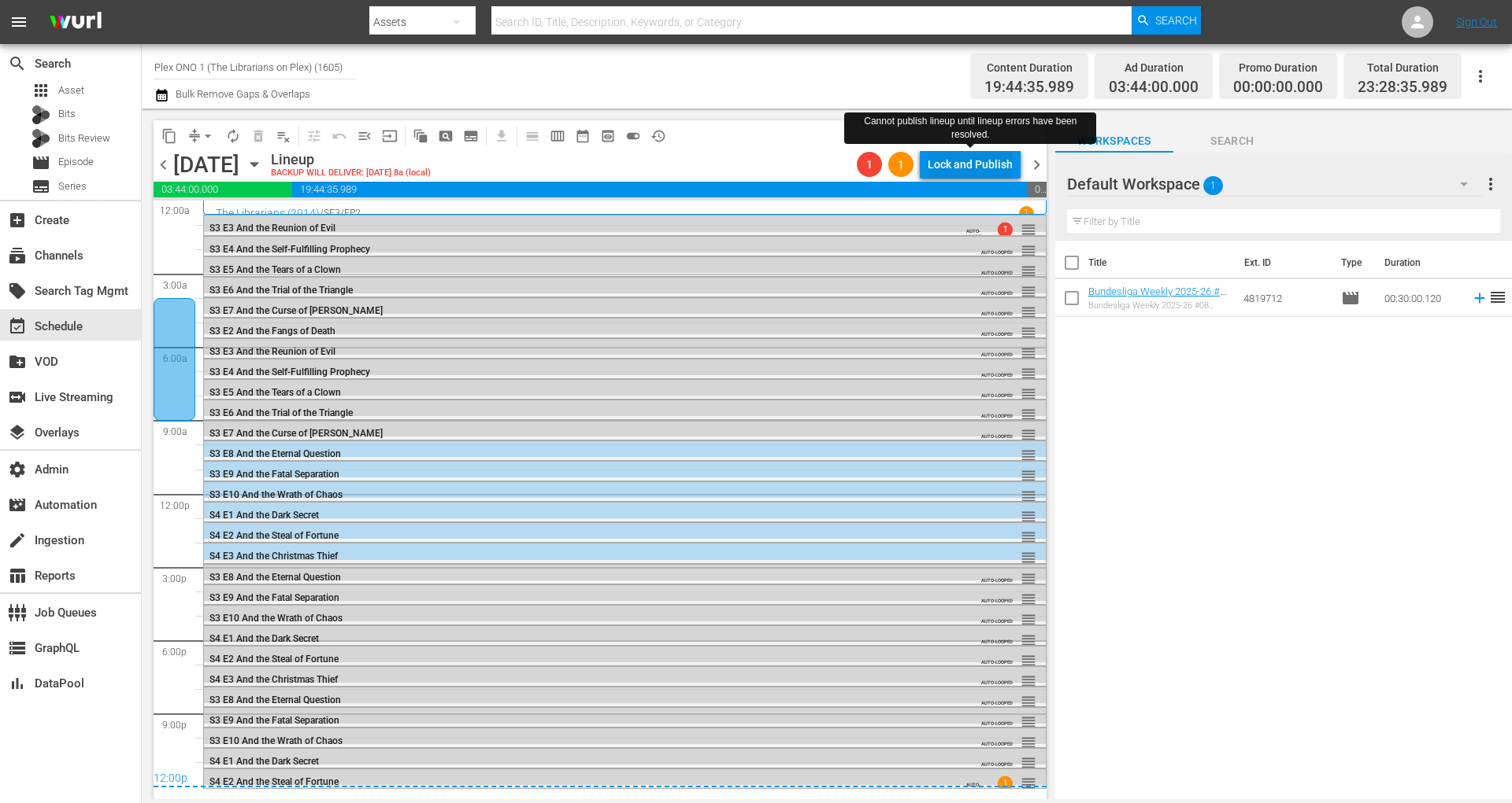
click at [1009, 153] on div "Lock and Publish" at bounding box center [969, 165] width 85 height 28
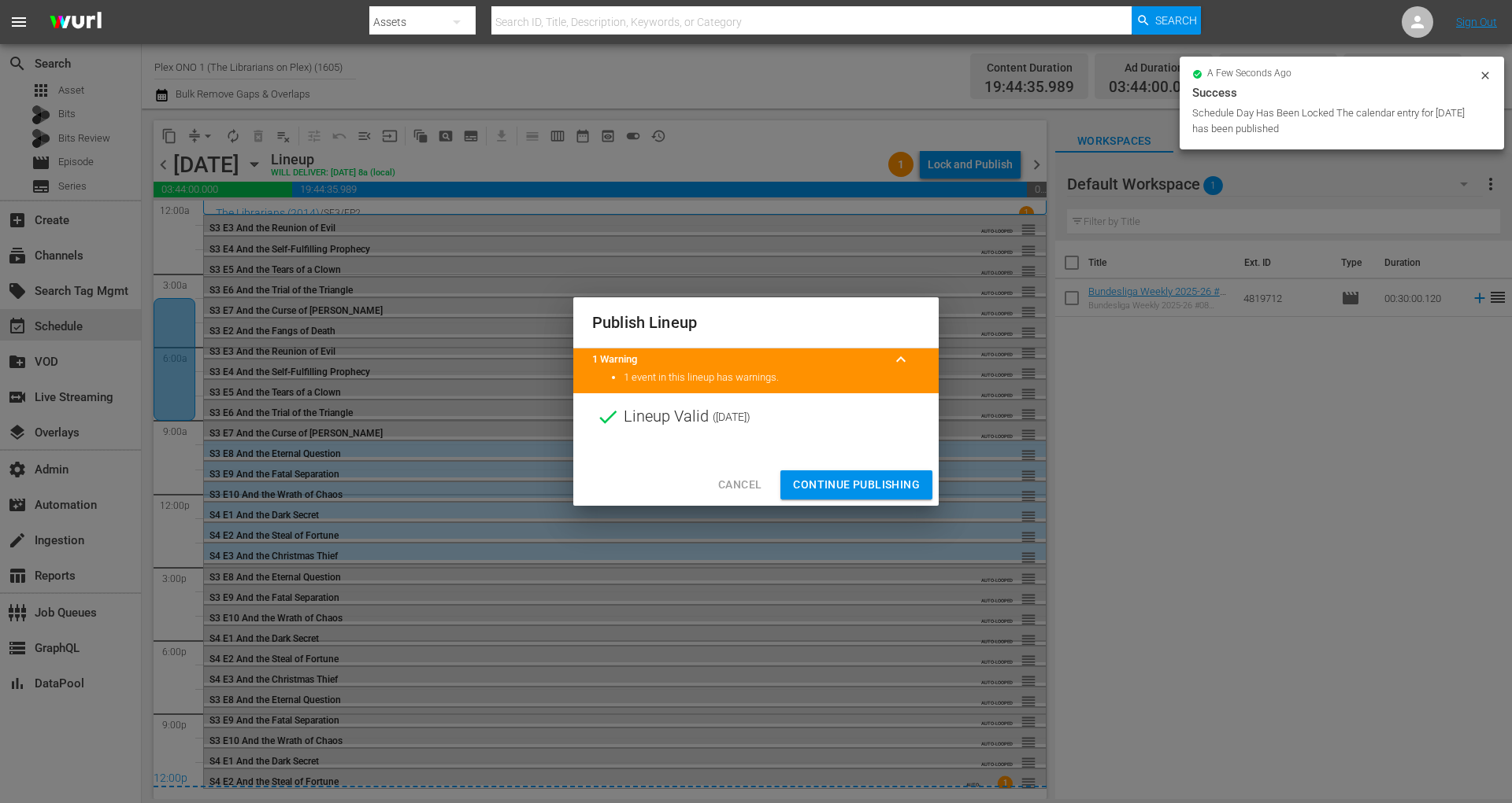
click at [868, 472] on button "Continue Publishing" at bounding box center [856, 485] width 152 height 29
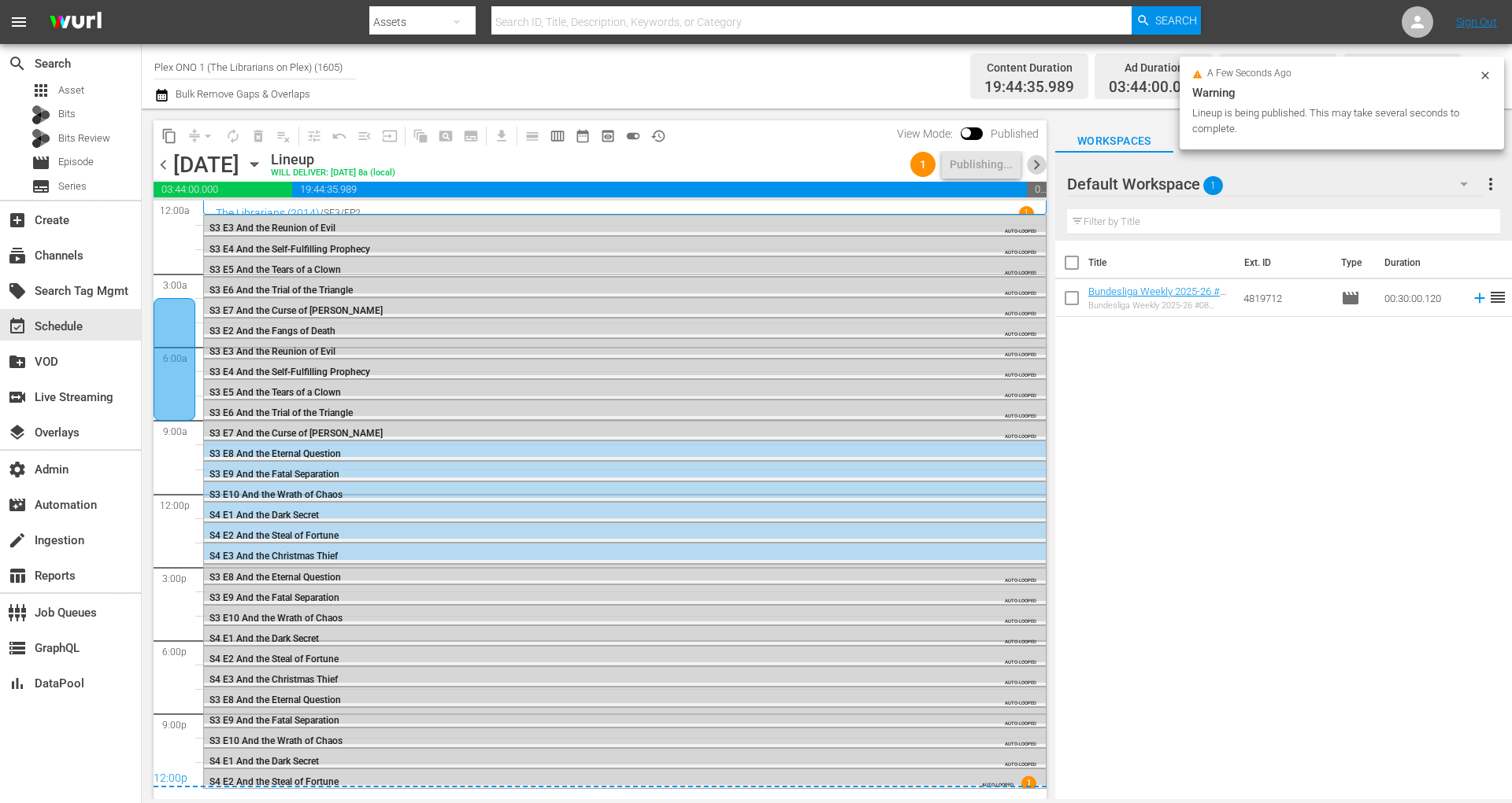
click at [1036, 166] on span "chevron_right" at bounding box center [1037, 165] width 20 height 20
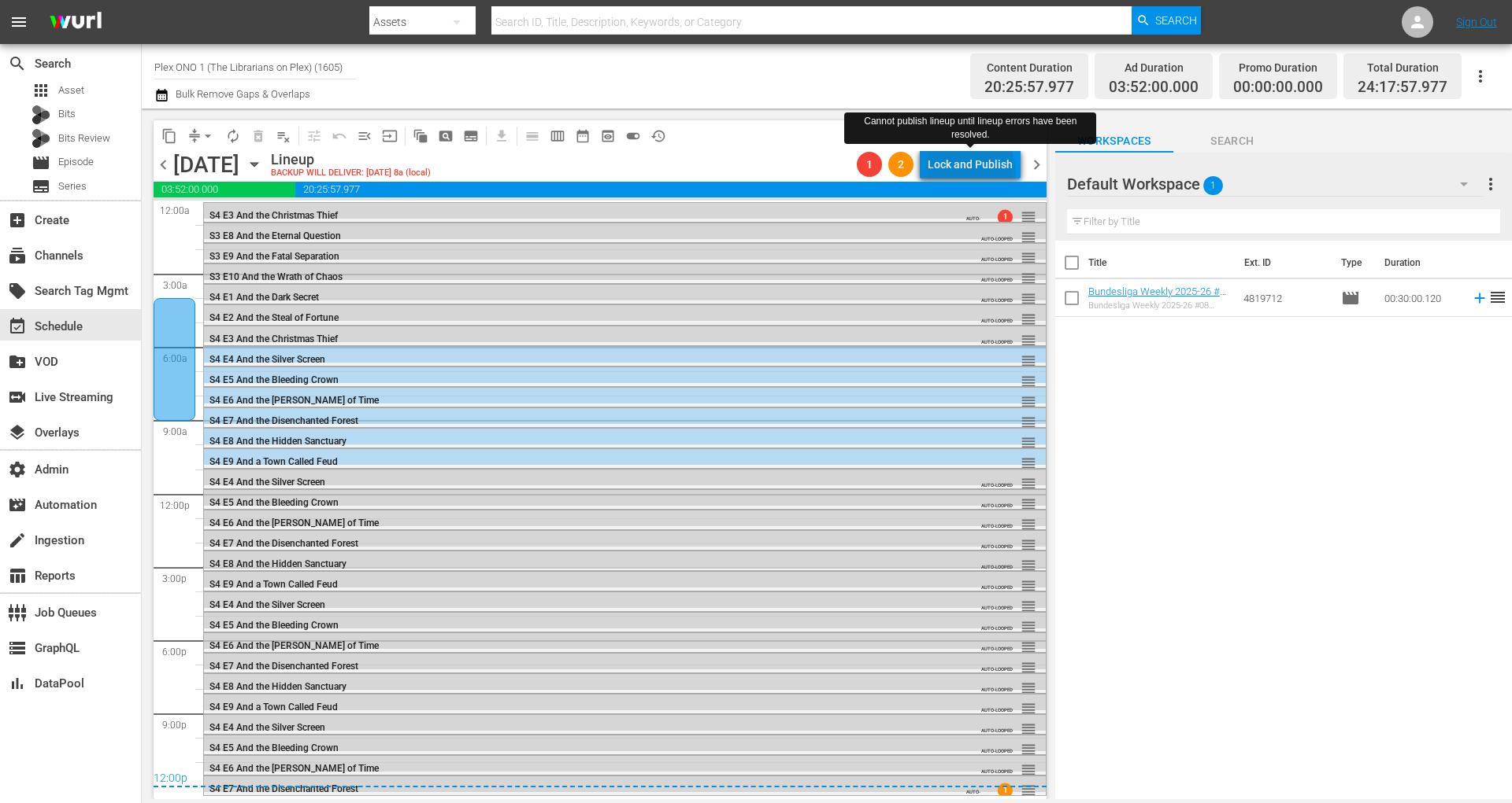
click at [974, 172] on div "Lock and Publish" at bounding box center [969, 165] width 85 height 28
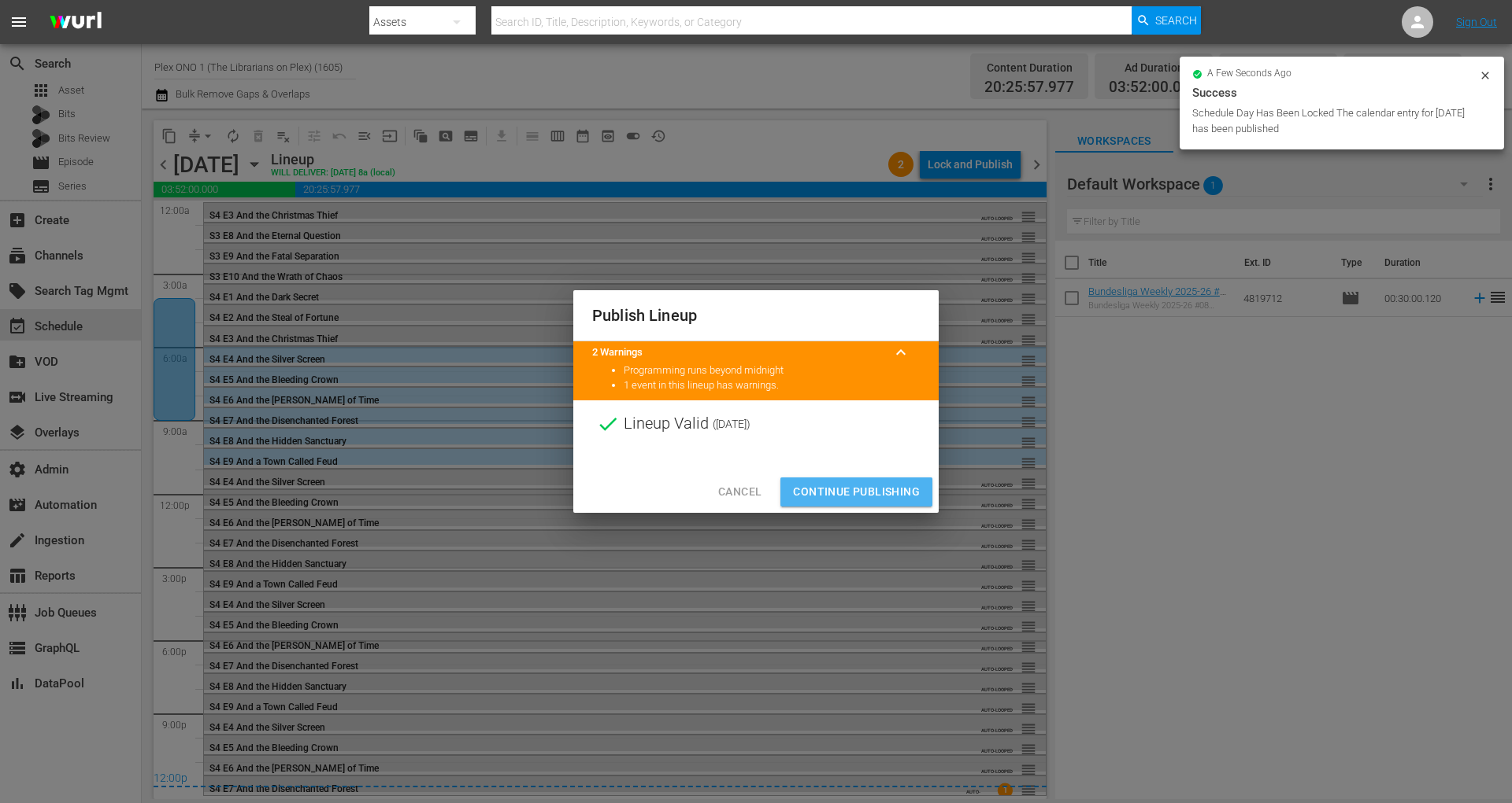
click at [876, 483] on span "Continue Publishing" at bounding box center [855, 493] width 127 height 20
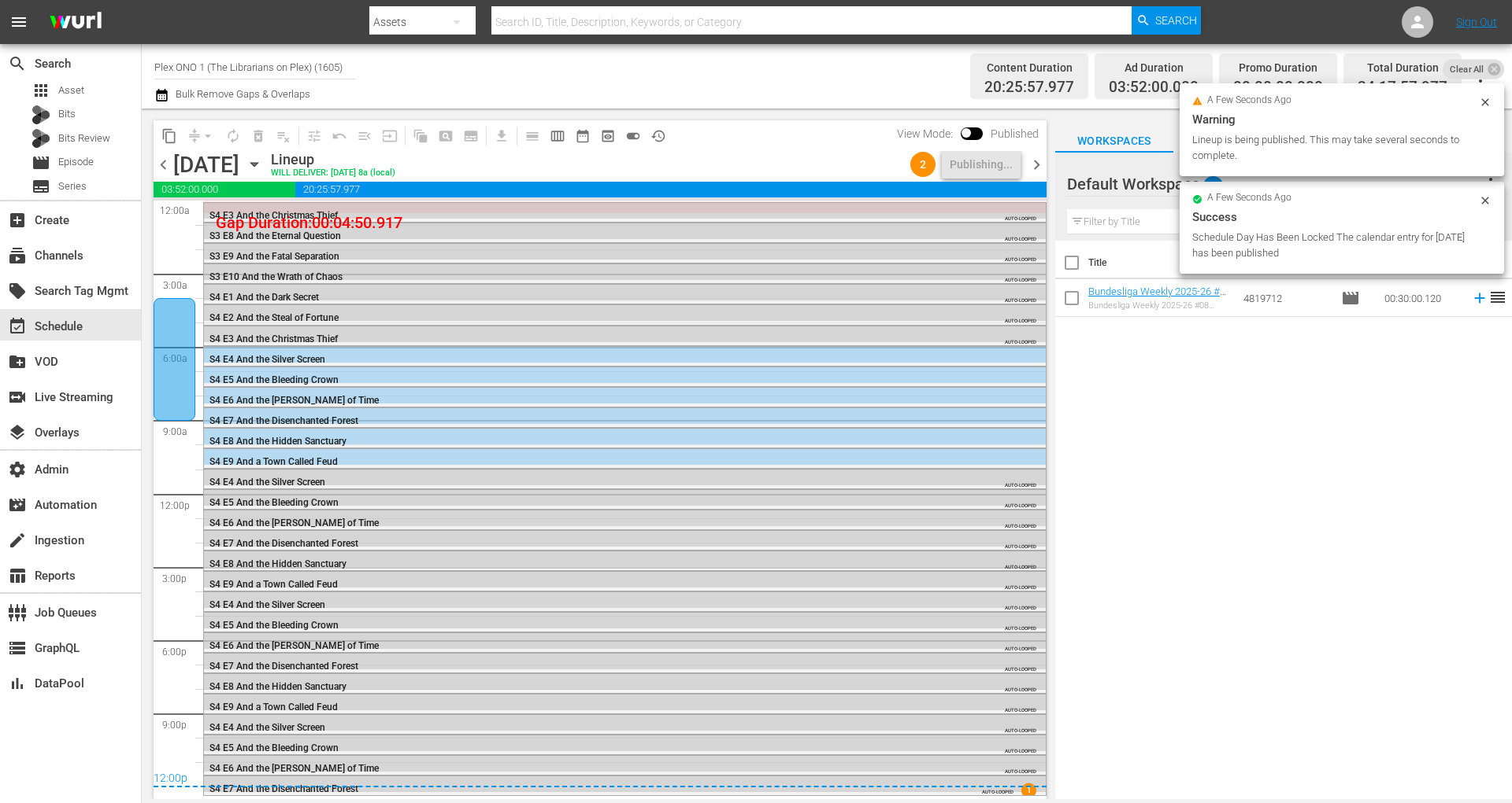
click at [1040, 164] on span "chevron_right" at bounding box center [1037, 165] width 20 height 20
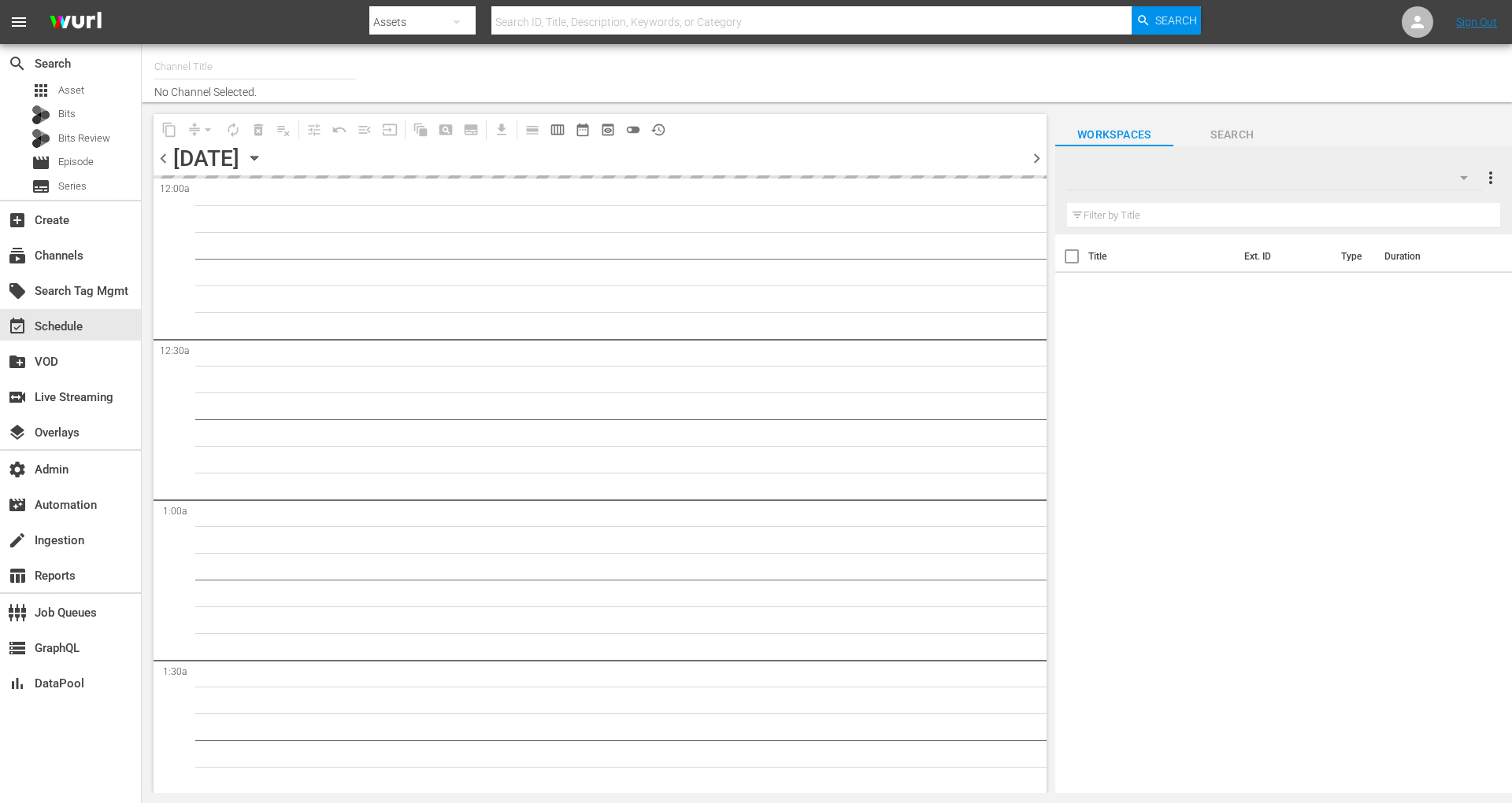
type input "Plex ONO 1 (The Librarians on Plex) (1605)"
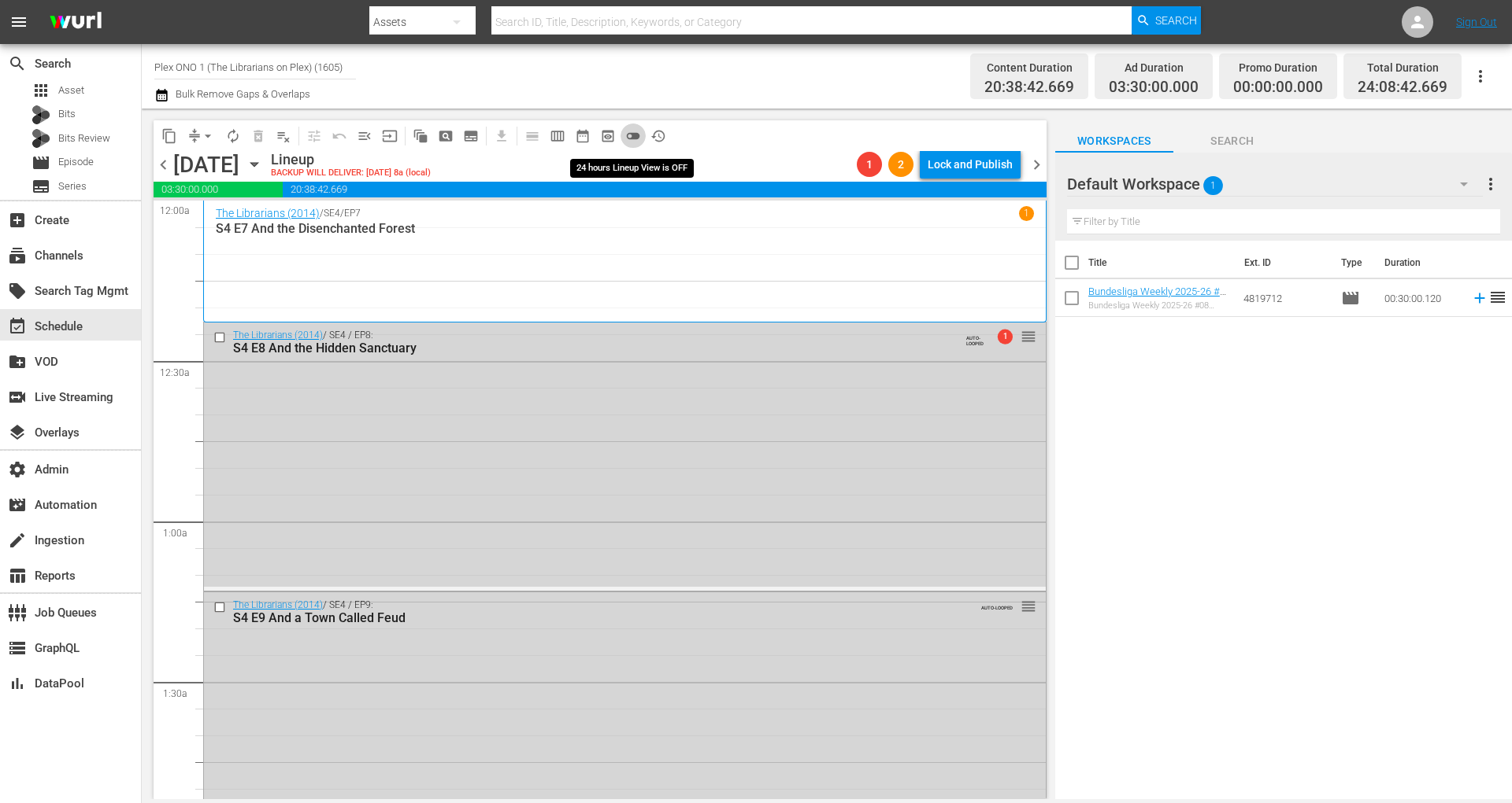
click at [636, 138] on span "toggle_off" at bounding box center [633, 137] width 16 height 16
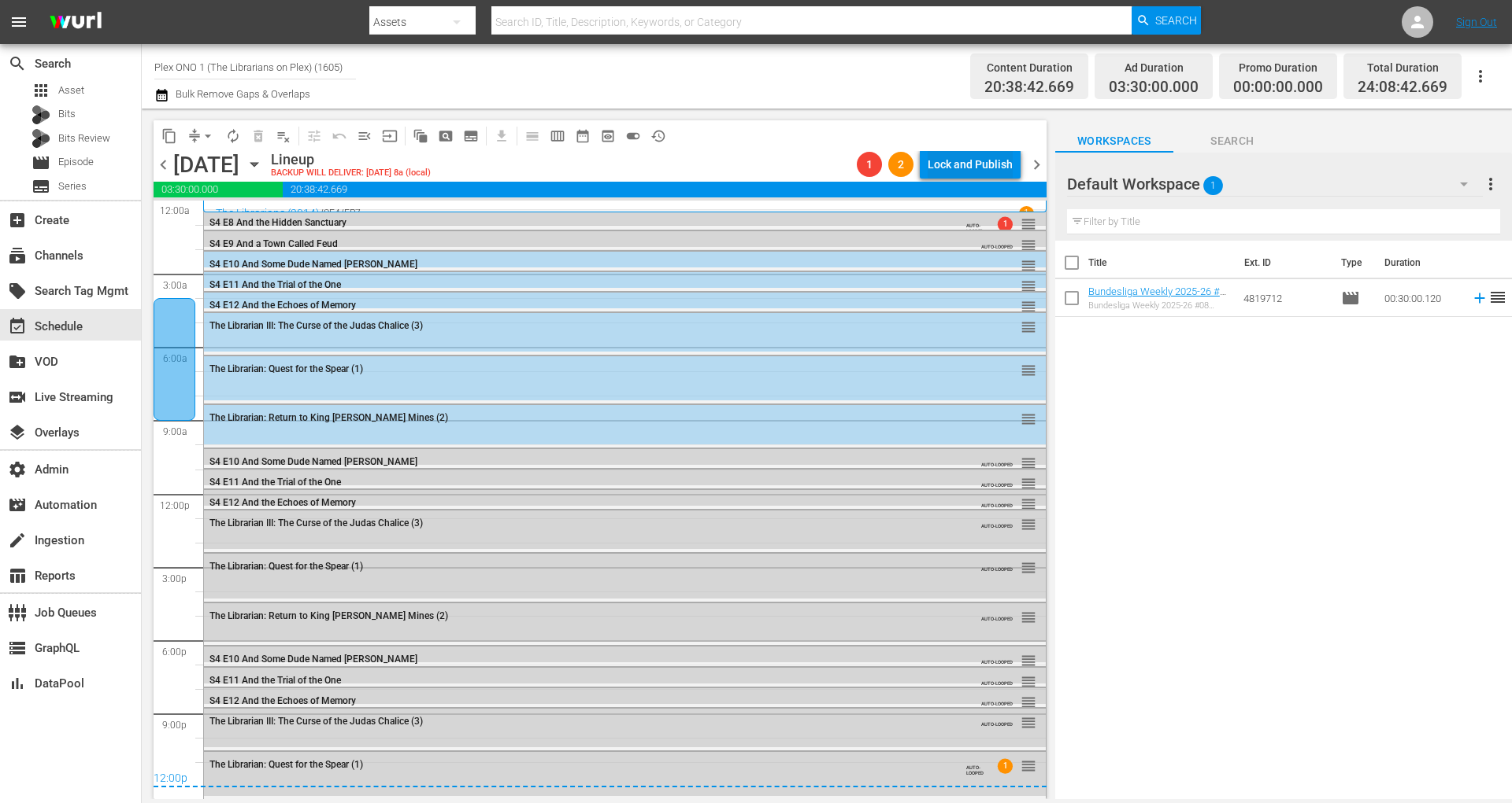
click at [979, 170] on div "Lock and Publish" at bounding box center [969, 165] width 85 height 28
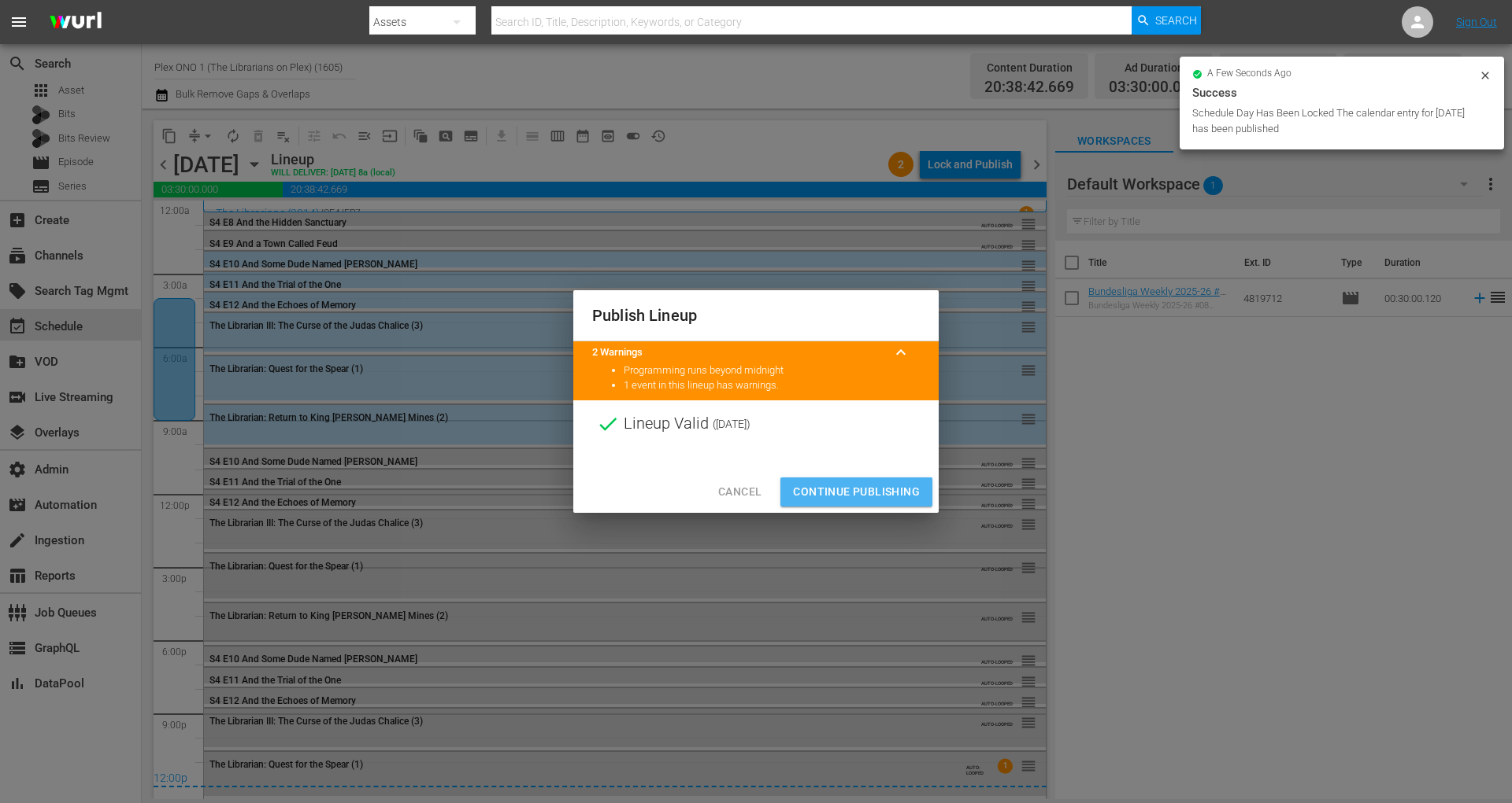
click at [862, 505] on button "Continue Publishing" at bounding box center [856, 492] width 152 height 29
